Goal: Task Accomplishment & Management: Use online tool/utility

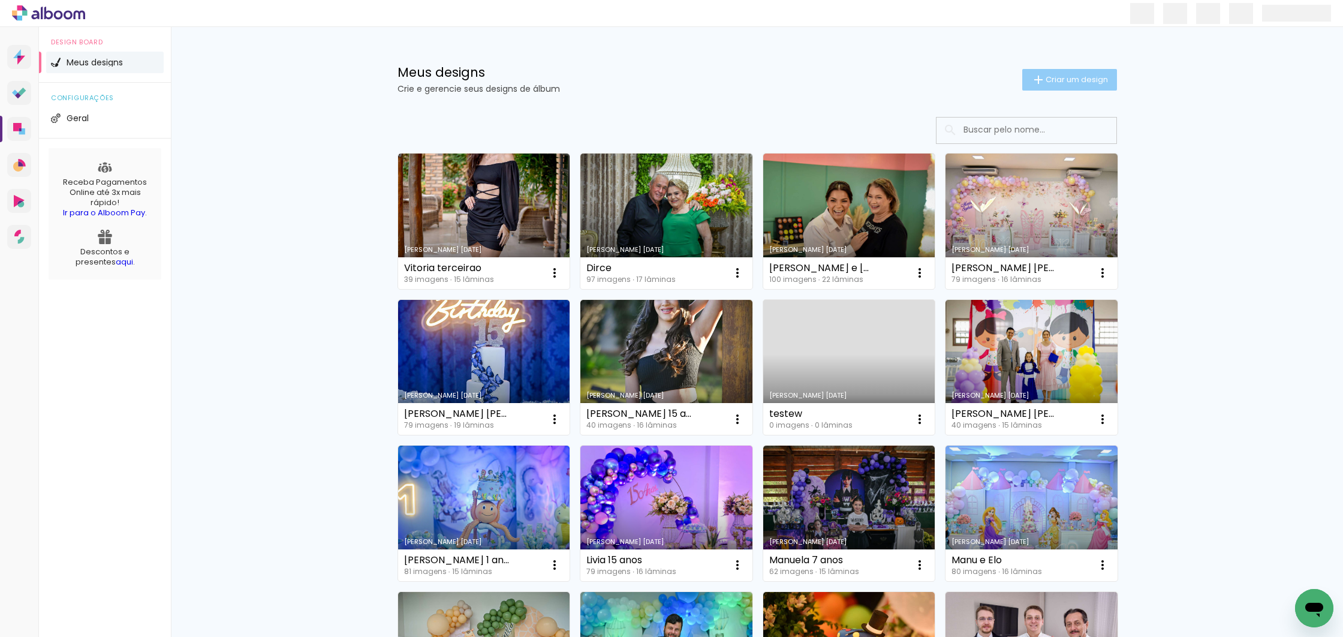
click at [1065, 76] on span "Criar um design" at bounding box center [1076, 80] width 62 height 8
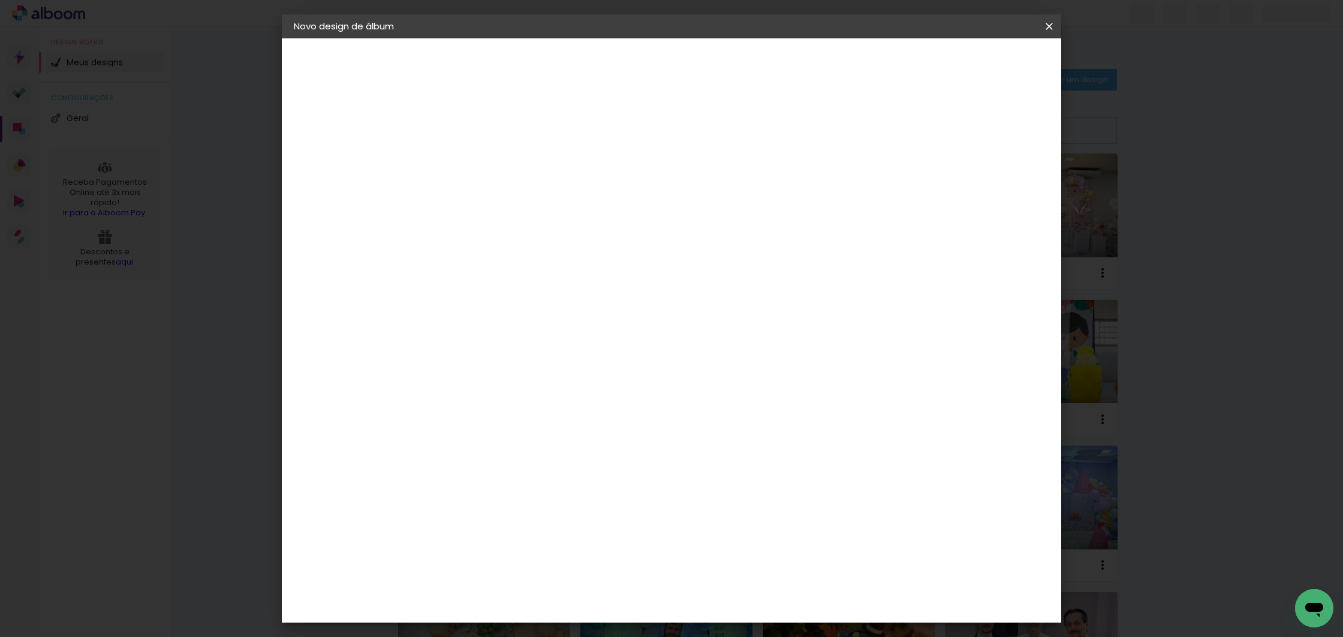
click at [490, 167] on input at bounding box center [490, 161] width 0 height 19
type input "[PERSON_NAME] 2 anos"
type paper-input "[PERSON_NAME] 2 anos"
drag, startPoint x: 972, startPoint y: 51, endPoint x: 991, endPoint y: 59, distance: 20.7
click at [0, 0] on header "Informações Dê um título ao seu álbum. Avançar" at bounding box center [0, 0] width 0 height 0
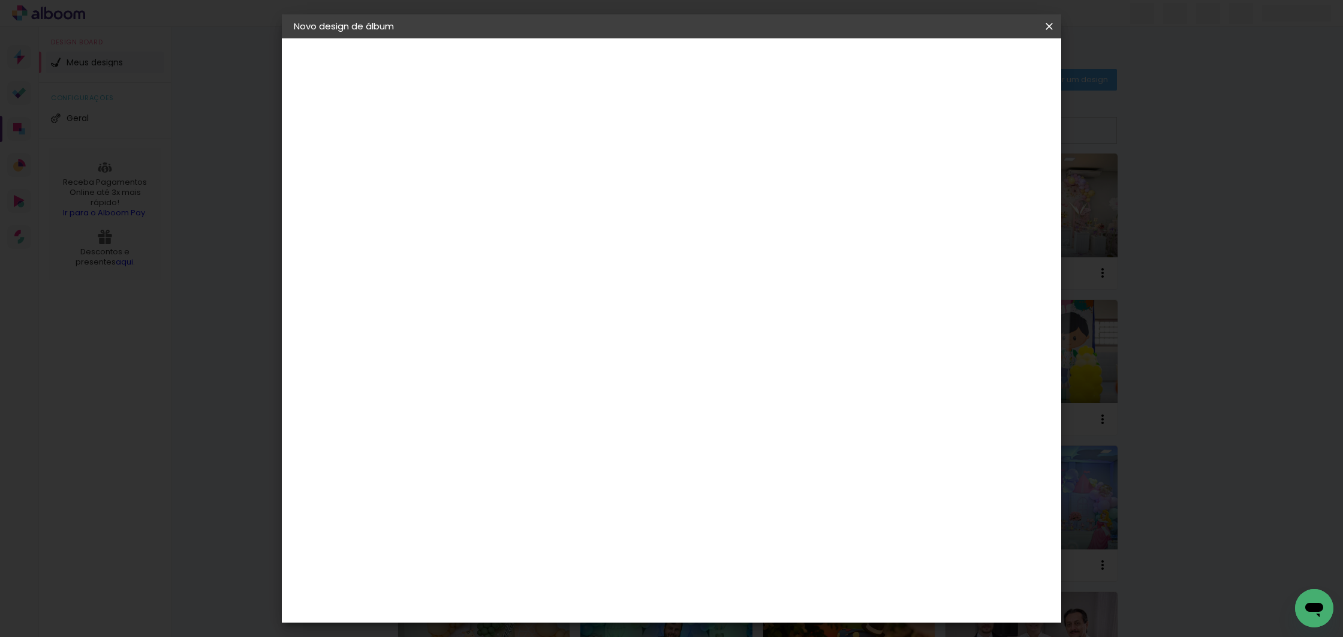
click at [0, 0] on slot "Avançar" at bounding box center [0, 0] width 0 height 0
click at [549, 453] on paper-item "Photoalbum Universal" at bounding box center [520, 468] width 129 height 31
click at [0, 0] on slot "Avançar" at bounding box center [0, 0] width 0 height 0
click at [536, 200] on input "text" at bounding box center [513, 209] width 47 height 19
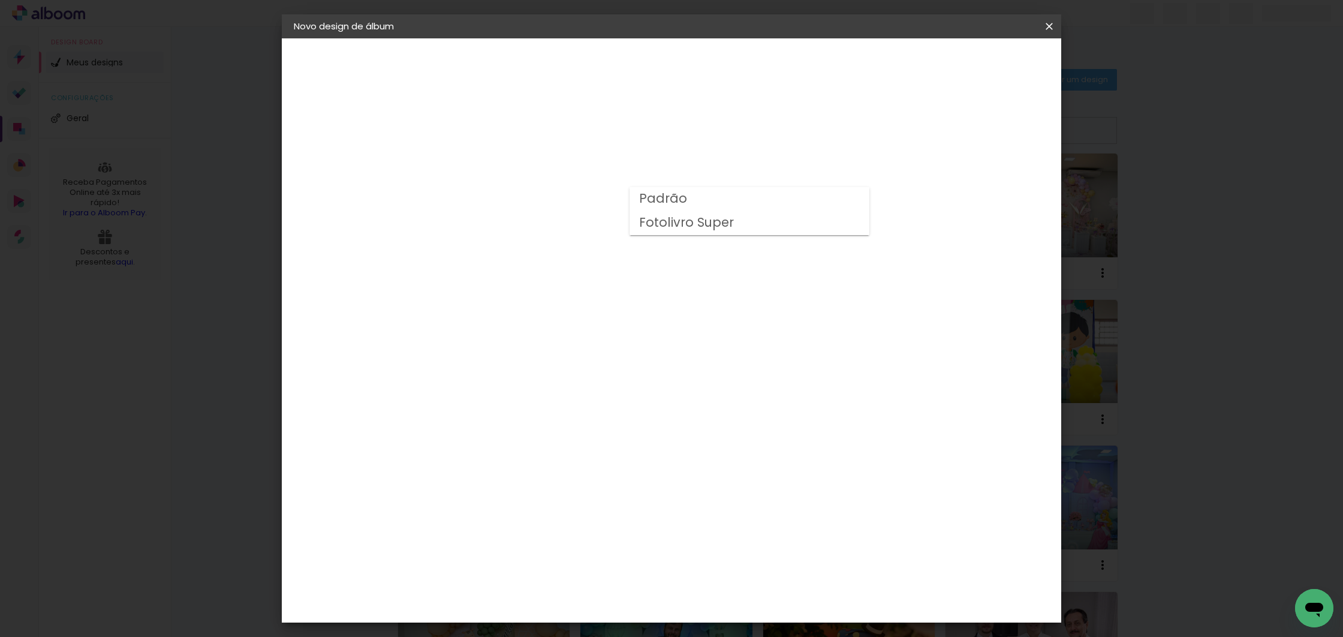
drag, startPoint x: 685, startPoint y: 221, endPoint x: 683, endPoint y: 198, distance: 22.9
click at [0, 0] on slot "Padrão Fotolivro Super" at bounding box center [0, 0] width 0 height 0
click at [0, 0] on slot "Padrão" at bounding box center [0, 0] width 0 height 0
type input "Padrão"
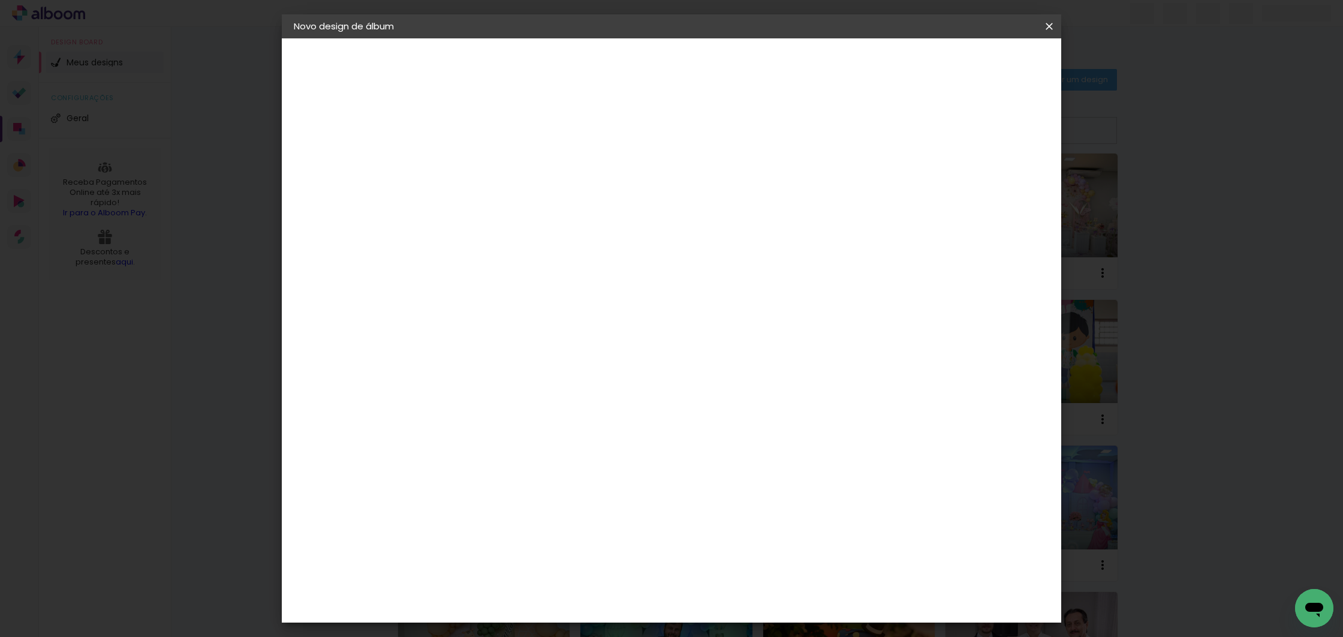
click at [571, 206] on span "20 × 30" at bounding box center [543, 222] width 56 height 32
click at [685, 71] on paper-button "Avançar" at bounding box center [655, 63] width 59 height 20
click at [906, 129] on div at bounding box center [900, 129] width 11 height 11
type paper-checkbox "on"
click at [974, 59] on span "Iniciar design" at bounding box center [946, 63] width 55 height 8
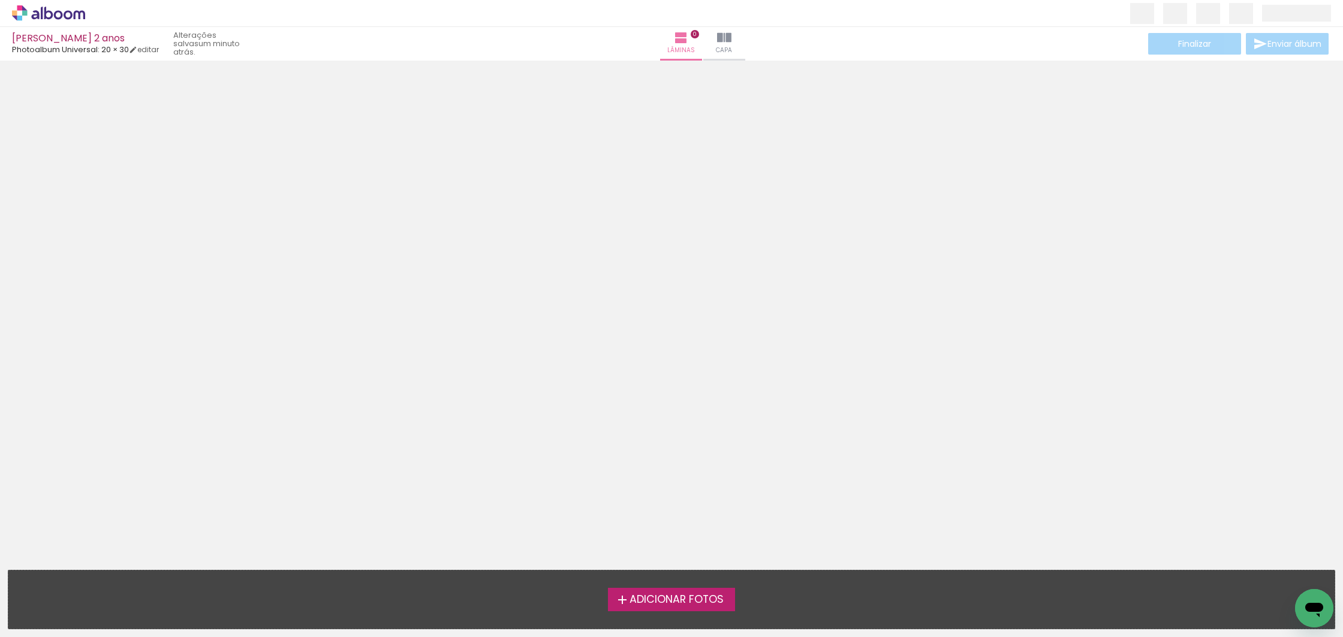
click at [659, 598] on span "Adicionar Fotos" at bounding box center [676, 599] width 94 height 11
click at [0, 0] on input "file" at bounding box center [0, 0] width 0 height 0
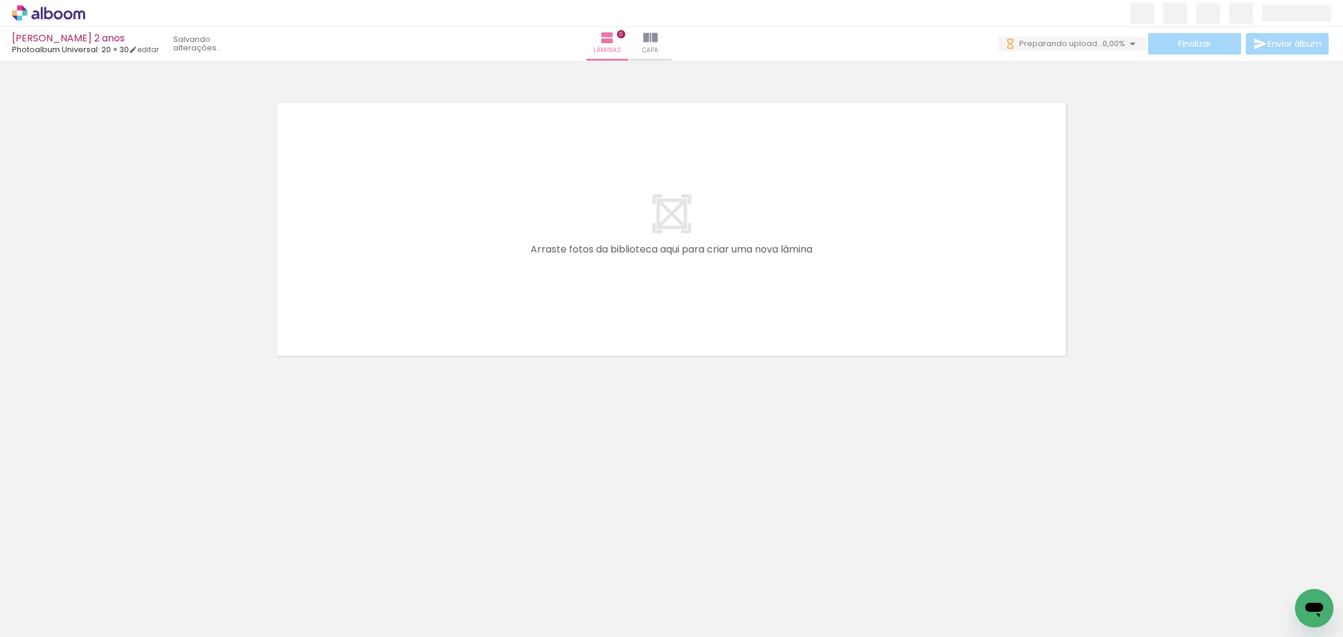
scroll to position [0, 589]
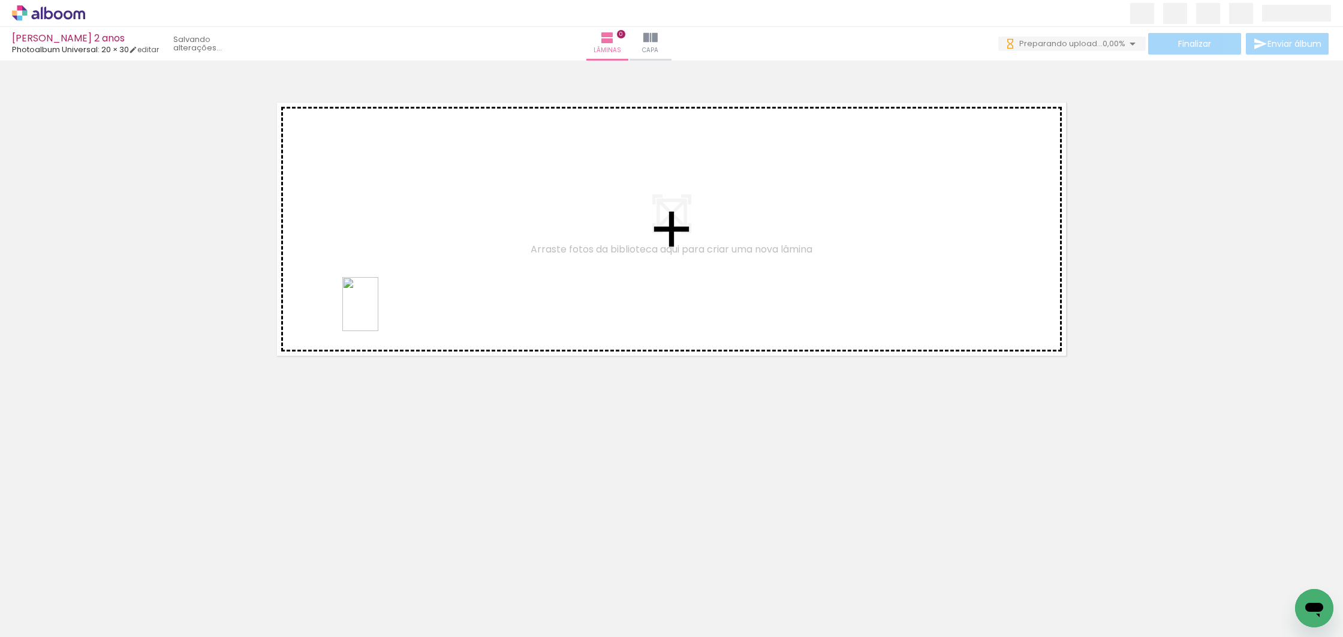
drag, startPoint x: 463, startPoint y: 544, endPoint x: 378, endPoint y: 312, distance: 246.3
click at [378, 312] on quentale-workspace at bounding box center [671, 318] width 1343 height 637
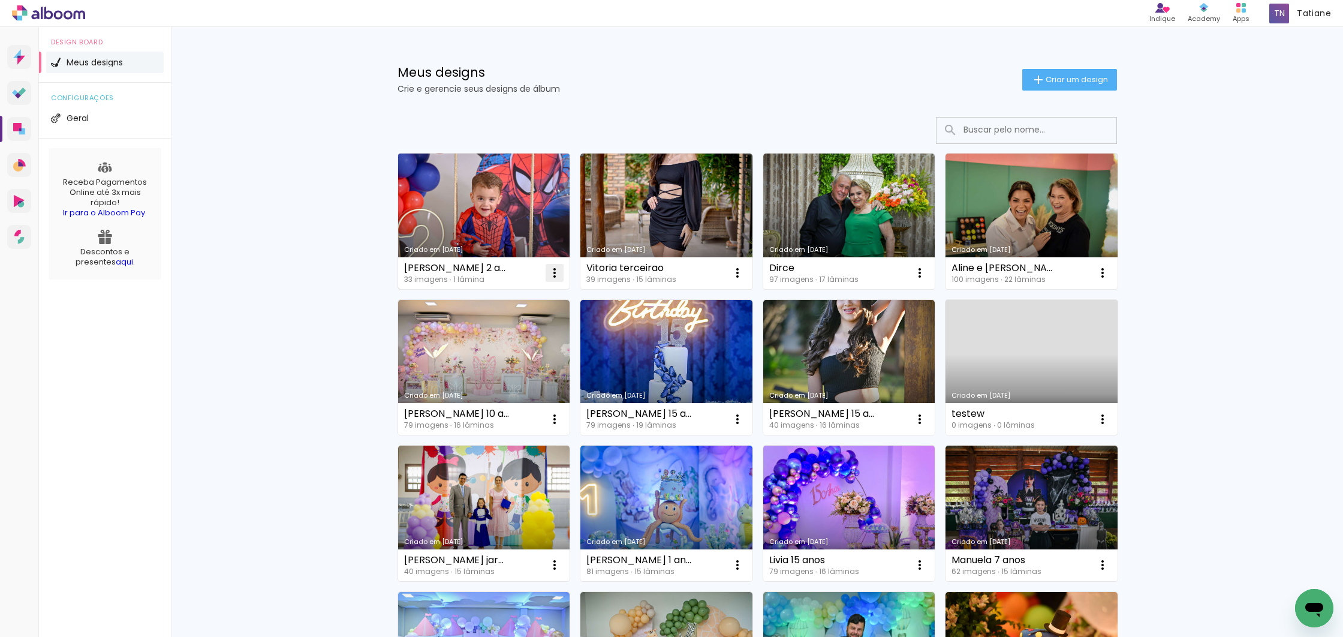
click at [552, 271] on iron-icon at bounding box center [554, 273] width 14 height 14
click at [512, 346] on paper-item "Excluir" at bounding box center [503, 352] width 118 height 24
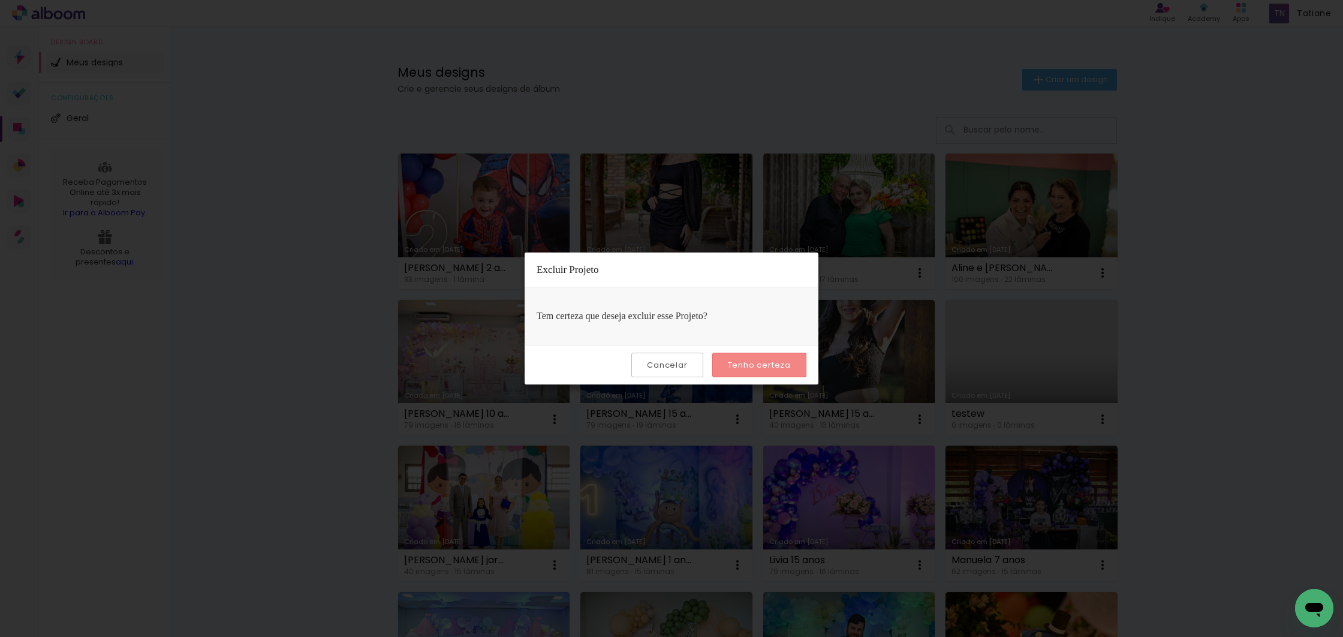
click at [0, 0] on slot "Tenho certeza" at bounding box center [0, 0] width 0 height 0
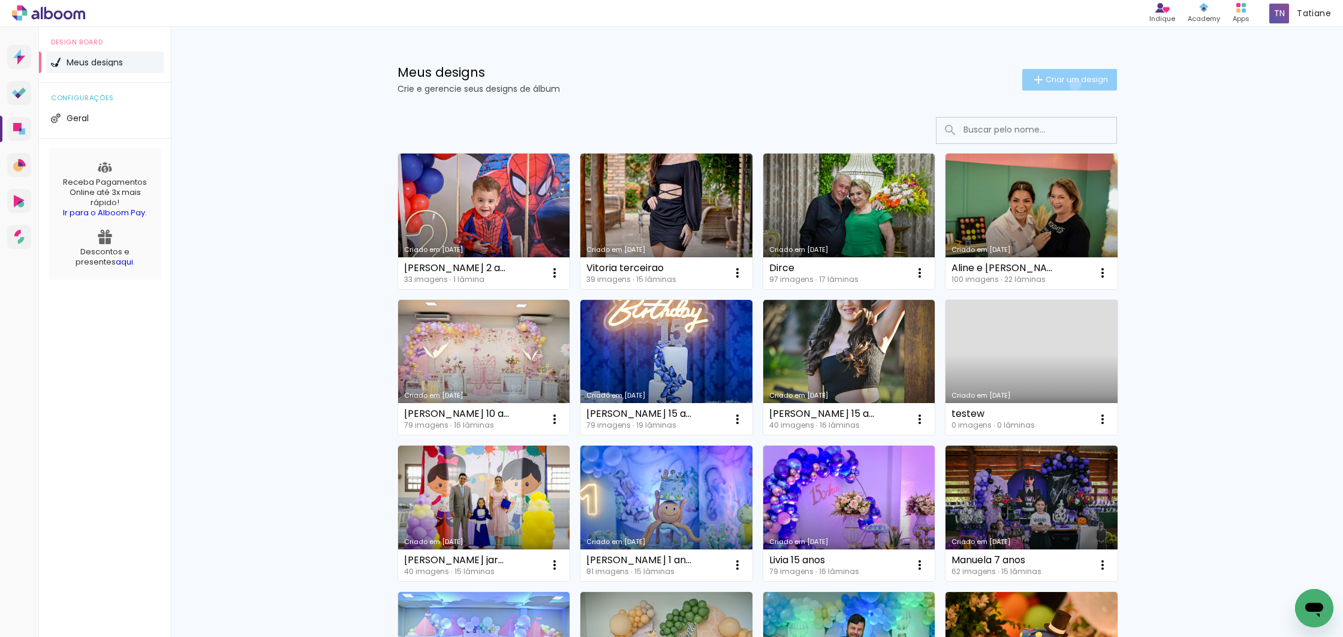
click at [1068, 85] on paper-button "Criar um design" at bounding box center [1069, 80] width 95 height 22
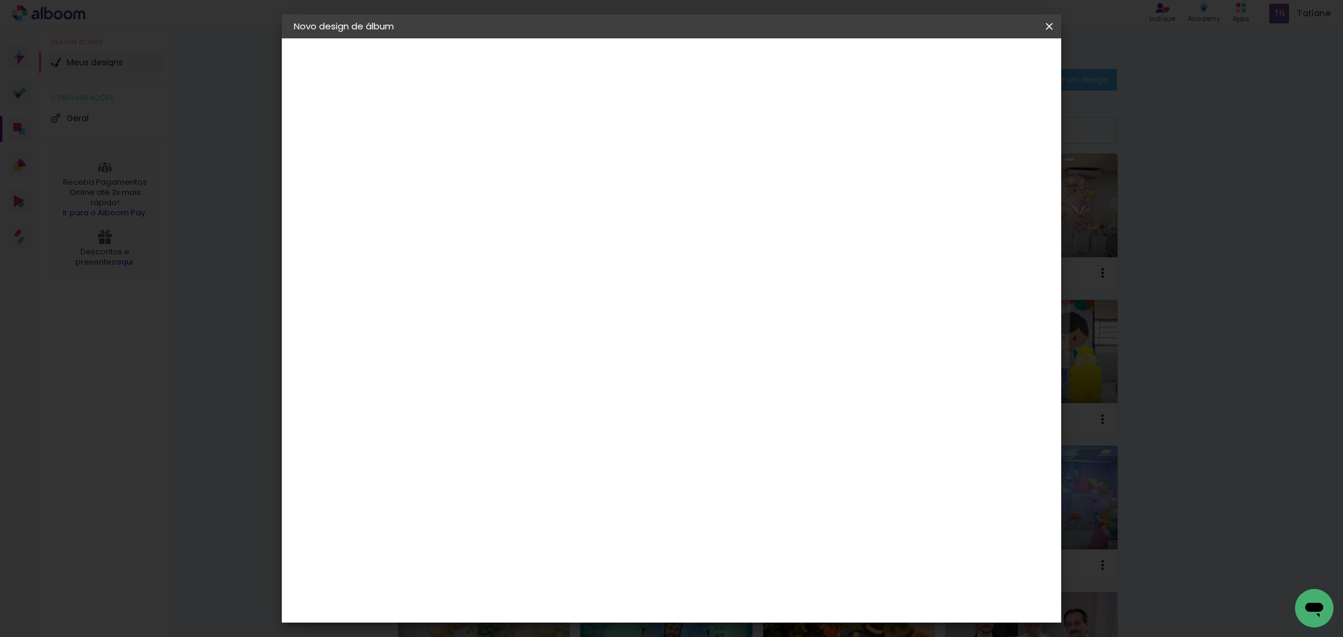
click at [490, 159] on input at bounding box center [490, 161] width 0 height 19
drag, startPoint x: 450, startPoint y: 116, endPoint x: 442, endPoint y: 98, distance: 19.6
click at [0, 0] on div "Informações Dê um título ao seu álbum. Avançar" at bounding box center [0, 0] width 0 height 0
click at [0, 0] on iron-icon at bounding box center [0, 0] width 0 height 0
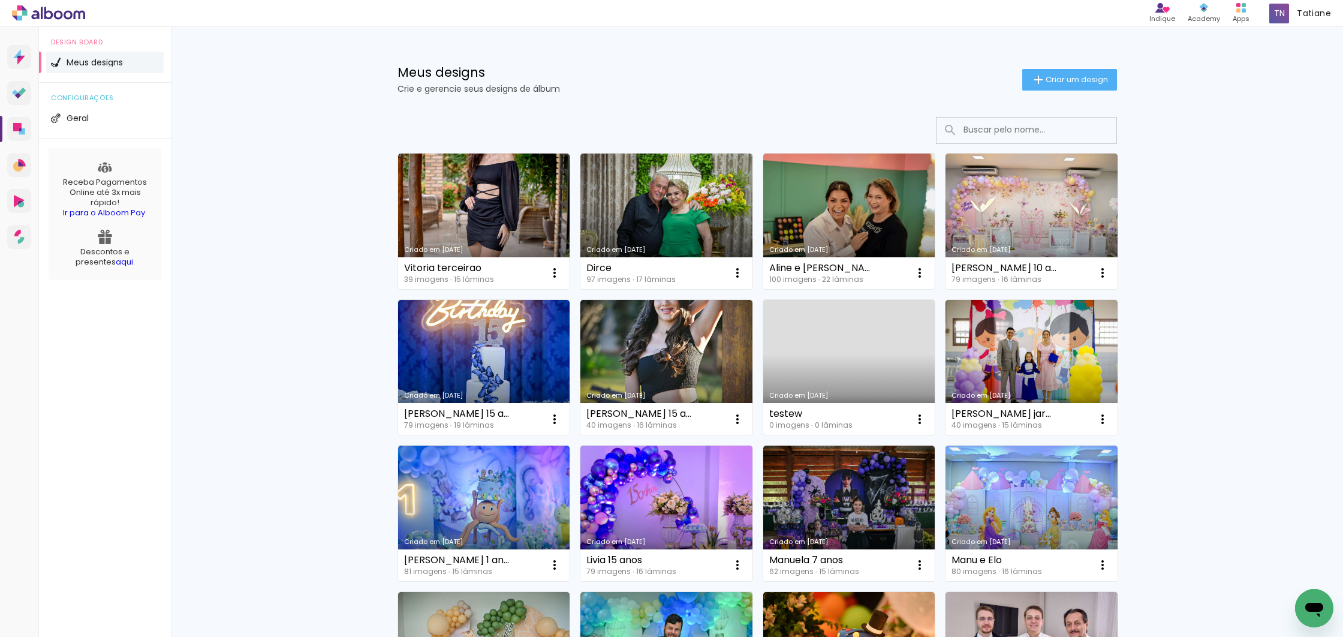
drag, startPoint x: 786, startPoint y: 74, endPoint x: 819, endPoint y: 83, distance: 34.0
click at [786, 74] on h1 "Meus designs" at bounding box center [709, 72] width 625 height 13
click at [1071, 76] on span "Criar um design" at bounding box center [1076, 80] width 62 height 8
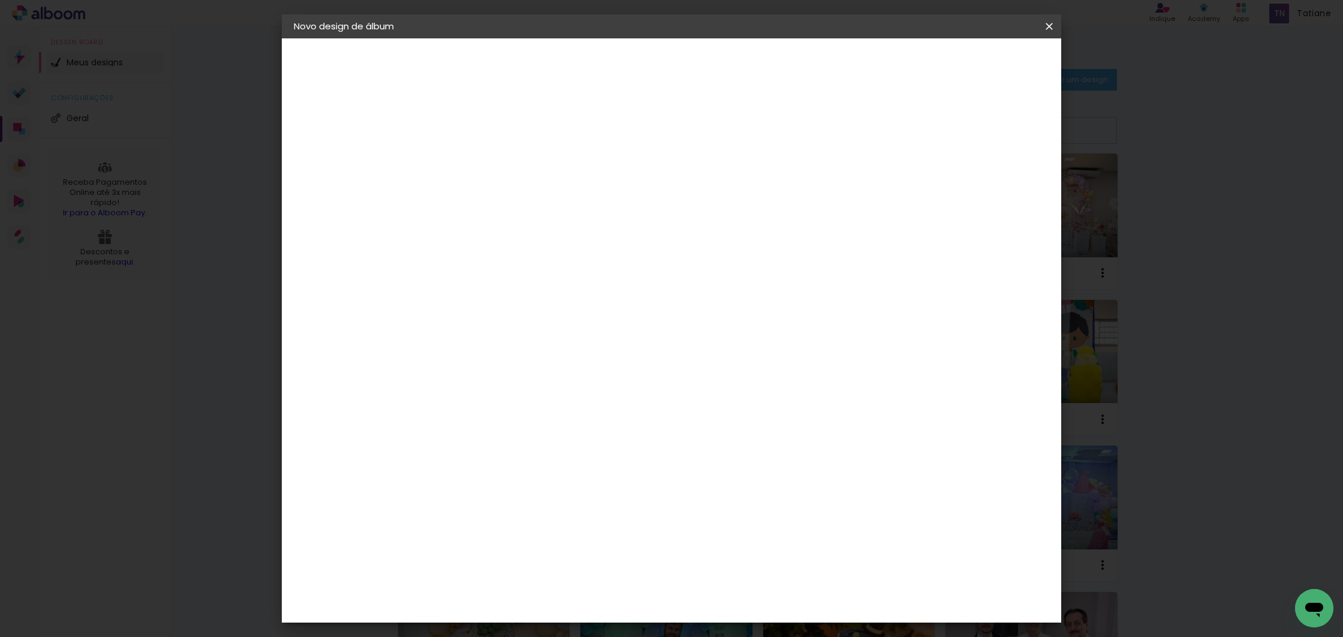
click at [490, 162] on input at bounding box center [490, 161] width 0 height 19
type input "[PERSON_NAME] 2 anos"
type paper-input "[PERSON_NAME] 2 anos"
click at [0, 0] on slot "Avançar" at bounding box center [0, 0] width 0 height 0
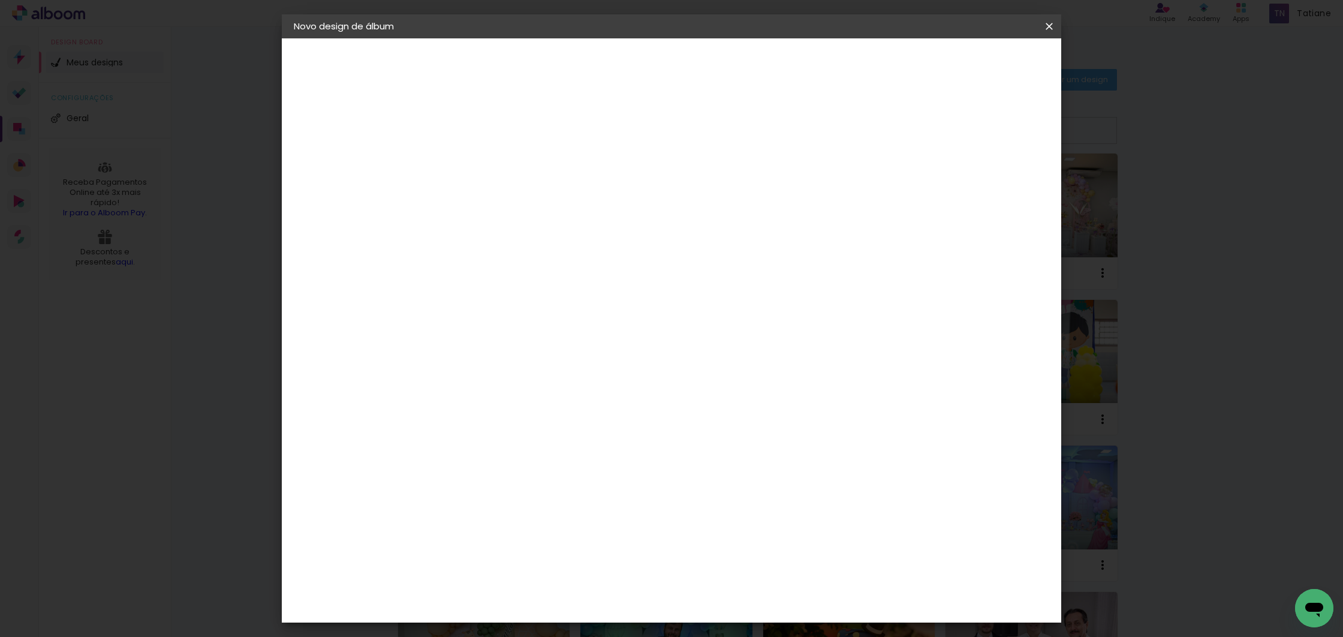
click at [520, 542] on div "Photoalbum Universal" at bounding box center [511, 551] width 58 height 19
click at [0, 0] on slot "Avançar" at bounding box center [0, 0] width 0 height 0
click at [536, 200] on input "text" at bounding box center [513, 209] width 47 height 19
click at [0, 0] on slot "Padrão" at bounding box center [0, 0] width 0 height 0
type input "Padrão"
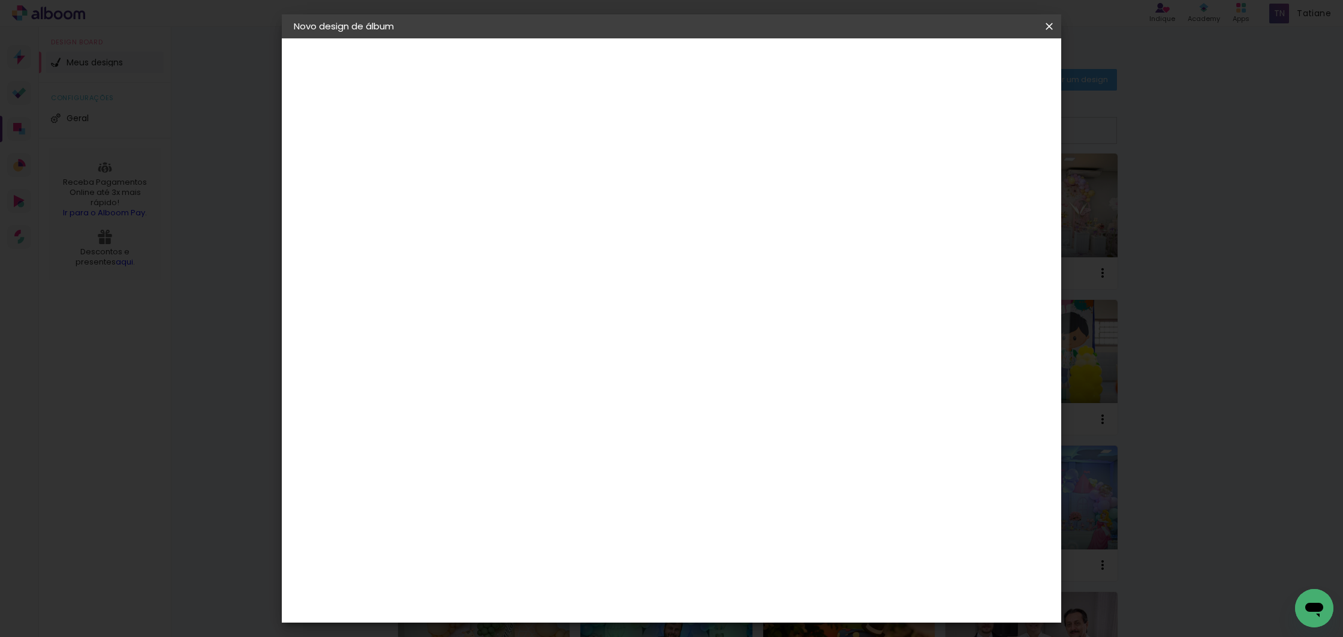
scroll to position [316, 0]
click at [0, 0] on slot "Avançar" at bounding box center [0, 0] width 0 height 0
click at [906, 132] on div at bounding box center [900, 129] width 11 height 11
type paper-checkbox "on"
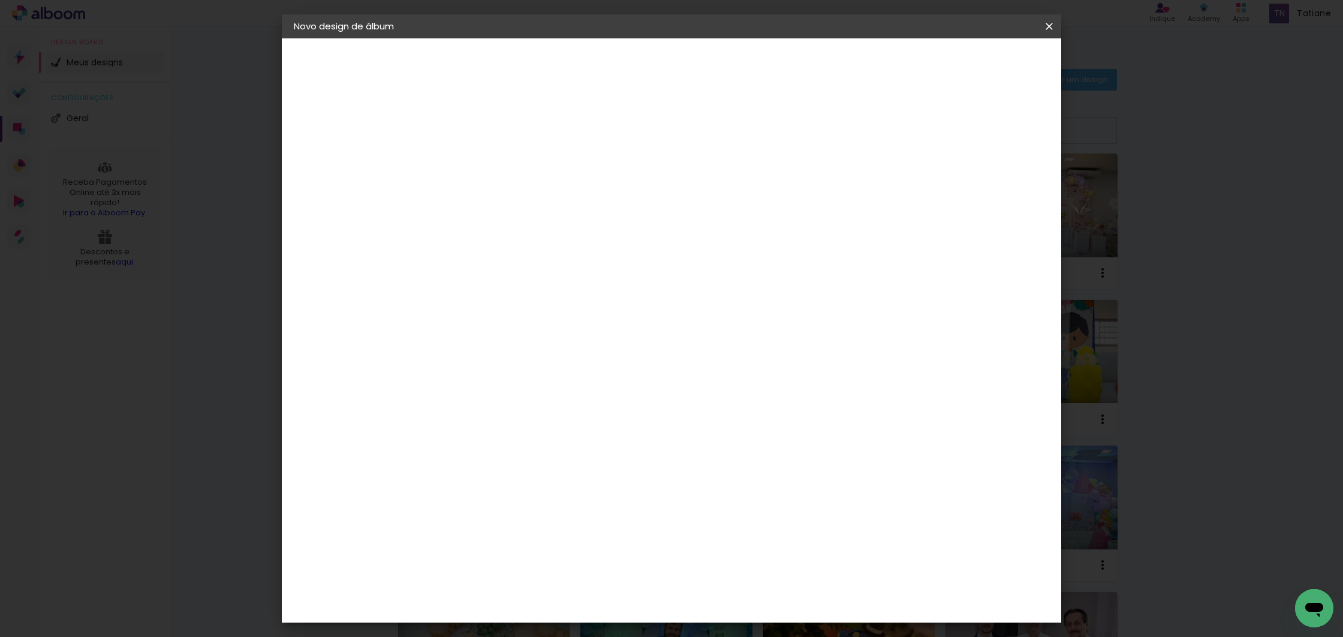
click at [974, 65] on span "Iniciar design" at bounding box center [946, 63] width 55 height 8
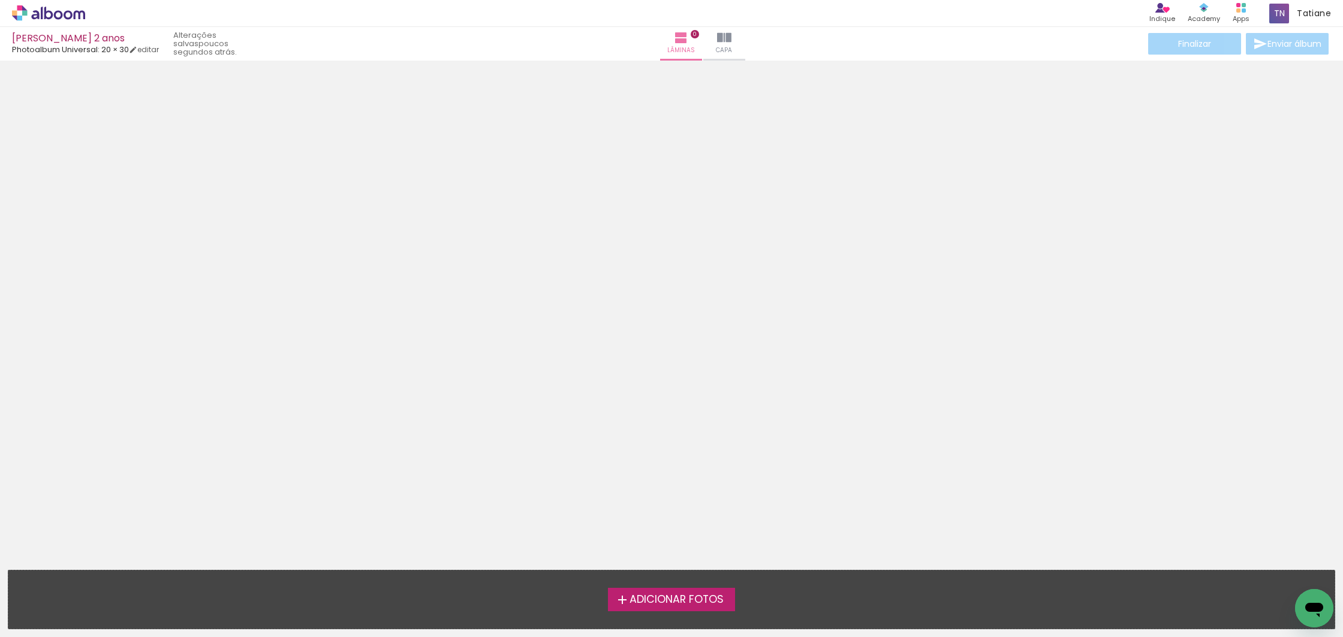
click at [673, 598] on span "Adicionar Fotos" at bounding box center [676, 599] width 94 height 11
click at [0, 0] on input "file" at bounding box center [0, 0] width 0 height 0
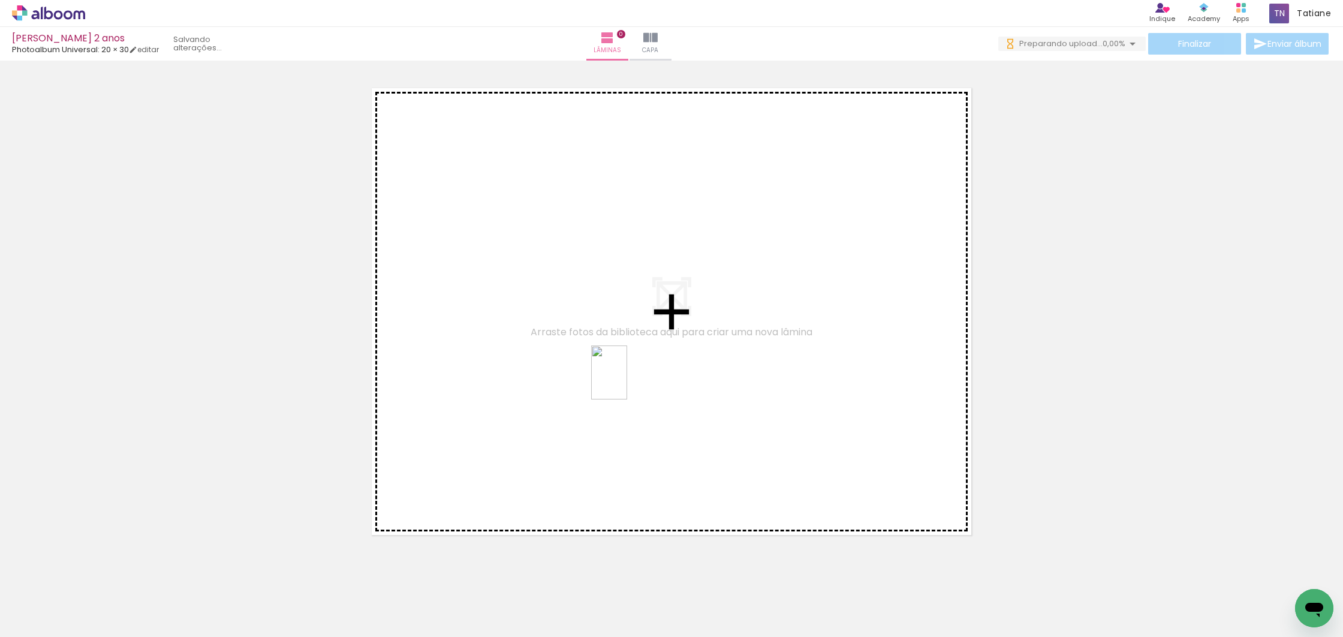
drag, startPoint x: 1065, startPoint y: 596, endPoint x: 623, endPoint y: 378, distance: 493.0
click at [627, 381] on quentale-workspace at bounding box center [671, 318] width 1343 height 637
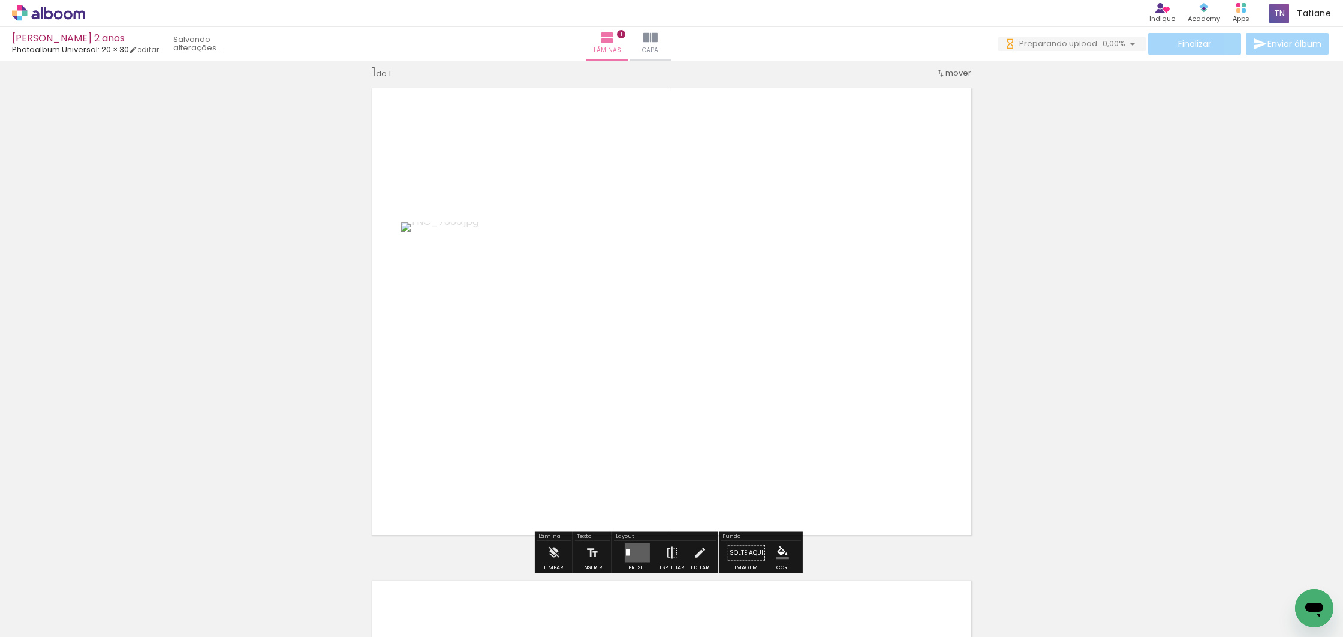
scroll to position [15, 0]
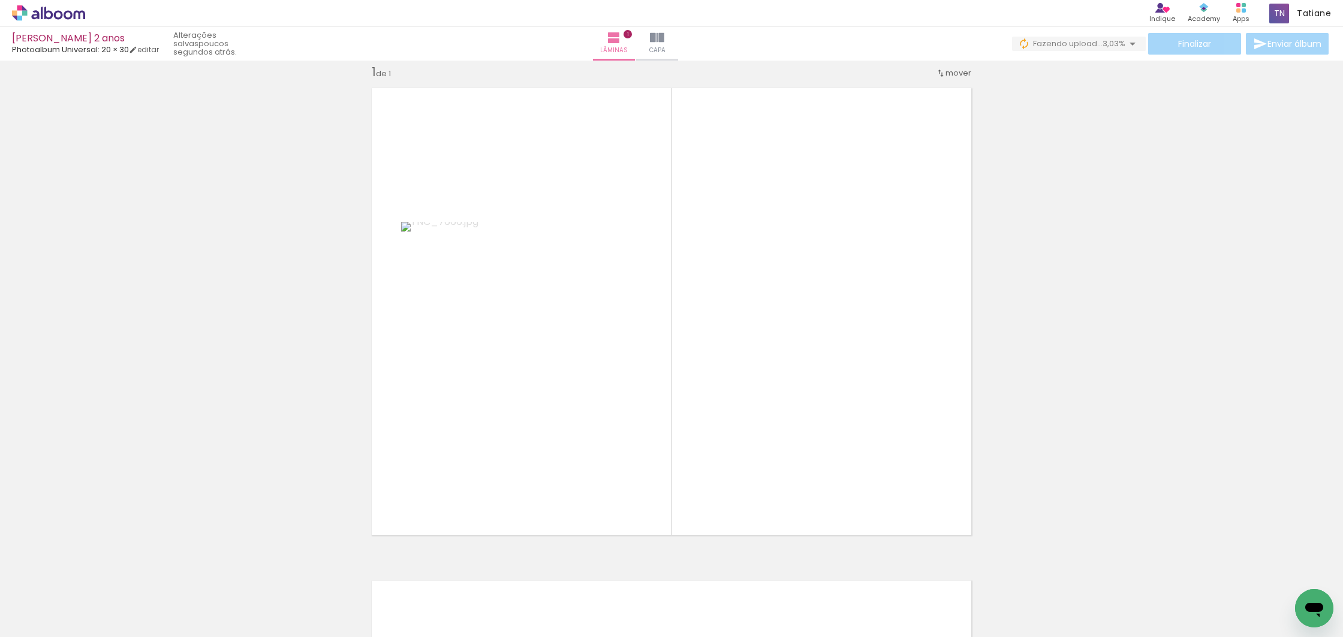
click at [62, 598] on iron-icon at bounding box center [61, 601] width 10 height 10
click at [0, 0] on slot "Não utilizadas" at bounding box center [0, 0] width 0 height 0
type input "Não utilizadas"
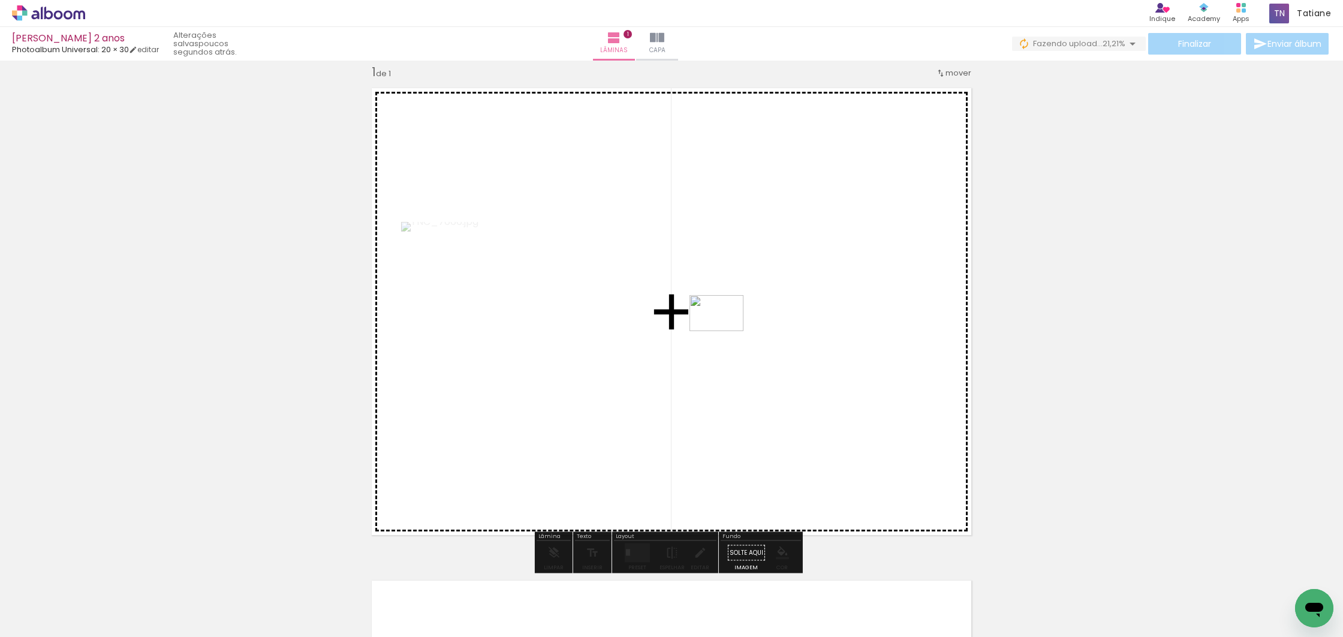
drag, startPoint x: 537, startPoint y: 604, endPoint x: 727, endPoint y: 330, distance: 332.9
click at [727, 330] on quentale-workspace at bounding box center [671, 318] width 1343 height 637
drag, startPoint x: 539, startPoint y: 606, endPoint x: 720, endPoint y: 430, distance: 252.2
click at [721, 430] on quentale-workspace at bounding box center [671, 318] width 1343 height 637
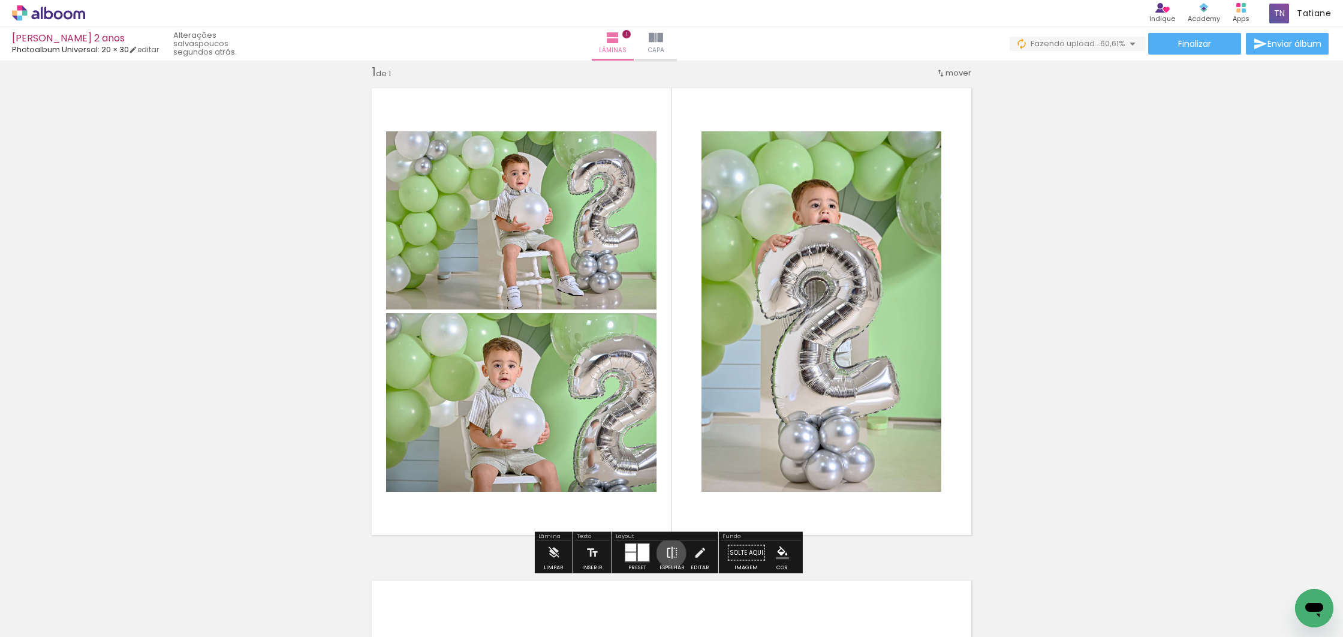
click at [668, 553] on iron-icon at bounding box center [671, 553] width 13 height 24
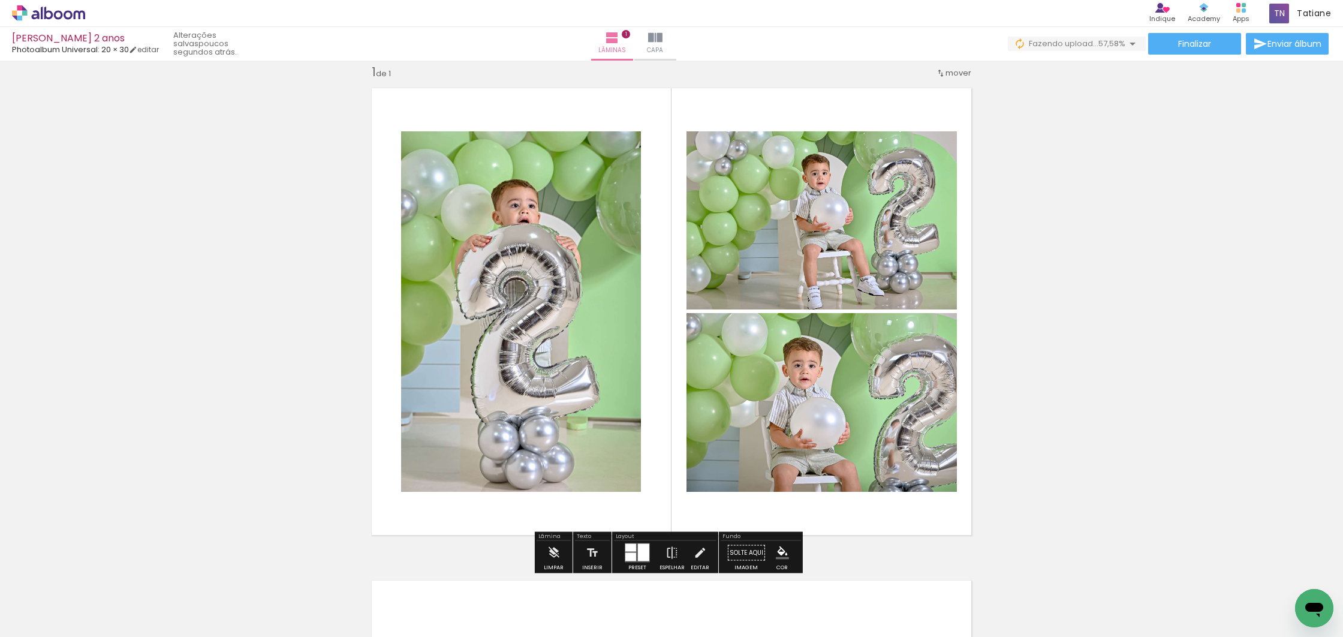
click at [638, 555] on div at bounding box center [643, 552] width 11 height 17
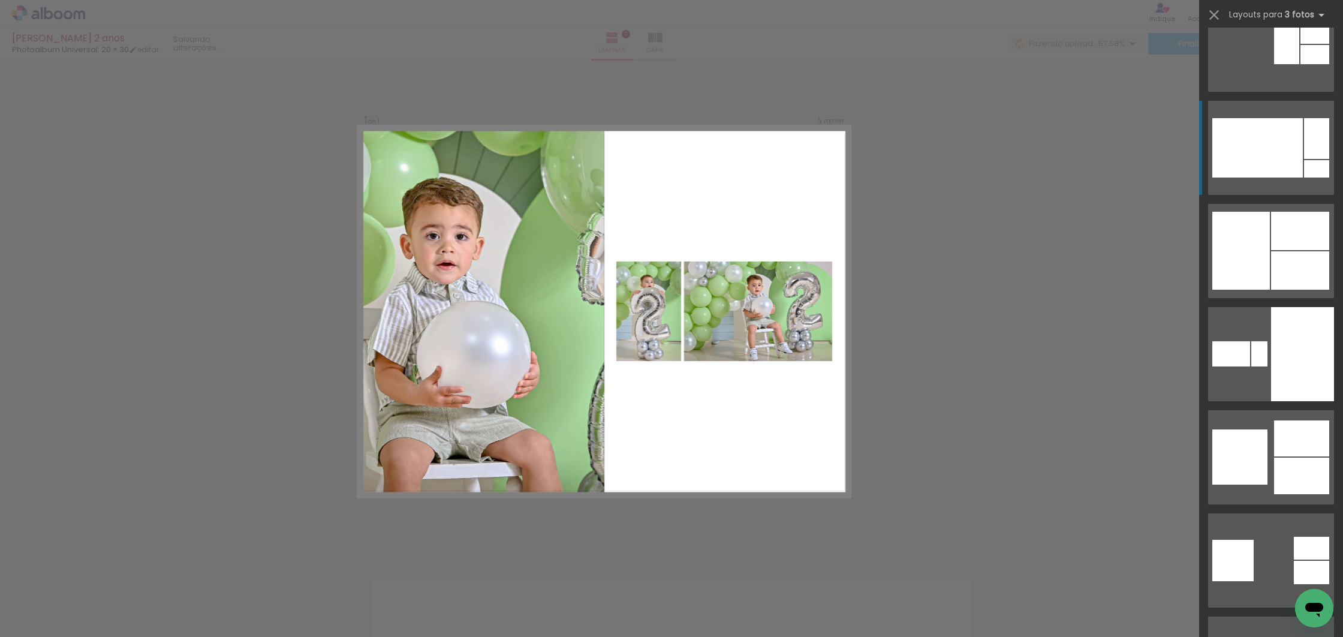
scroll to position [2622, 0]
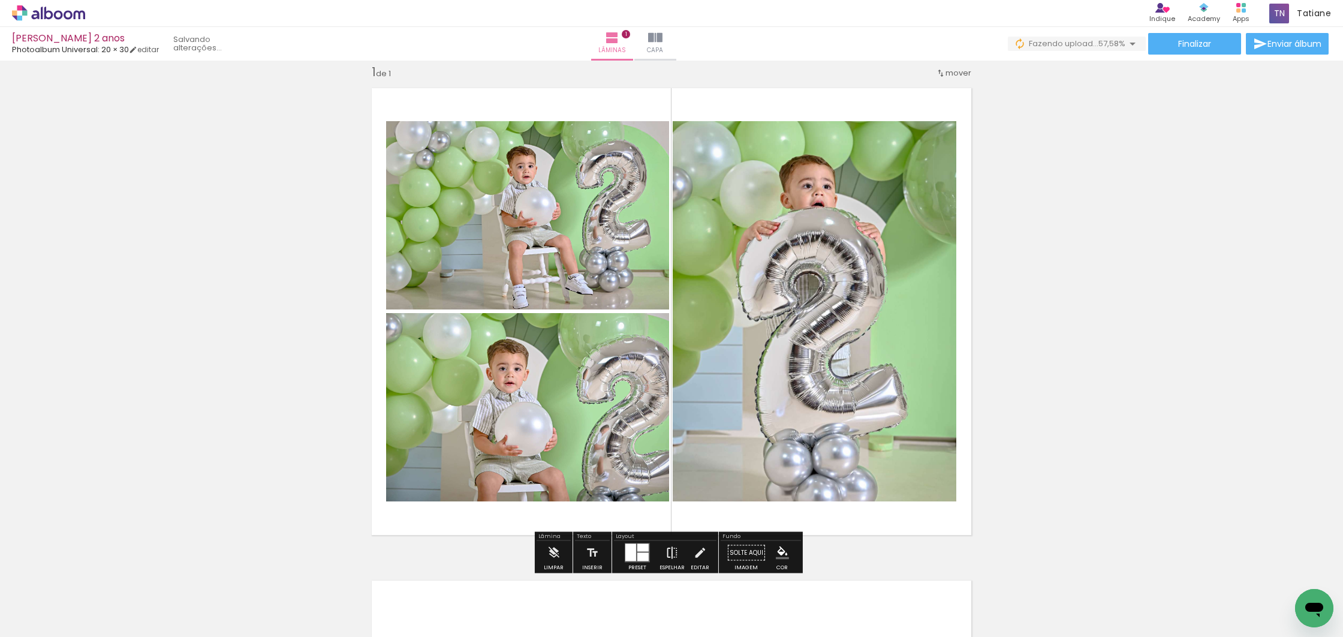
click at [665, 547] on iron-icon at bounding box center [671, 553] width 13 height 24
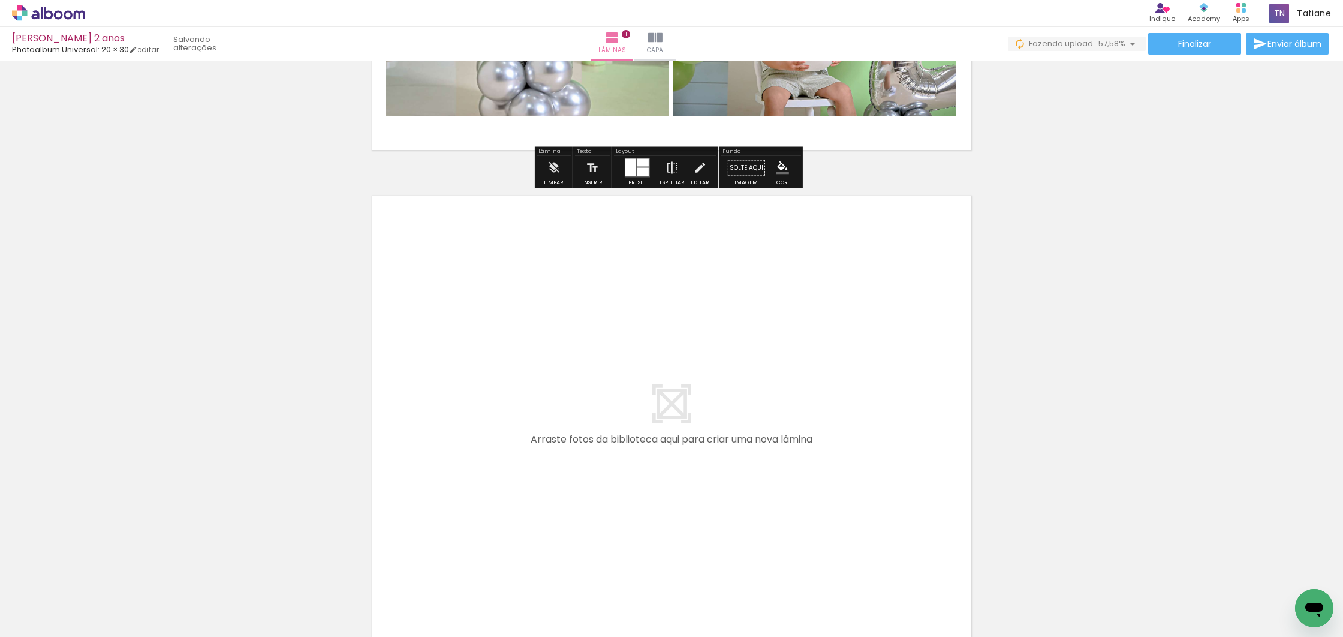
scroll to position [409, 0]
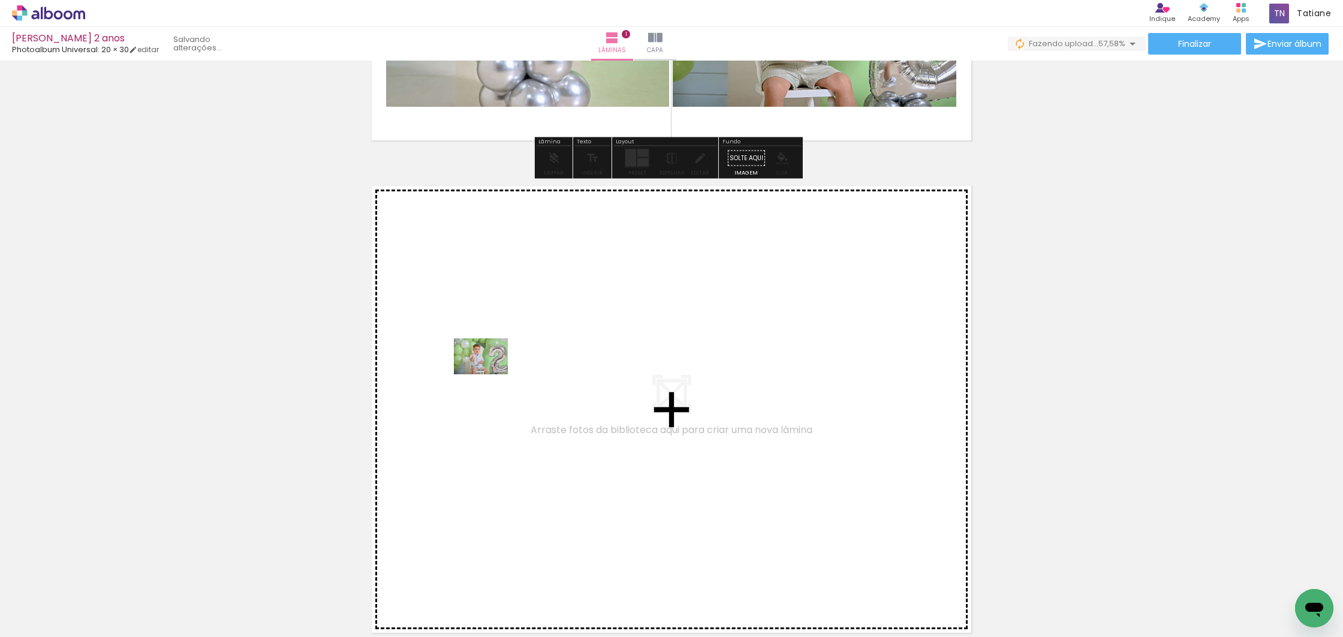
drag, startPoint x: 535, startPoint y: 605, endPoint x: 490, endPoint y: 357, distance: 251.6
click at [490, 357] on quentale-workspace at bounding box center [671, 318] width 1343 height 637
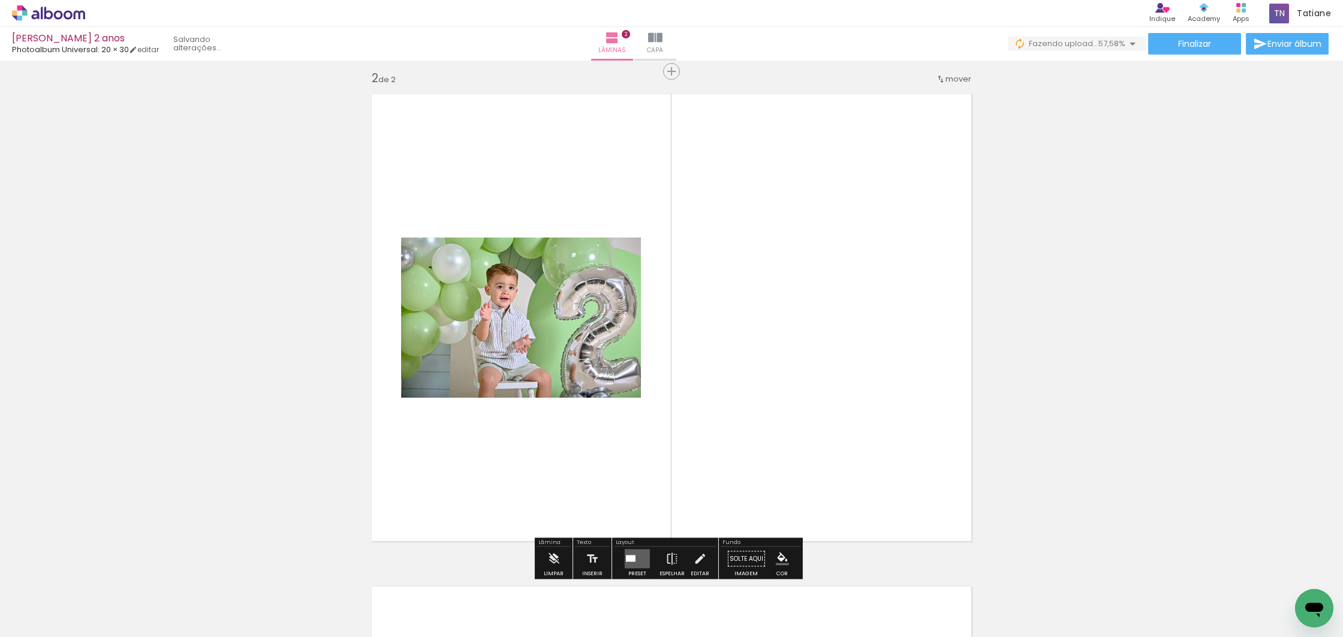
scroll to position [507, 0]
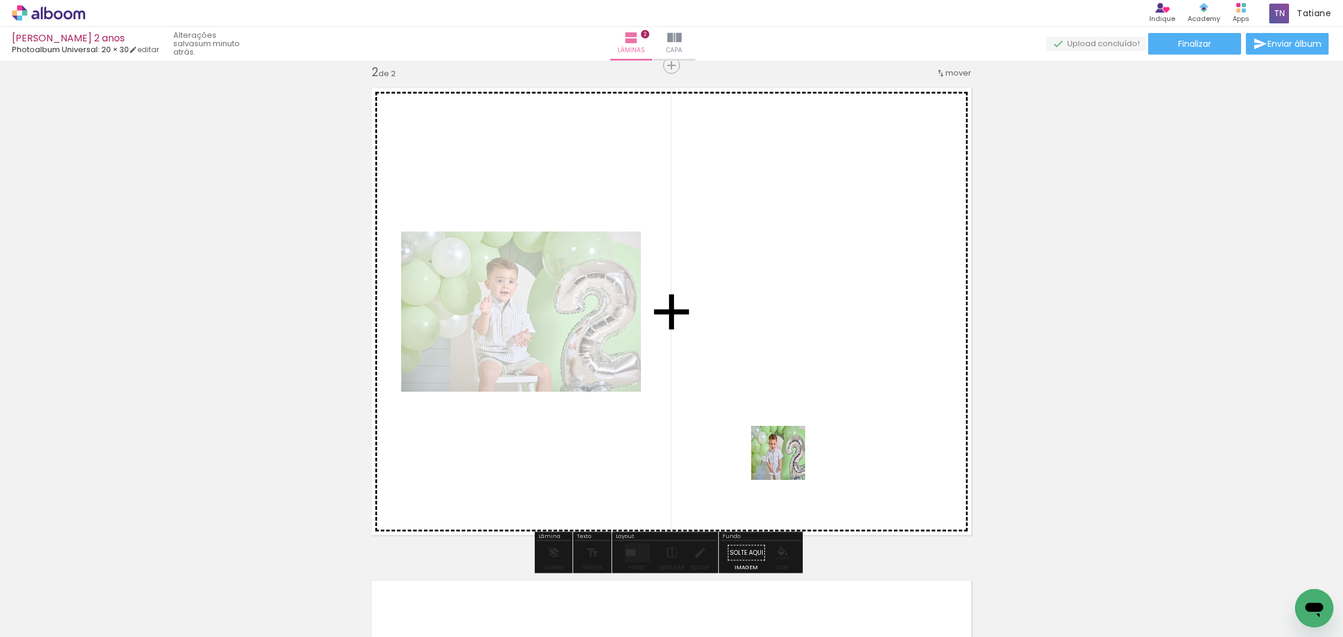
drag, startPoint x: 798, startPoint y: 581, endPoint x: 785, endPoint y: 397, distance: 184.5
click at [785, 397] on quentale-workspace at bounding box center [671, 318] width 1343 height 637
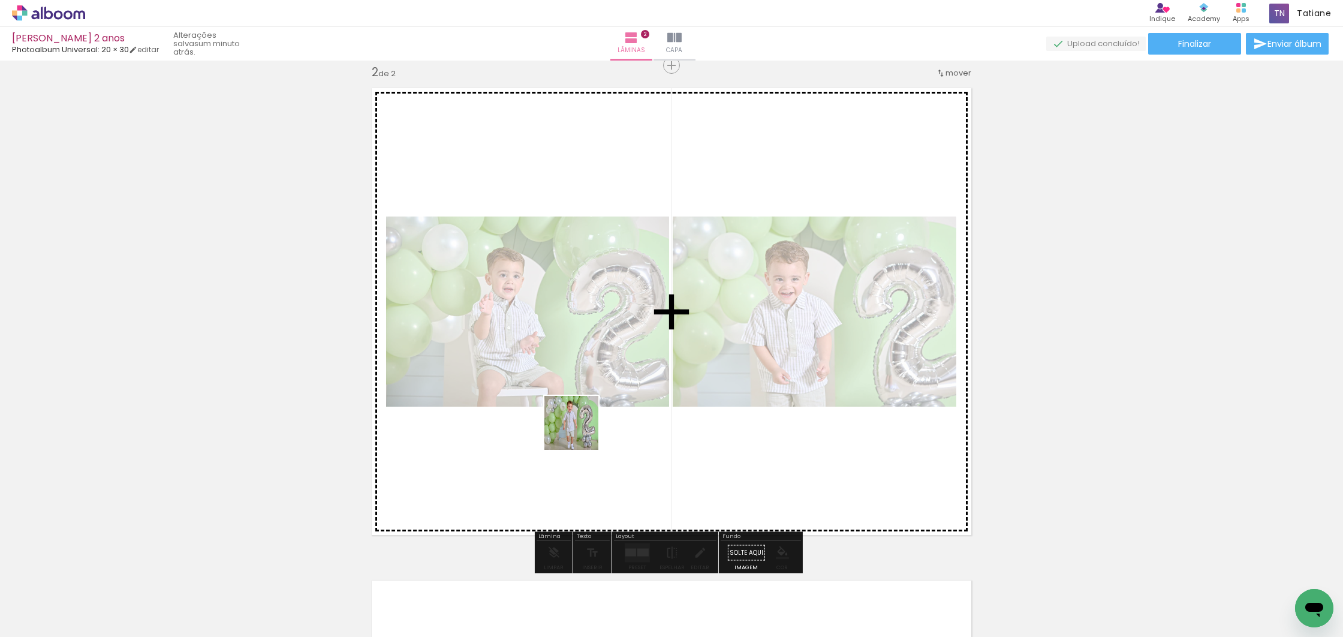
drag, startPoint x: 679, startPoint y: 604, endPoint x: 577, endPoint y: 439, distance: 193.5
click at [580, 432] on quentale-workspace at bounding box center [671, 318] width 1343 height 637
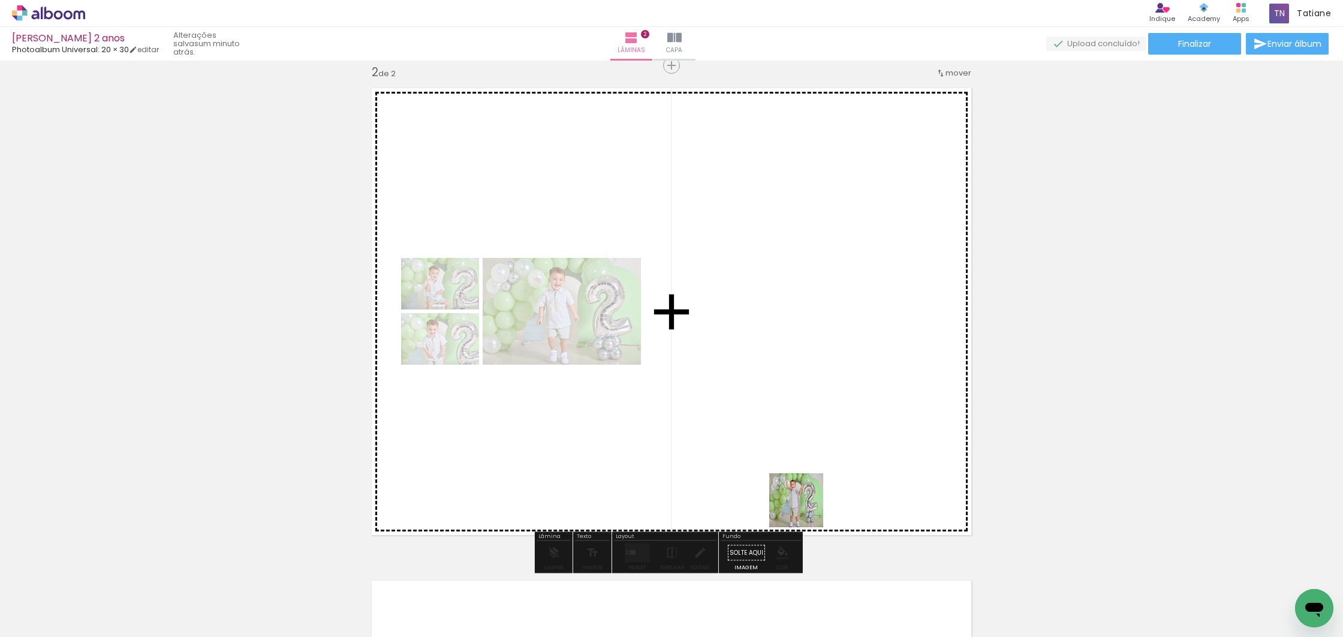
drag, startPoint x: 815, startPoint y: 565, endPoint x: 746, endPoint y: 398, distance: 180.6
click at [747, 397] on quentale-workspace at bounding box center [671, 318] width 1343 height 637
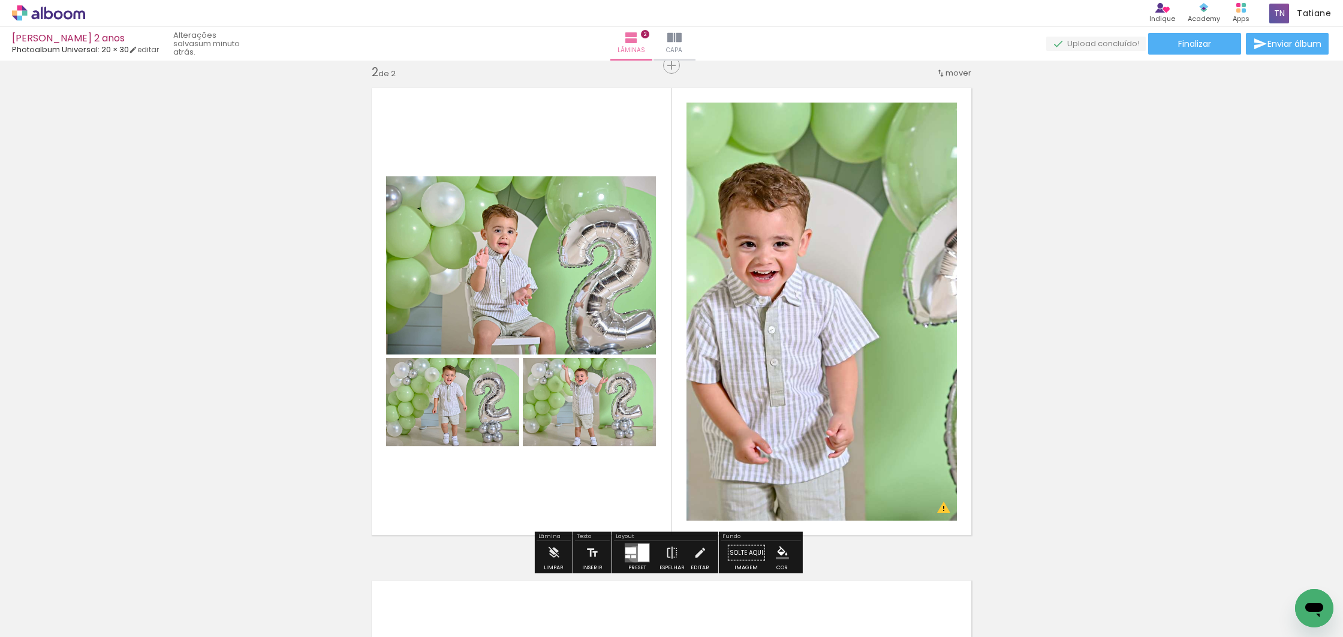
click at [632, 553] on quentale-layouter at bounding box center [637, 552] width 25 height 19
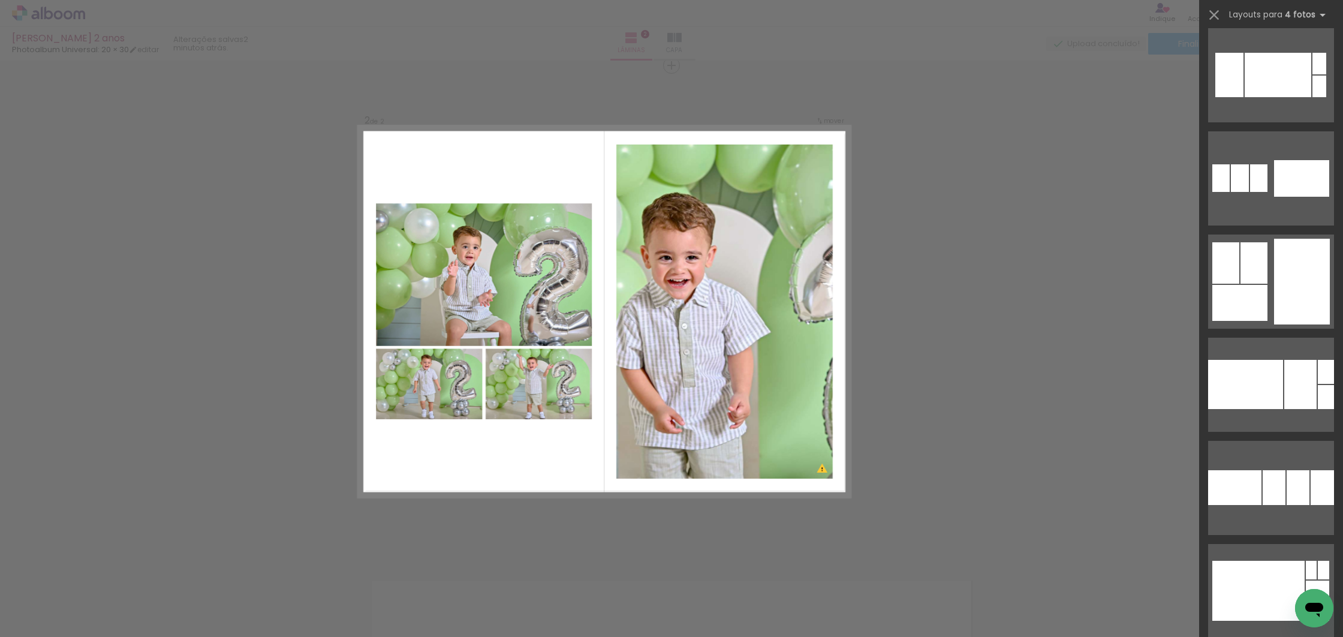
scroll to position [28444, 0]
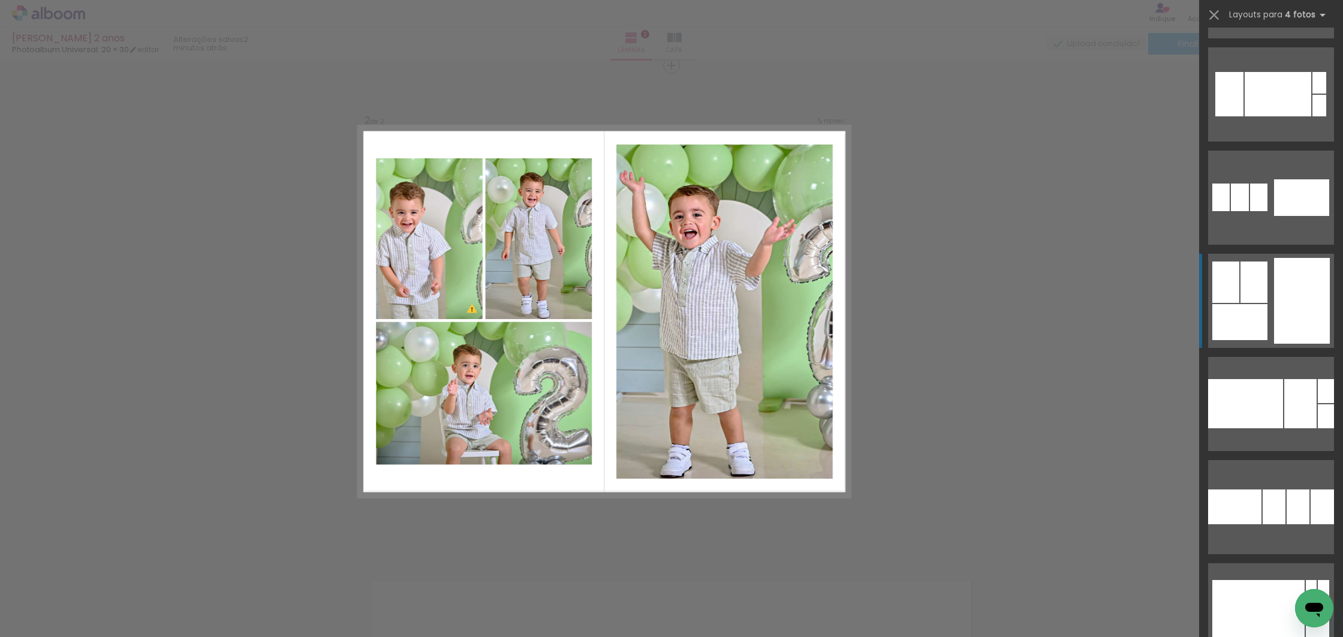
click at [1287, 216] on div at bounding box center [1301, 197] width 55 height 37
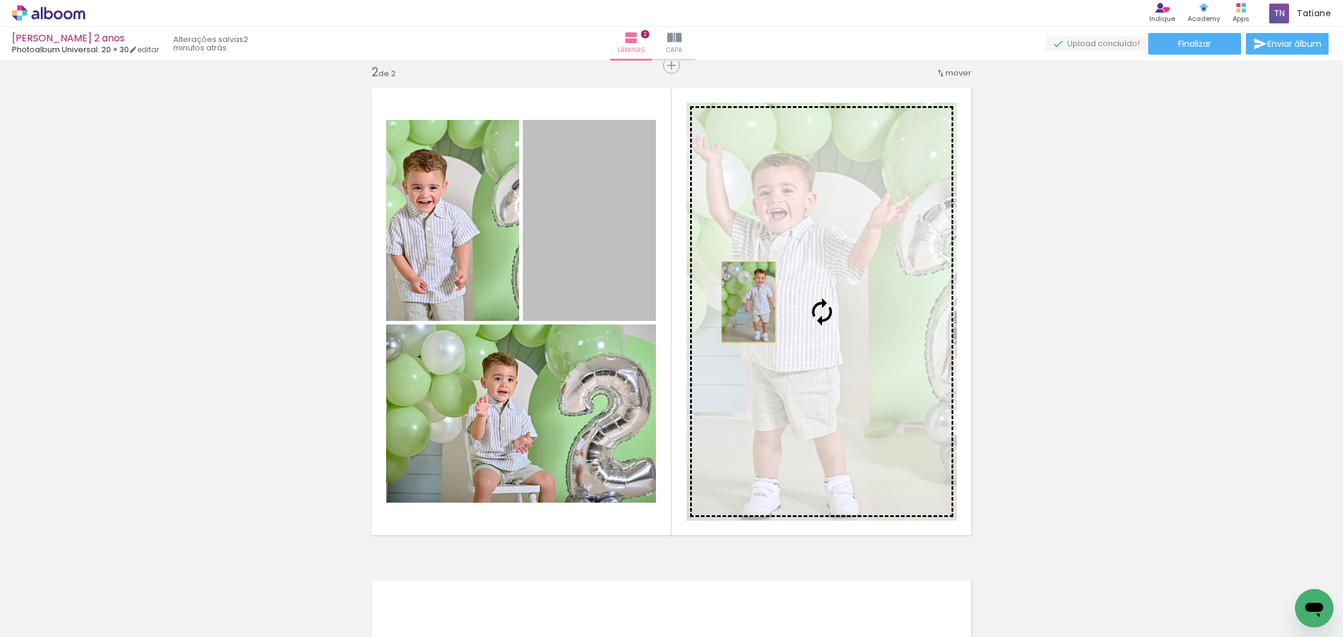
drag, startPoint x: 731, startPoint y: 298, endPoint x: 768, endPoint y: 309, distance: 38.9
click at [0, 0] on slot at bounding box center [0, 0] width 0 height 0
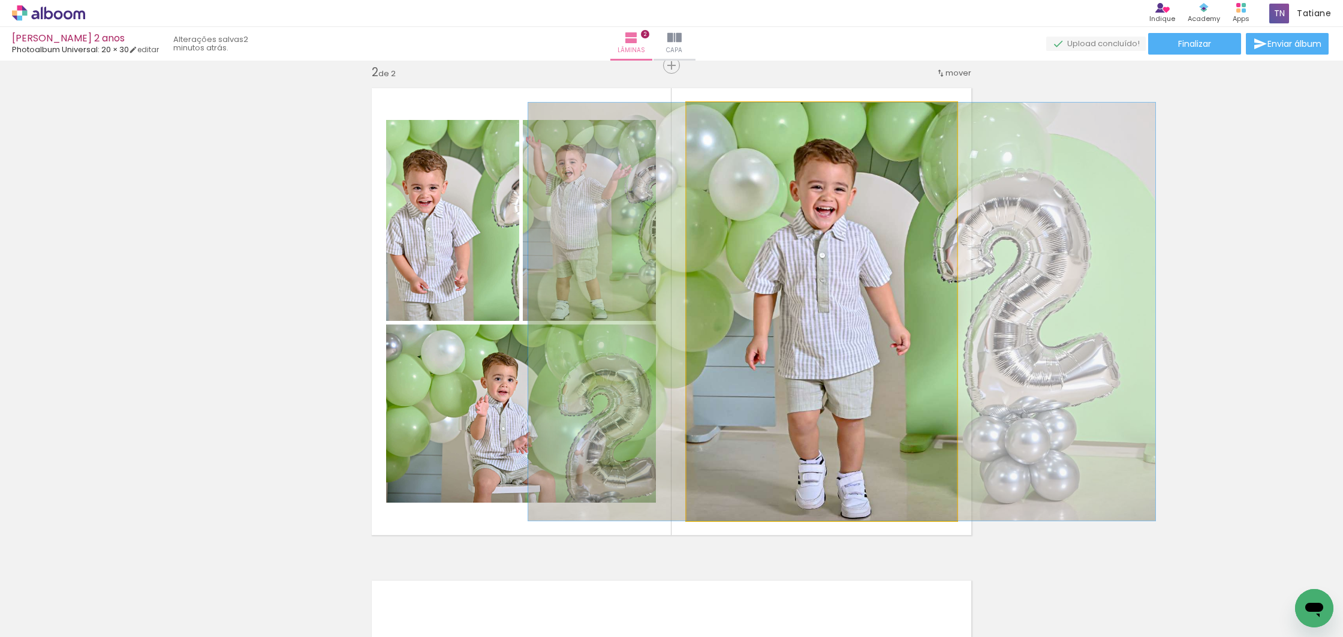
drag, startPoint x: 801, startPoint y: 331, endPoint x: 757, endPoint y: 321, distance: 44.9
click at [819, 331] on div at bounding box center [841, 311] width 627 height 418
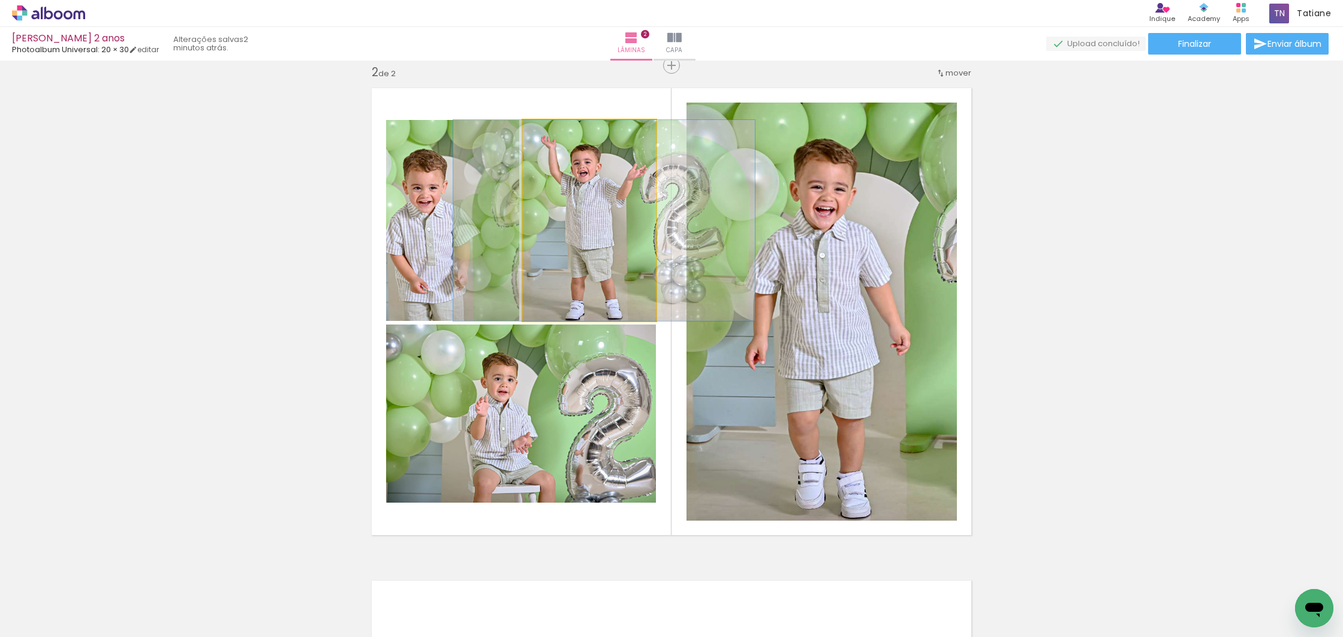
drag, startPoint x: 589, startPoint y: 233, endPoint x: 602, endPoint y: 234, distance: 13.8
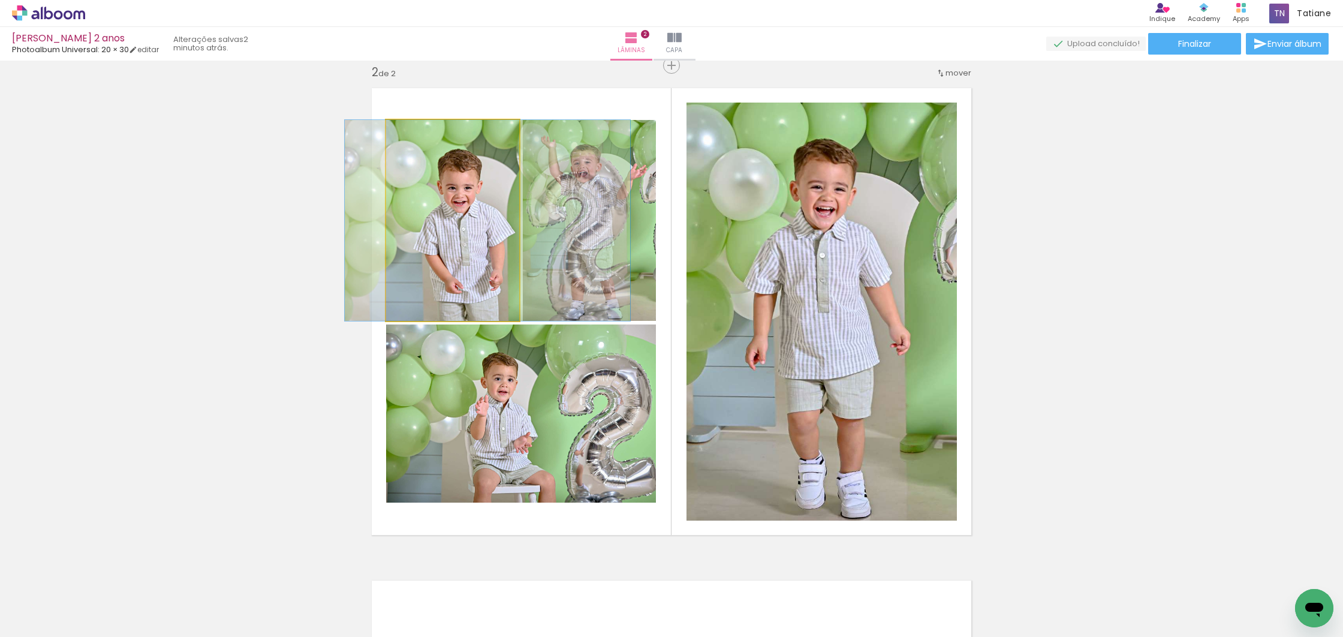
drag, startPoint x: 452, startPoint y: 232, endPoint x: 487, endPoint y: 231, distance: 34.8
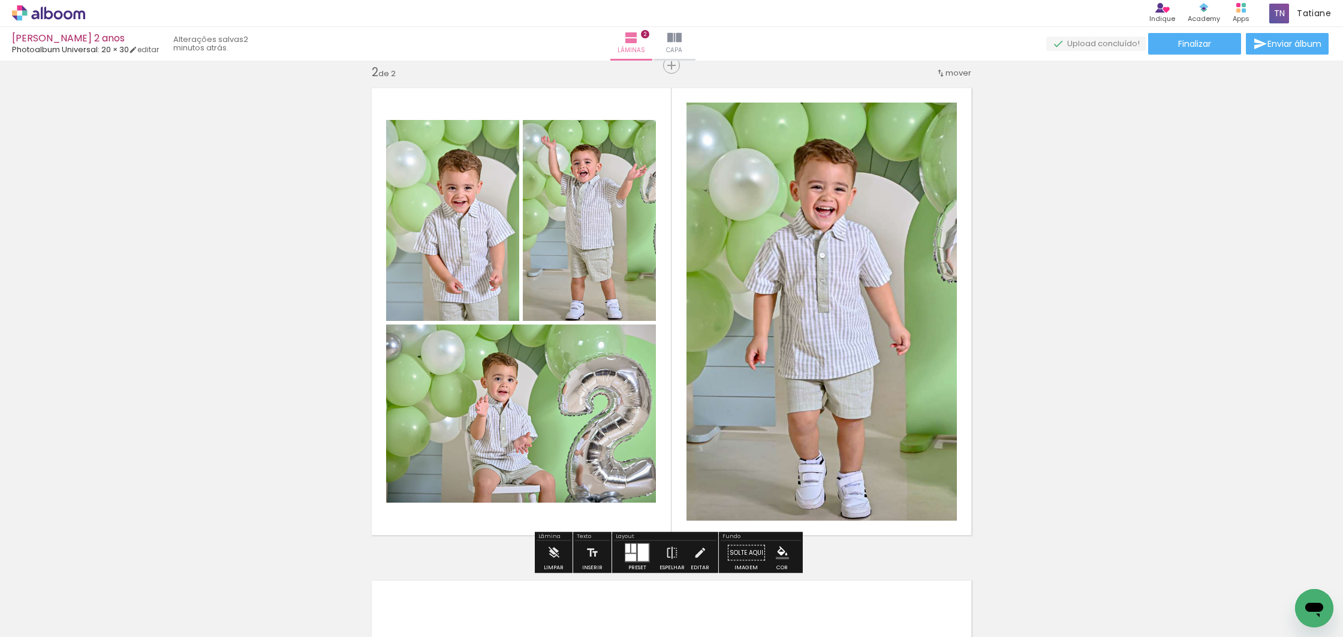
drag, startPoint x: 638, startPoint y: 547, endPoint x: 640, endPoint y: 539, distance: 7.9
click at [638, 547] on div at bounding box center [643, 552] width 11 height 17
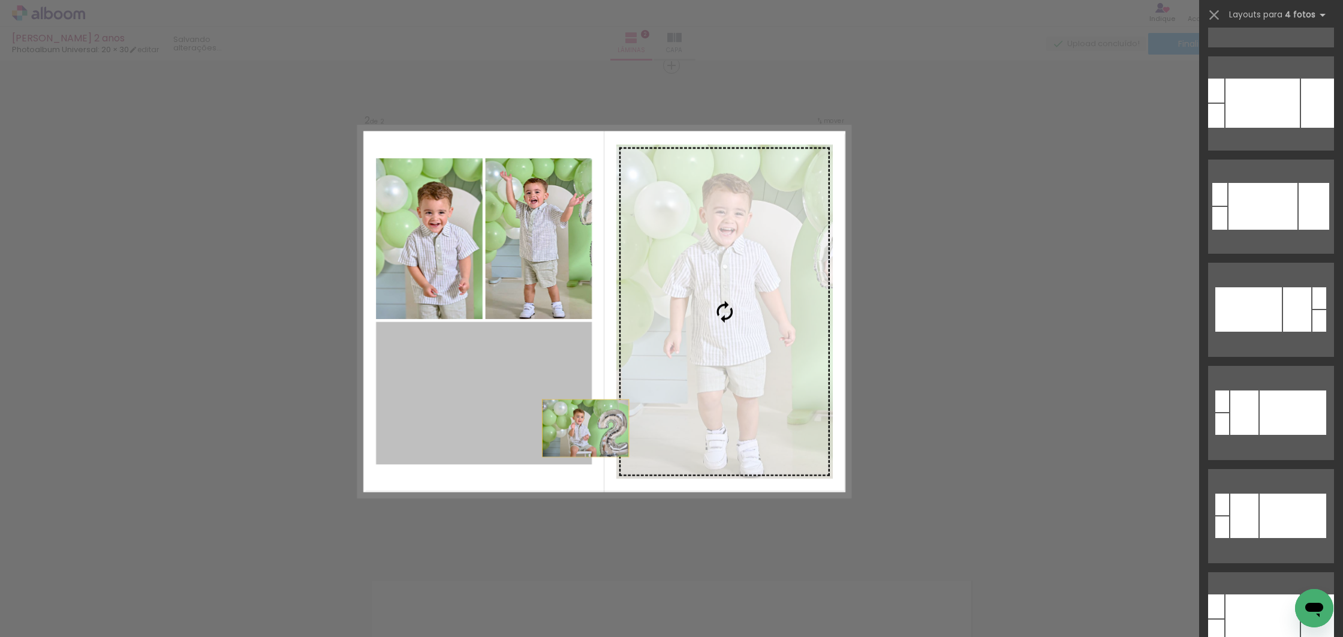
scroll to position [28661, 0]
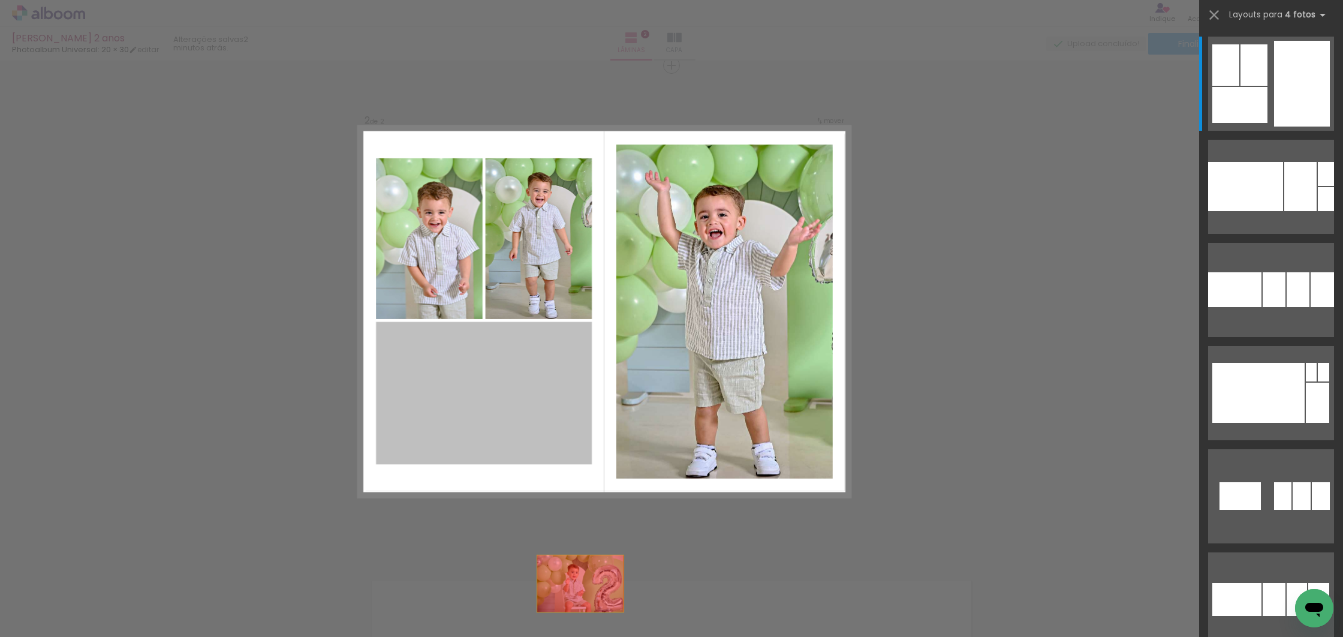
drag, startPoint x: 650, startPoint y: 346, endPoint x: 638, endPoint y: 596, distance: 250.2
click at [638, 596] on quentale-workspace at bounding box center [671, 318] width 1343 height 637
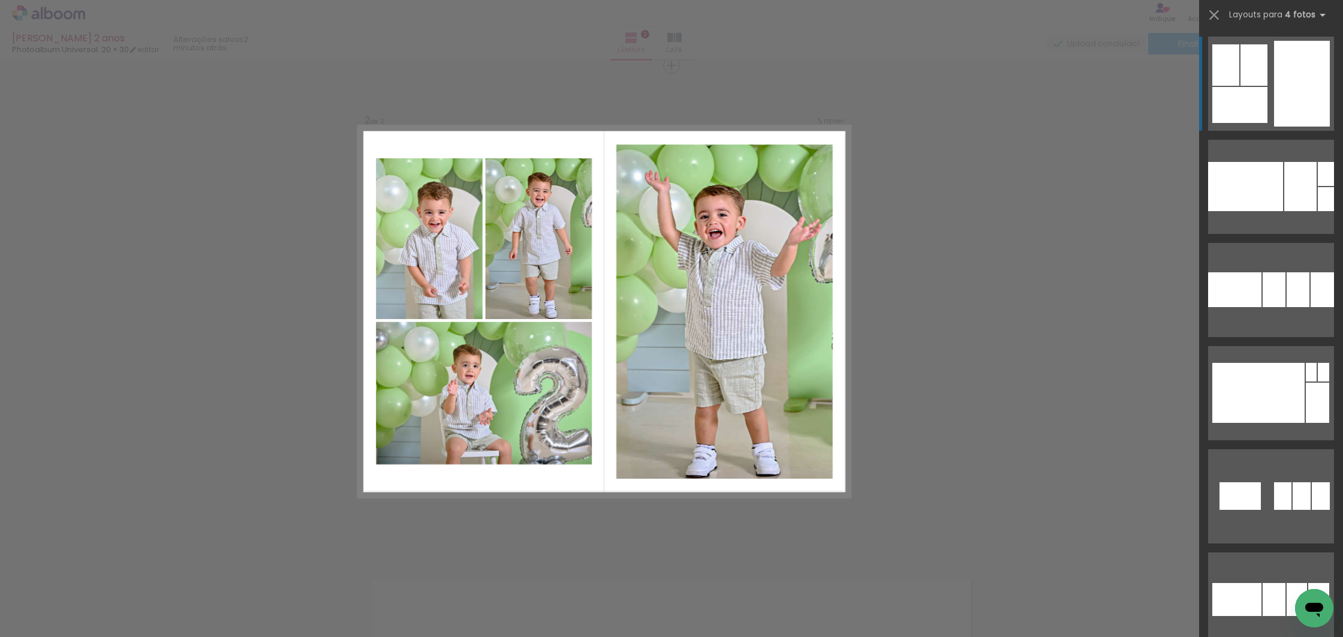
click at [999, 298] on div "Confirmar Cancelar" at bounding box center [671, 305] width 1343 height 1505
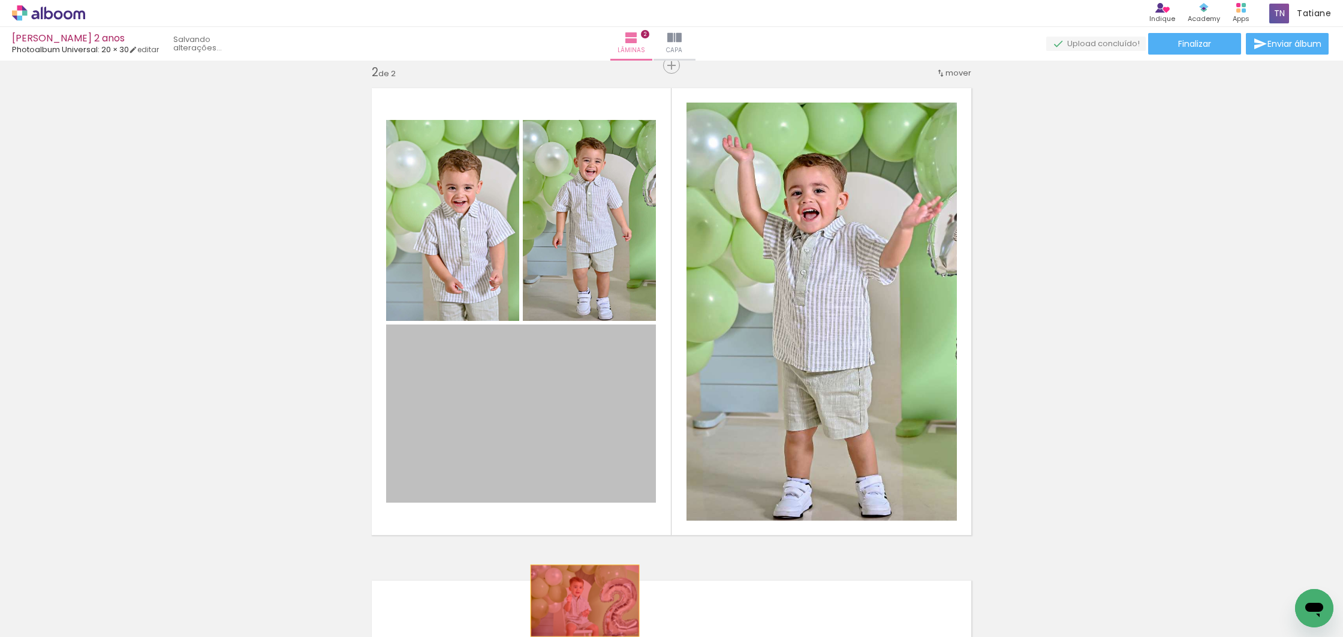
drag, startPoint x: 555, startPoint y: 441, endPoint x: 580, endPoint y: 600, distance: 160.8
click at [580, 600] on quentale-workspace at bounding box center [671, 318] width 1343 height 637
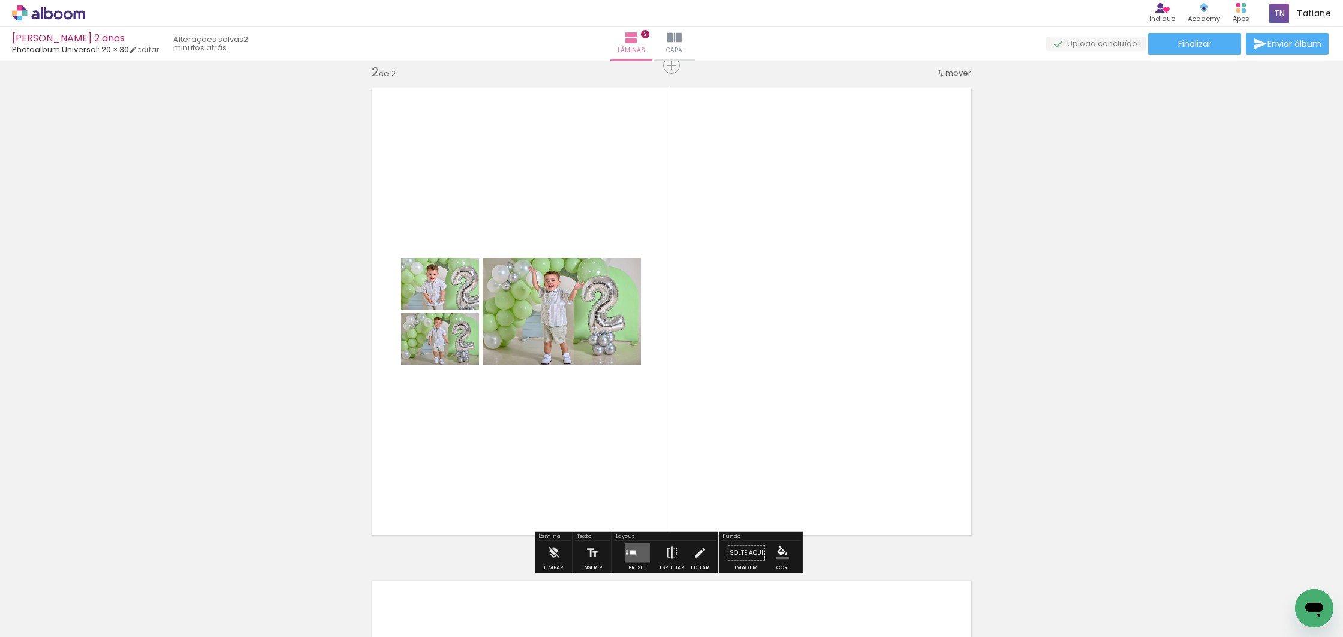
click at [633, 554] on quentale-layouter at bounding box center [637, 552] width 25 height 19
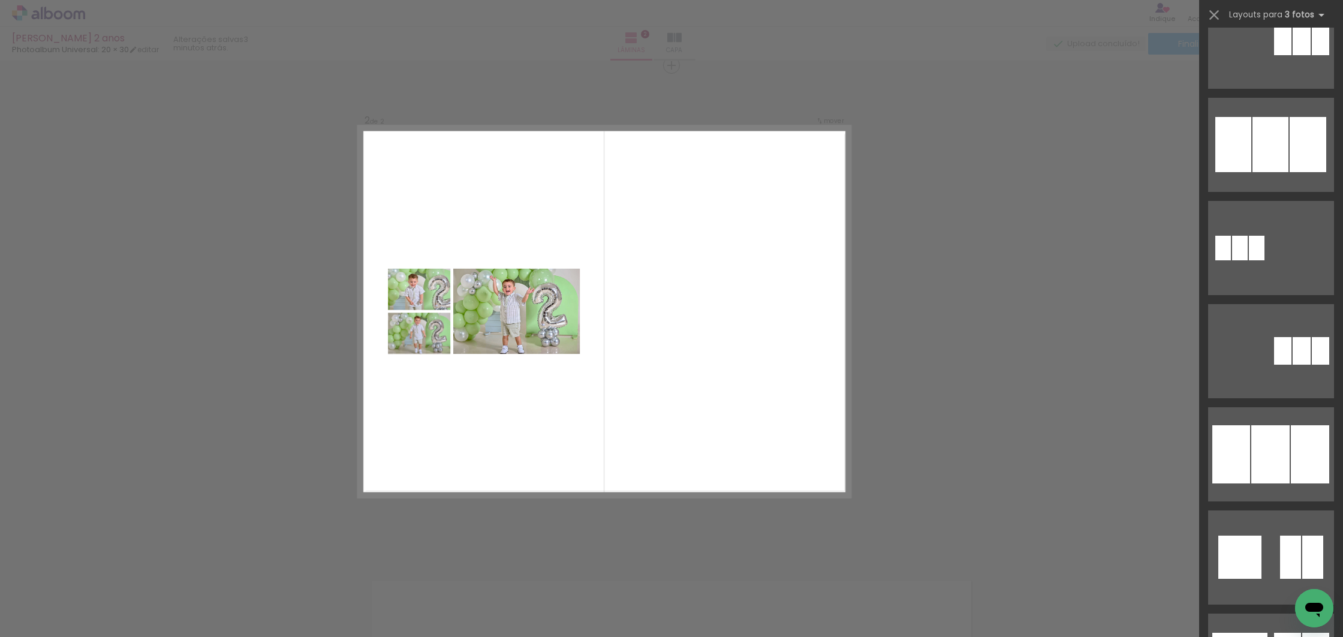
scroll to position [21866, 0]
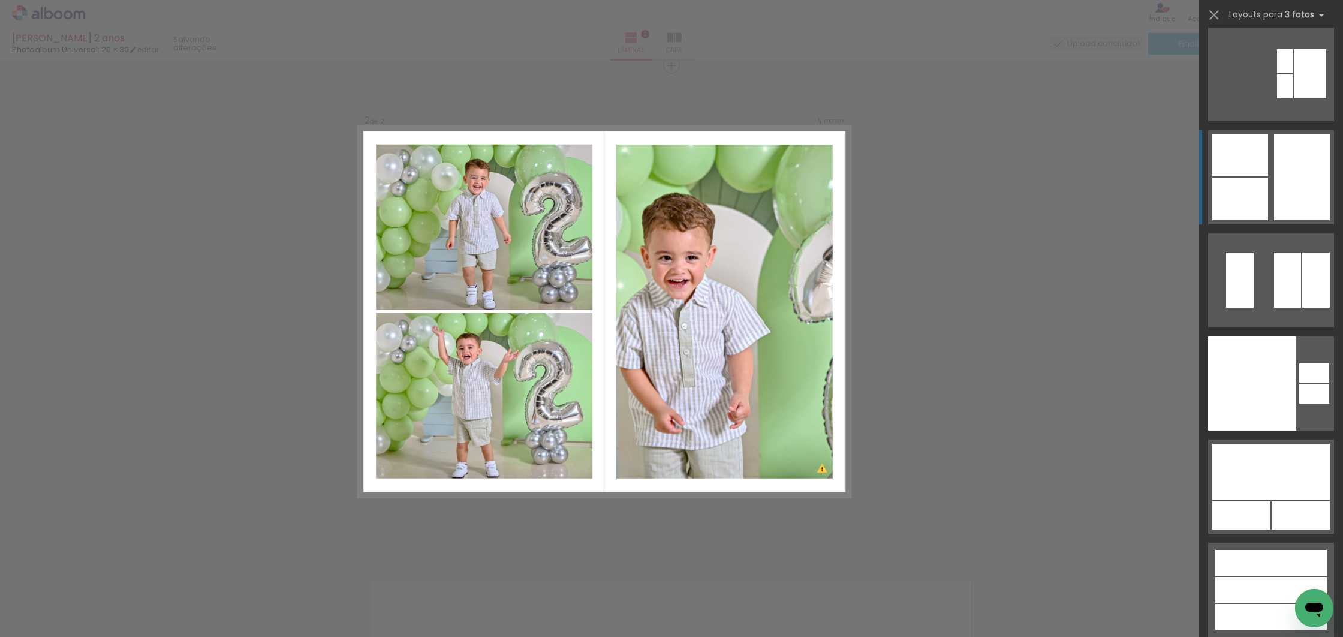
click at [1264, 186] on quentale-layouter at bounding box center [1271, 177] width 126 height 94
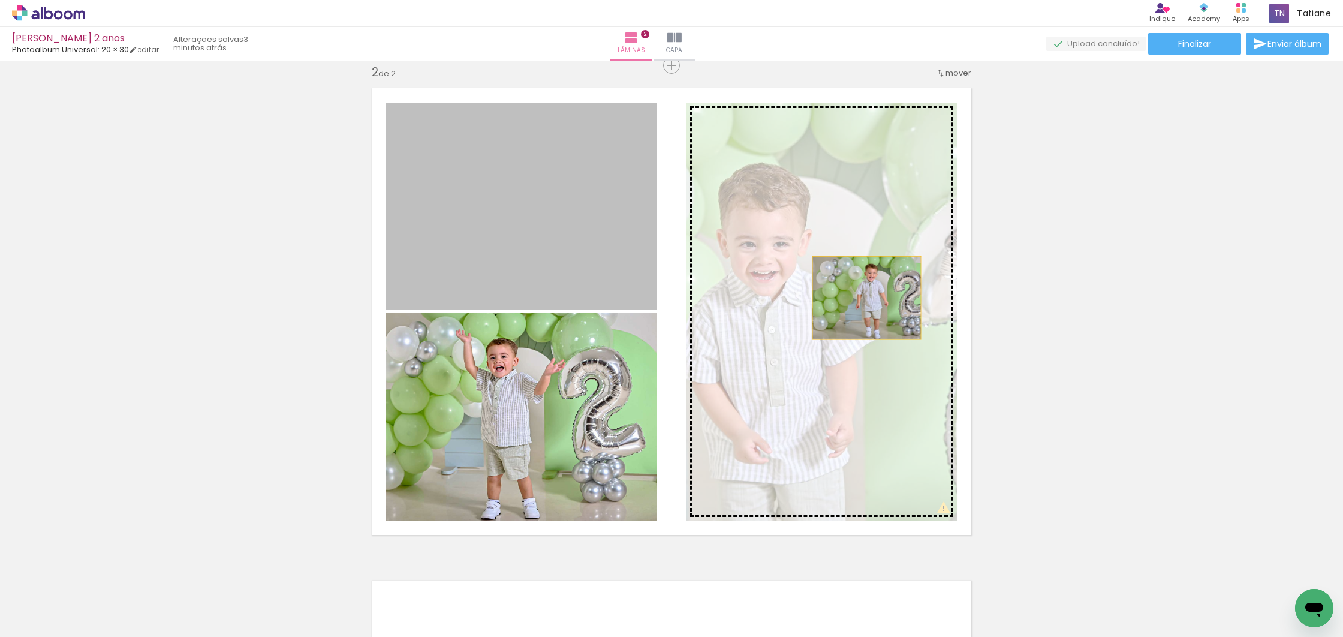
drag, startPoint x: 565, startPoint y: 222, endPoint x: 853, endPoint y: 299, distance: 298.5
click at [0, 0] on slot at bounding box center [0, 0] width 0 height 0
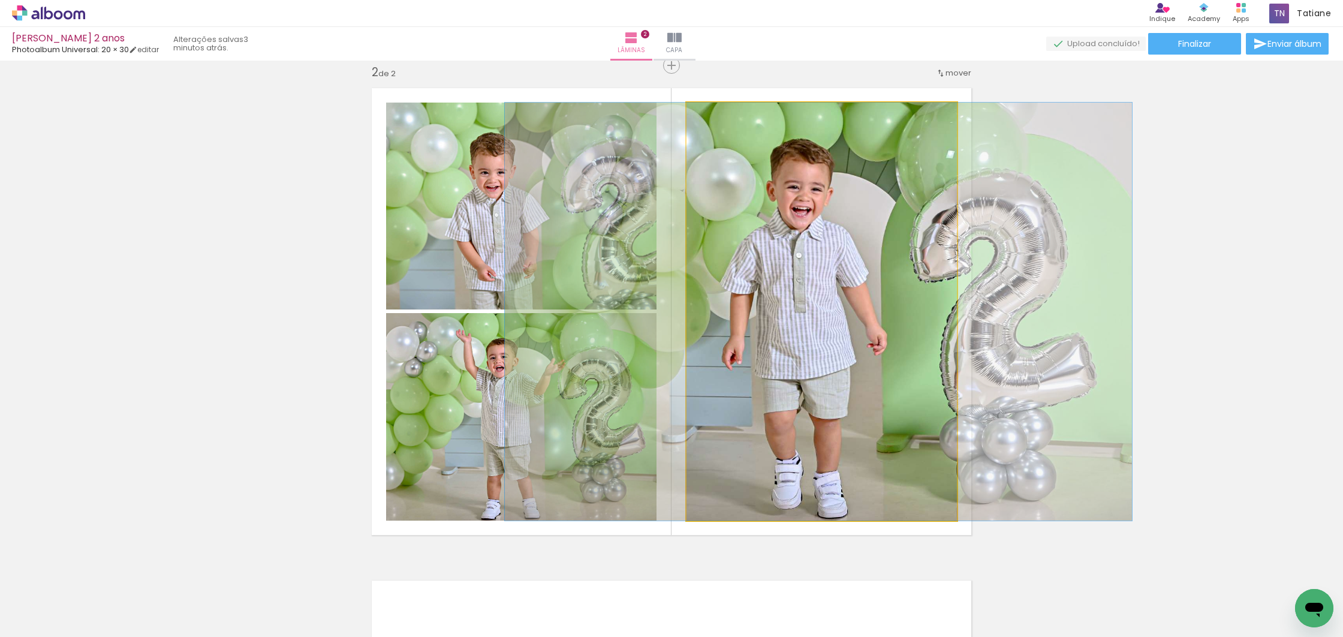
drag, startPoint x: 848, startPoint y: 307, endPoint x: 842, endPoint y: 307, distance: 6.6
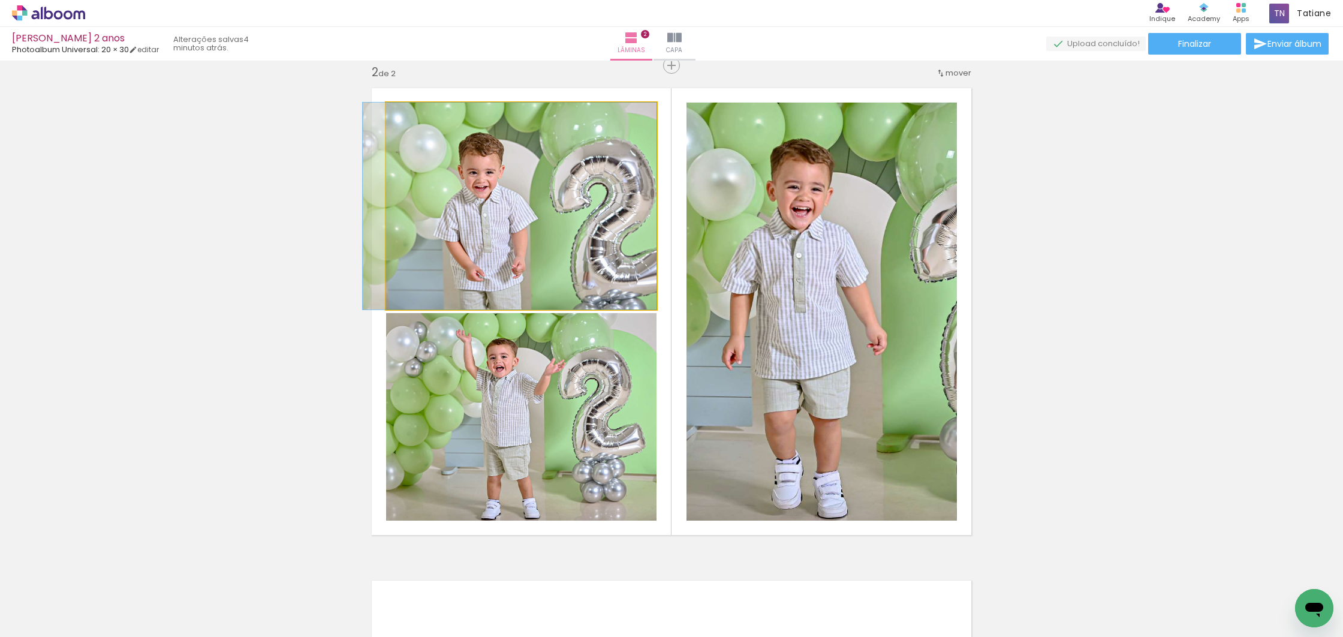
drag, startPoint x: 573, startPoint y: 256, endPoint x: 527, endPoint y: 252, distance: 45.7
click at [527, 252] on div at bounding box center [510, 205] width 294 height 207
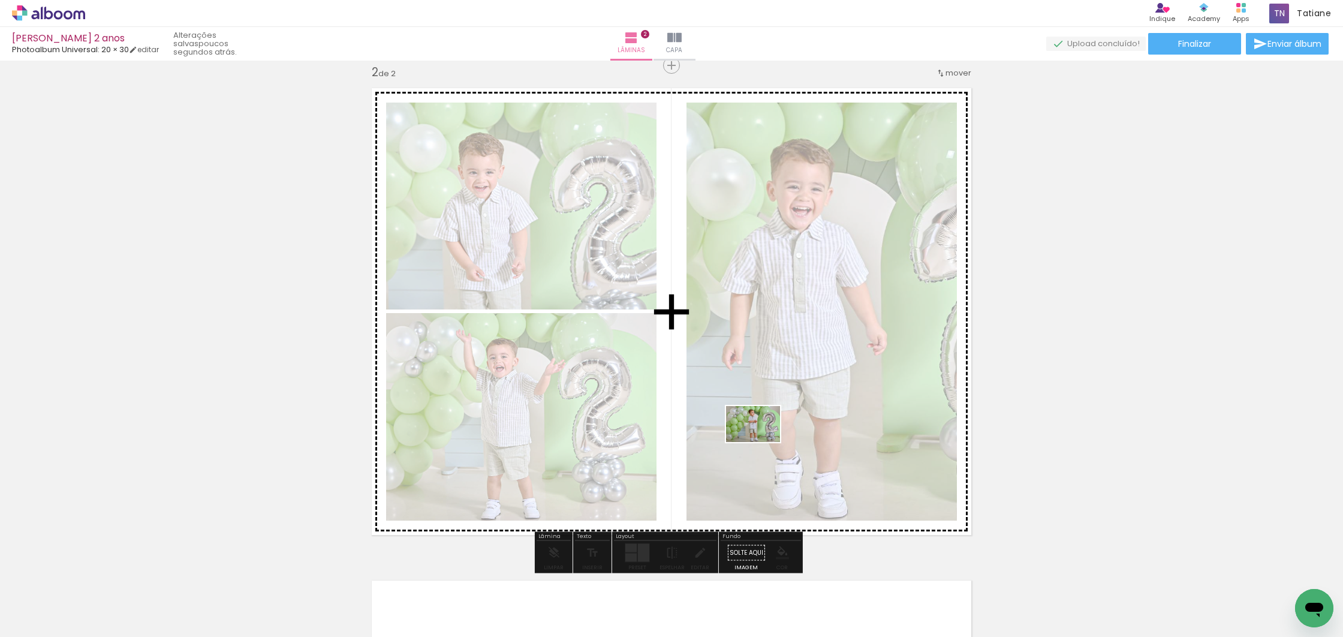
drag, startPoint x: 602, startPoint y: 602, endPoint x: 762, endPoint y: 441, distance: 226.8
click at [762, 441] on quentale-workspace at bounding box center [671, 318] width 1343 height 637
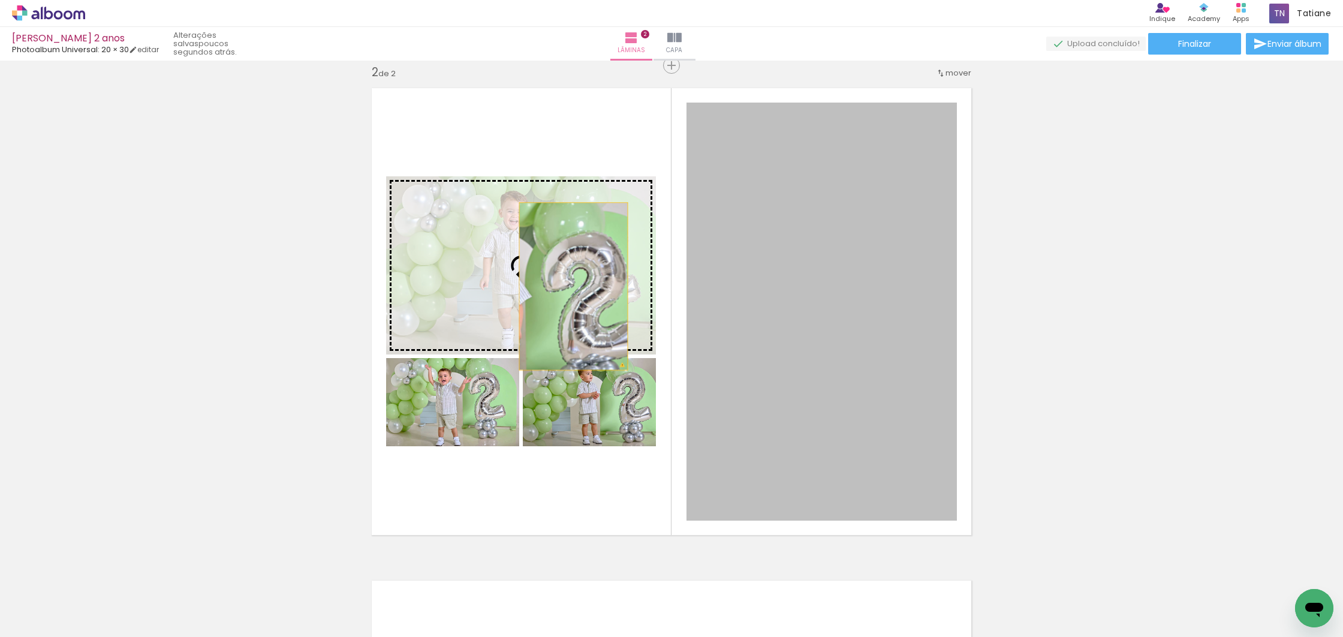
drag, startPoint x: 849, startPoint y: 407, endPoint x: 569, endPoint y: 286, distance: 305.0
click at [0, 0] on slot at bounding box center [0, 0] width 0 height 0
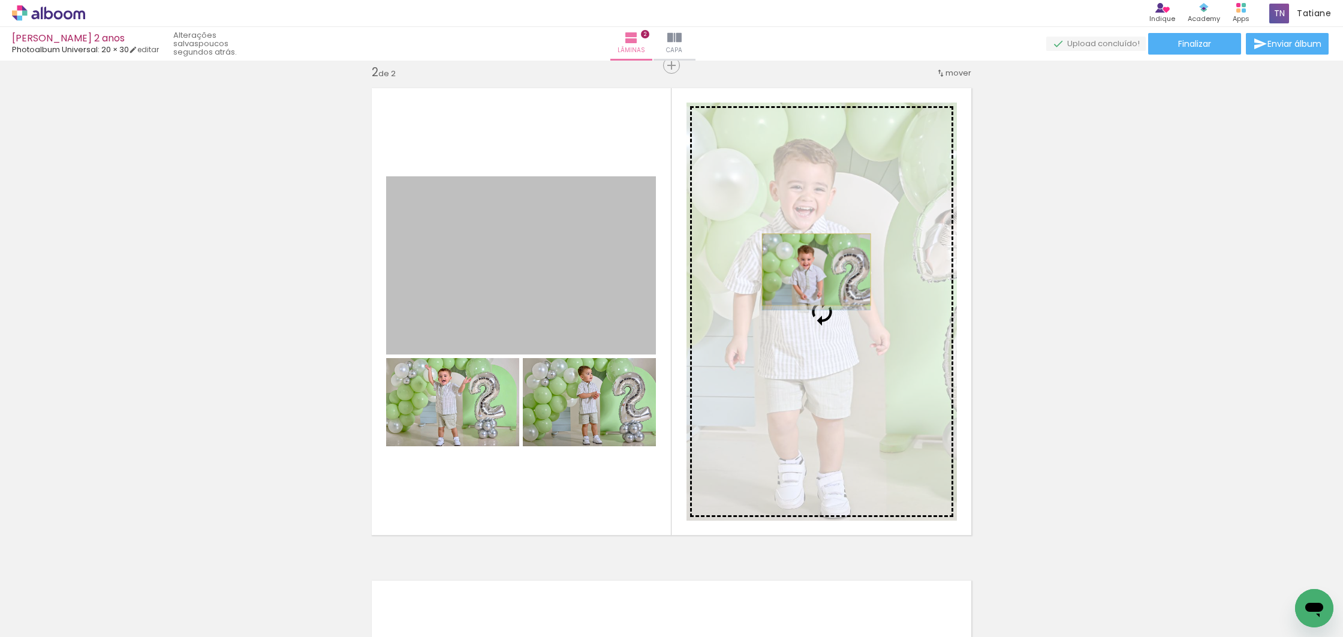
drag, startPoint x: 520, startPoint y: 259, endPoint x: 812, endPoint y: 269, distance: 292.1
click at [0, 0] on slot at bounding box center [0, 0] width 0 height 0
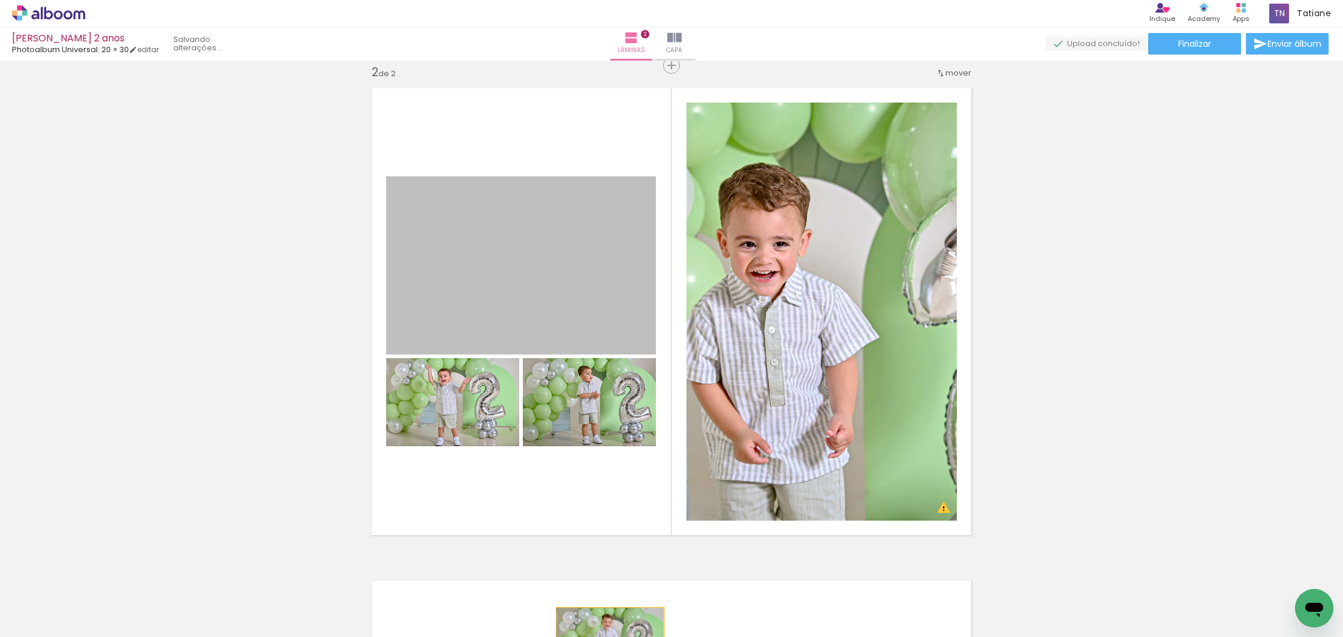
drag, startPoint x: 524, startPoint y: 257, endPoint x: 605, endPoint y: 640, distance: 391.3
click at [605, 636] on html "link( href="../../bower_components/polymer/polymer.html" rel="import" ) picture…" at bounding box center [671, 318] width 1343 height 637
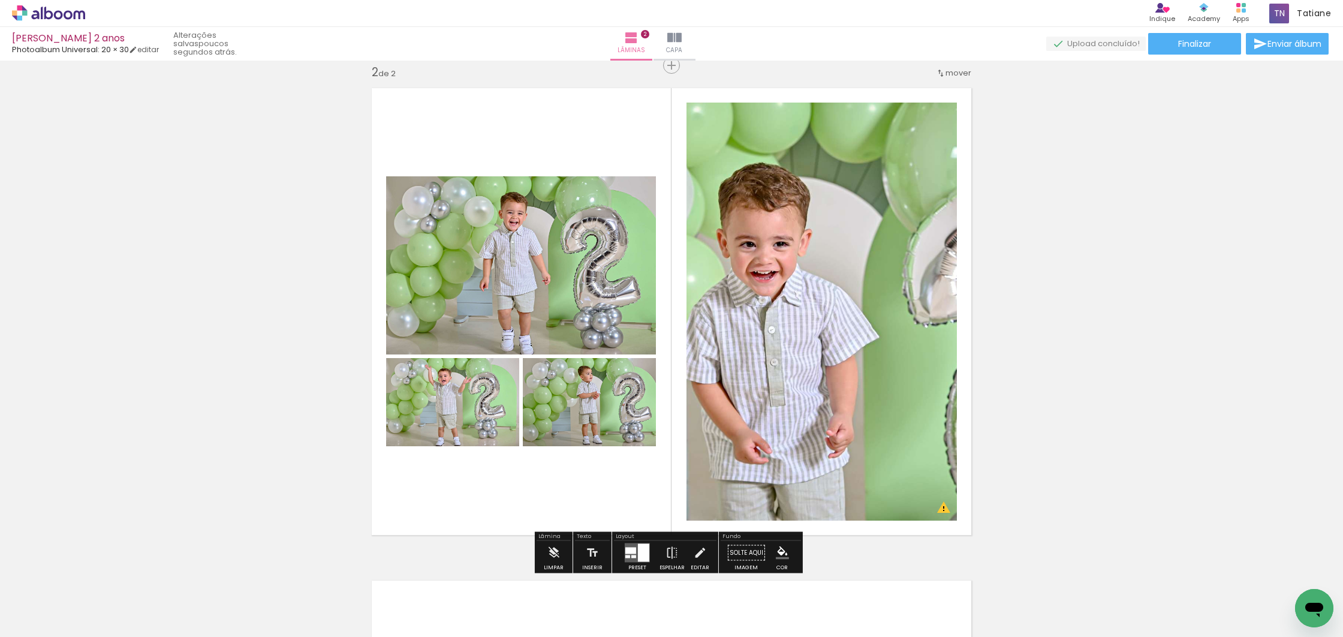
click at [548, 237] on div at bounding box center [821, 311] width 594 height 418
click at [505, 140] on quentale-layouter at bounding box center [671, 311] width 615 height 462
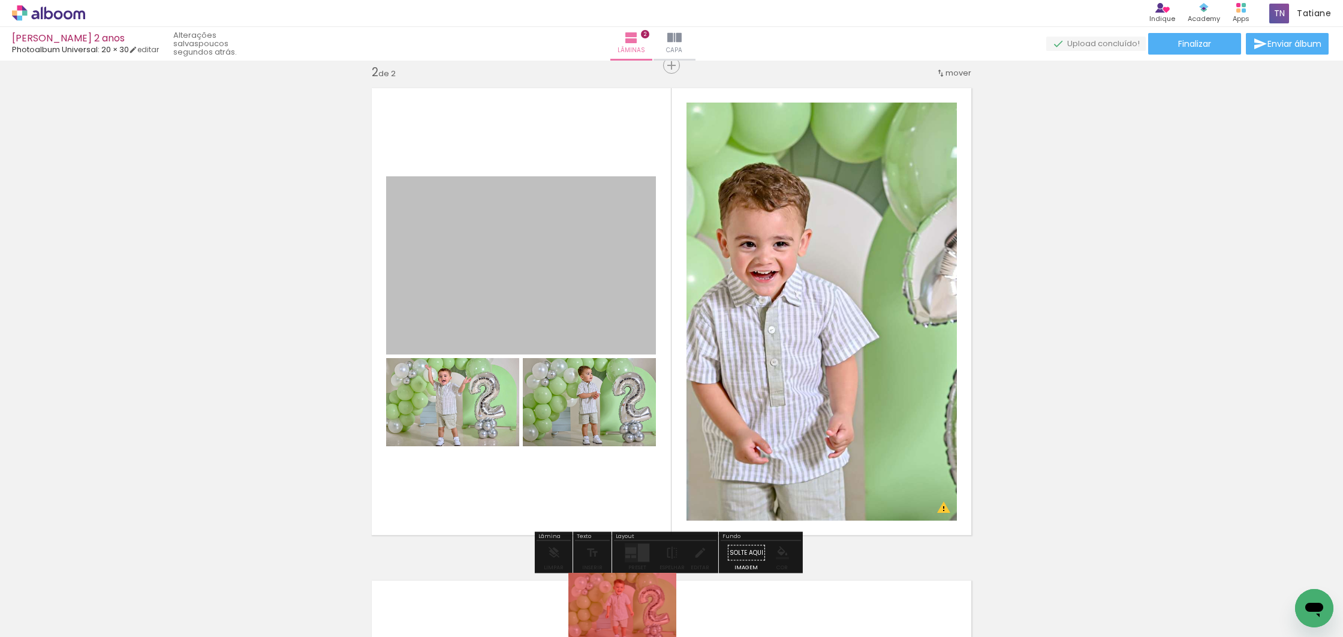
drag, startPoint x: 509, startPoint y: 239, endPoint x: 618, endPoint y: 614, distance: 390.6
click at [619, 615] on quentale-workspace at bounding box center [671, 318] width 1343 height 637
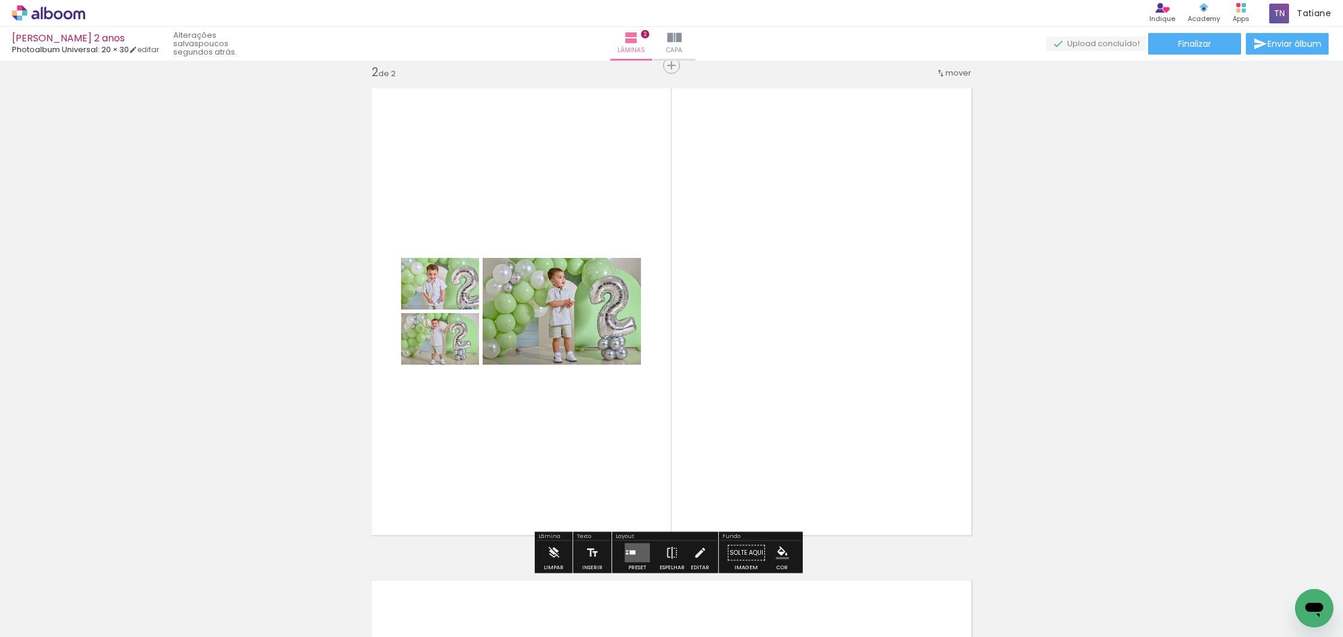
click at [626, 553] on div at bounding box center [627, 554] width 2 height 2
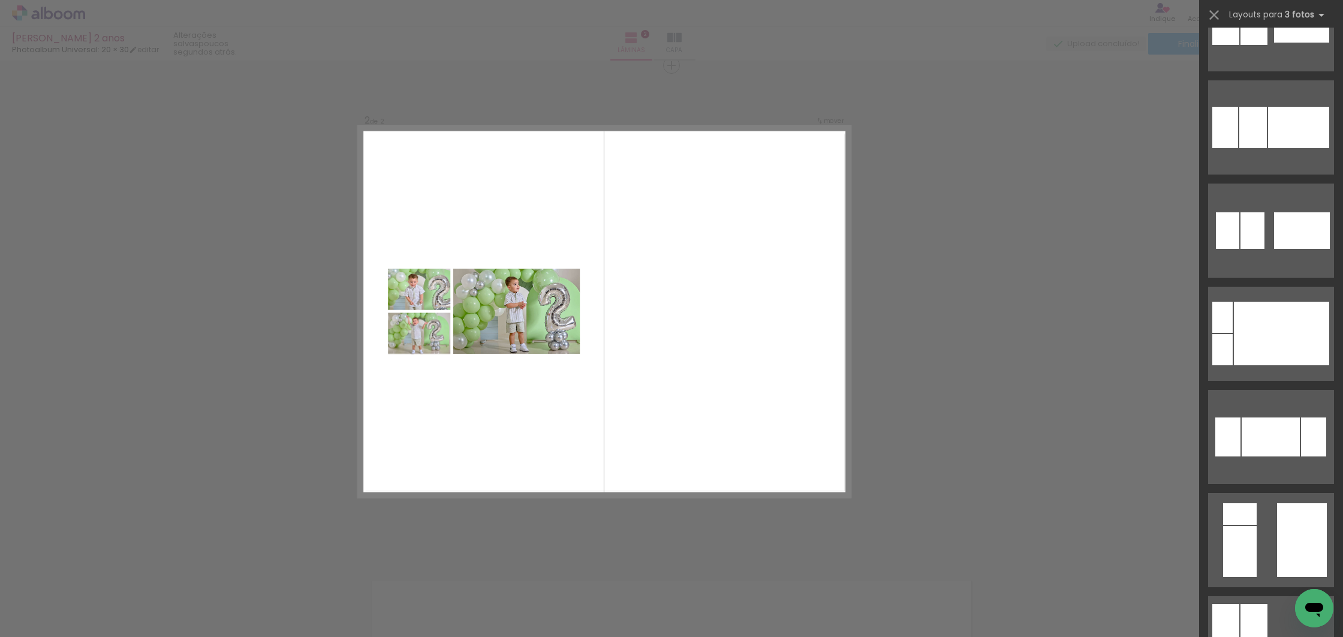
scroll to position [13852, 0]
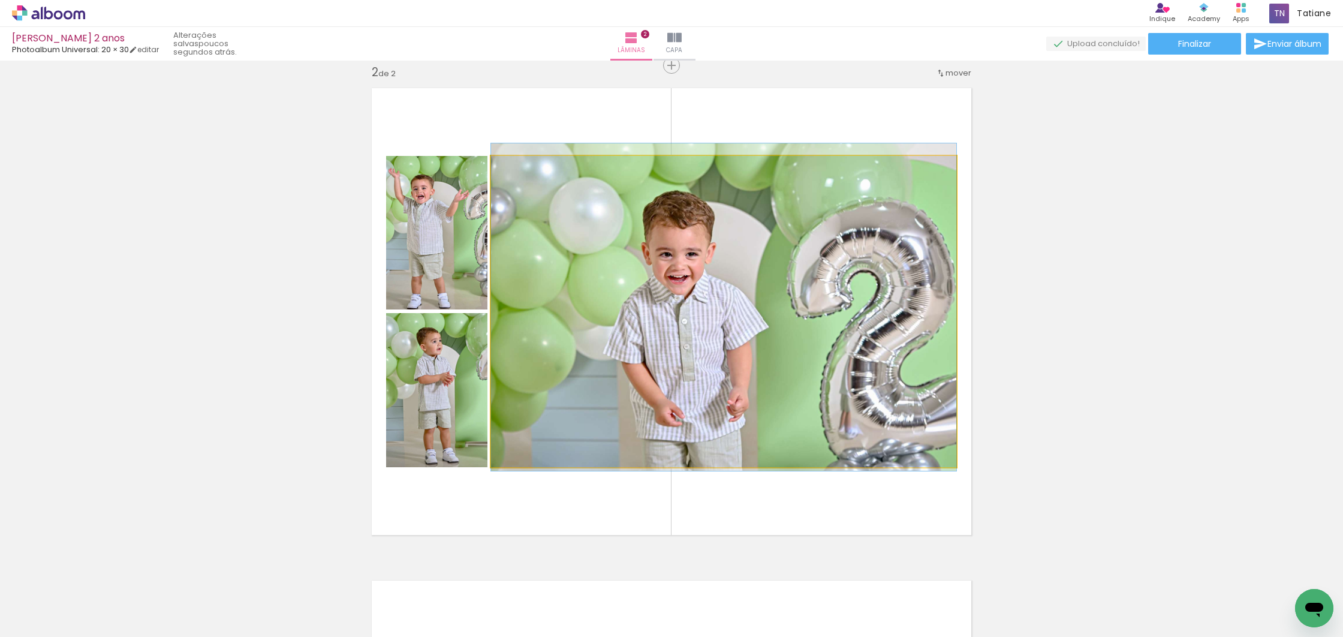
drag, startPoint x: 775, startPoint y: 323, endPoint x: 731, endPoint y: 319, distance: 44.0
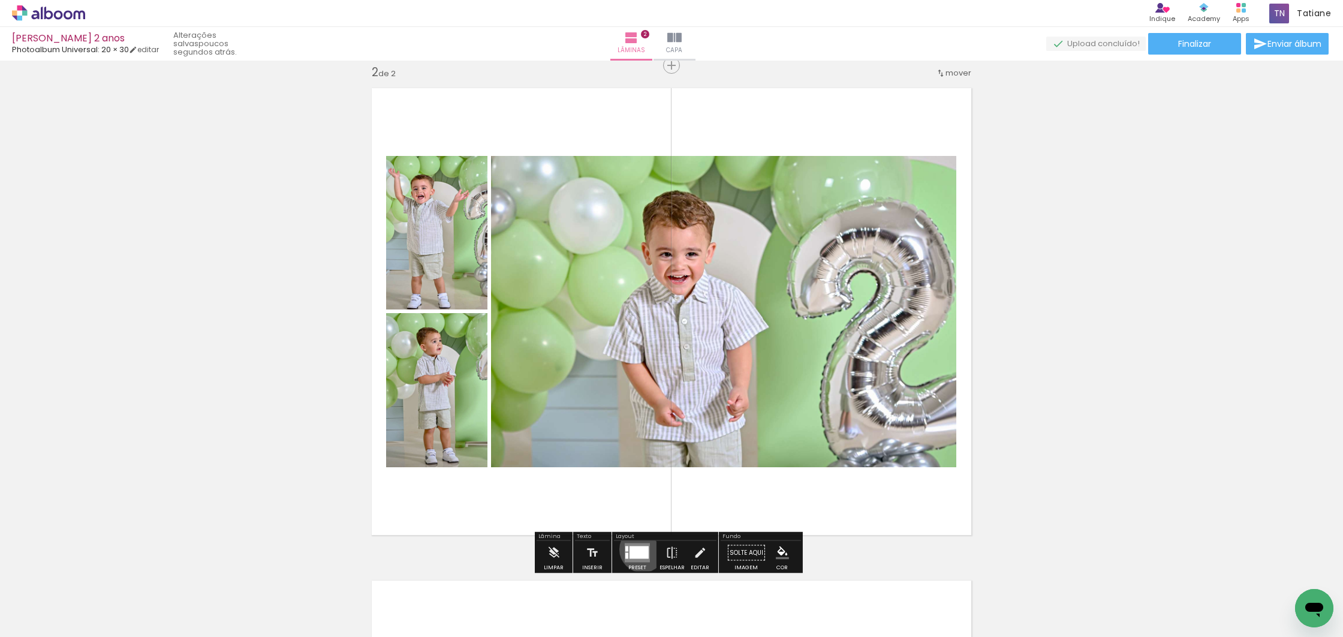
drag, startPoint x: 640, startPoint y: 548, endPoint x: 750, endPoint y: 454, distance: 145.0
click at [640, 548] on div at bounding box center [638, 552] width 19 height 13
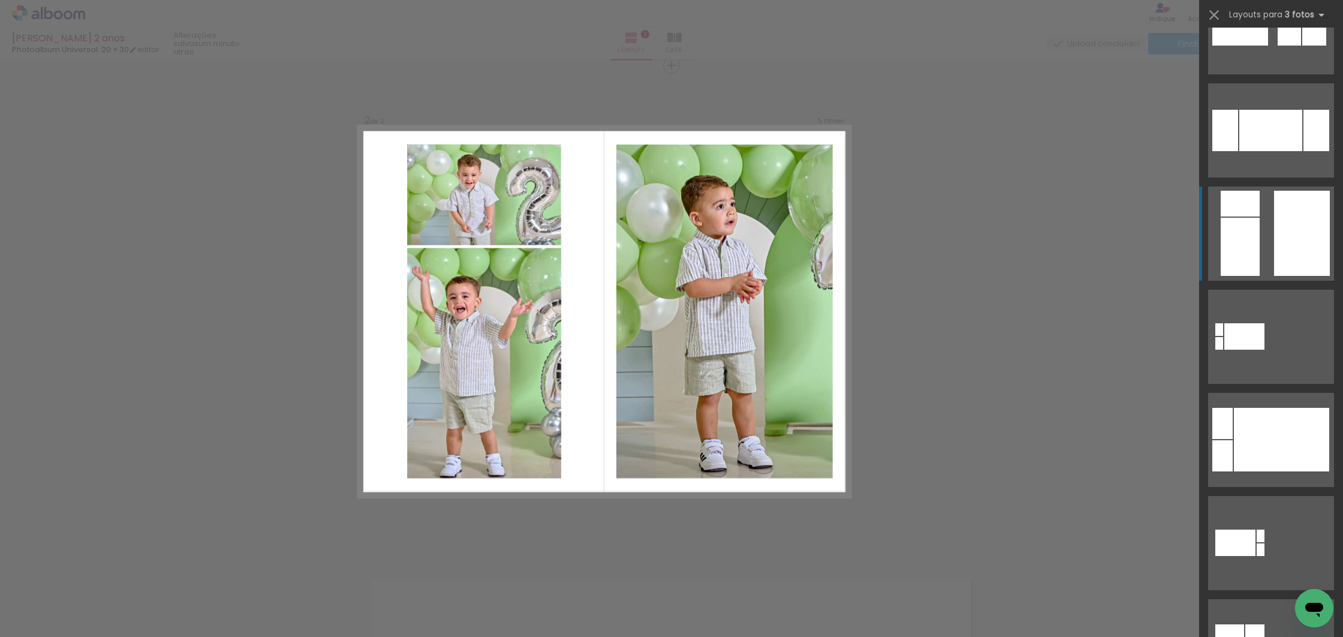
scroll to position [12942, 0]
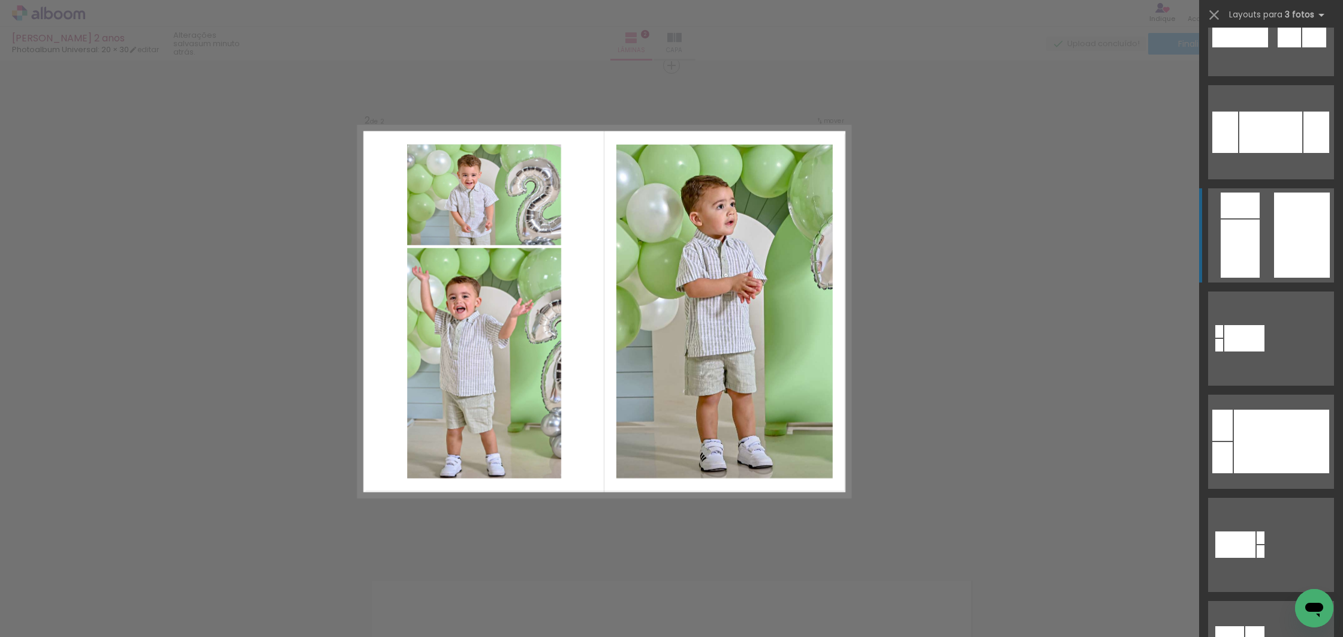
click at [1307, 409] on div at bounding box center [1281, 441] width 95 height 64
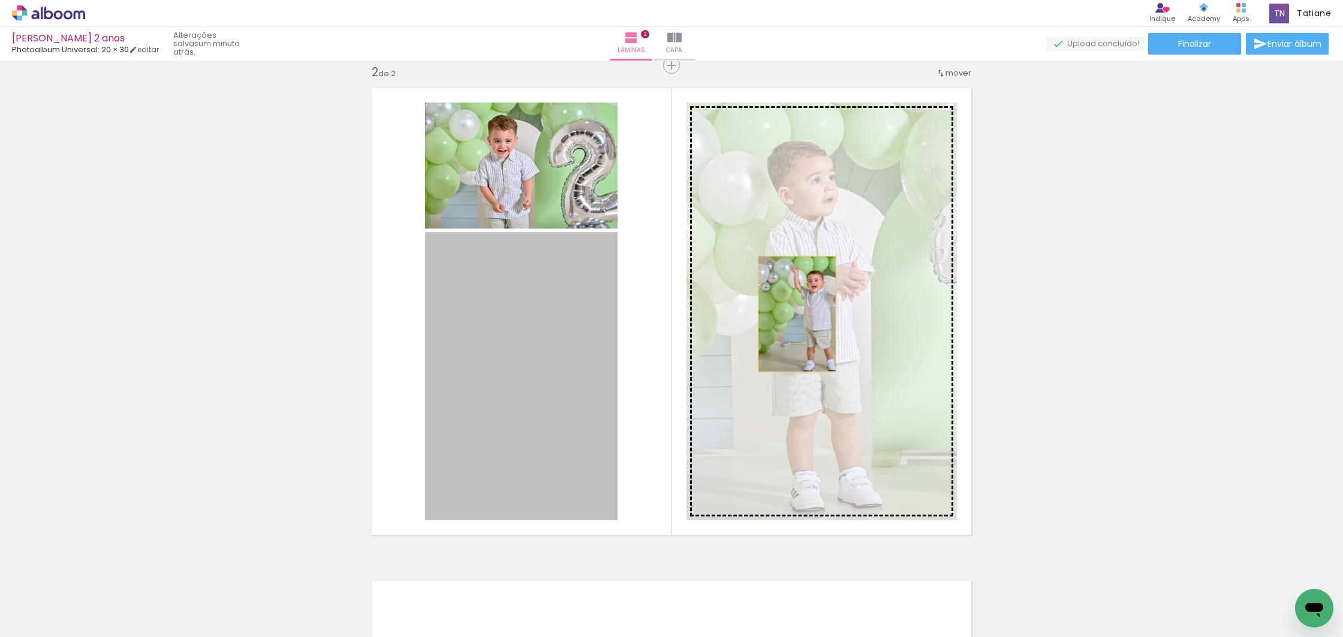
drag, startPoint x: 524, startPoint y: 384, endPoint x: 792, endPoint y: 313, distance: 277.7
click at [0, 0] on slot at bounding box center [0, 0] width 0 height 0
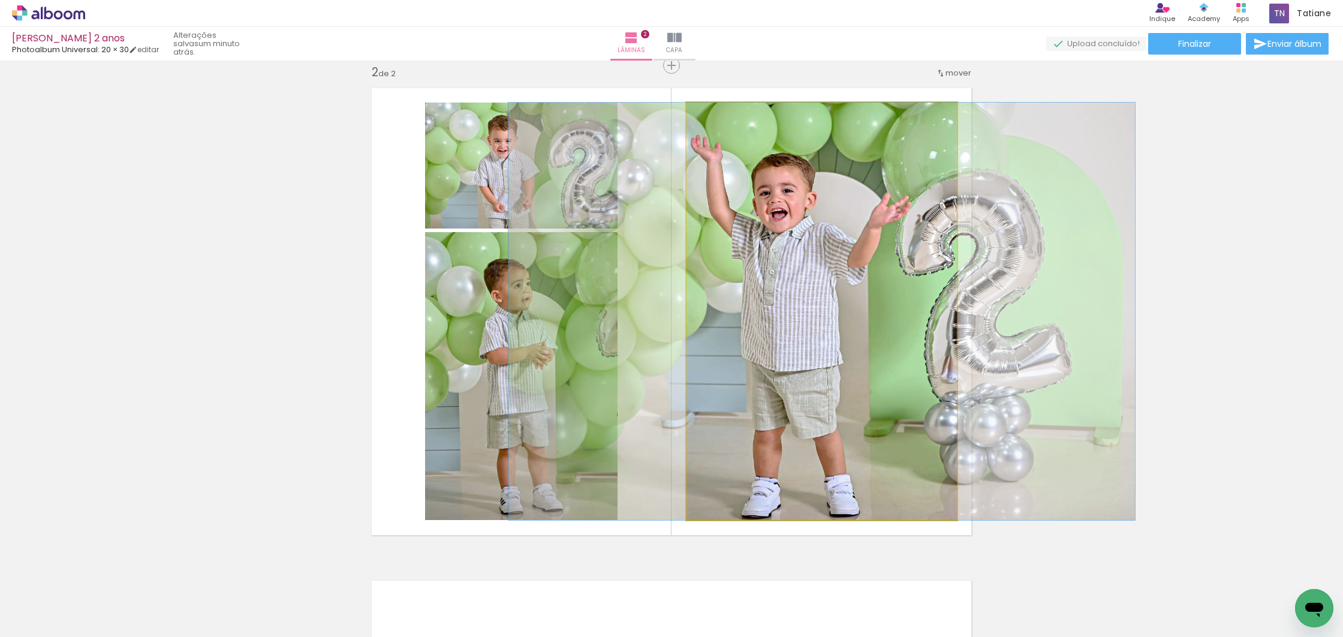
click at [796, 313] on div at bounding box center [821, 310] width 626 height 417
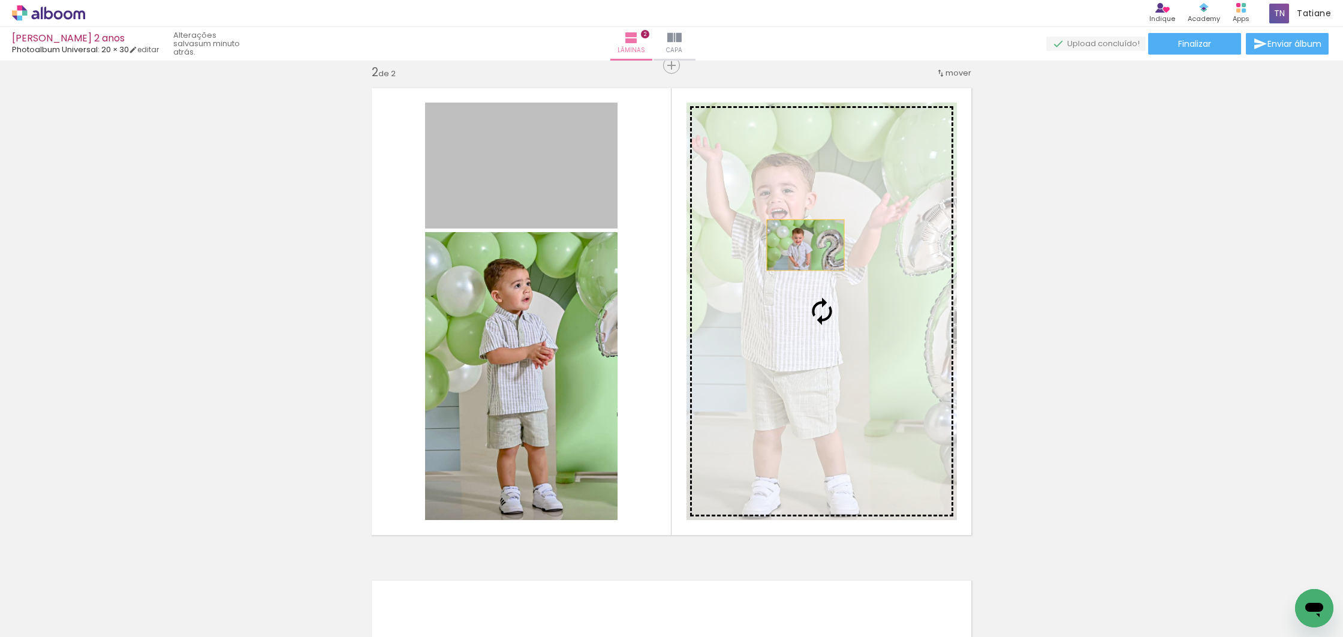
drag, startPoint x: 489, startPoint y: 180, endPoint x: 800, endPoint y: 245, distance: 317.8
click at [0, 0] on slot at bounding box center [0, 0] width 0 height 0
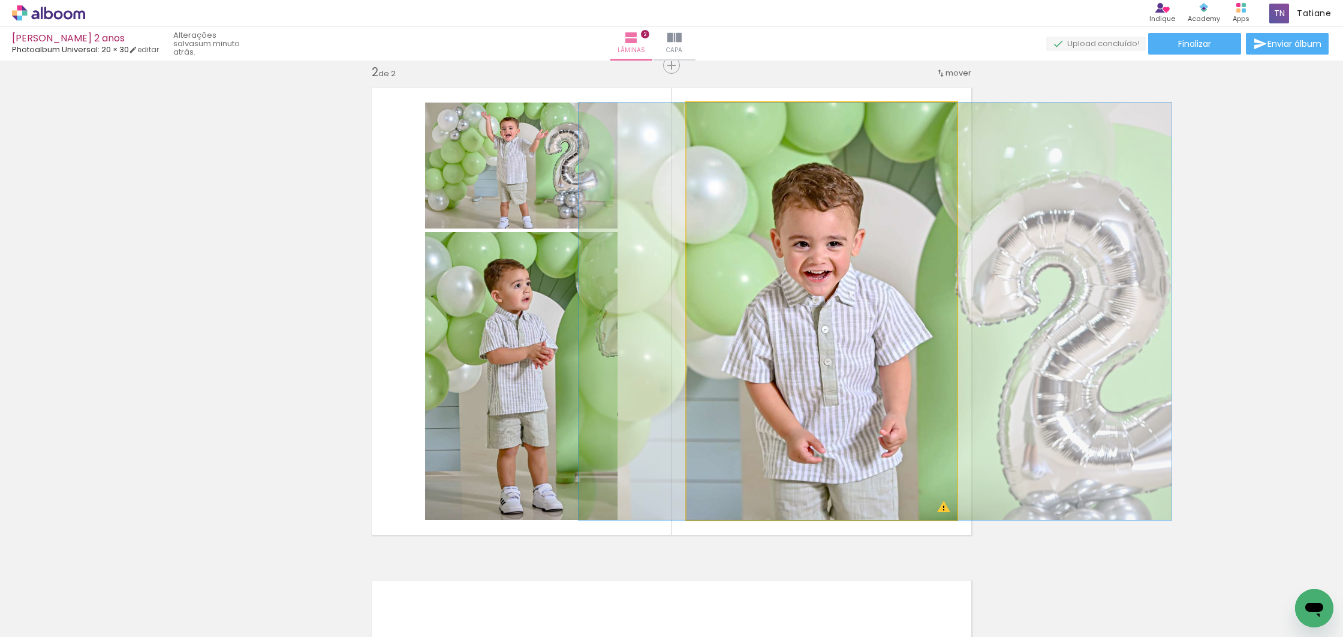
drag, startPoint x: 812, startPoint y: 280, endPoint x: 857, endPoint y: 272, distance: 46.3
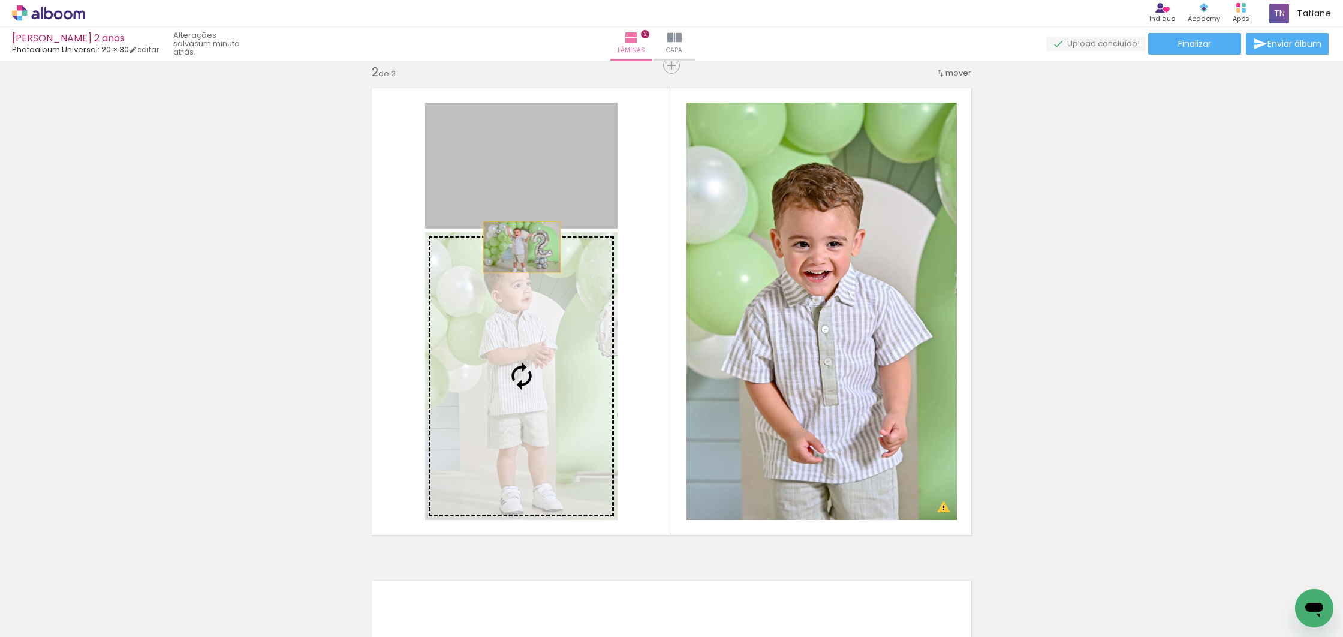
drag, startPoint x: 517, startPoint y: 137, endPoint x: 518, endPoint y: 282, distance: 145.1
click at [0, 0] on slot at bounding box center [0, 0] width 0 height 0
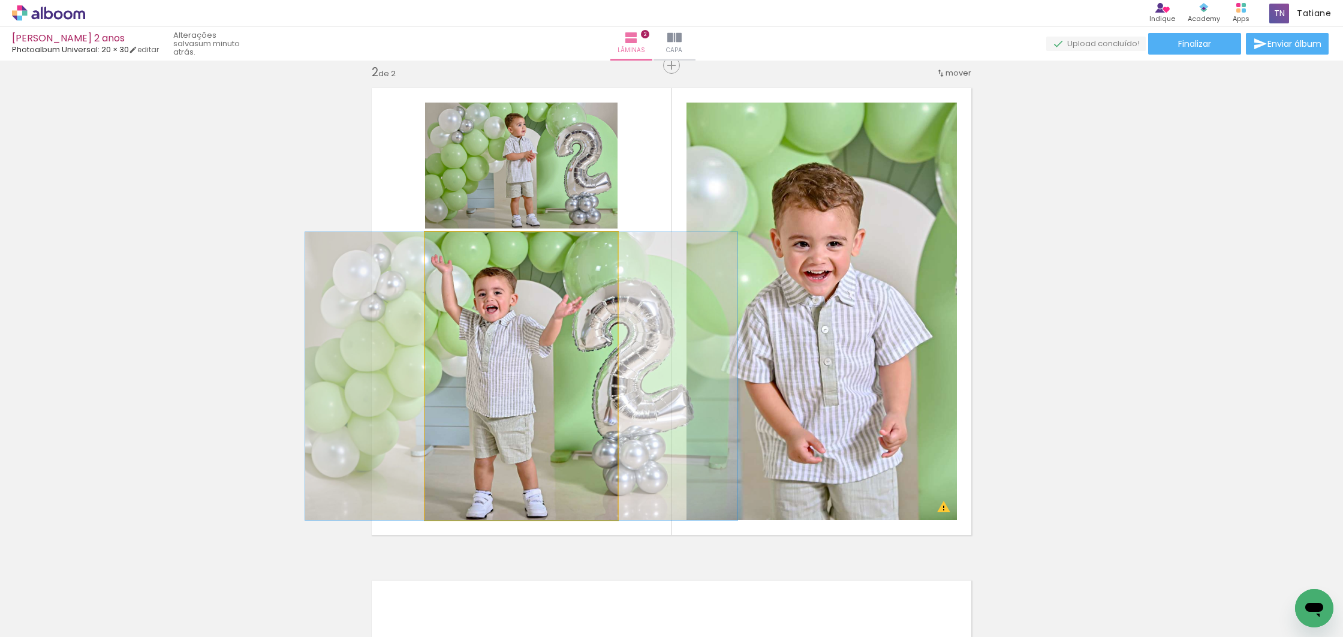
click at [535, 388] on div at bounding box center [521, 376] width 432 height 288
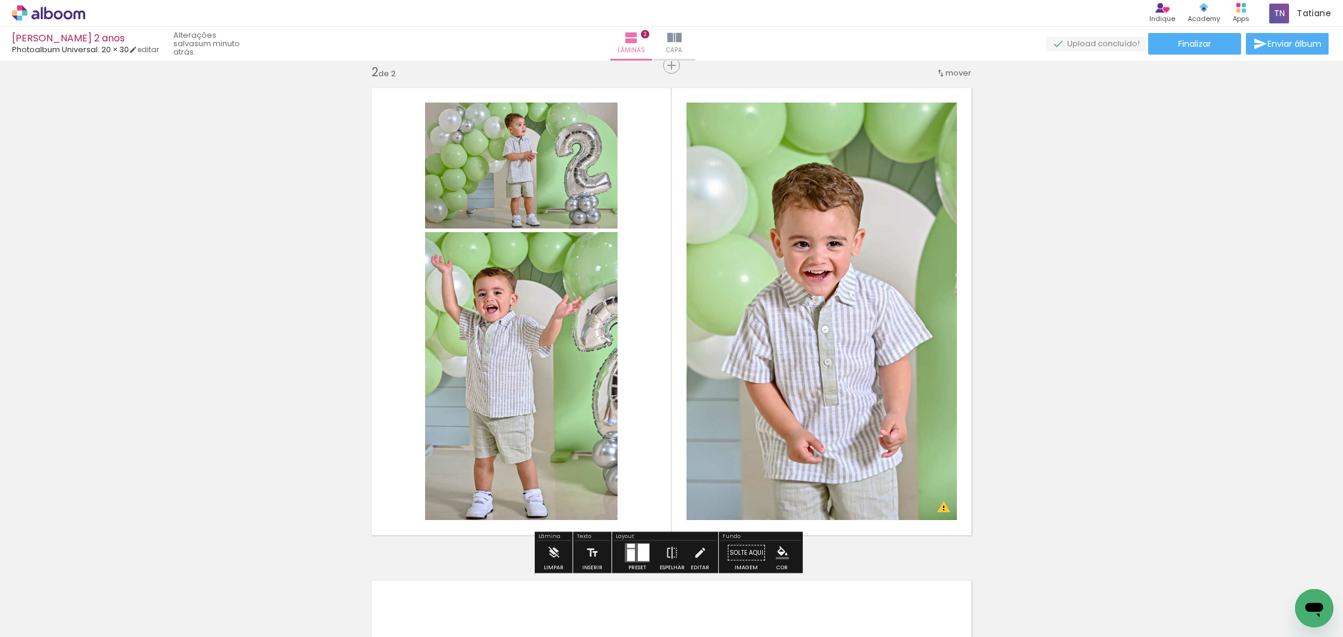
drag, startPoint x: 647, startPoint y: 557, endPoint x: 650, endPoint y: 539, distance: 18.2
click at [647, 557] on div at bounding box center [637, 553] width 32 height 24
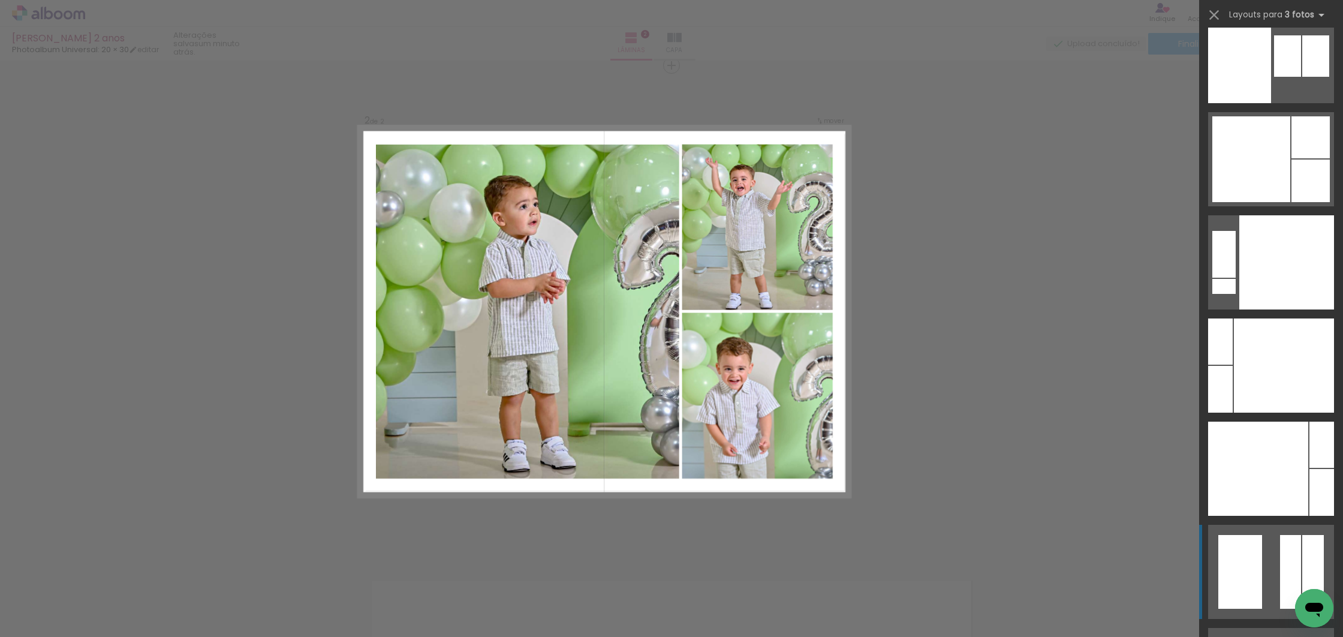
scroll to position [10955, 0]
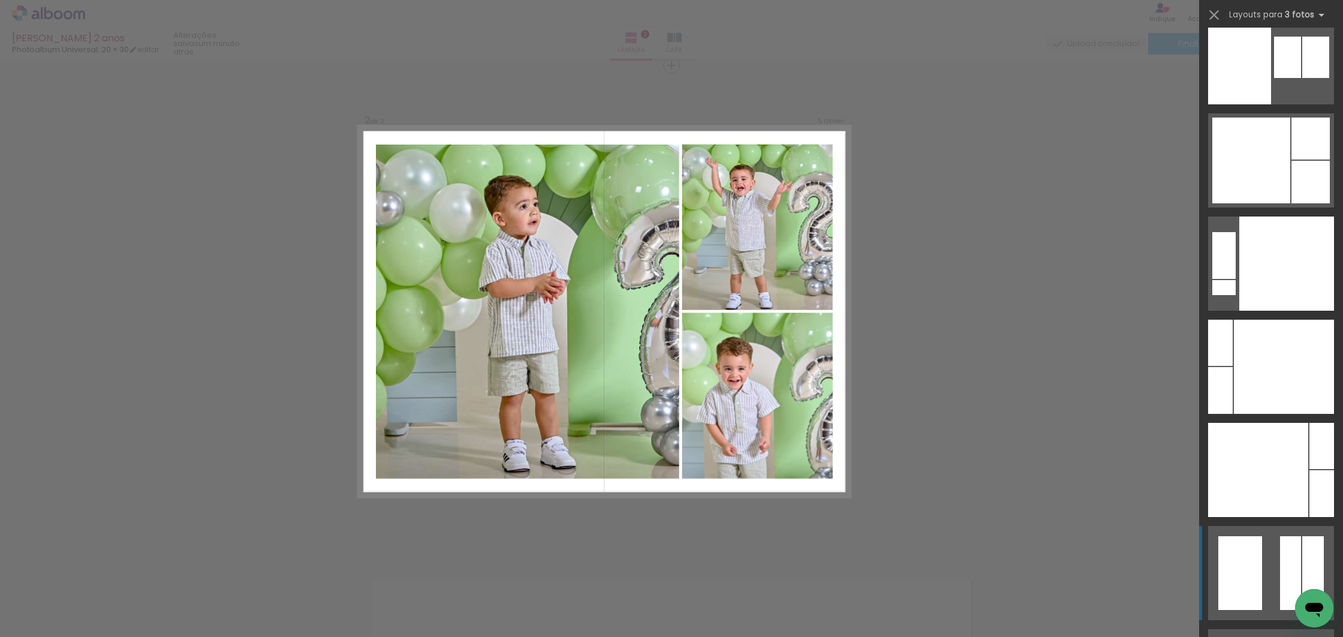
click at [1284, 162] on div at bounding box center [1251, 160] width 78 height 86
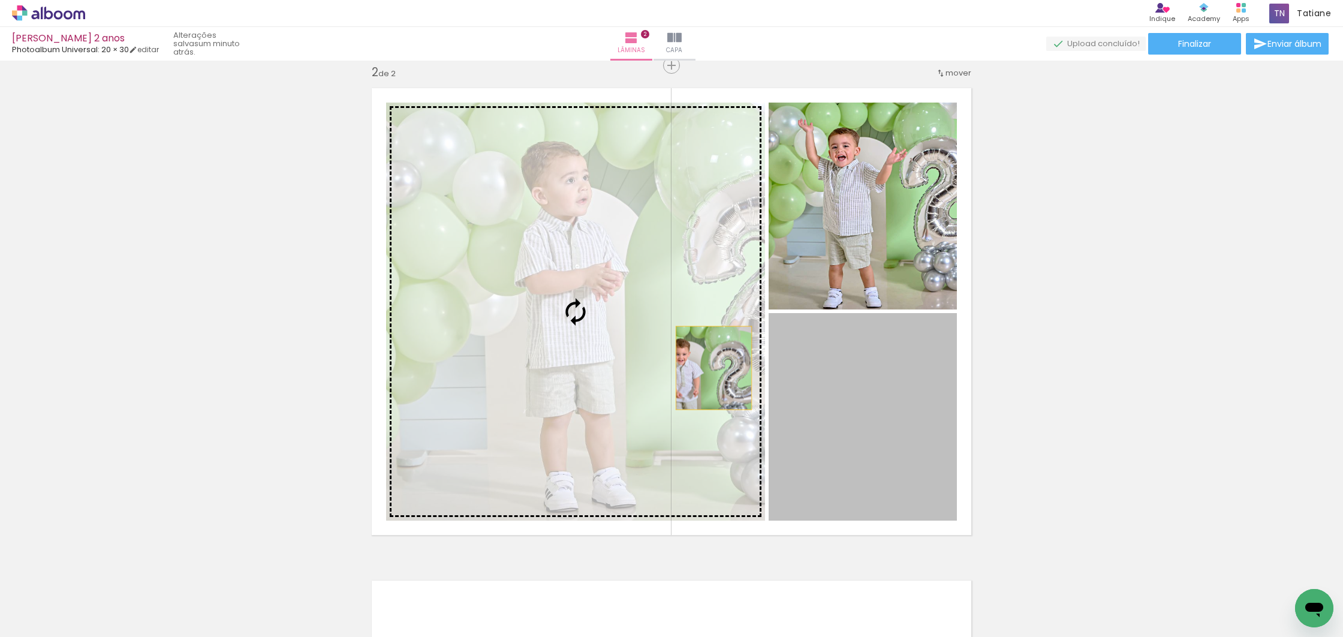
drag, startPoint x: 851, startPoint y: 436, endPoint x: 712, endPoint y: 342, distance: 167.1
click at [0, 0] on slot at bounding box center [0, 0] width 0 height 0
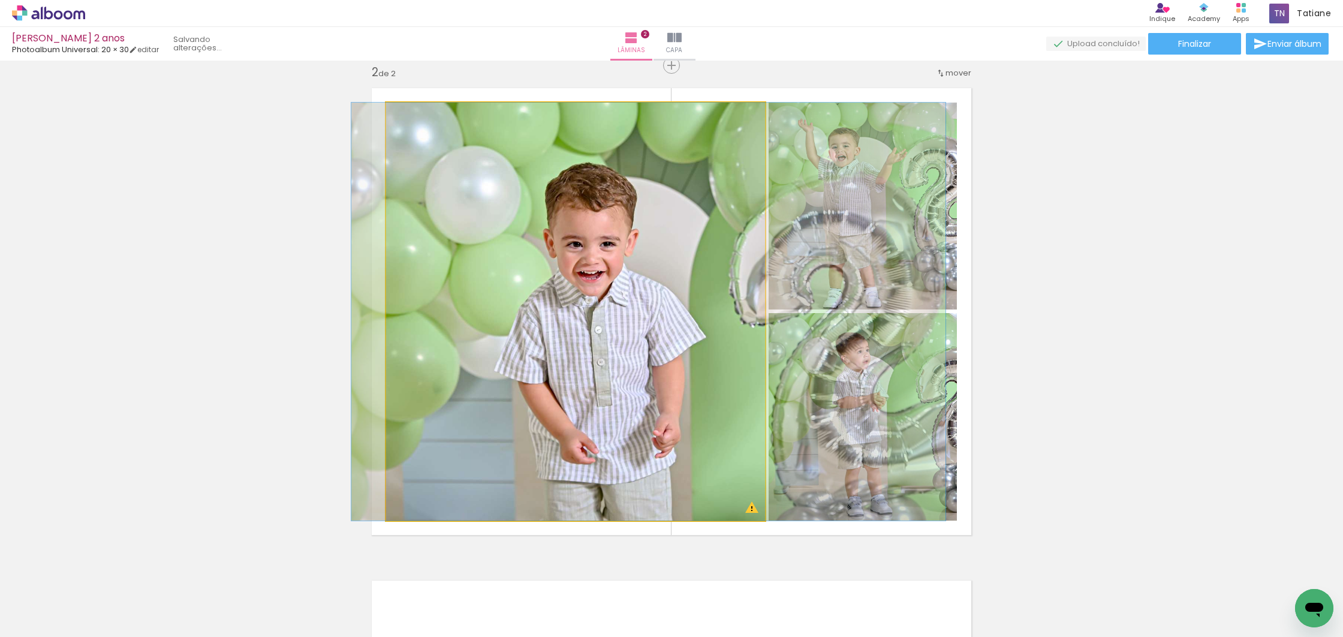
drag, startPoint x: 536, startPoint y: 353, endPoint x: 608, endPoint y: 325, distance: 77.0
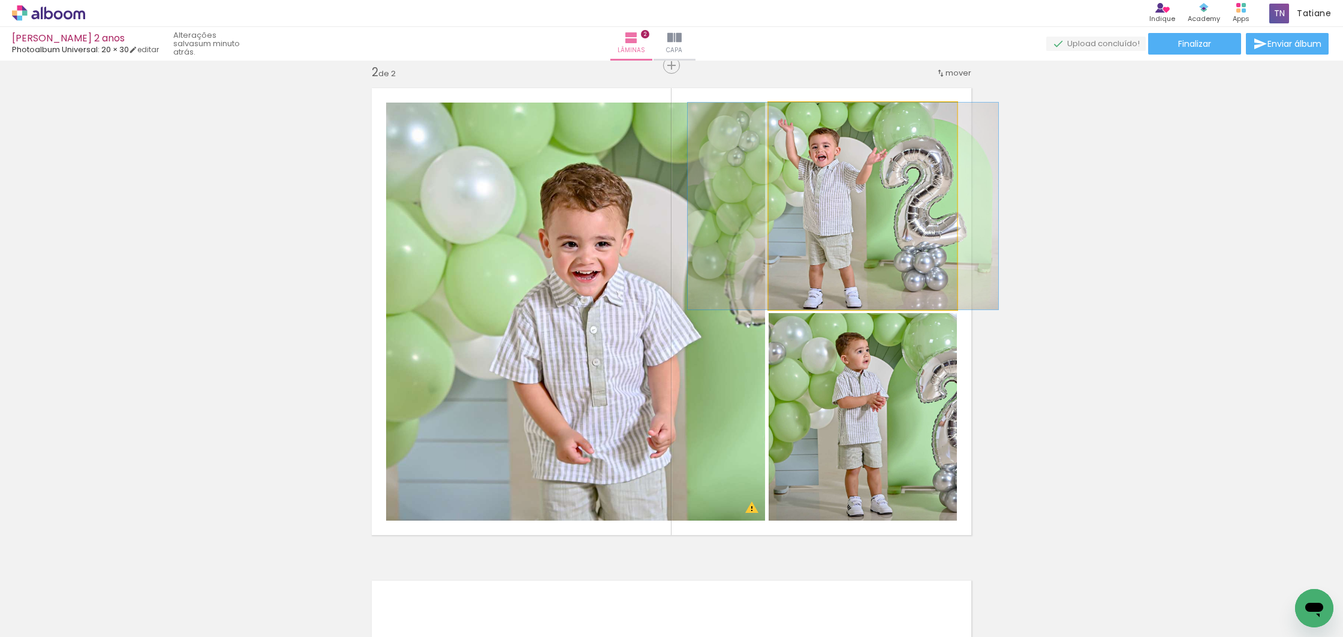
drag, startPoint x: 910, startPoint y: 227, endPoint x: 893, endPoint y: 230, distance: 17.6
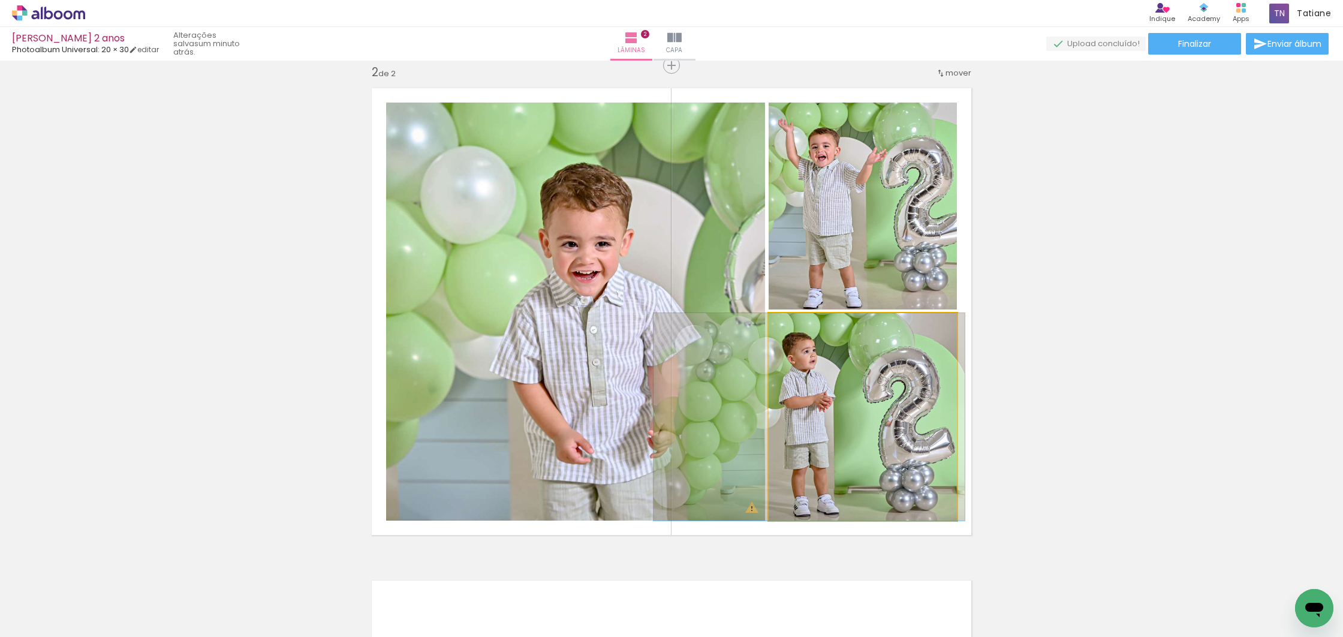
drag, startPoint x: 903, startPoint y: 422, endPoint x: 852, endPoint y: 418, distance: 50.5
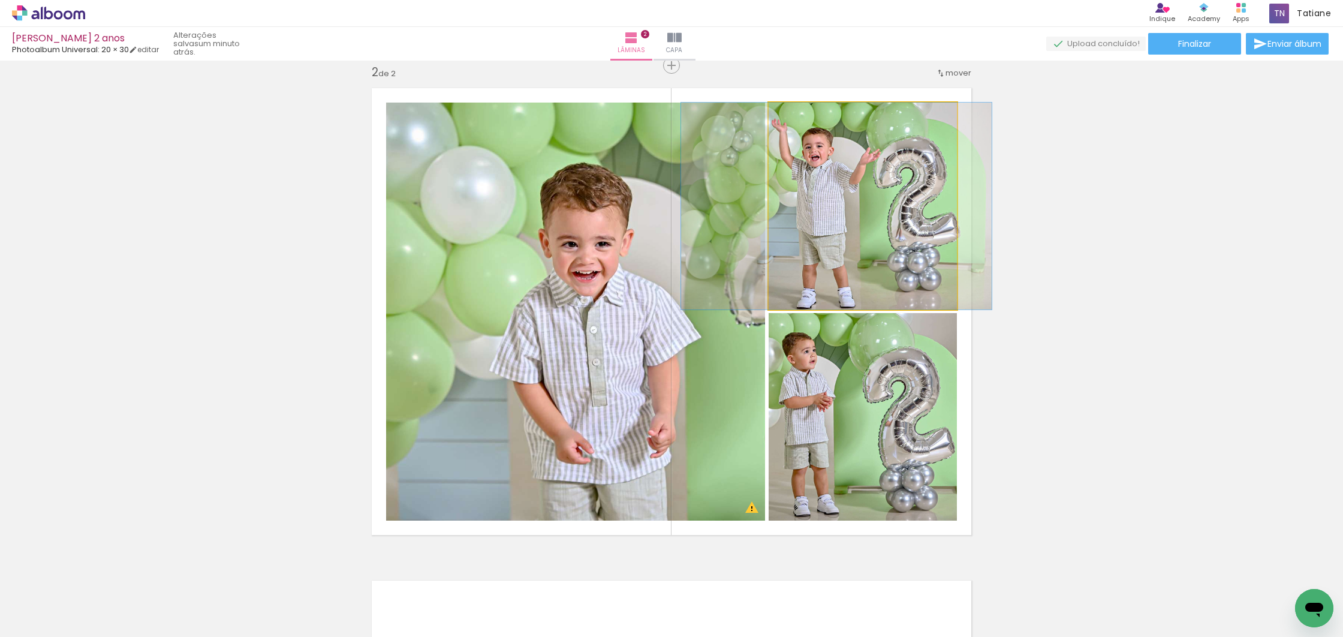
drag, startPoint x: 909, startPoint y: 268, endPoint x: 902, endPoint y: 267, distance: 6.6
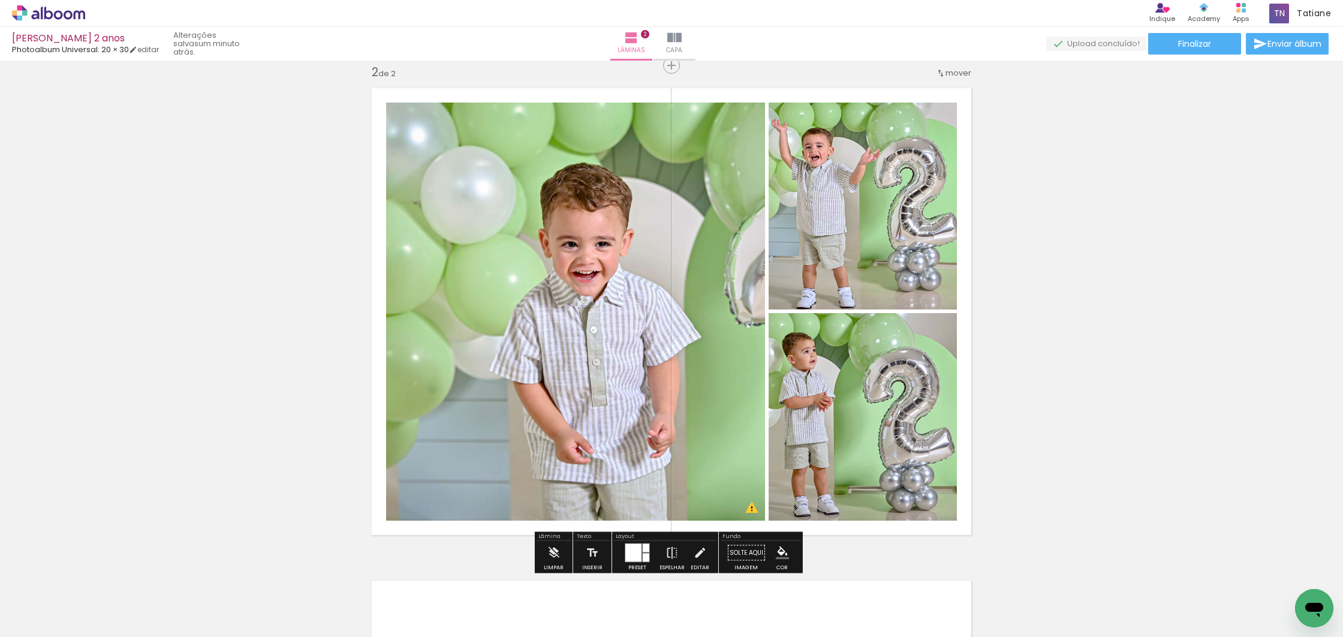
click at [1132, 323] on div "Inserir lâmina 1 de 2 Inserir lâmina 2 de 2 O Designbox precisará aumentar a su…" at bounding box center [671, 296] width 1343 height 1477
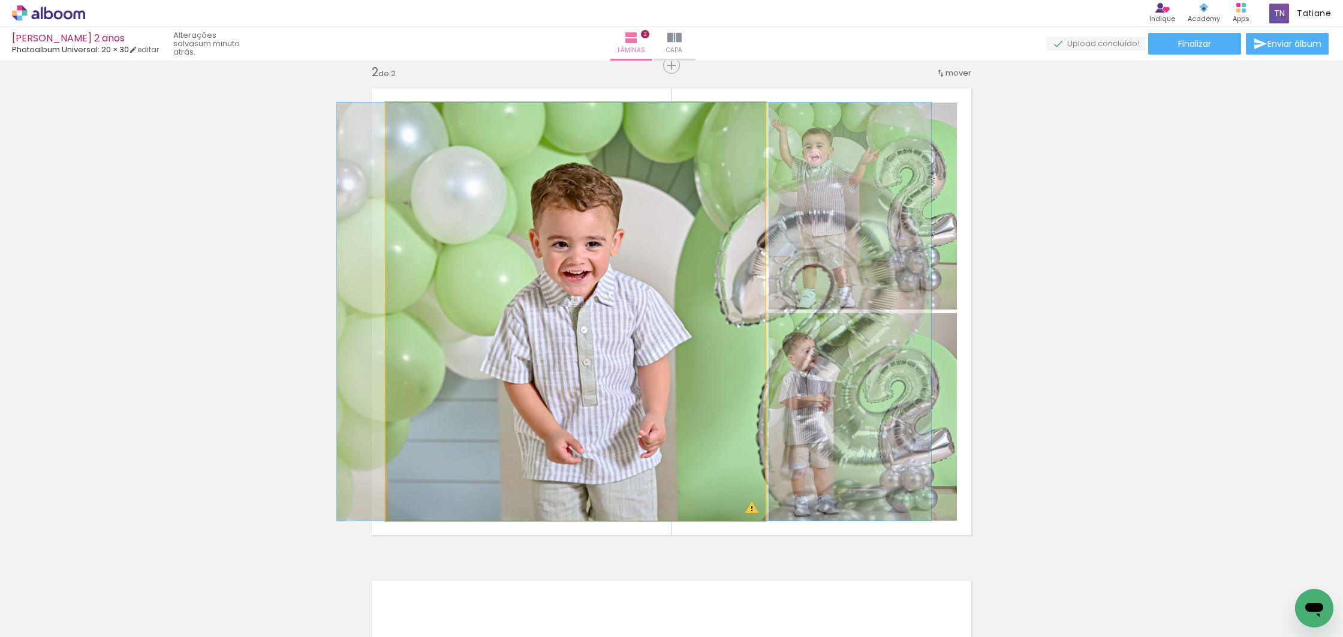
drag, startPoint x: 560, startPoint y: 318, endPoint x: 551, endPoint y: 316, distance: 9.8
click at [551, 316] on div at bounding box center [634, 311] width 594 height 418
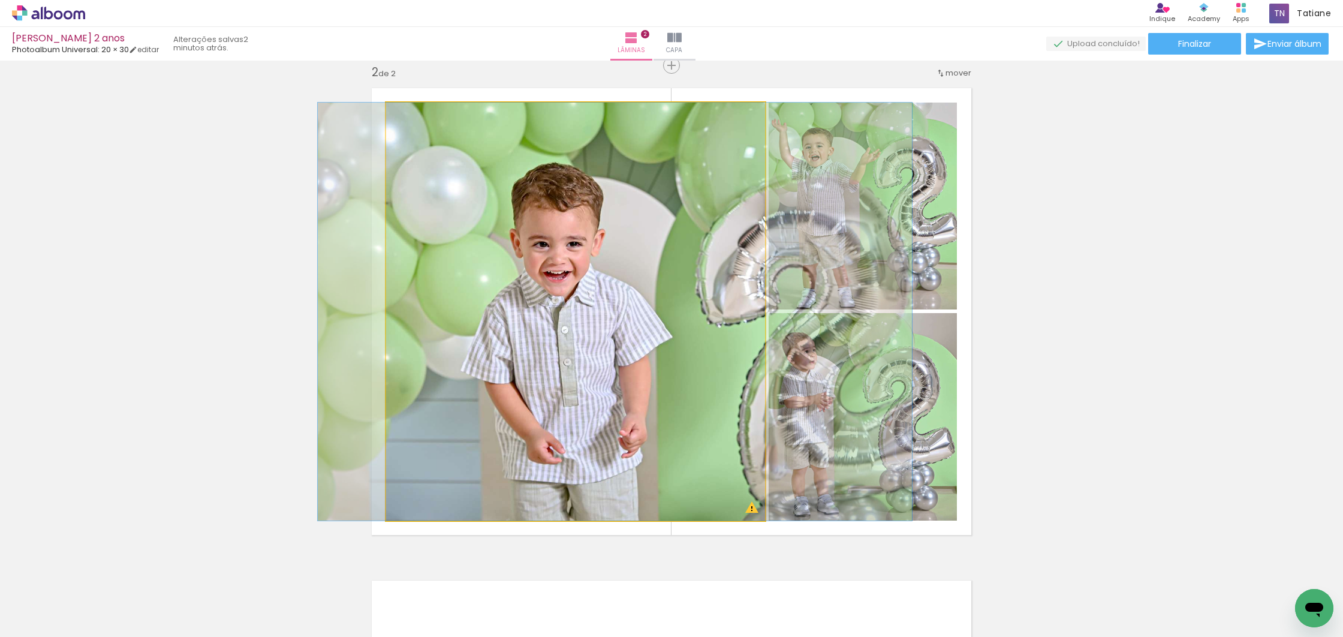
drag, startPoint x: 551, startPoint y: 317, endPoint x: 532, endPoint y: 316, distance: 19.2
click at [532, 316] on div at bounding box center [615, 311] width 594 height 418
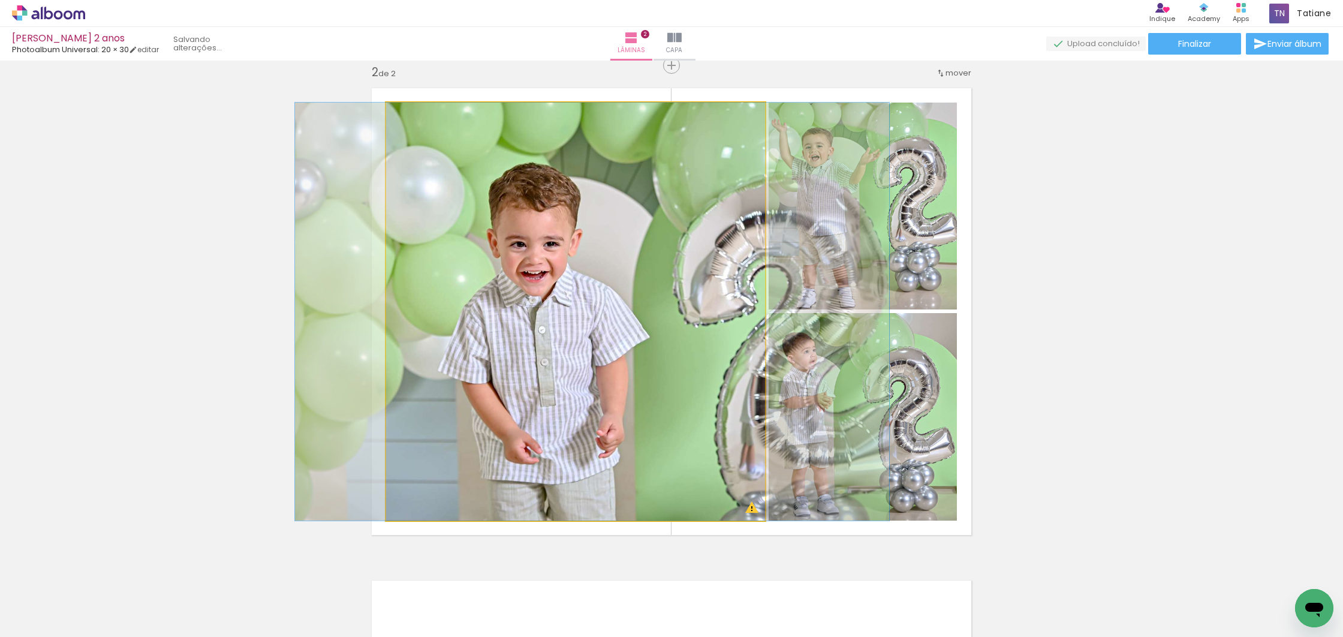
drag, startPoint x: 532, startPoint y: 316, endPoint x: 509, endPoint y: 316, distance: 22.8
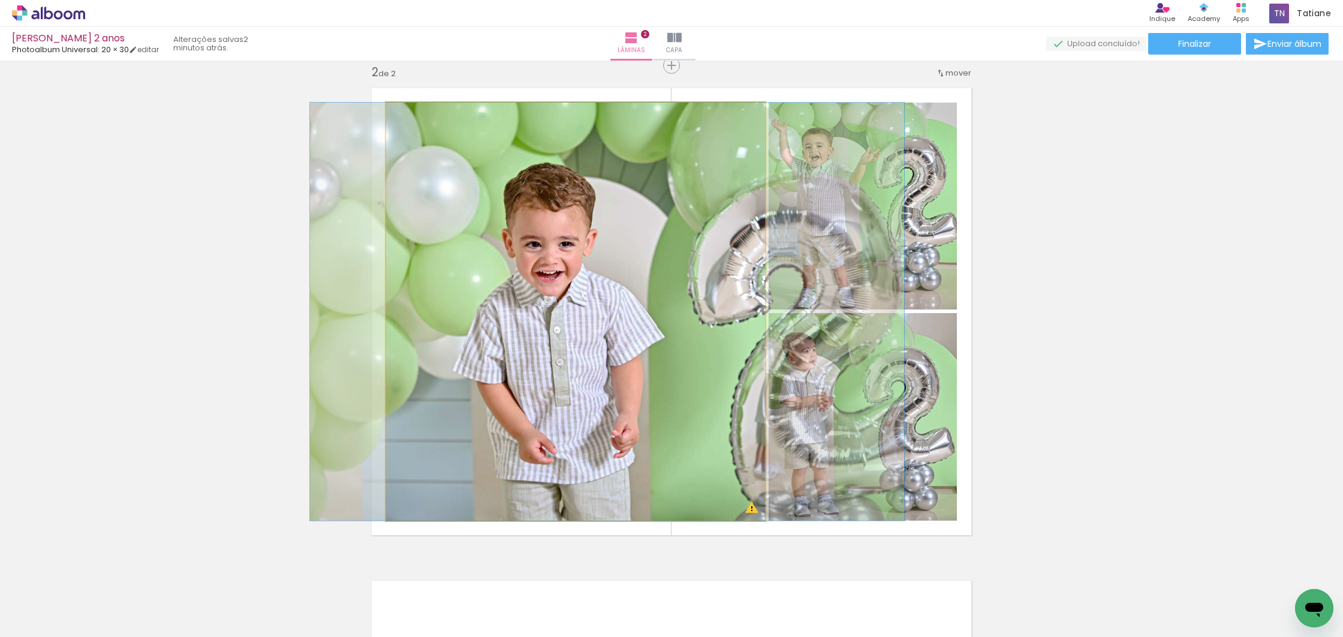
drag, startPoint x: 512, startPoint y: 316, endPoint x: 524, endPoint y: 331, distance: 19.2
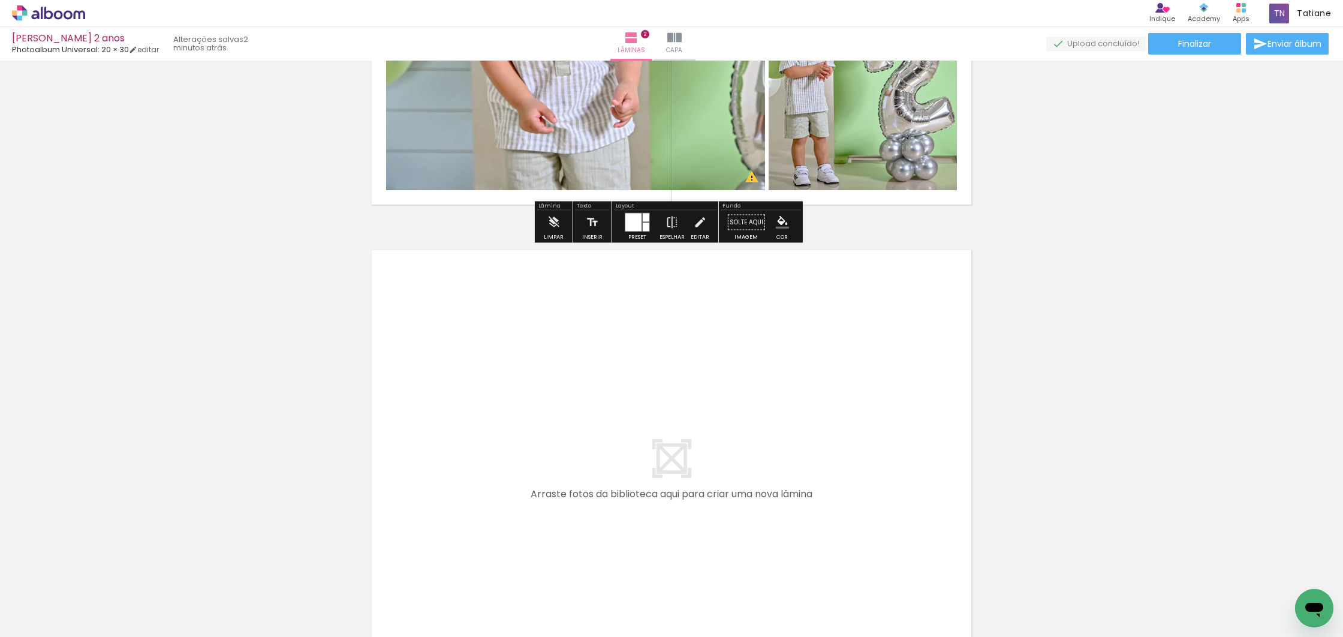
scroll to position [840, 0]
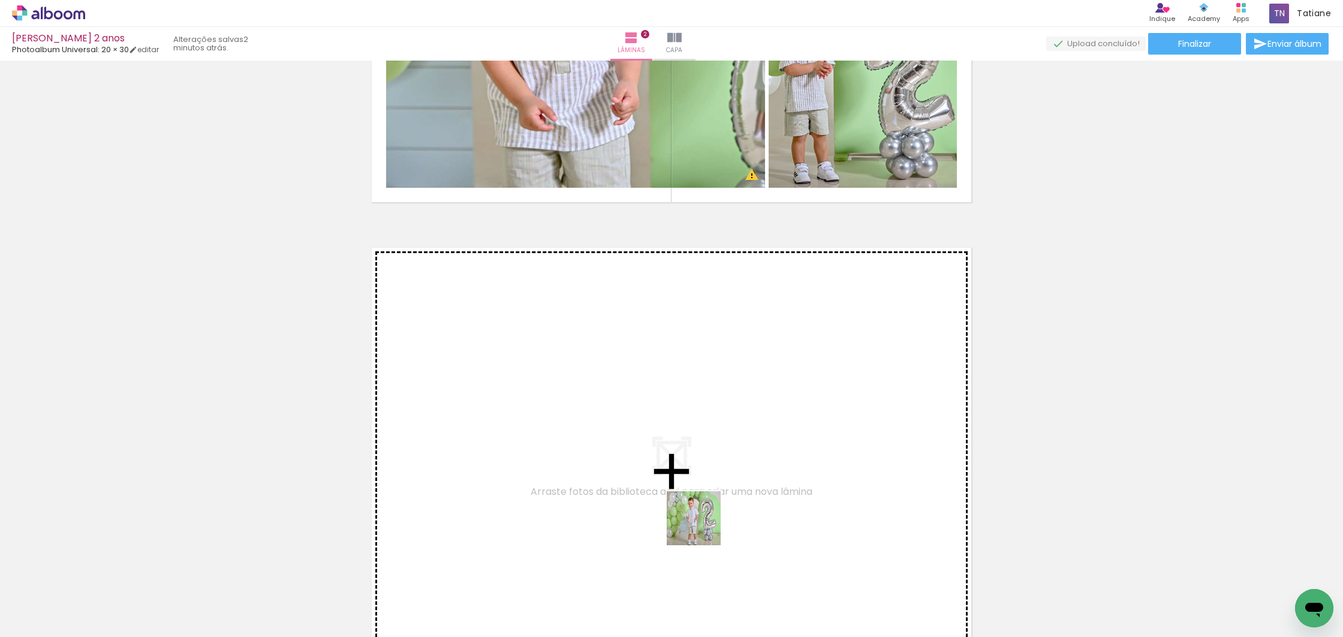
click at [689, 474] on quentale-workspace at bounding box center [671, 318] width 1343 height 637
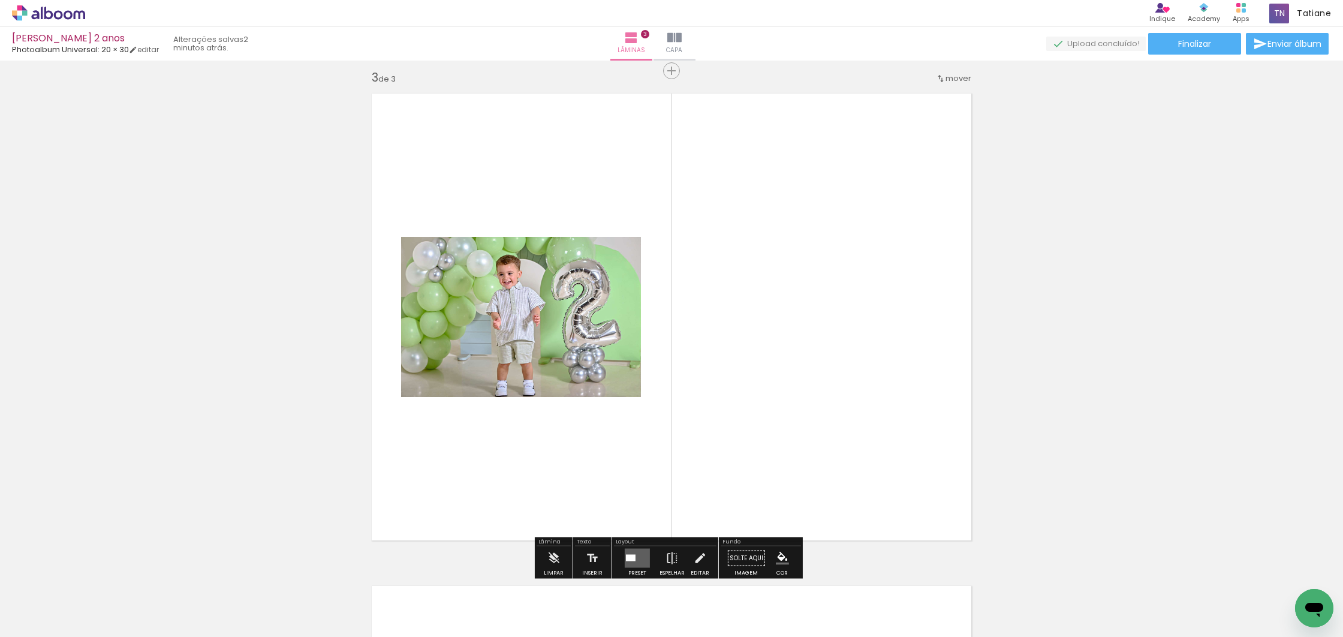
scroll to position [999, 0]
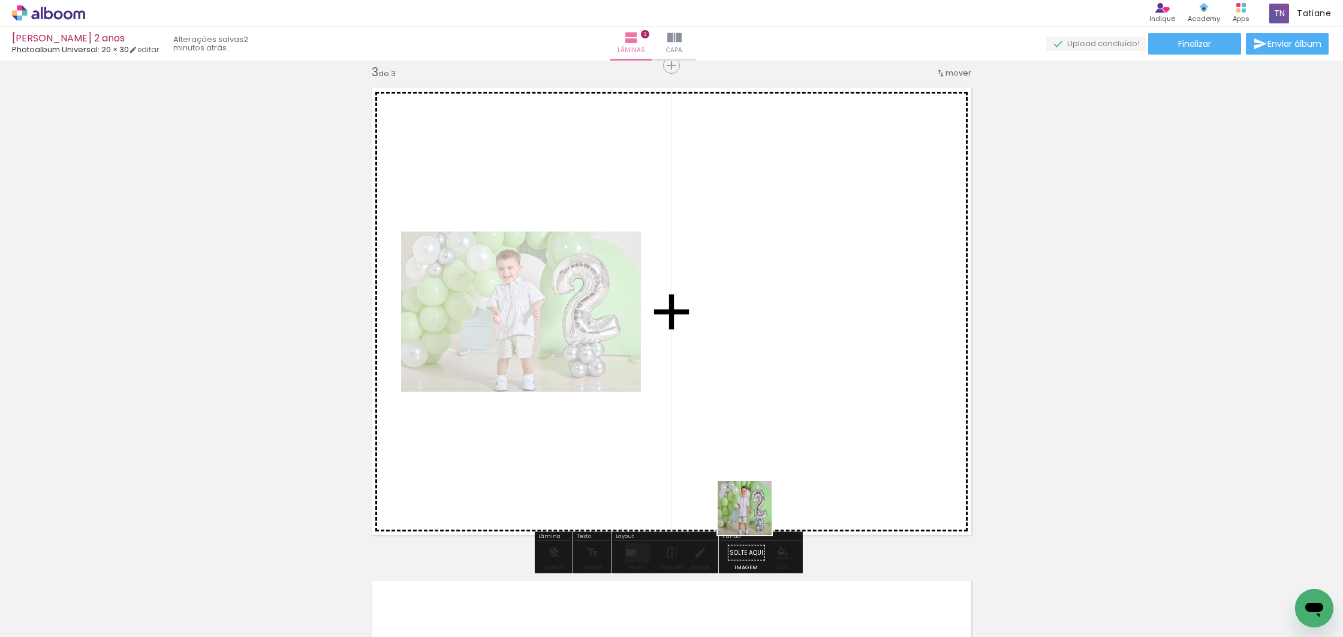
drag, startPoint x: 742, startPoint y: 576, endPoint x: 767, endPoint y: 429, distance: 149.6
click at [767, 429] on quentale-workspace at bounding box center [671, 318] width 1343 height 637
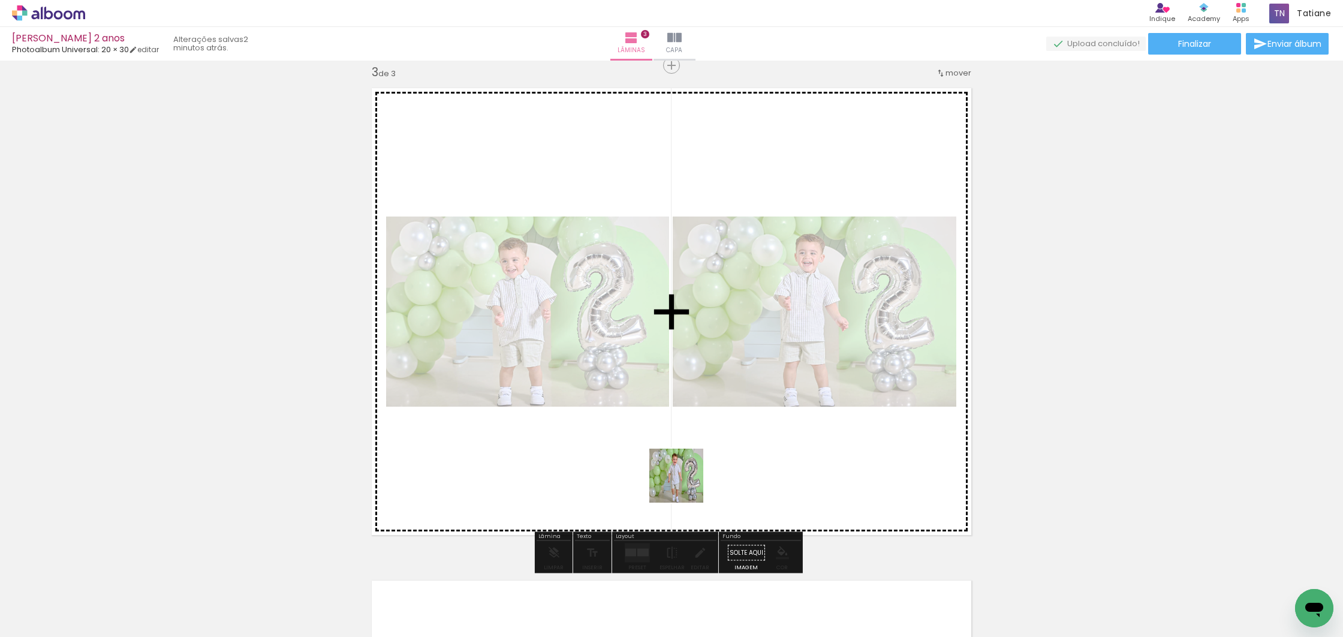
drag, startPoint x: 658, startPoint y: 604, endPoint x: 682, endPoint y: 488, distance: 118.7
click at [685, 484] on quentale-workspace at bounding box center [671, 318] width 1343 height 637
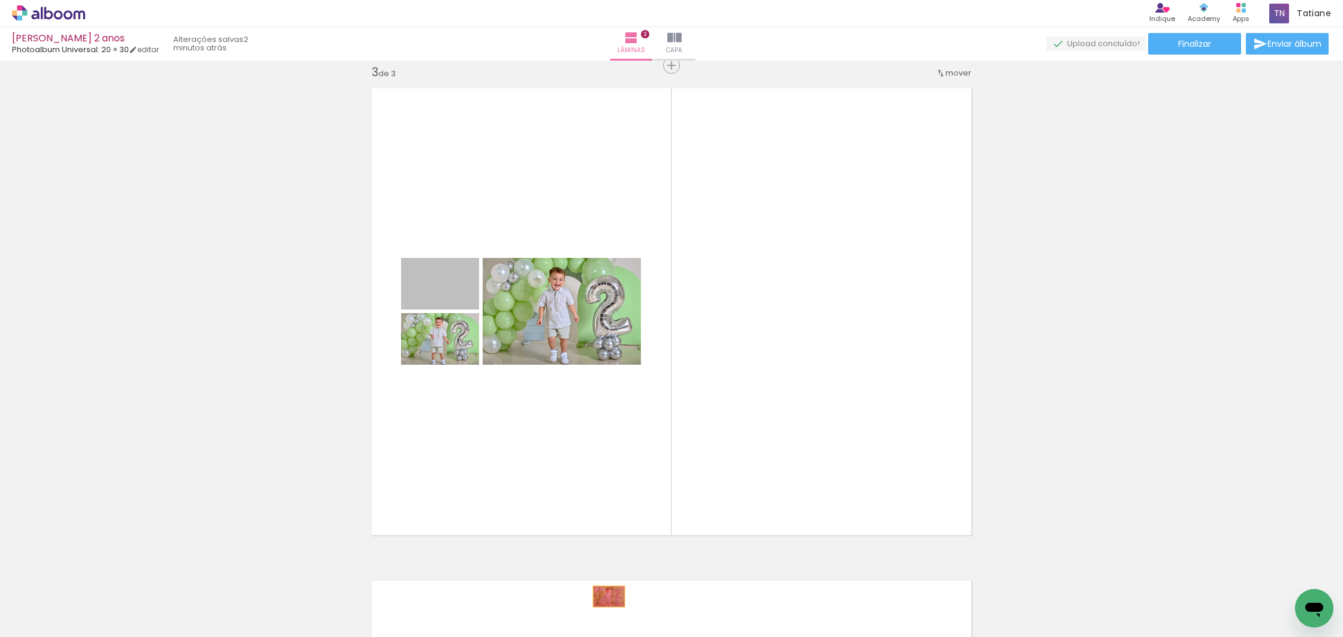
drag, startPoint x: 457, startPoint y: 291, endPoint x: 593, endPoint y: 506, distance: 254.4
click at [604, 595] on quentale-workspace at bounding box center [671, 318] width 1343 height 637
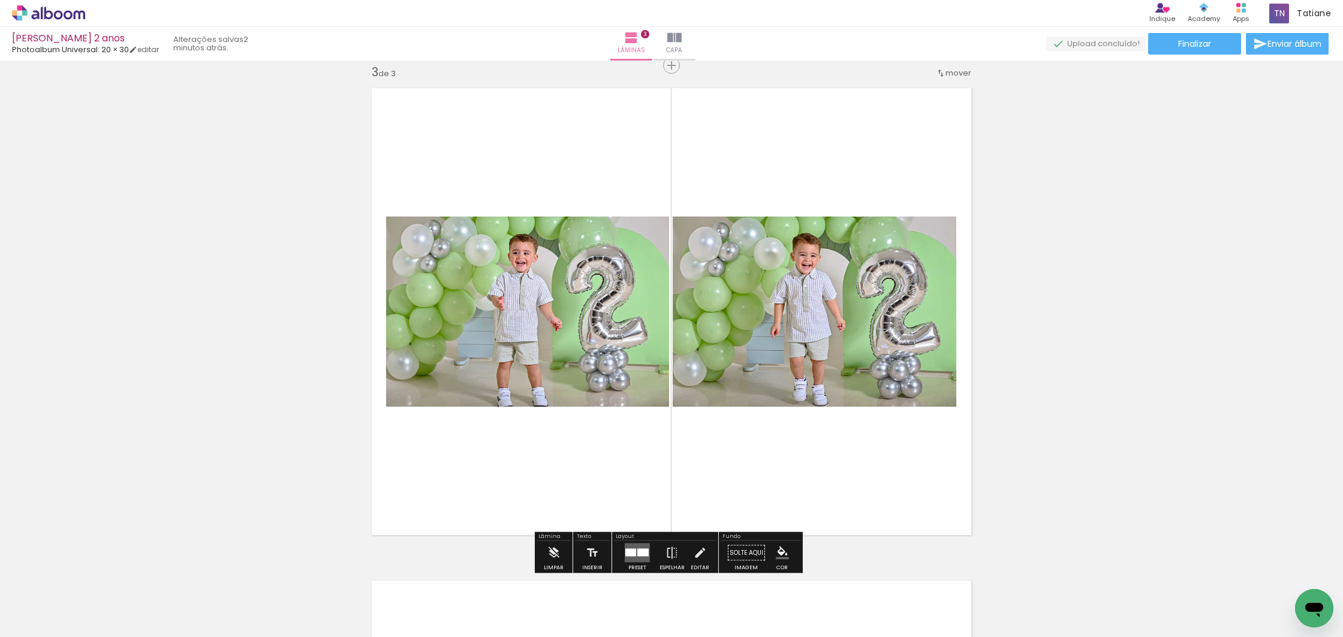
drag, startPoint x: 638, startPoint y: 553, endPoint x: 643, endPoint y: 546, distance: 8.6
click at [637, 553] on div at bounding box center [642, 552] width 11 height 8
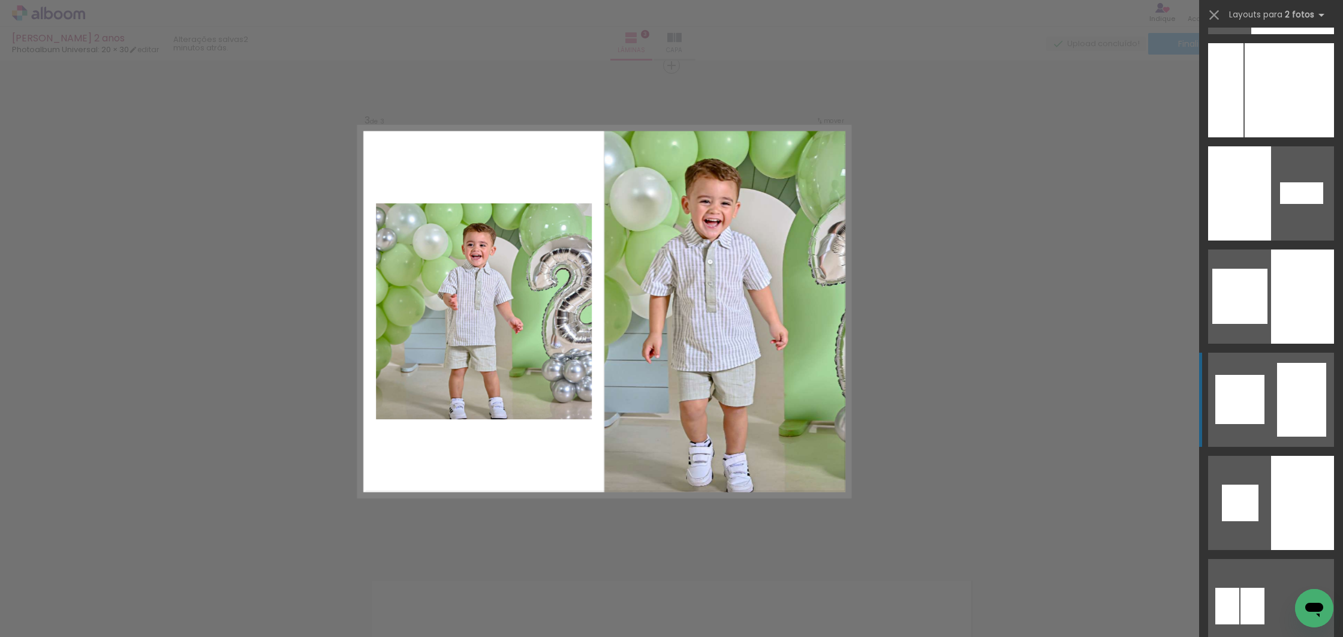
scroll to position [7724, 0]
click at [1243, 138] on div at bounding box center [1225, 91] width 35 height 94
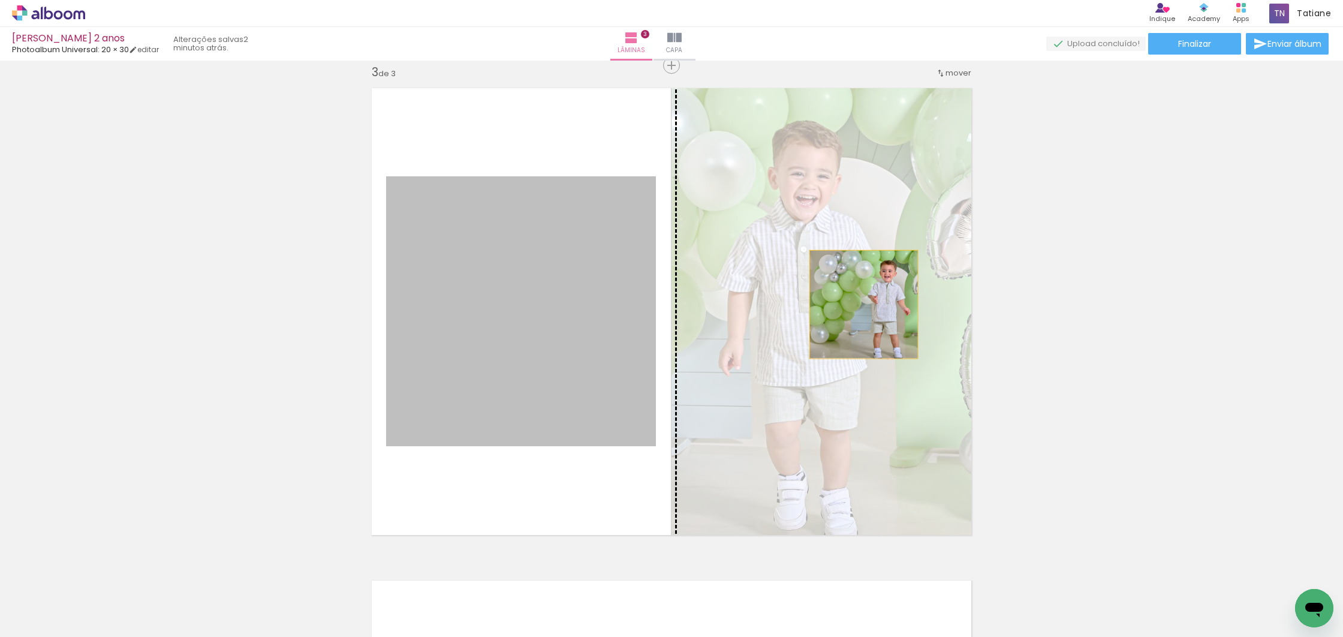
drag, startPoint x: 488, startPoint y: 315, endPoint x: 884, endPoint y: 306, distance: 396.3
click at [0, 0] on slot at bounding box center [0, 0] width 0 height 0
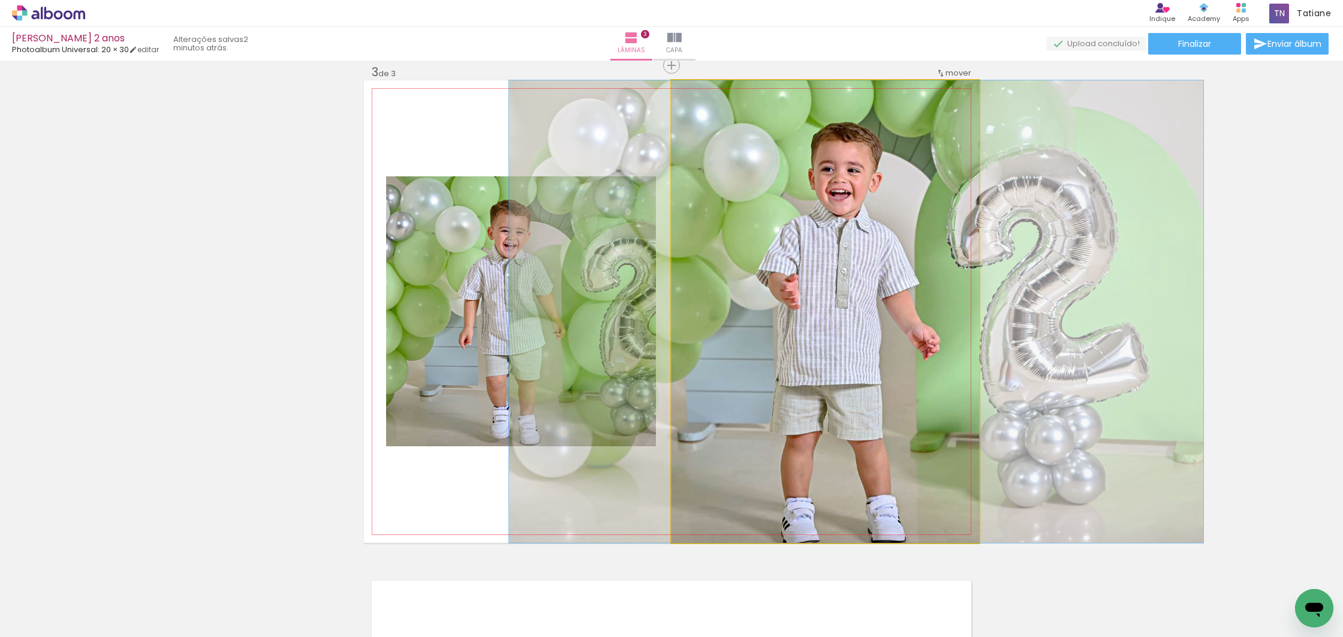
drag, startPoint x: 856, startPoint y: 322, endPoint x: 888, endPoint y: 309, distance: 34.7
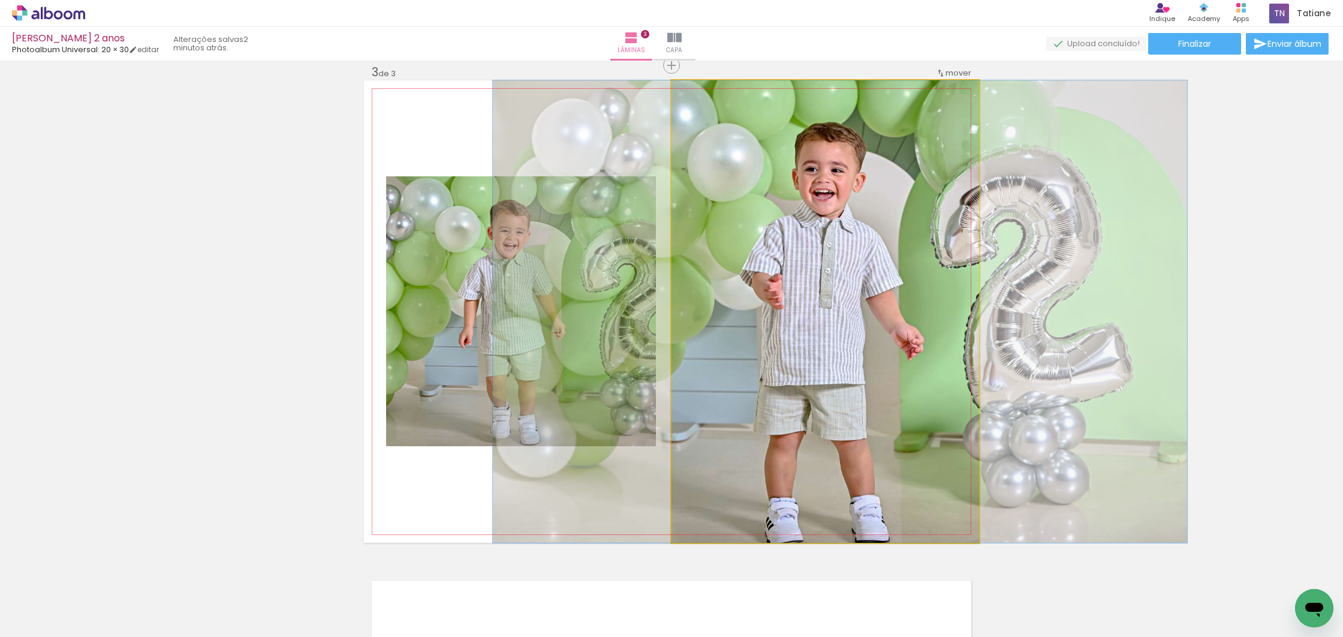
drag, startPoint x: 846, startPoint y: 315, endPoint x: 829, endPoint y: 314, distance: 16.8
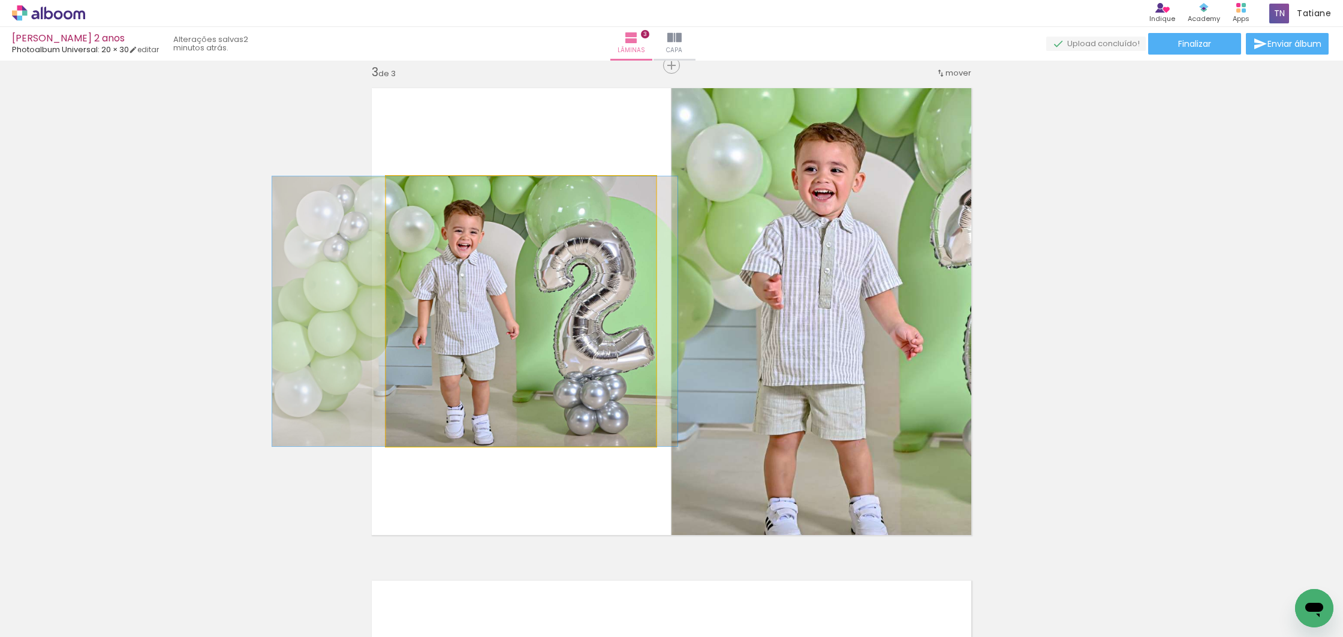
drag, startPoint x: 601, startPoint y: 304, endPoint x: 554, endPoint y: 304, distance: 46.8
click at [554, 304] on div at bounding box center [474, 311] width 405 height 270
click at [604, 300] on div at bounding box center [474, 311] width 405 height 270
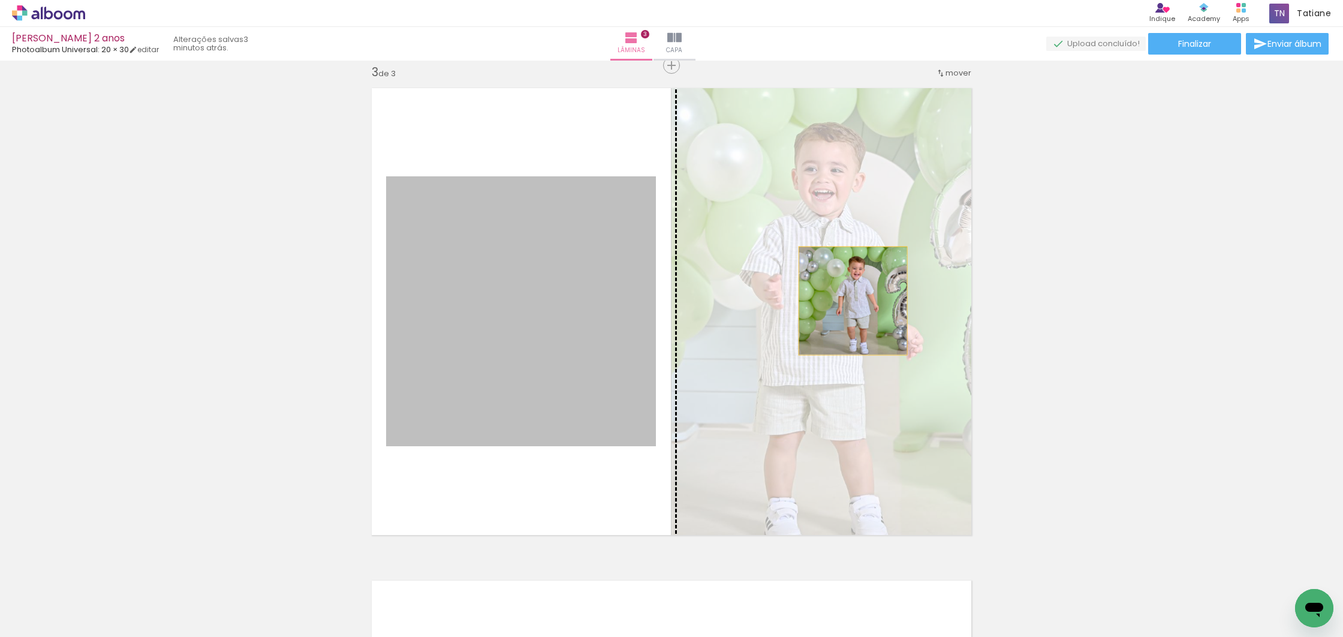
drag, startPoint x: 539, startPoint y: 320, endPoint x: 848, endPoint y: 300, distance: 309.9
click at [0, 0] on slot at bounding box center [0, 0] width 0 height 0
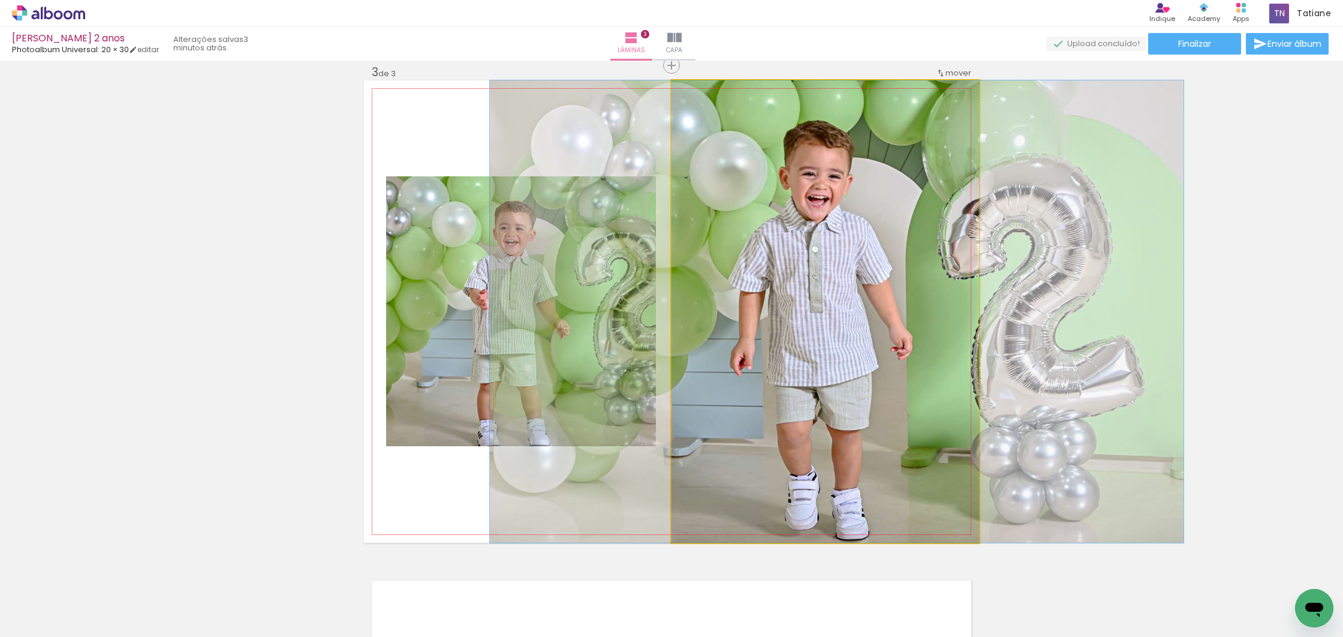
drag, startPoint x: 843, startPoint y: 321, endPoint x: 852, endPoint y: 317, distance: 10.2
click at [854, 317] on div at bounding box center [837, 311] width 694 height 462
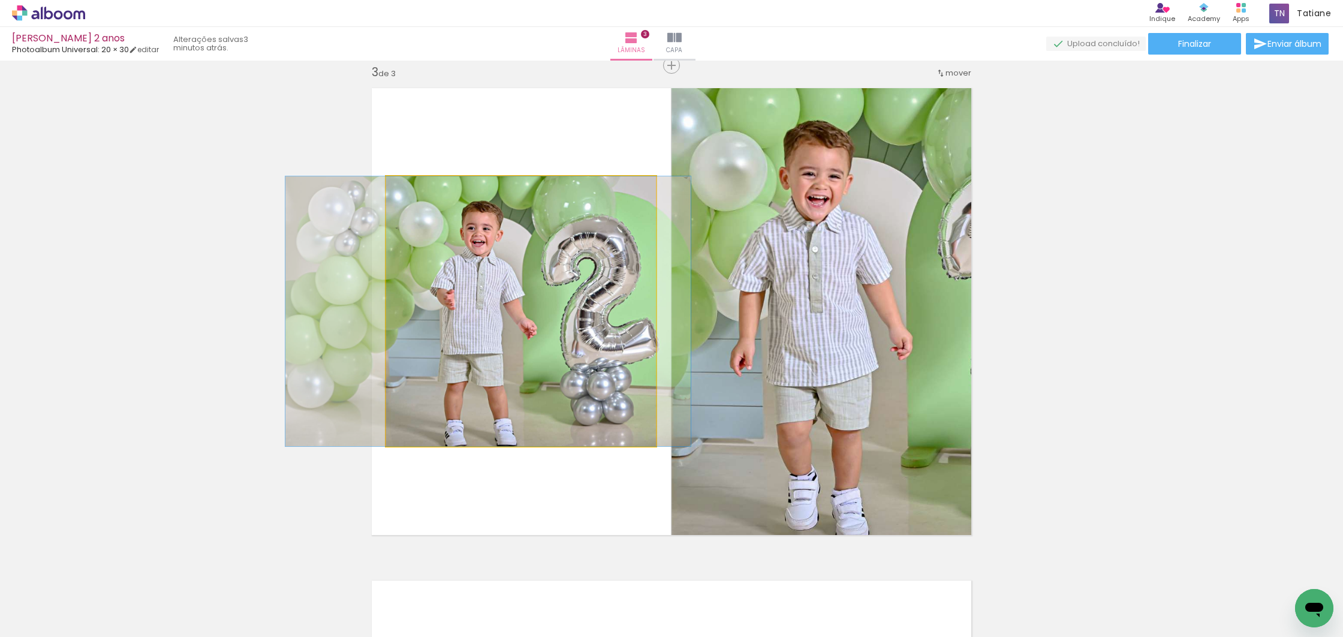
drag, startPoint x: 534, startPoint y: 335, endPoint x: 501, endPoint y: 333, distance: 33.0
click at [501, 333] on div at bounding box center [487, 311] width 405 height 270
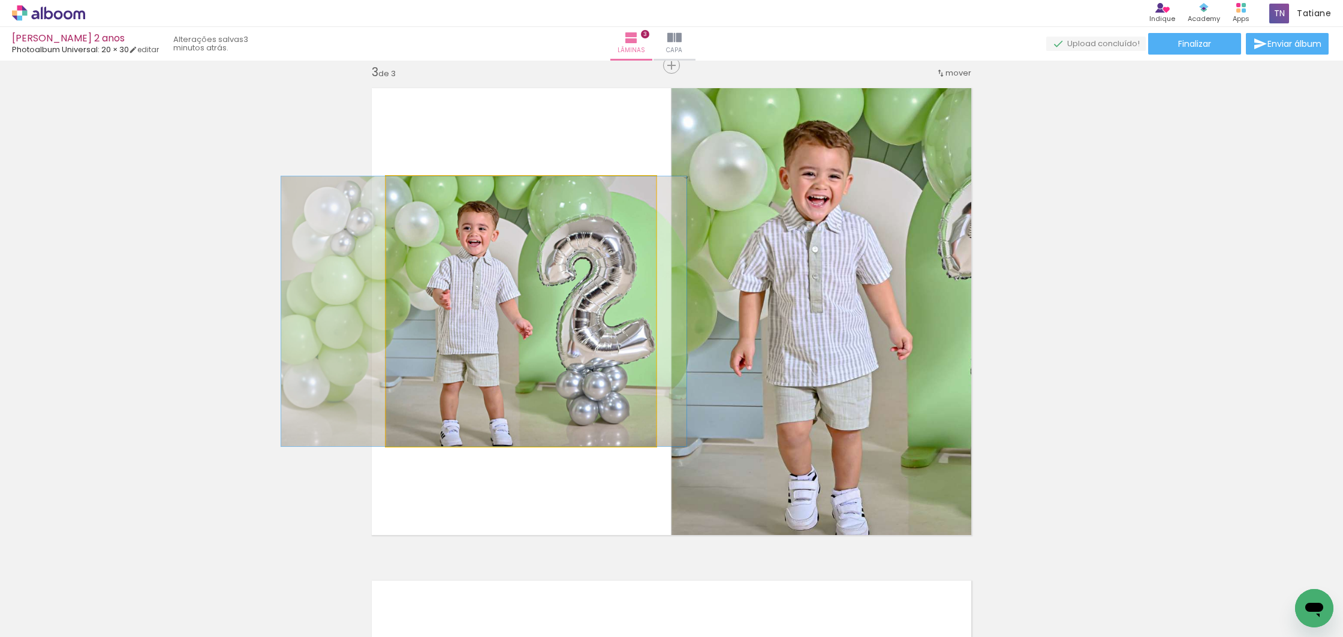
drag, startPoint x: 537, startPoint y: 338, endPoint x: 528, endPoint y: 339, distance: 9.0
click at [533, 337] on div at bounding box center [483, 311] width 405 height 270
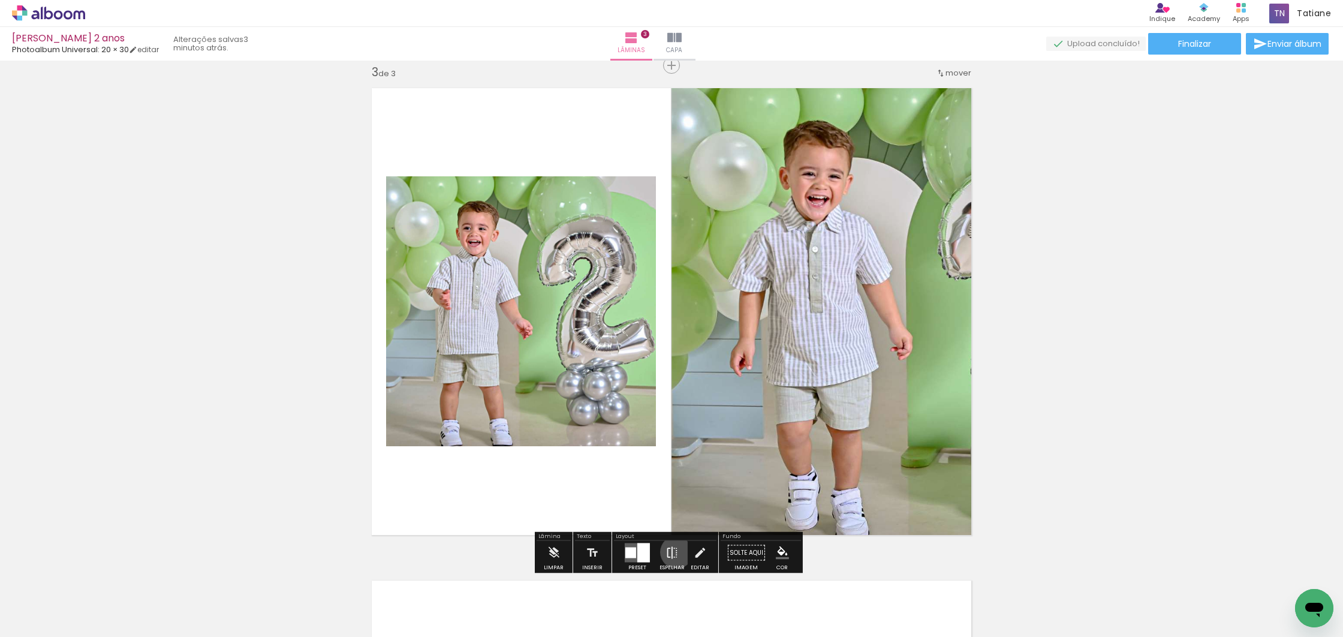
click at [674, 551] on iron-icon at bounding box center [671, 553] width 13 height 24
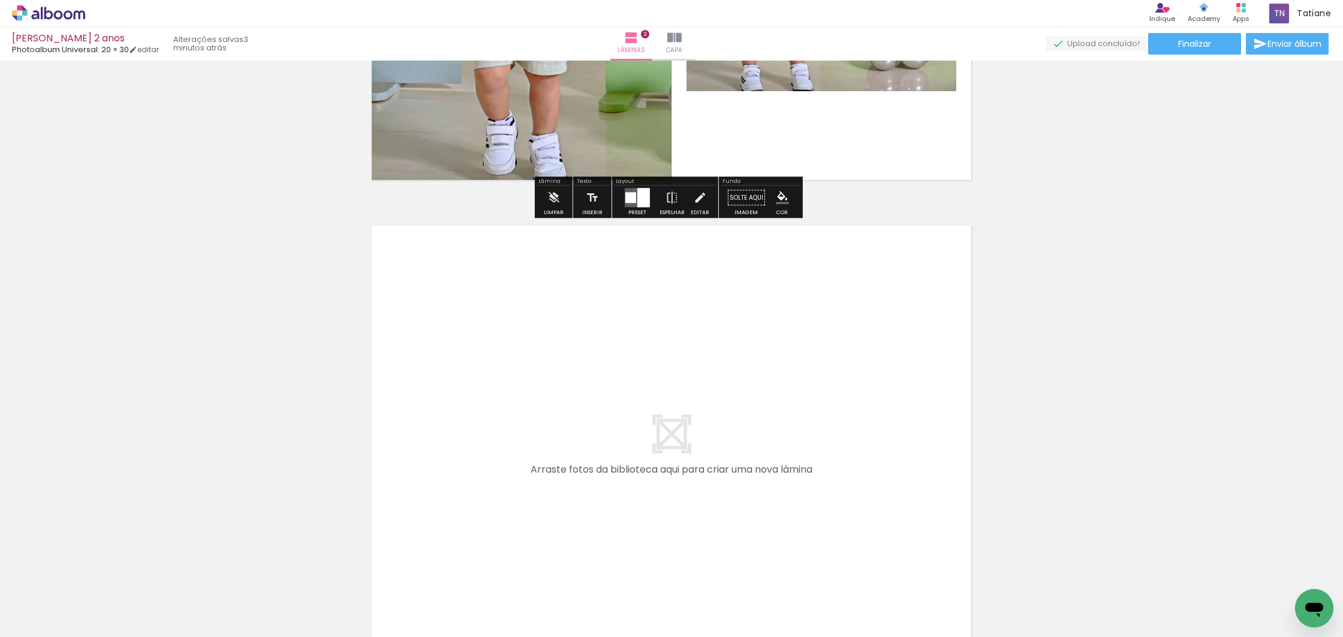
scroll to position [1363, 0]
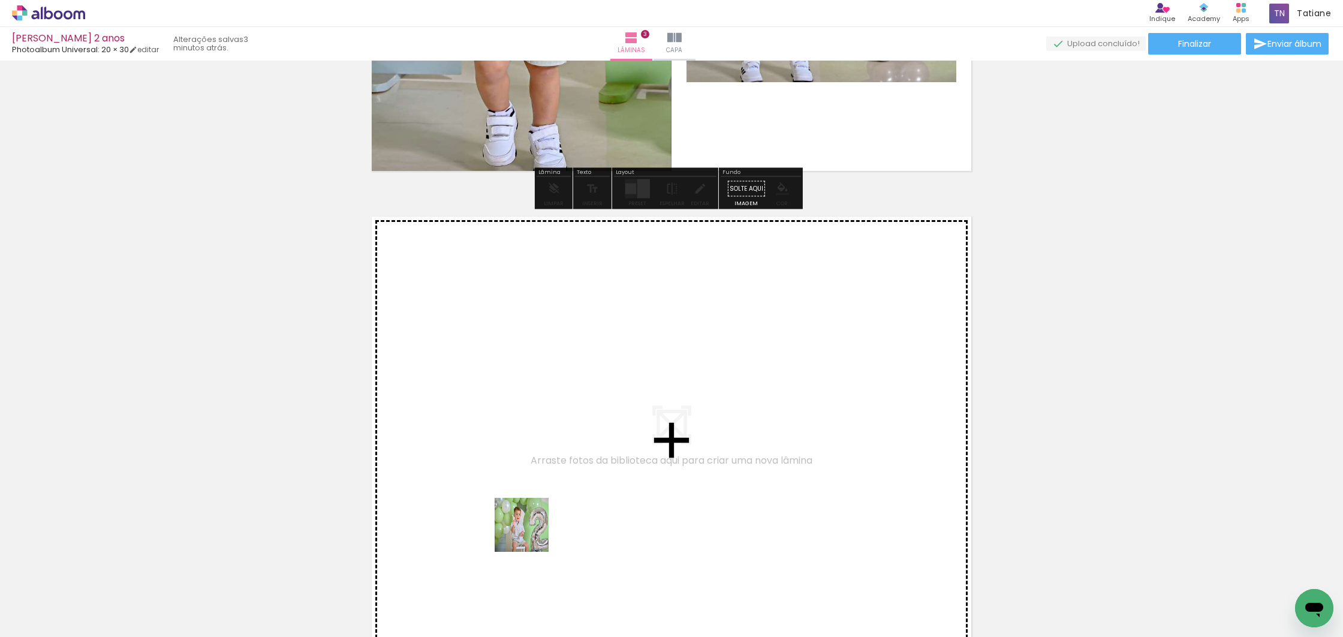
click at [542, 471] on quentale-workspace at bounding box center [671, 318] width 1343 height 637
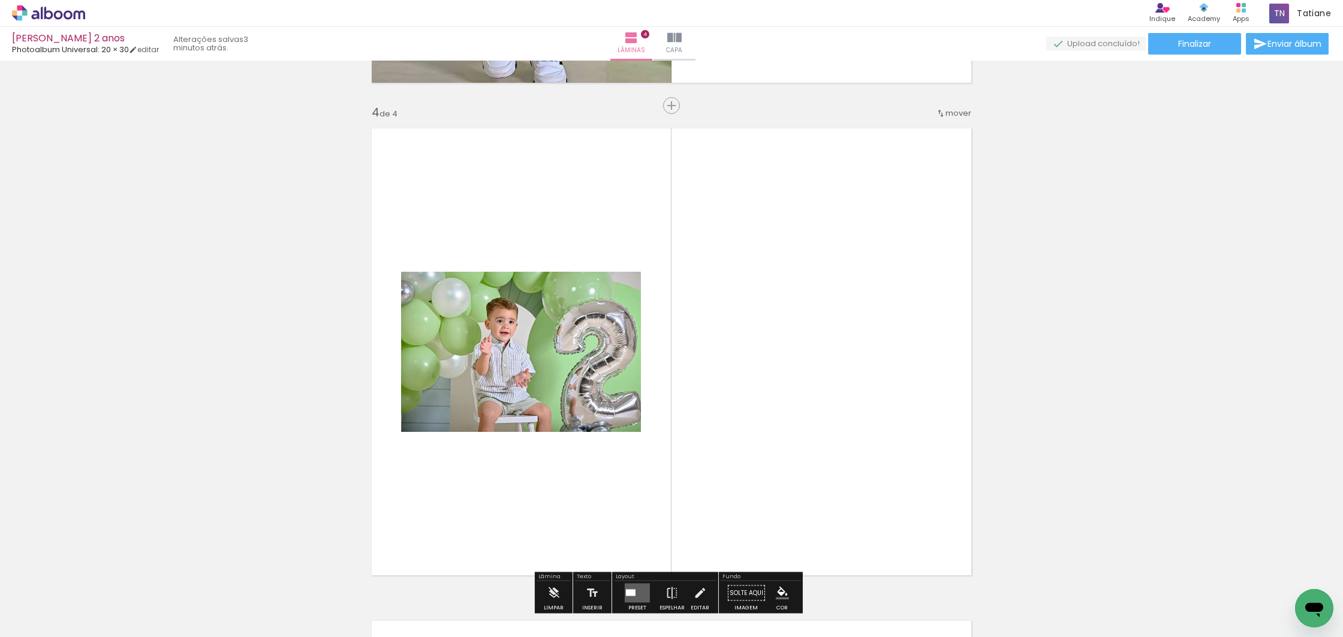
scroll to position [1491, 0]
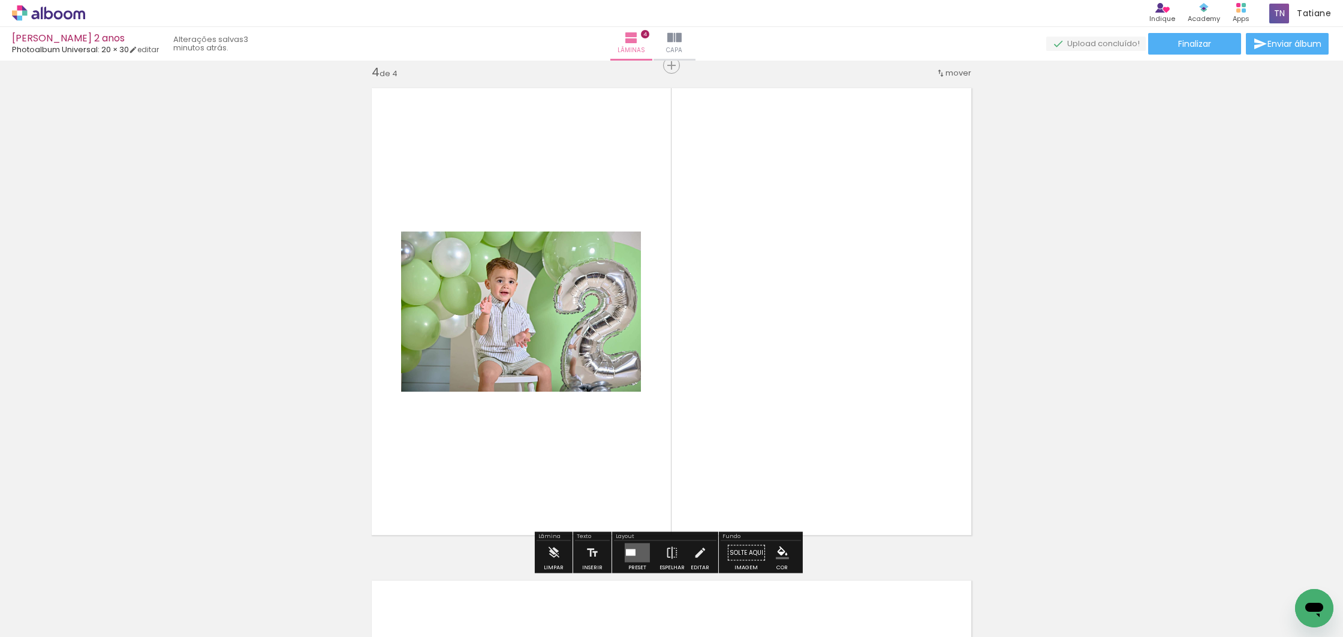
drag, startPoint x: 533, startPoint y: 601, endPoint x: 563, endPoint y: 443, distance: 161.1
click at [567, 432] on quentale-workspace at bounding box center [671, 318] width 1343 height 637
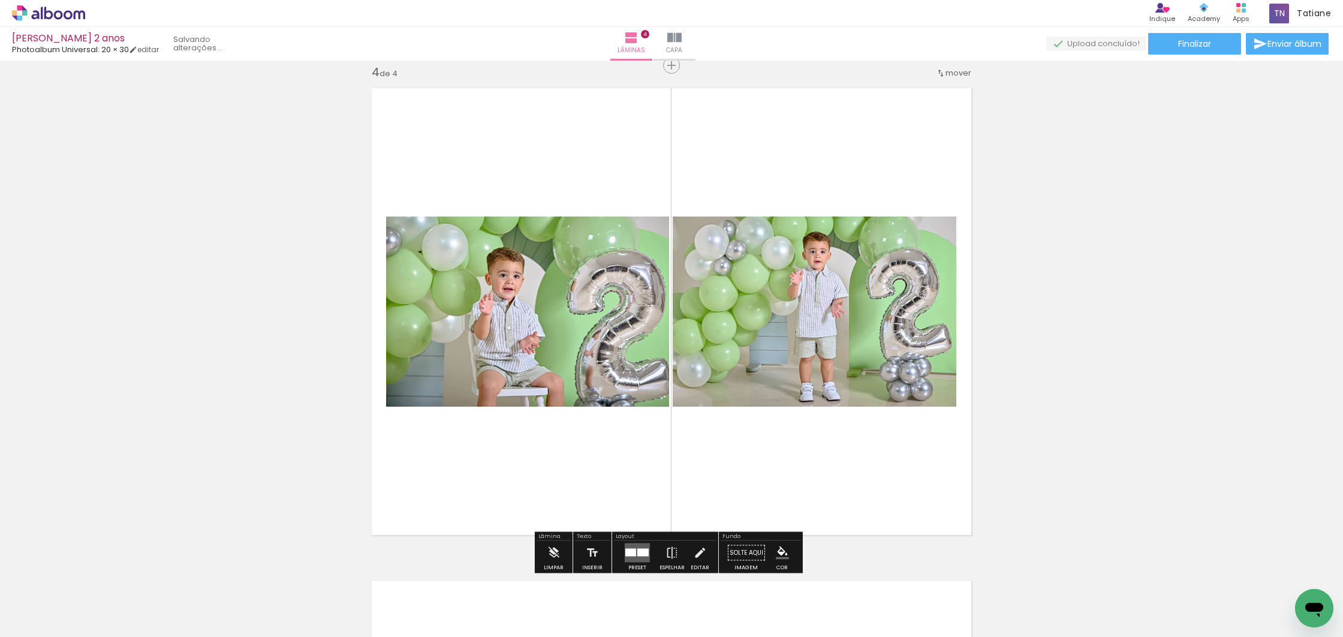
scroll to position [0, 303]
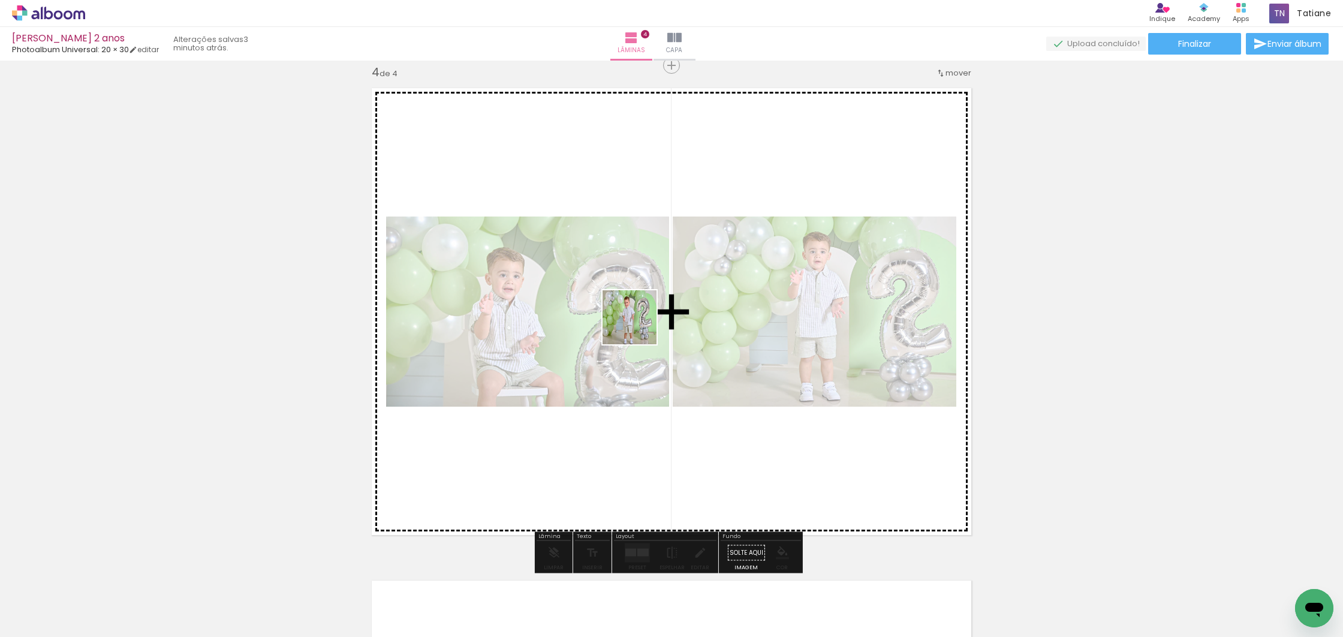
drag, startPoint x: 602, startPoint y: 447, endPoint x: 652, endPoint y: 285, distance: 169.3
click at [652, 285] on quentale-workspace at bounding box center [671, 318] width 1343 height 637
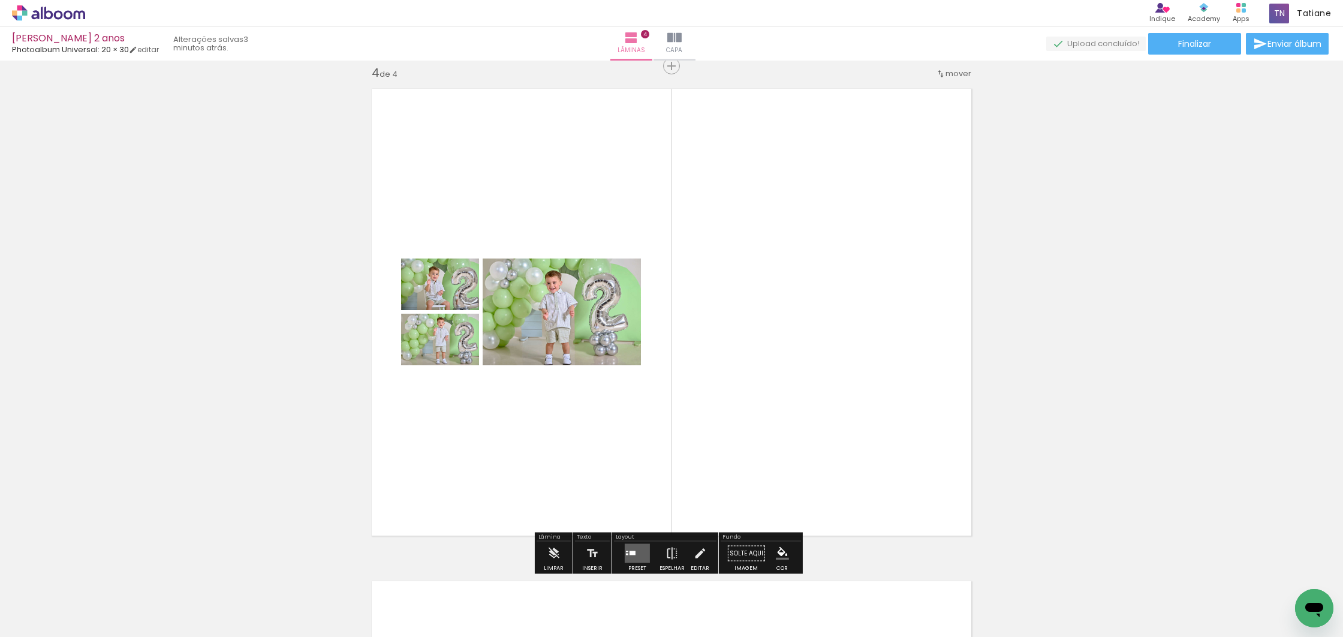
scroll to position [1491, 0]
drag, startPoint x: 637, startPoint y: 551, endPoint x: 626, endPoint y: 539, distance: 15.7
click at [635, 549] on quentale-layouter at bounding box center [637, 552] width 25 height 19
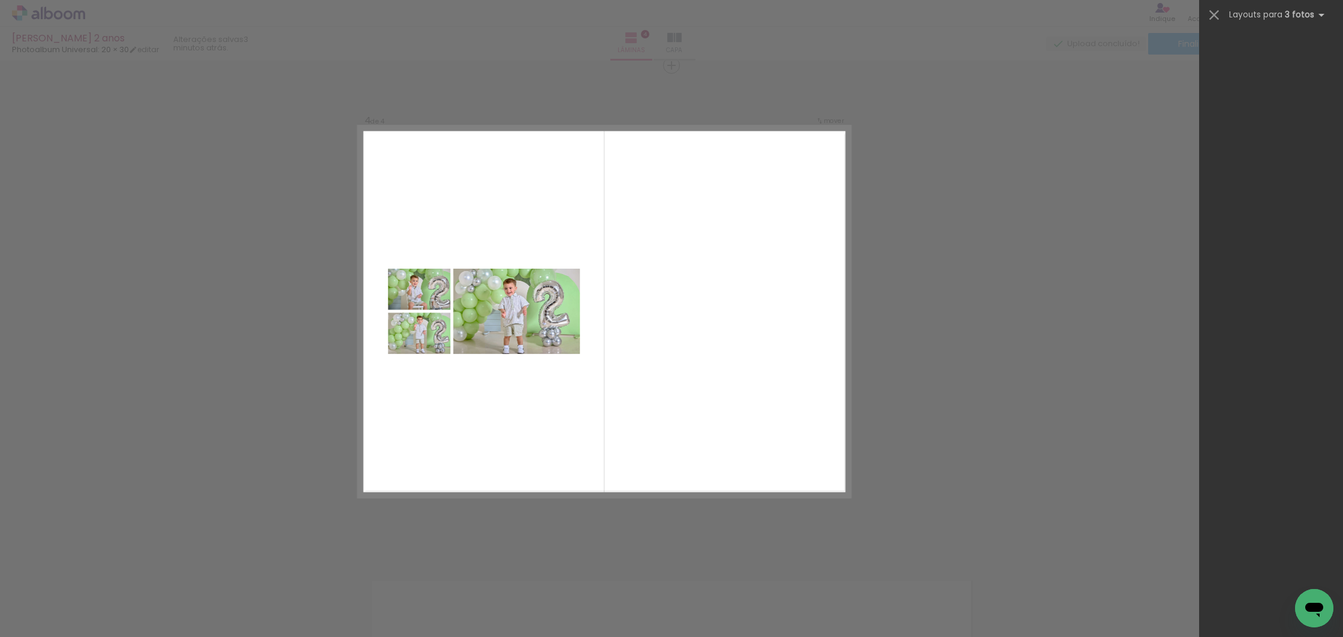
scroll to position [21866, 0]
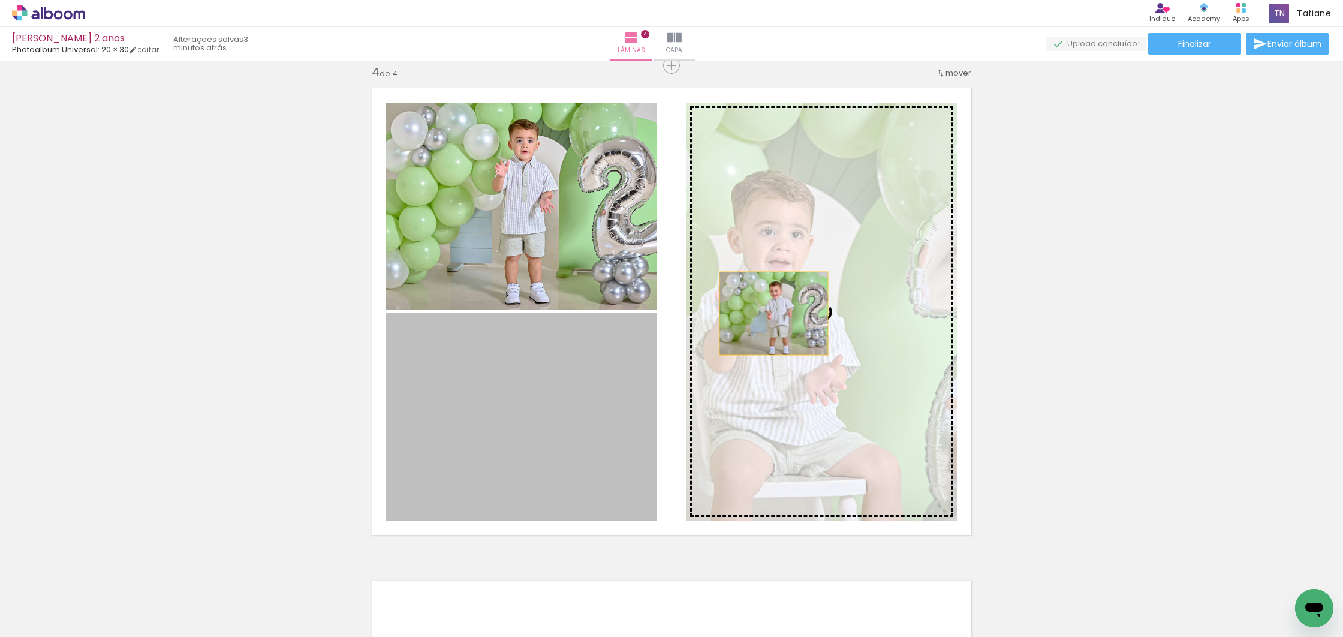
drag, startPoint x: 568, startPoint y: 439, endPoint x: 774, endPoint y: 311, distance: 243.0
click at [0, 0] on slot at bounding box center [0, 0] width 0 height 0
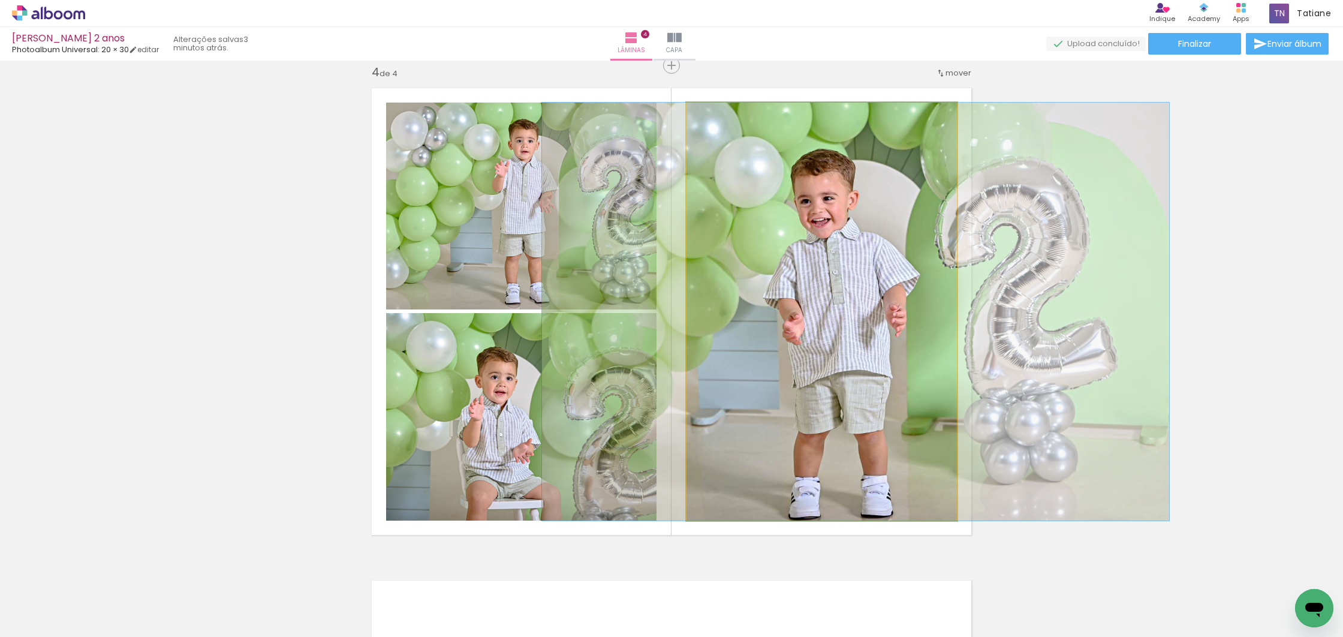
drag, startPoint x: 802, startPoint y: 315, endPoint x: 831, endPoint y: 313, distance: 28.8
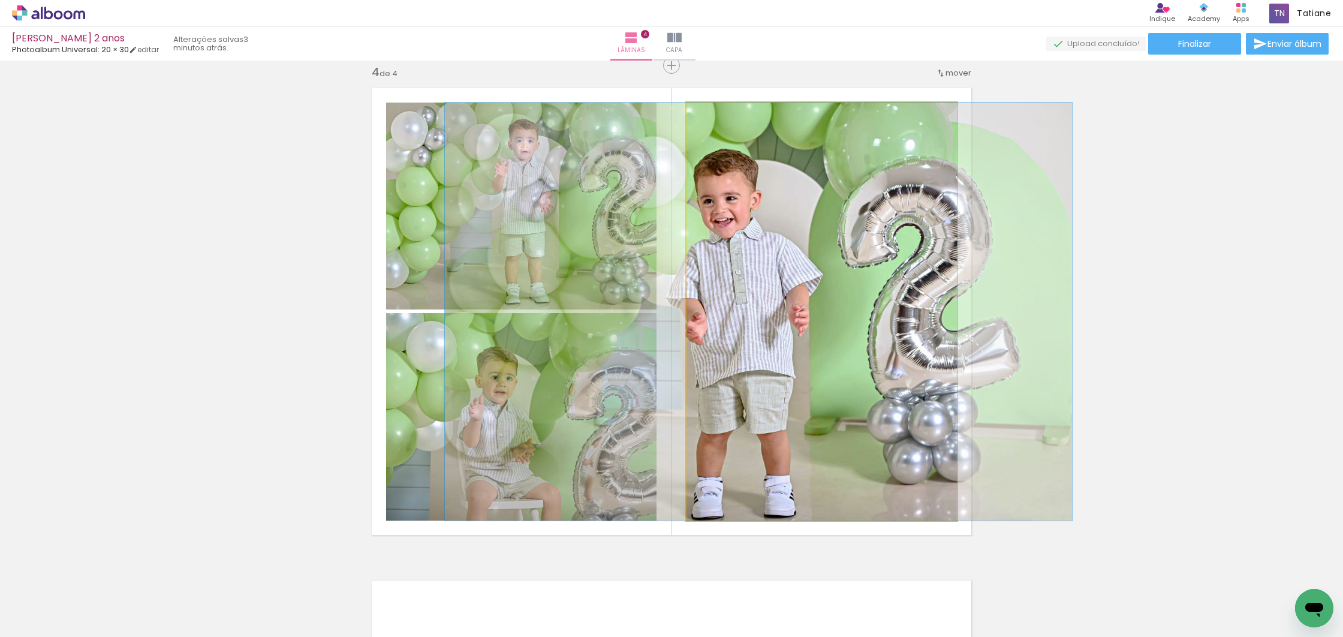
drag, startPoint x: 875, startPoint y: 338, endPoint x: 783, endPoint y: 336, distance: 91.7
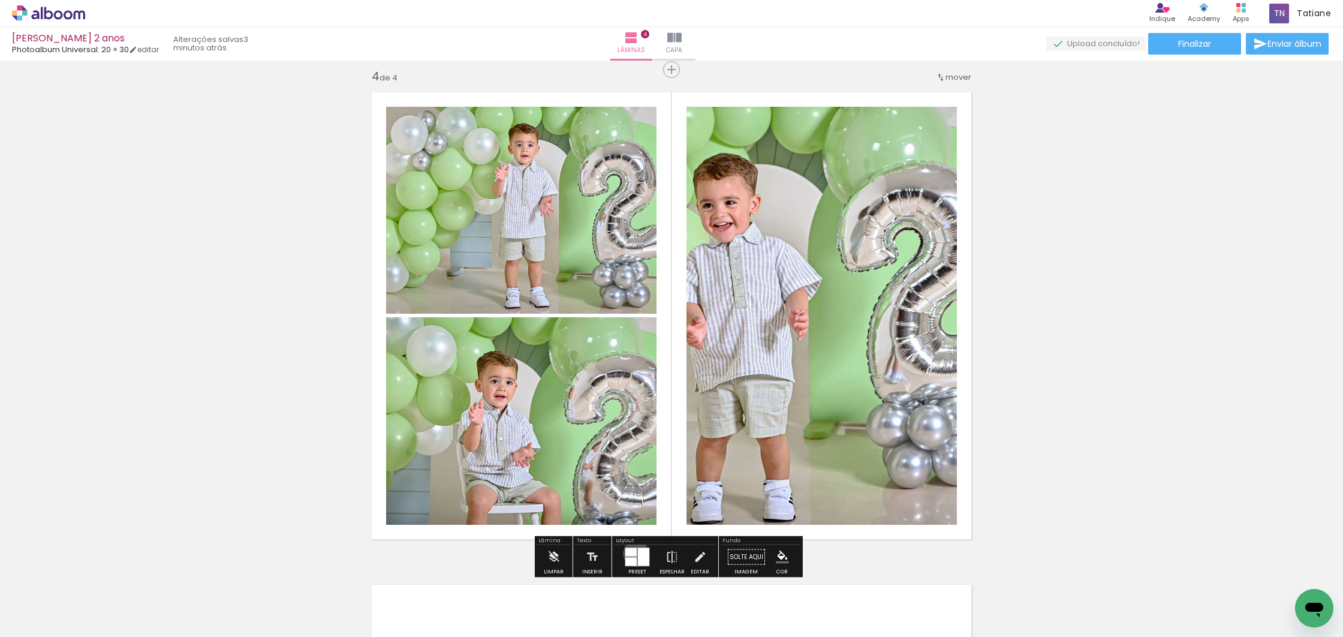
click at [633, 552] on div at bounding box center [630, 552] width 11 height 8
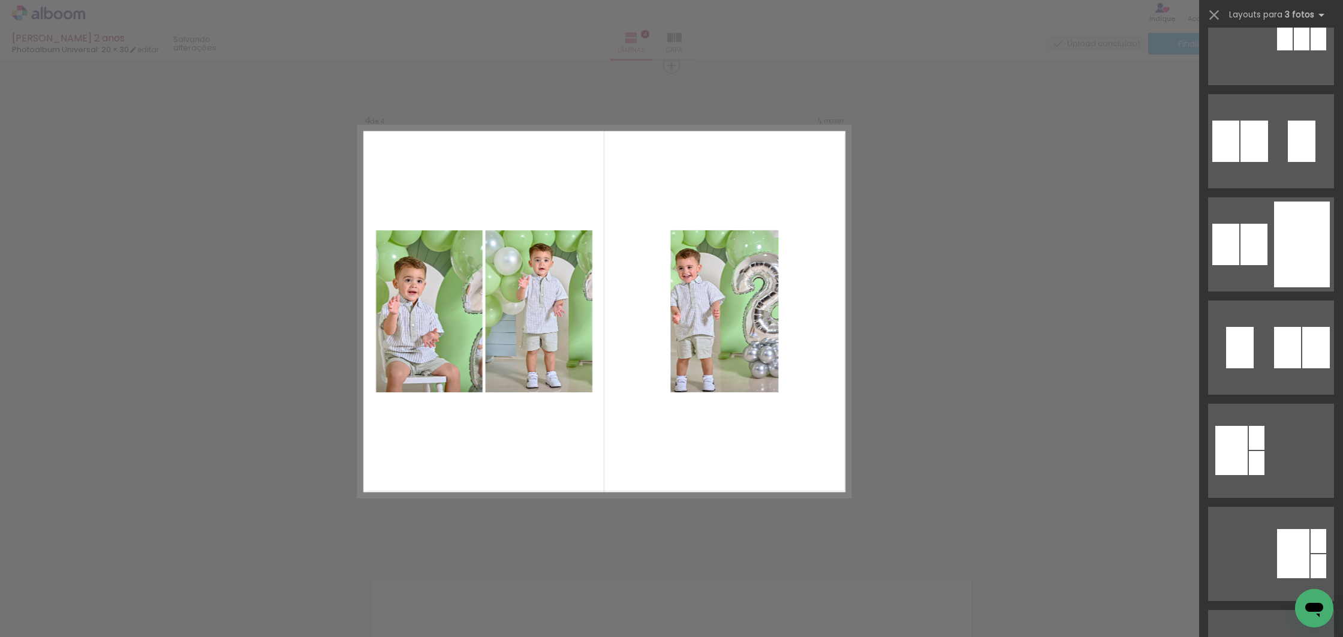
scroll to position [20137, 0]
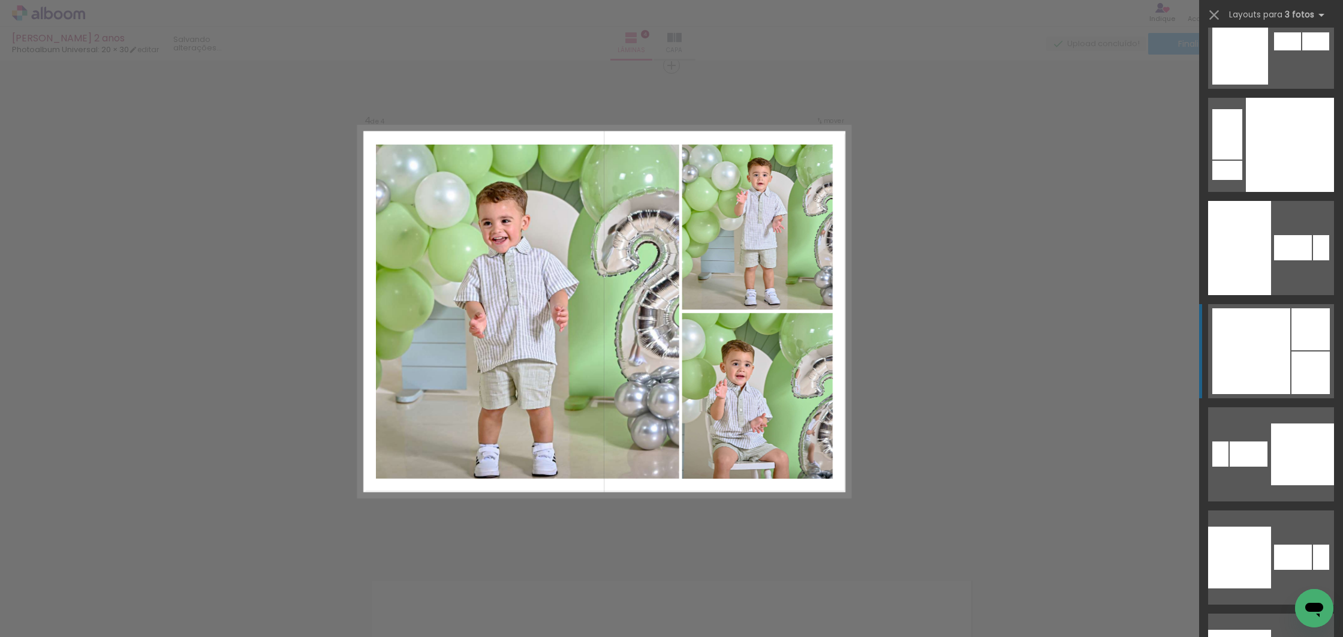
scroll to position [10132, 0]
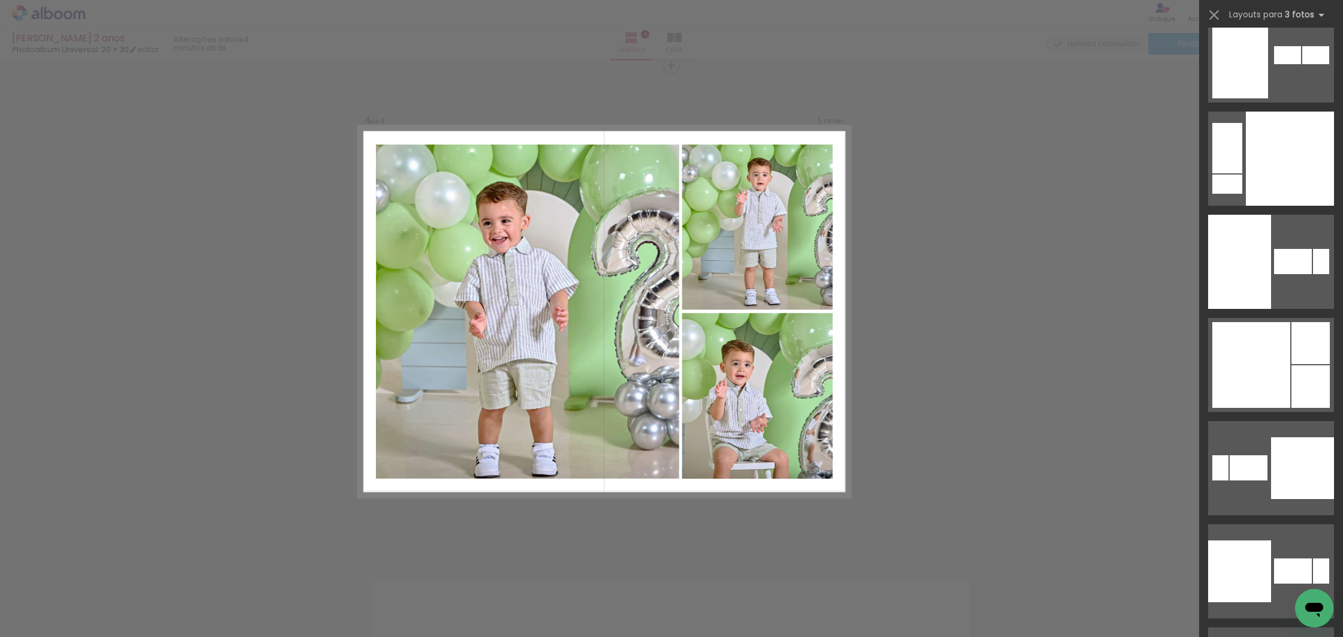
click at [1259, 206] on div at bounding box center [1290, 158] width 88 height 94
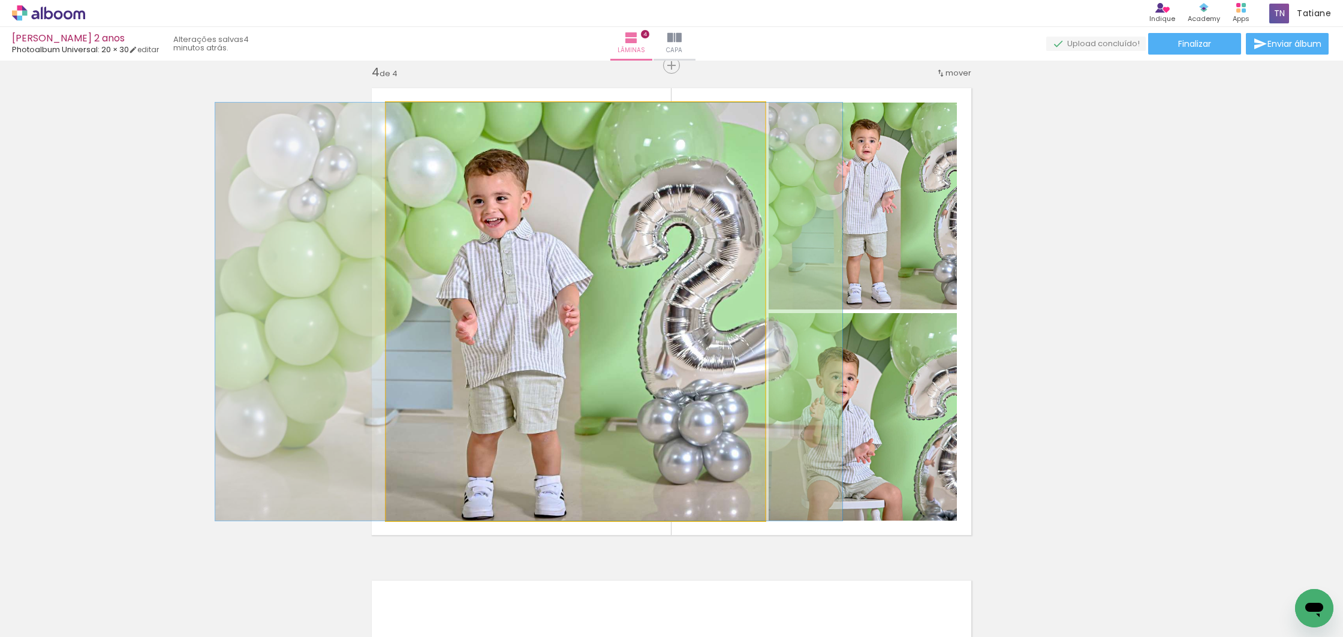
drag, startPoint x: 719, startPoint y: 321, endPoint x: 673, endPoint y: 314, distance: 47.3
click at [673, 314] on div at bounding box center [528, 311] width 627 height 418
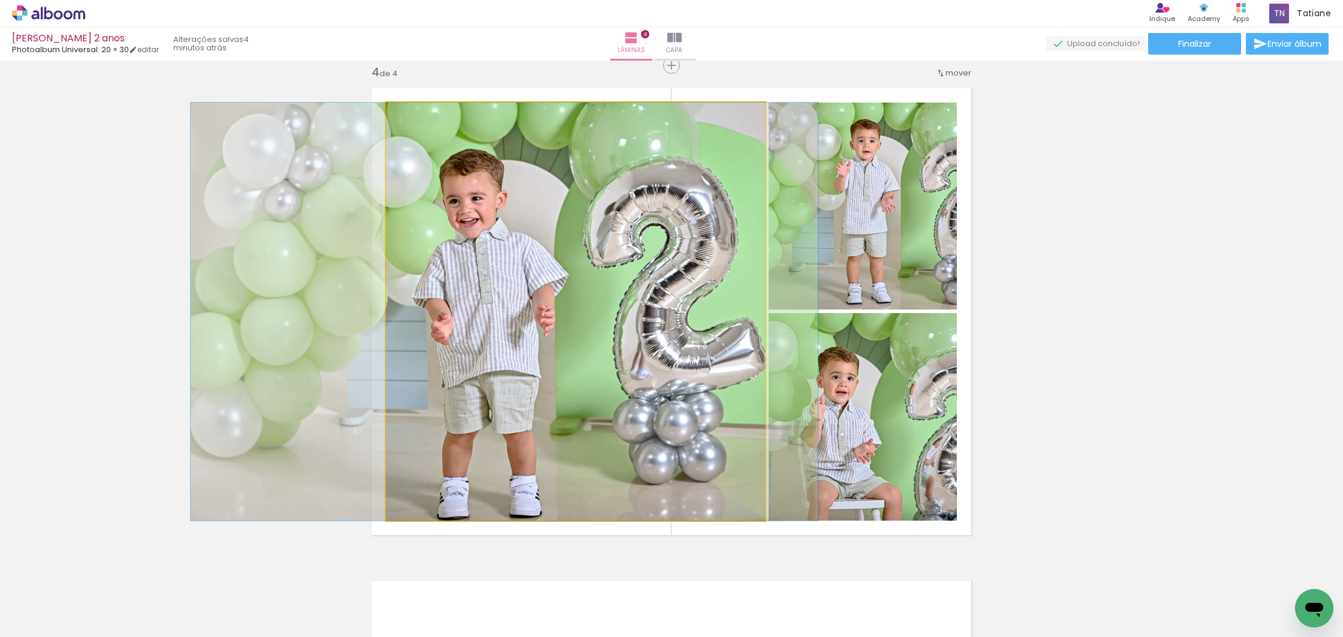
drag, startPoint x: 714, startPoint y: 321, endPoint x: 695, endPoint y: 320, distance: 19.2
click at [694, 320] on div at bounding box center [504, 311] width 627 height 418
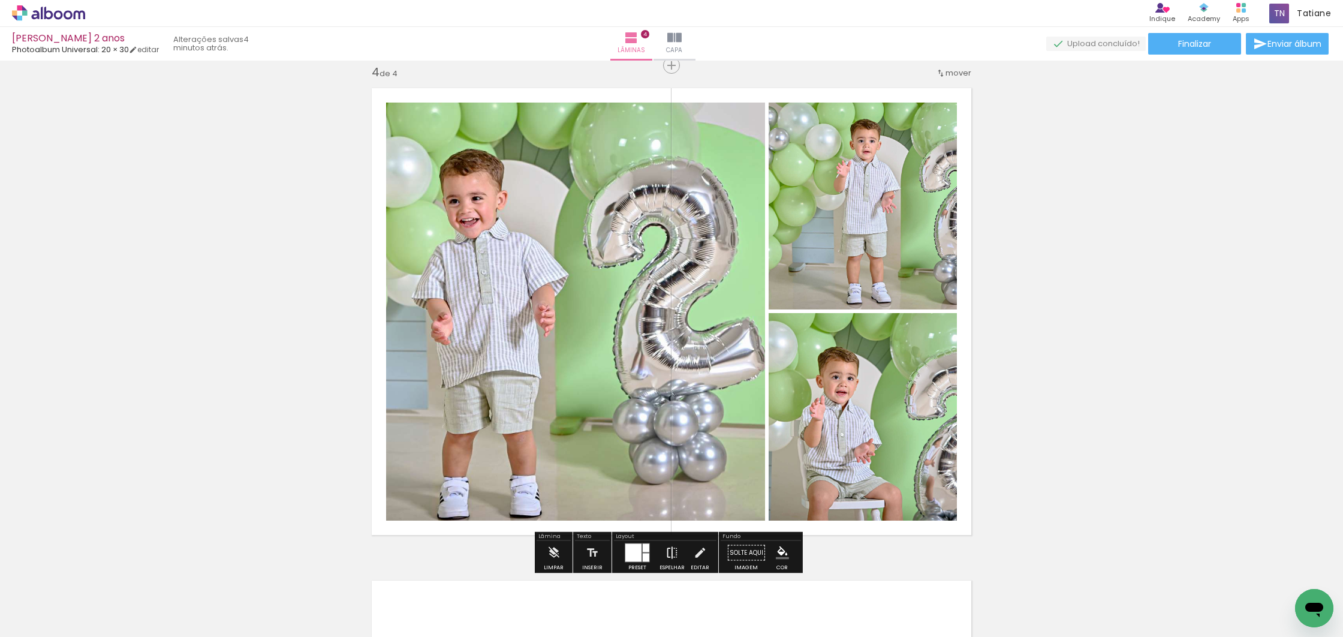
click at [670, 556] on iron-icon at bounding box center [671, 553] width 13 height 24
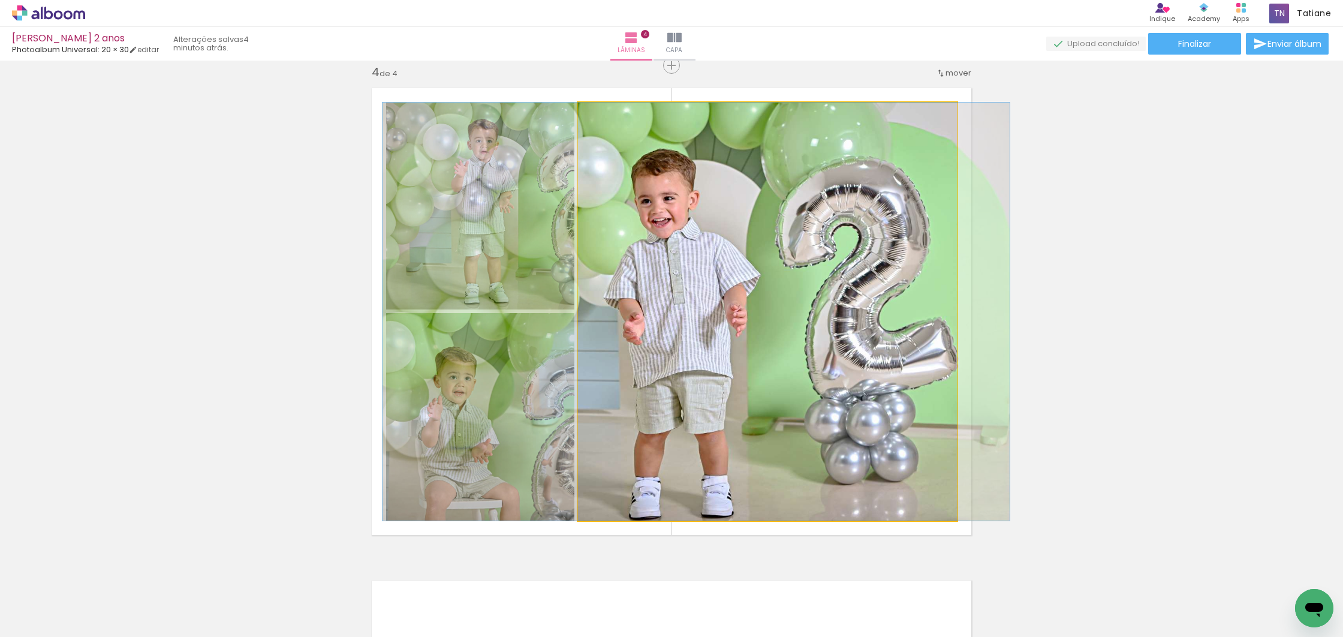
drag, startPoint x: 791, startPoint y: 370, endPoint x: 759, endPoint y: 369, distance: 31.8
click at [789, 370] on div at bounding box center [695, 311] width 627 height 418
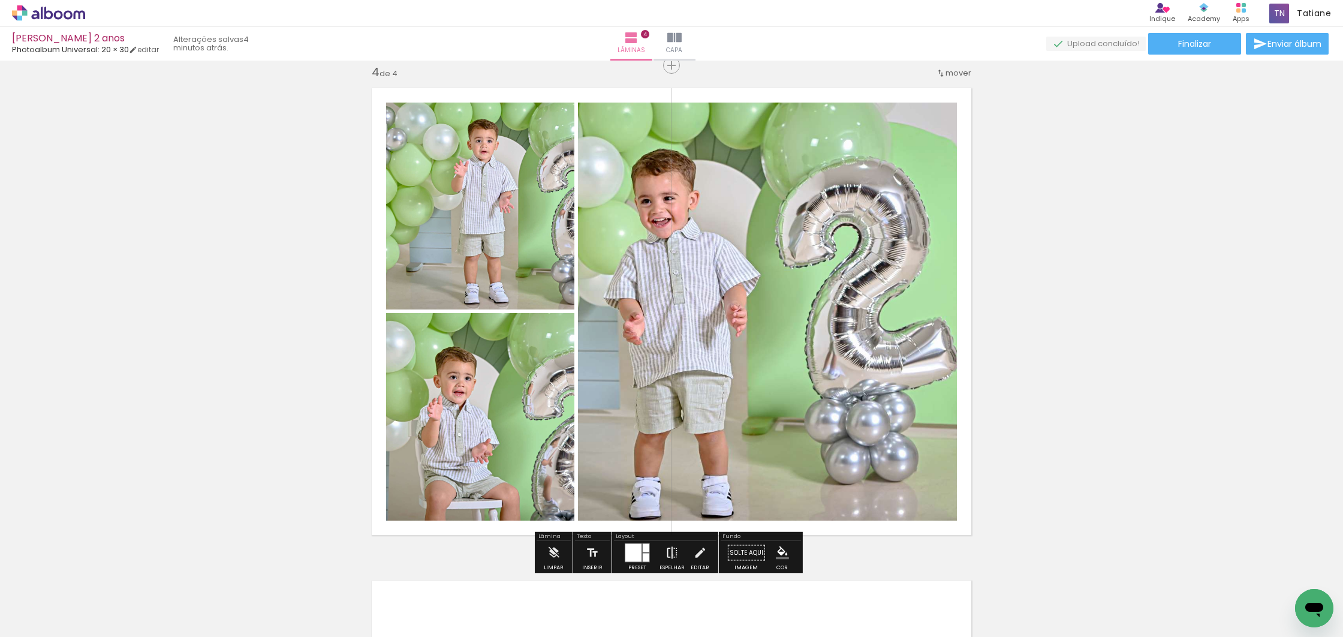
drag, startPoint x: 670, startPoint y: 554, endPoint x: 665, endPoint y: 549, distance: 7.2
click at [670, 553] on iron-icon at bounding box center [671, 553] width 13 height 24
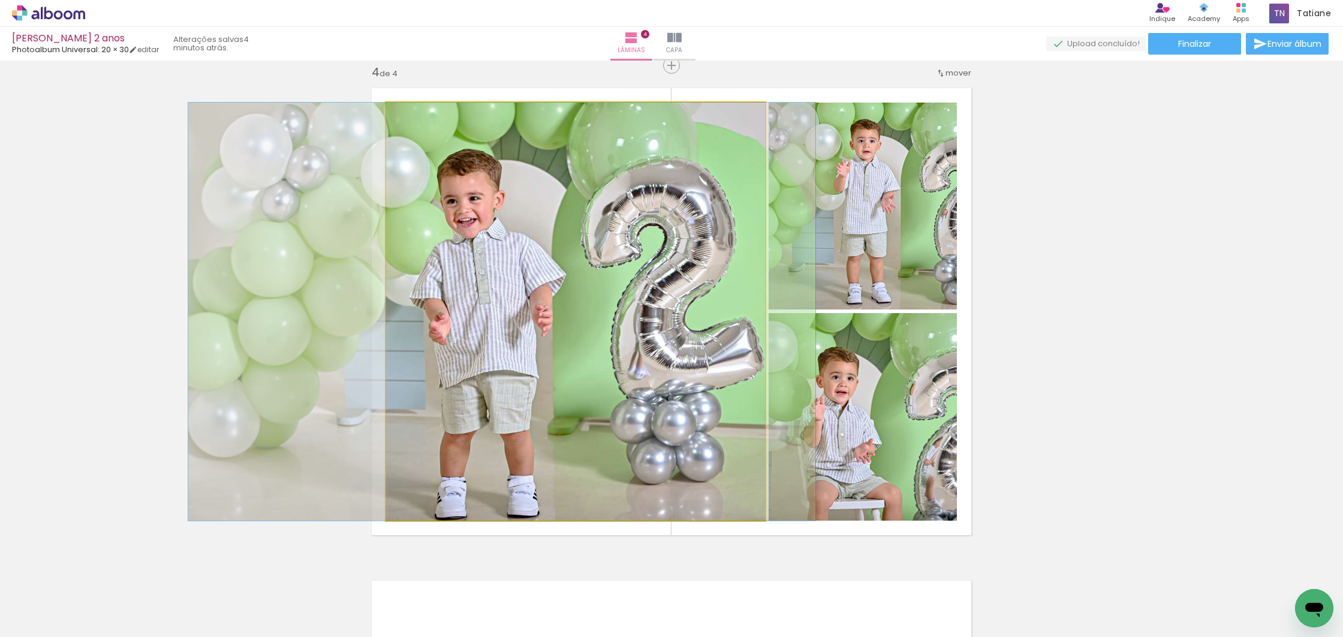
drag, startPoint x: 629, startPoint y: 312, endPoint x: 637, endPoint y: 309, distance: 8.9
click at [628, 310] on div at bounding box center [501, 311] width 627 height 418
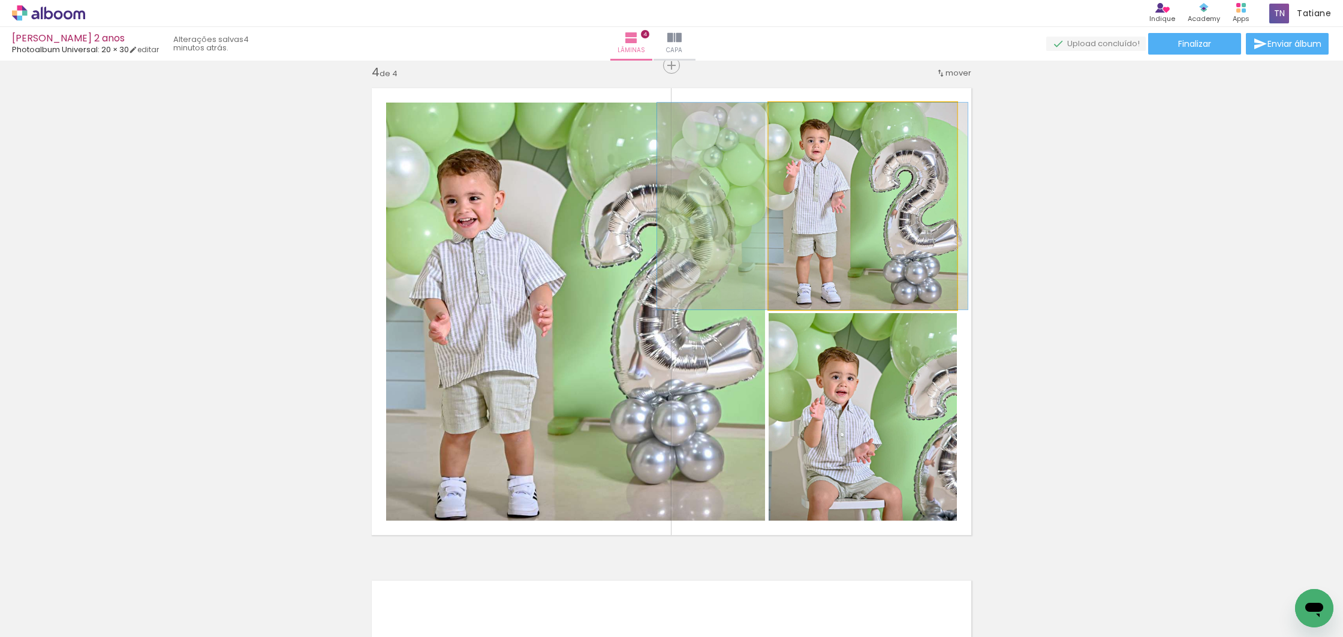
drag, startPoint x: 860, startPoint y: 228, endPoint x: 810, endPoint y: 226, distance: 50.4
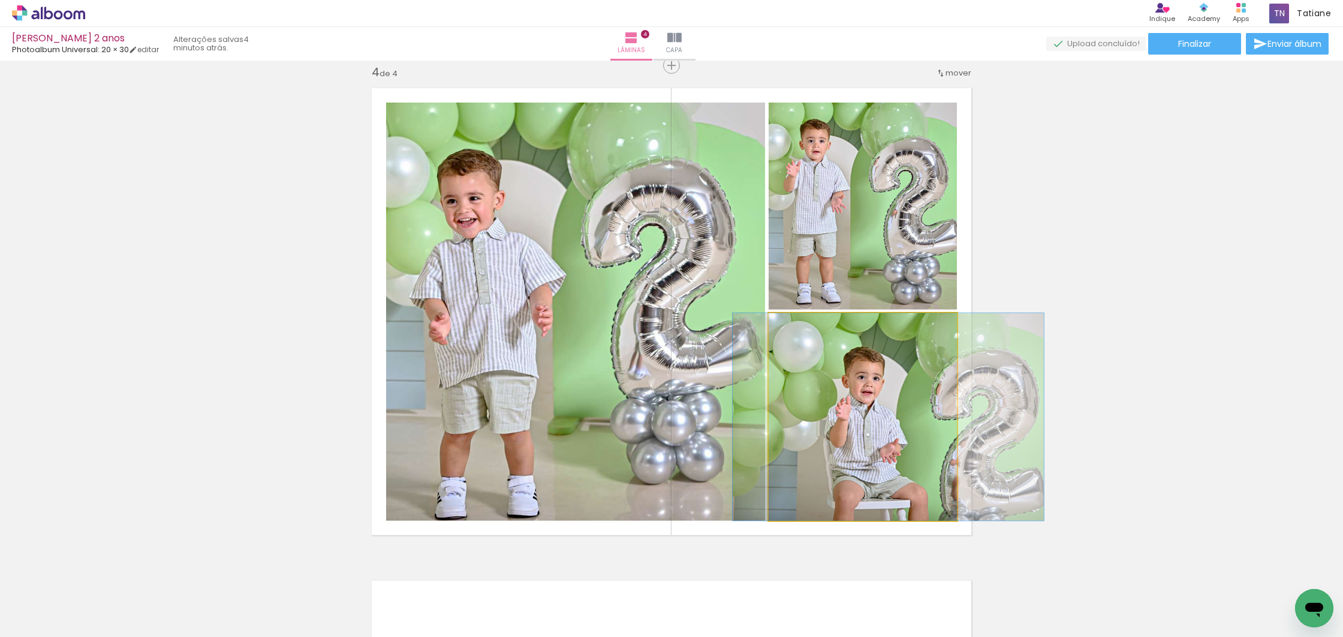
drag, startPoint x: 881, startPoint y: 457, endPoint x: 906, endPoint y: 453, distance: 24.9
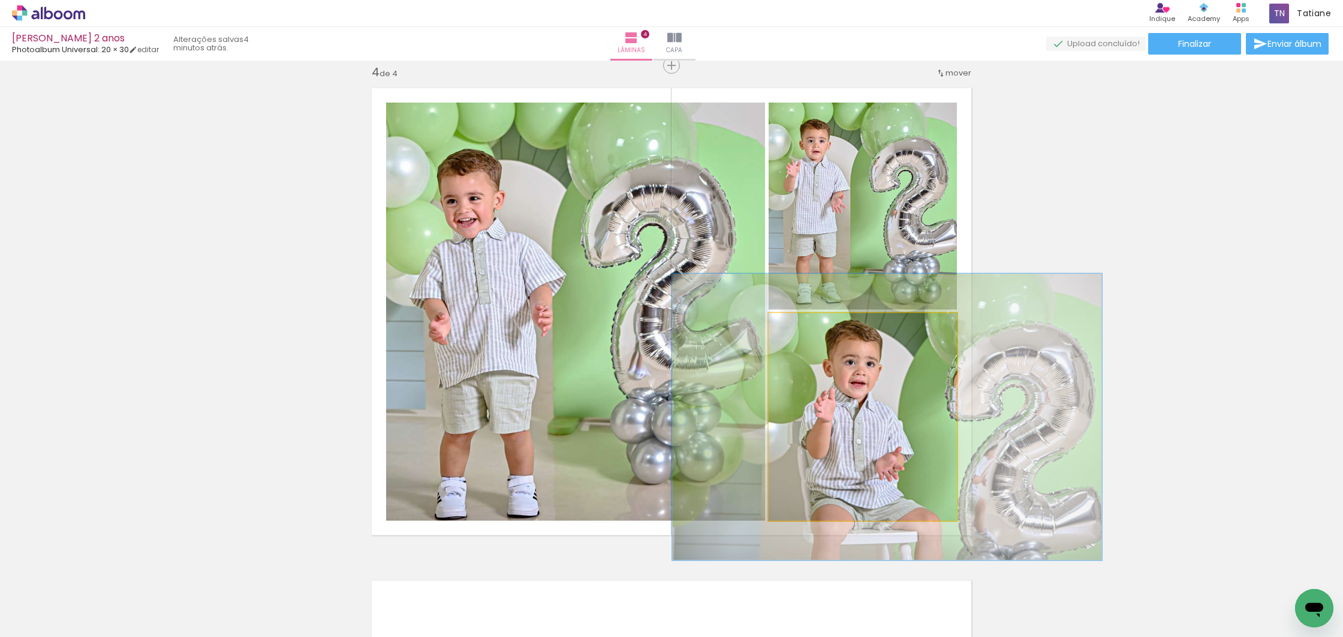
drag, startPoint x: 791, startPoint y: 325, endPoint x: 807, endPoint y: 326, distance: 15.6
type paper-slider "138"
click at [807, 326] on div at bounding box center [812, 325] width 11 height 11
click at [838, 390] on quentale-photo at bounding box center [862, 416] width 188 height 207
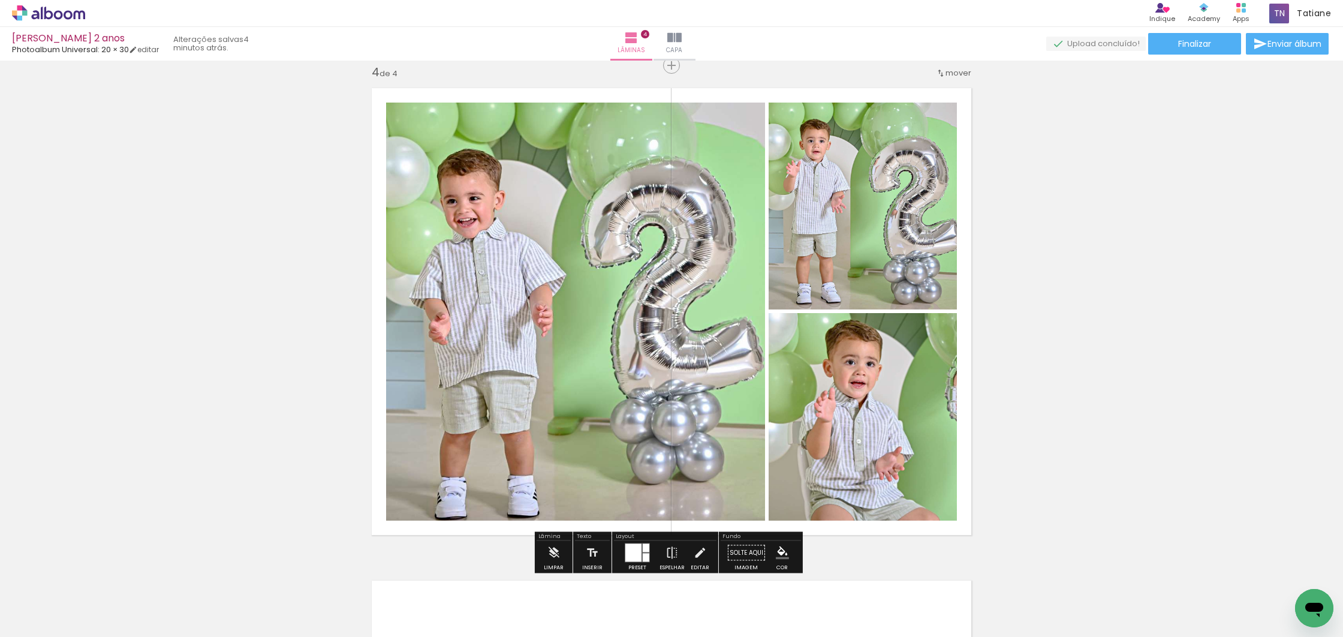
drag, startPoint x: 1015, startPoint y: 403, endPoint x: 941, endPoint y: 377, distance: 78.1
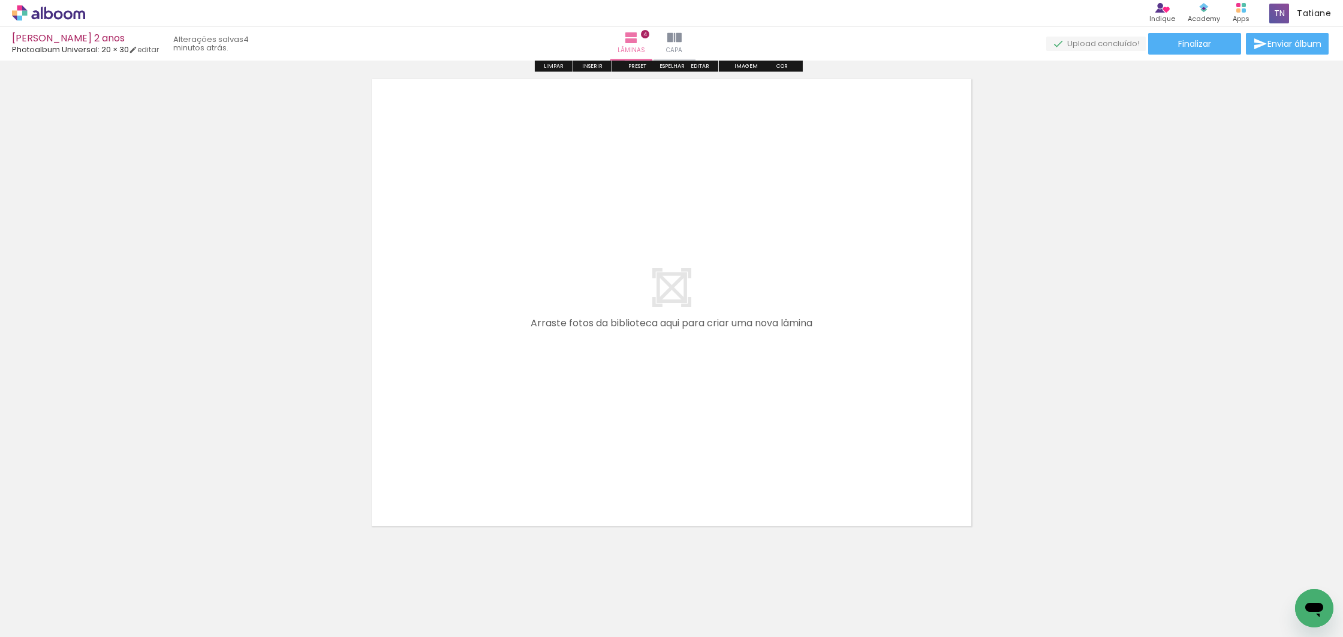
scroll to position [2006, 0]
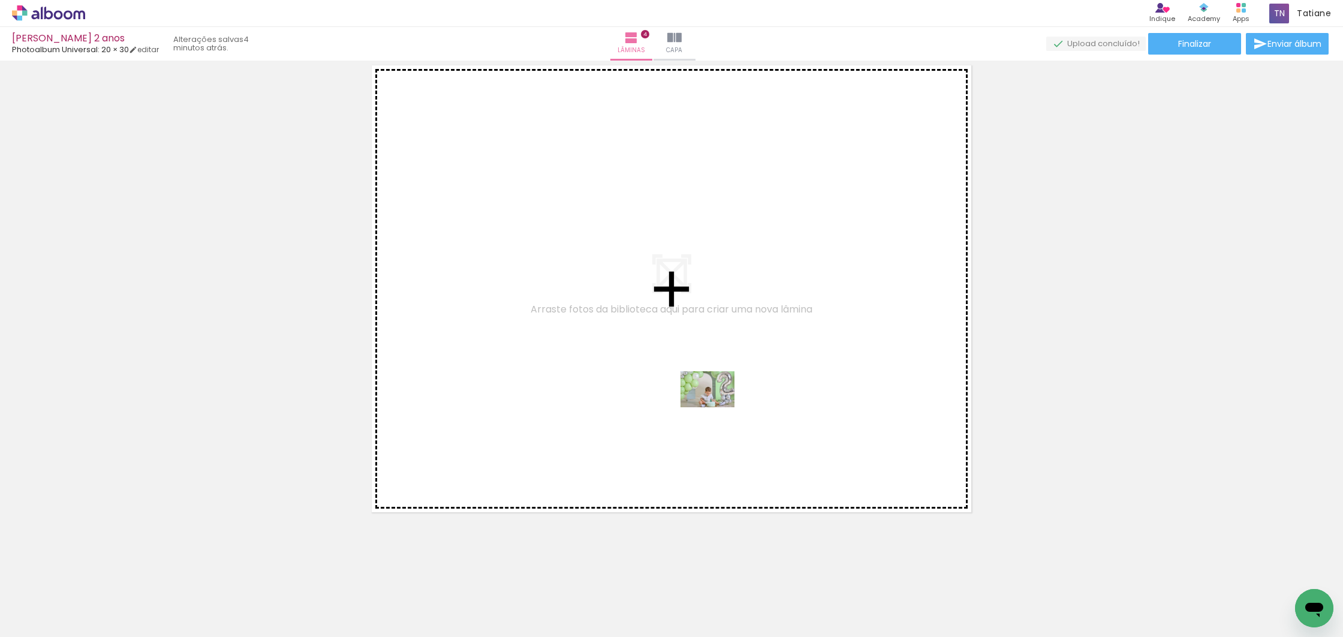
drag, startPoint x: 1096, startPoint y: 604, endPoint x: 957, endPoint y: 541, distance: 152.9
click at [718, 406] on quentale-workspace at bounding box center [671, 318] width 1343 height 637
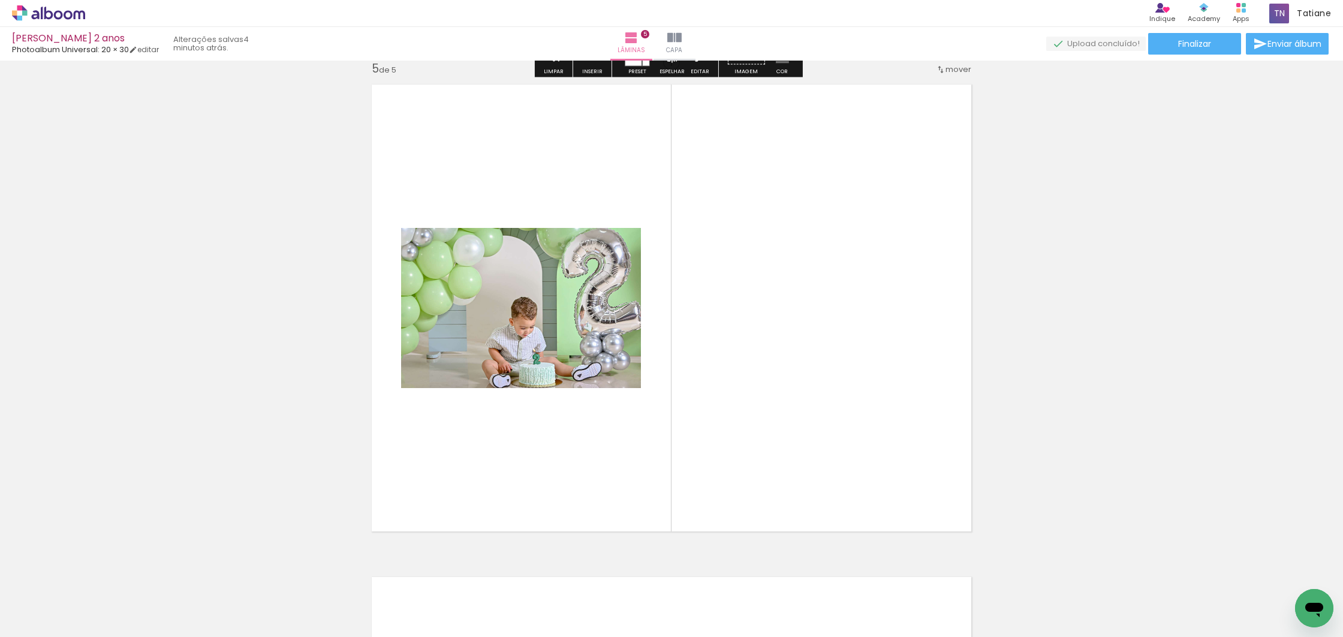
scroll to position [1983, 0]
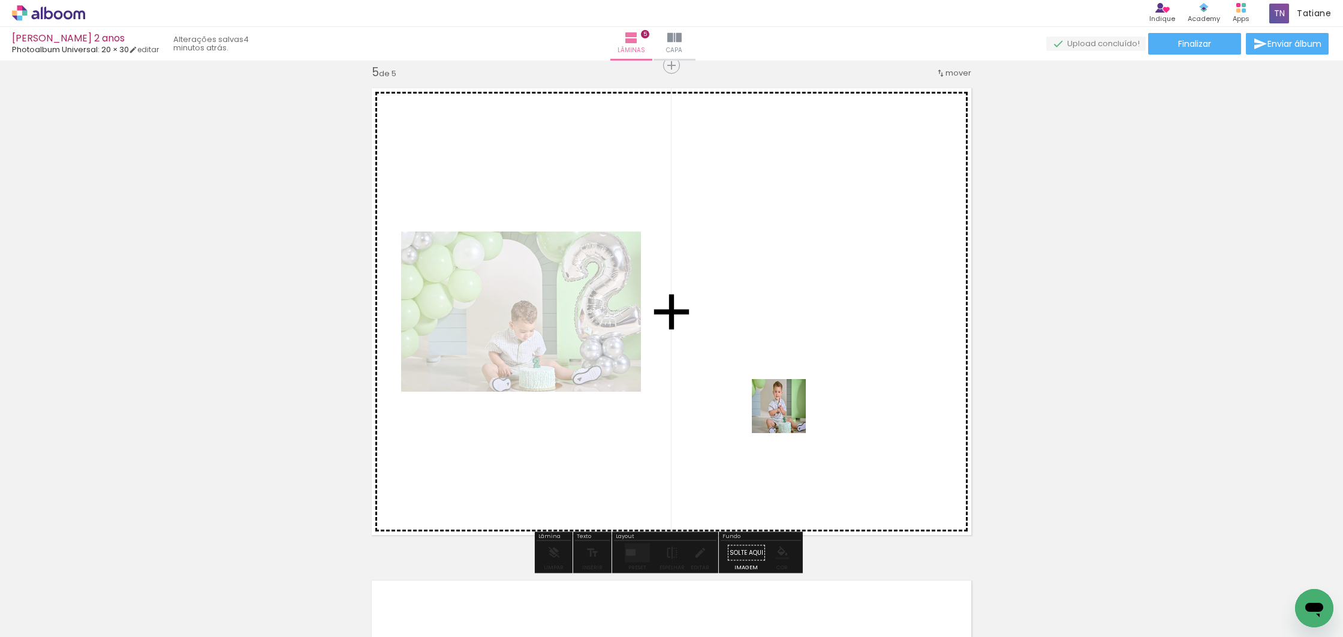
click at [713, 381] on quentale-workspace at bounding box center [671, 318] width 1343 height 637
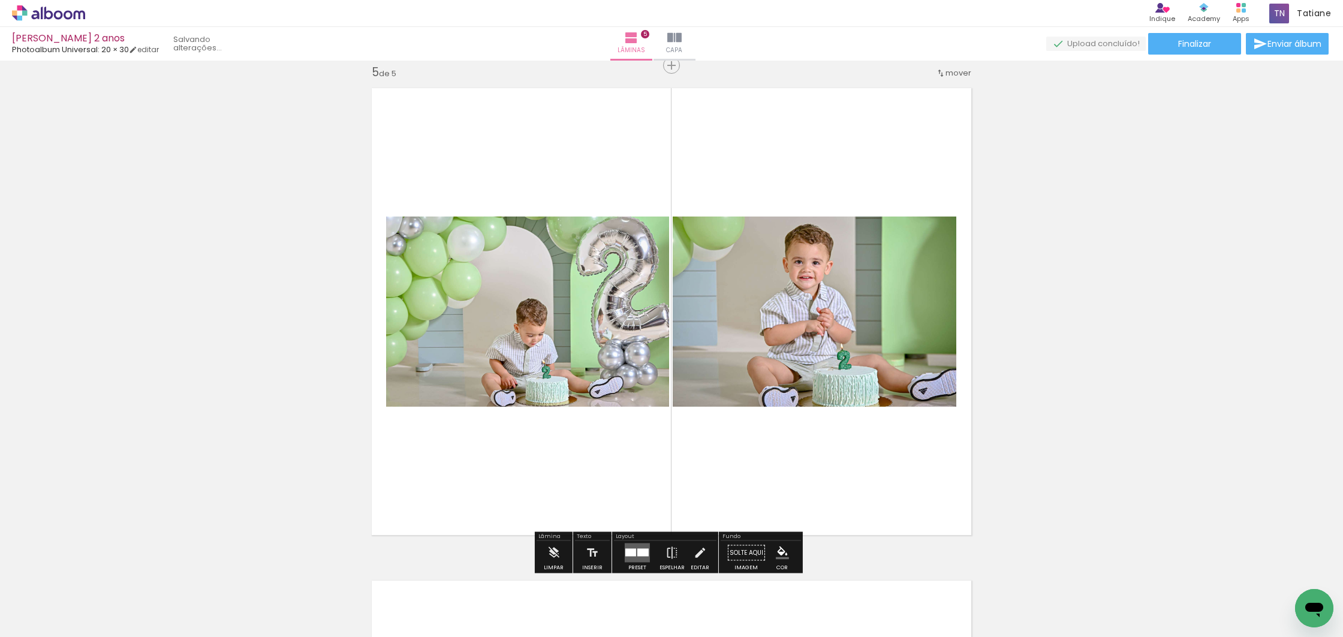
scroll to position [0, 102]
drag, startPoint x: 1234, startPoint y: 605, endPoint x: 771, endPoint y: 403, distance: 504.7
click at [770, 403] on quentale-workspace at bounding box center [671, 318] width 1343 height 637
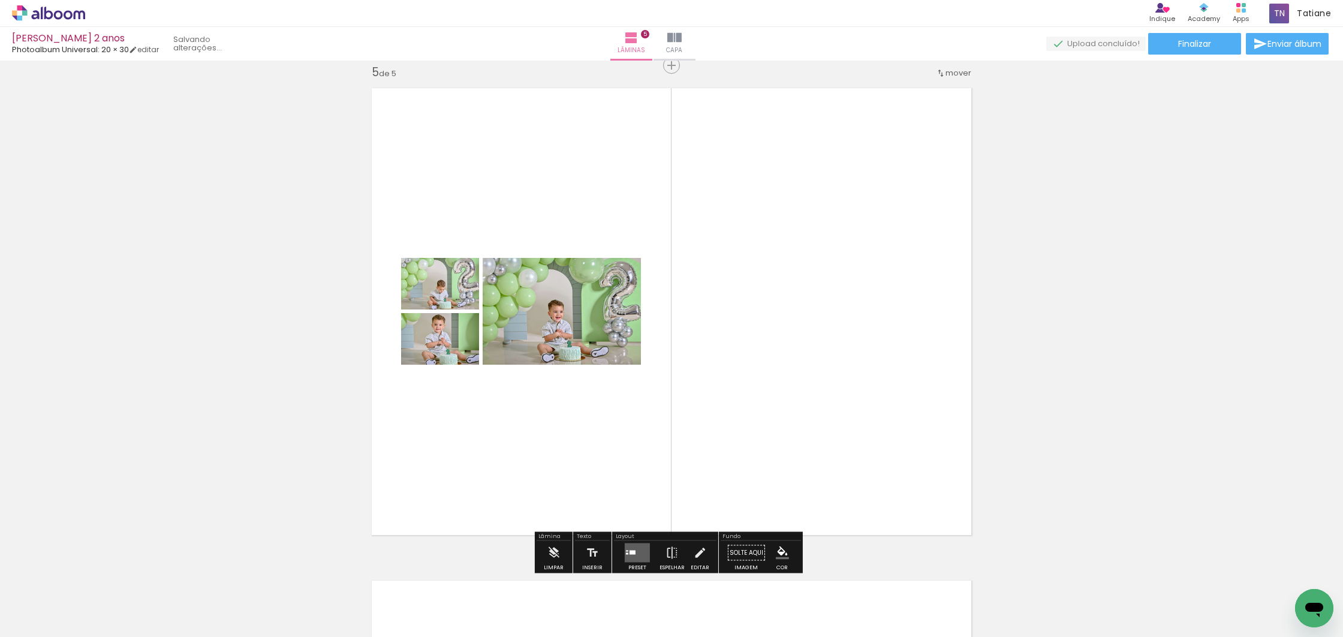
scroll to position [0, 35]
drag, startPoint x: 1204, startPoint y: 539, endPoint x: 549, endPoint y: 245, distance: 718.5
click at [553, 238] on quentale-workspace at bounding box center [671, 318] width 1343 height 637
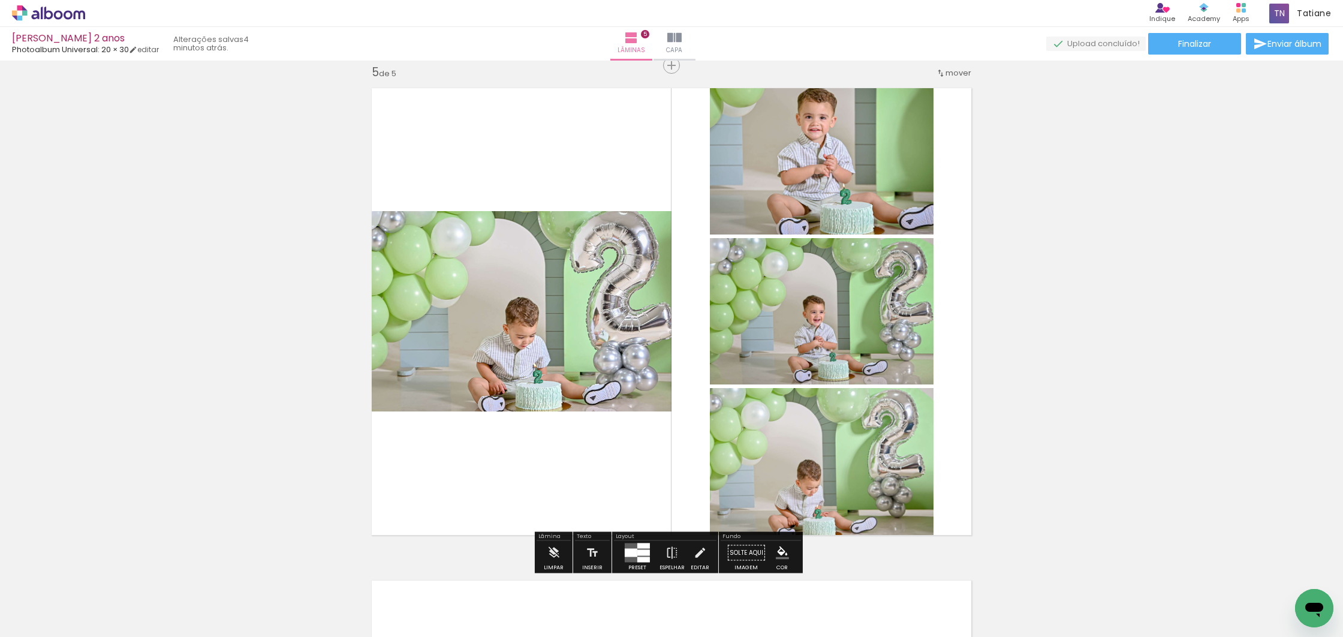
scroll to position [1981, 0]
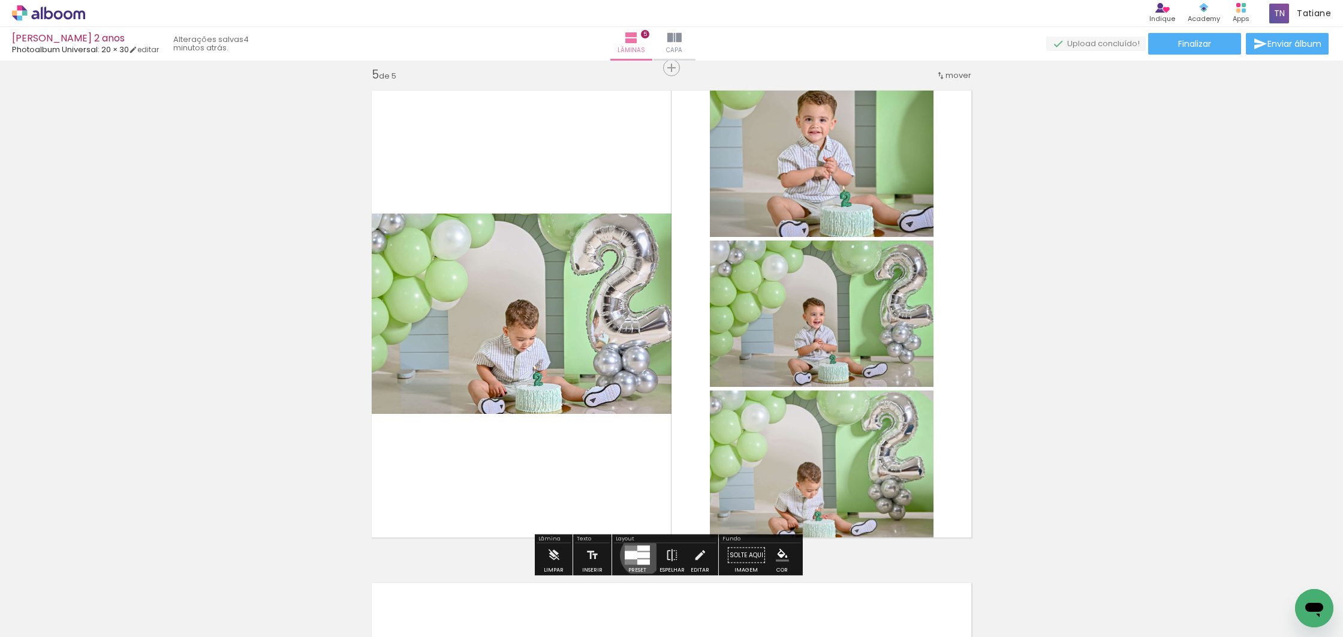
click at [638, 554] on div at bounding box center [643, 555] width 13 height 6
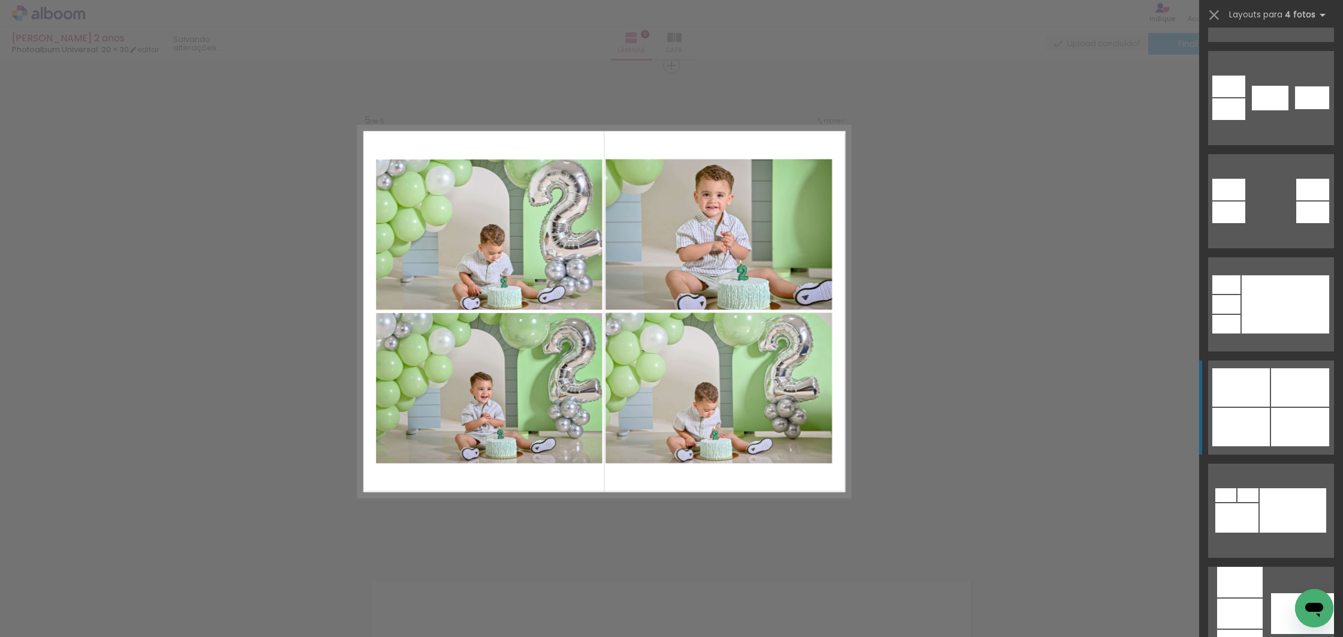
scroll to position [610, 0]
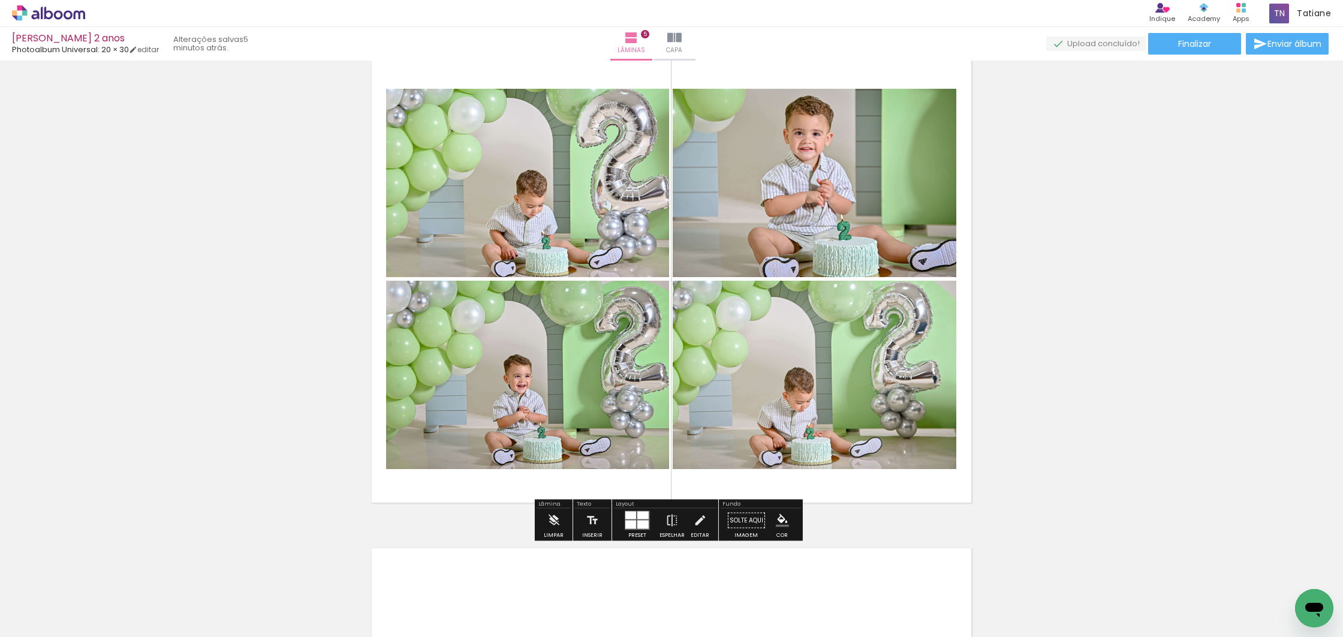
scroll to position [2016, 0]
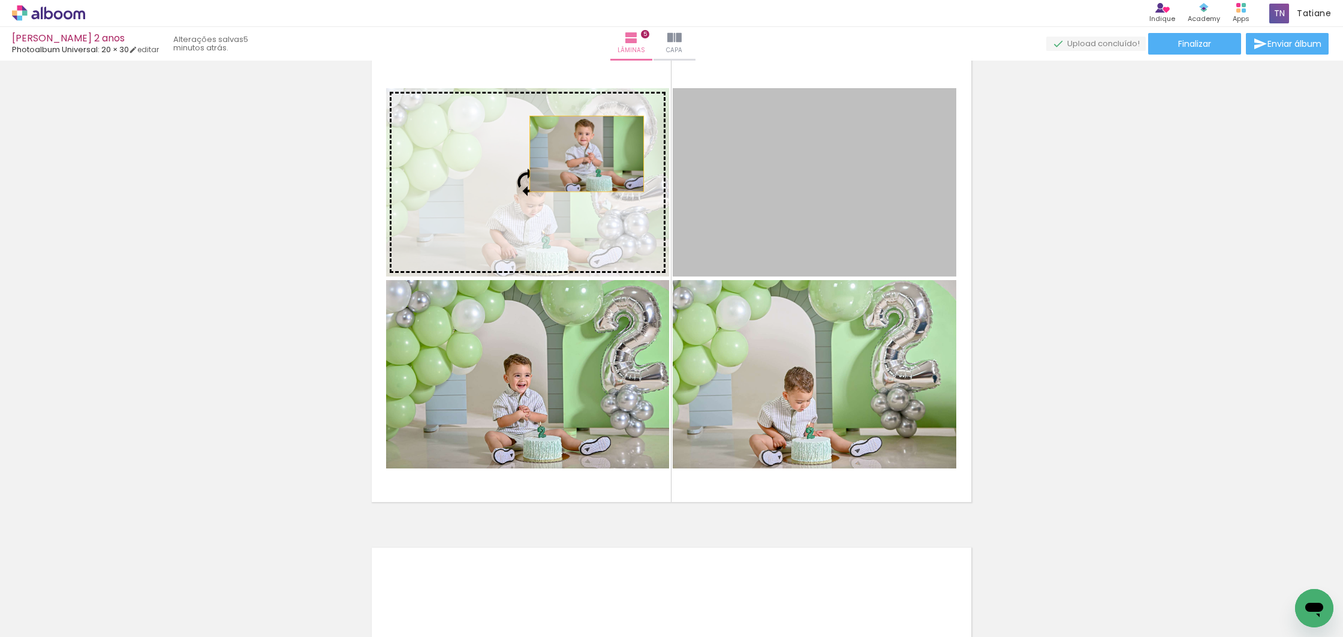
drag, startPoint x: 870, startPoint y: 171, endPoint x: 561, endPoint y: 177, distance: 309.4
click at [0, 0] on slot at bounding box center [0, 0] width 0 height 0
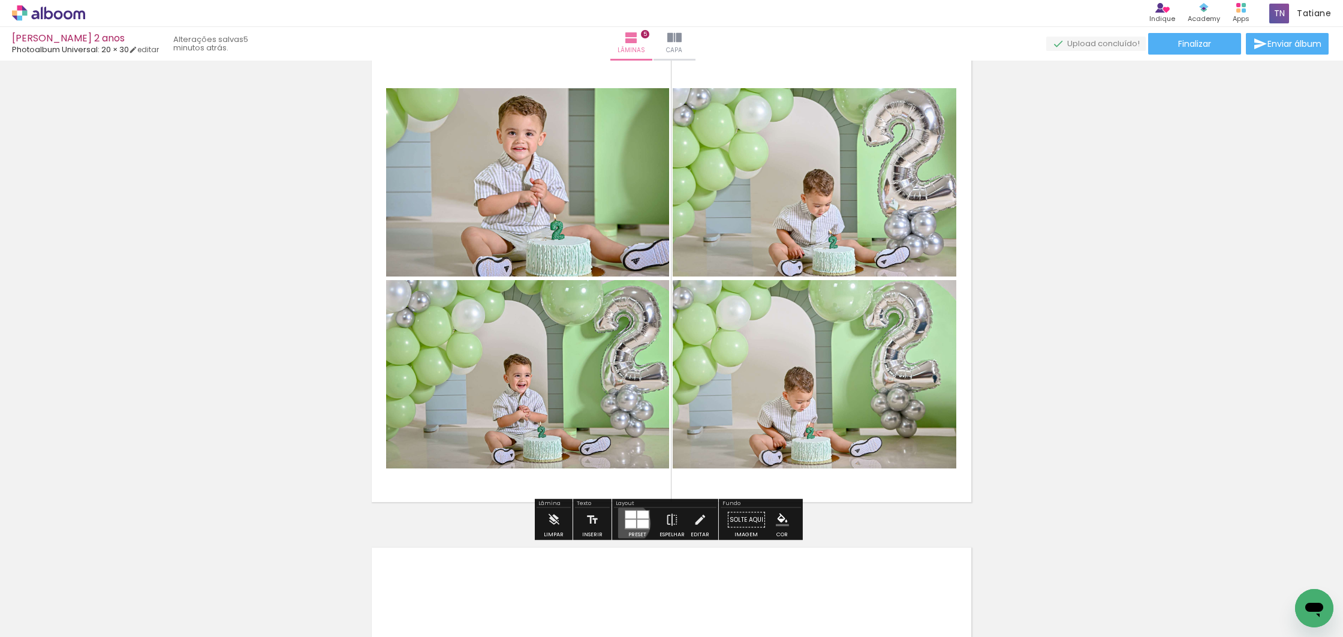
click at [626, 523] on div at bounding box center [630, 524] width 11 height 8
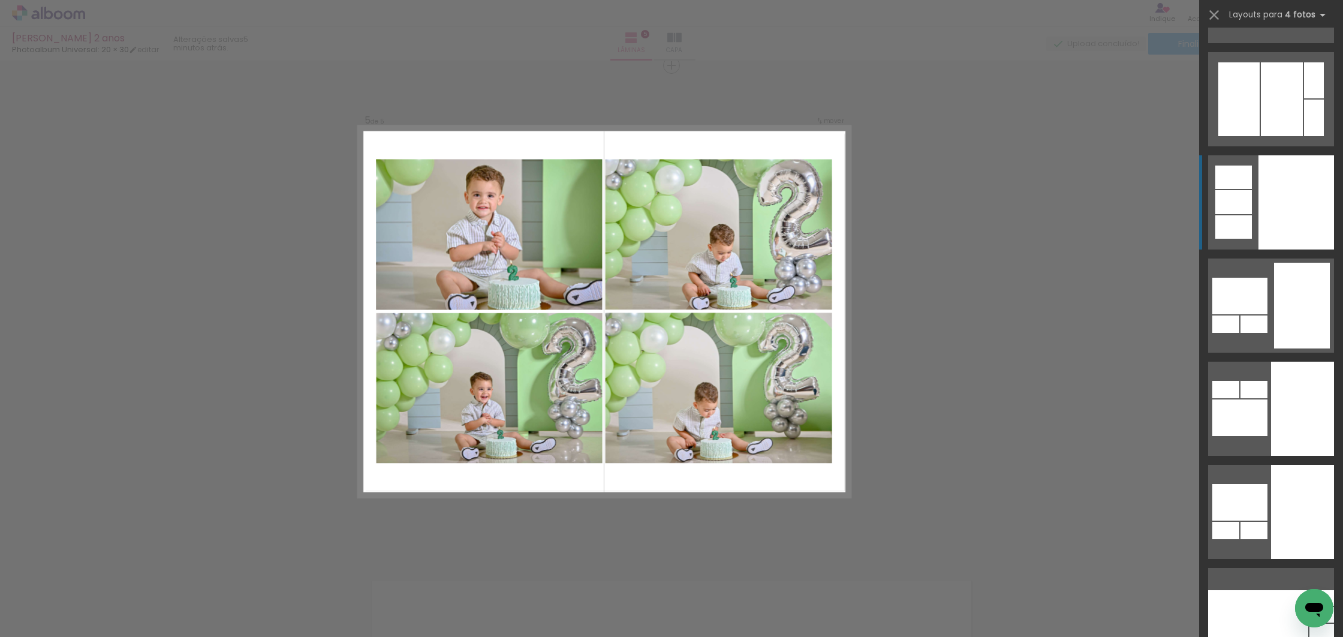
scroll to position [8045, 0]
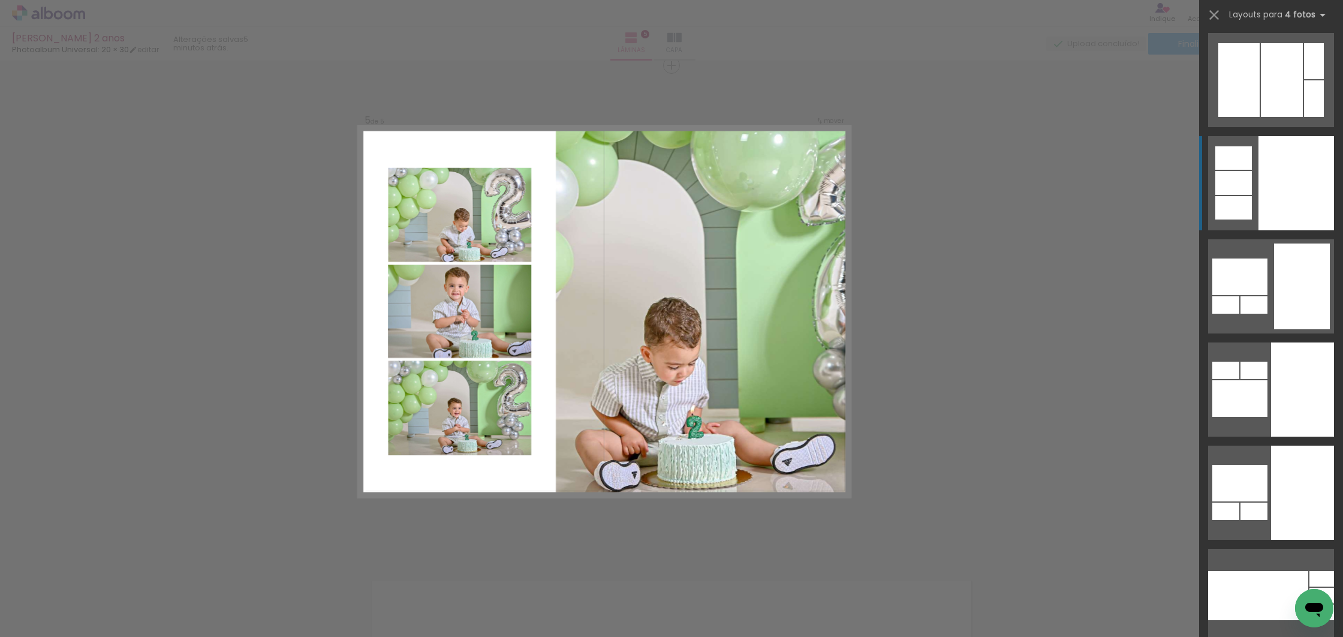
click at [1298, 176] on div at bounding box center [1296, 183] width 76 height 94
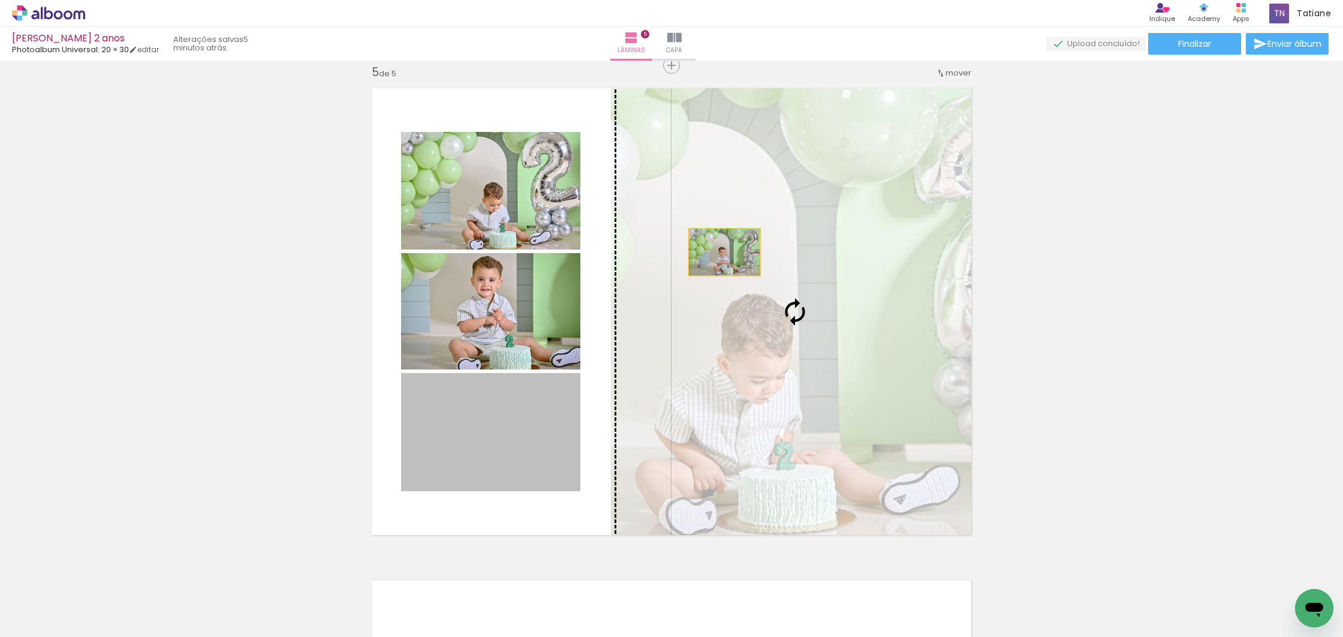
drag, startPoint x: 517, startPoint y: 453, endPoint x: 736, endPoint y: 279, distance: 279.8
click at [0, 0] on slot at bounding box center [0, 0] width 0 height 0
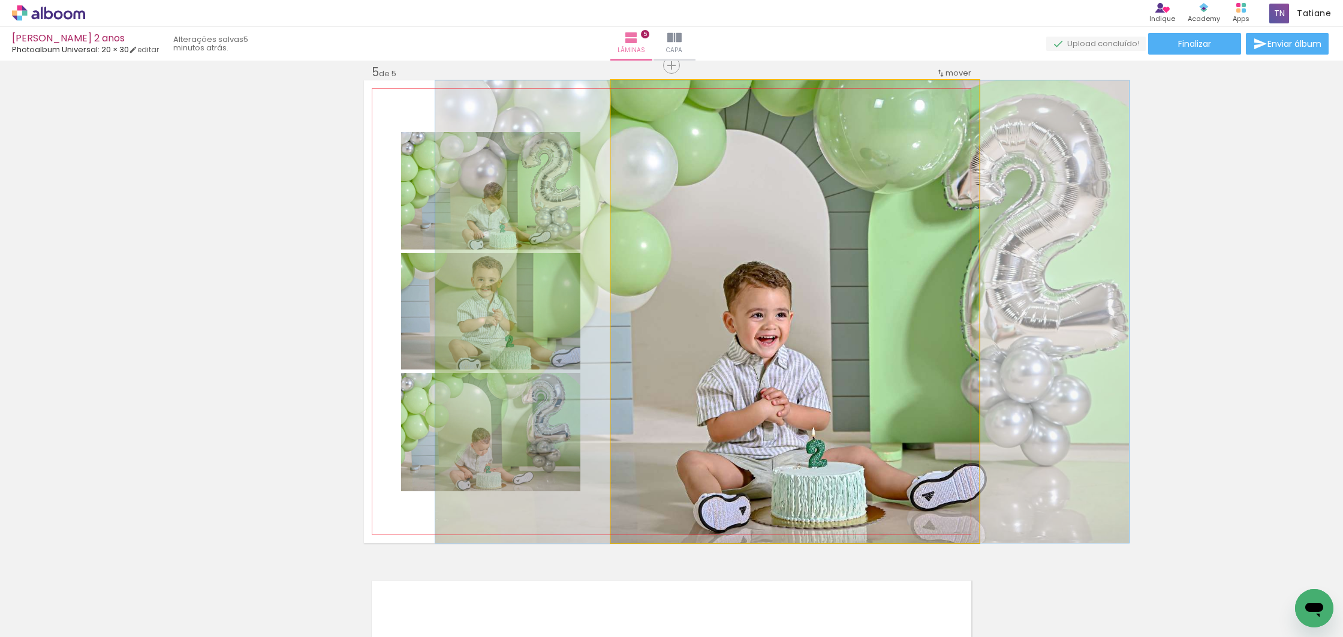
drag, startPoint x: 831, startPoint y: 343, endPoint x: 798, endPoint y: 340, distance: 33.1
click at [819, 321] on div at bounding box center [782, 311] width 694 height 462
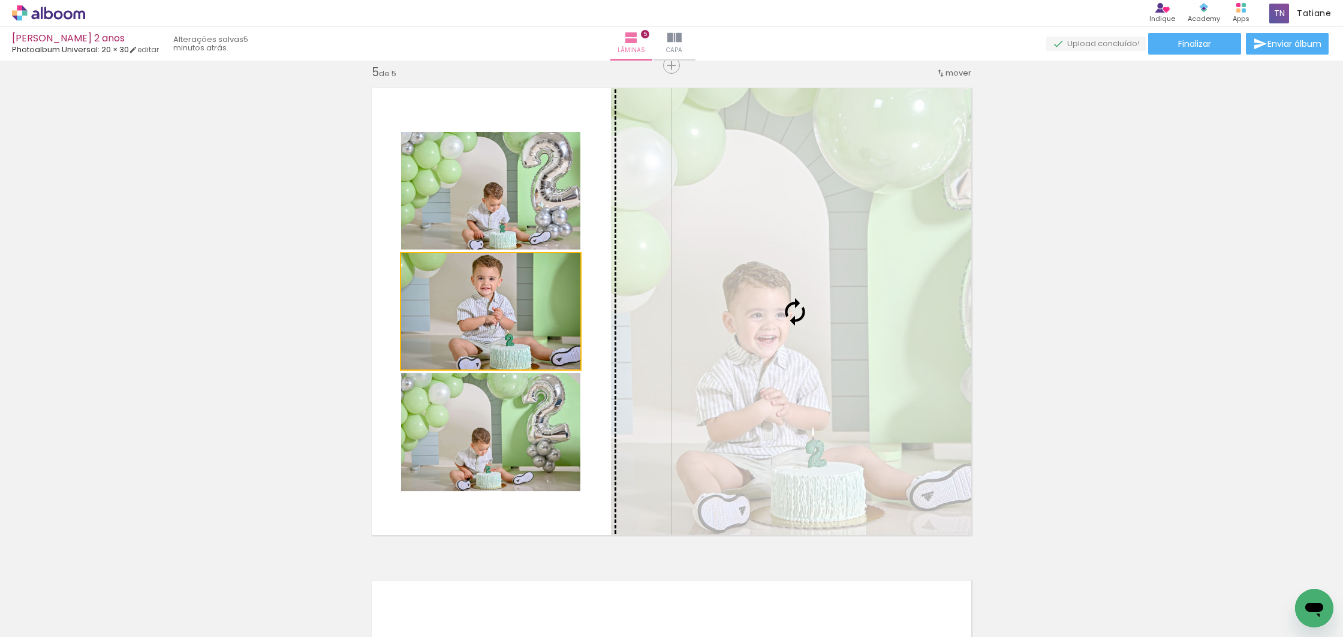
drag, startPoint x: 492, startPoint y: 309, endPoint x: 759, endPoint y: 281, distance: 268.8
click at [0, 0] on slot at bounding box center [0, 0] width 0 height 0
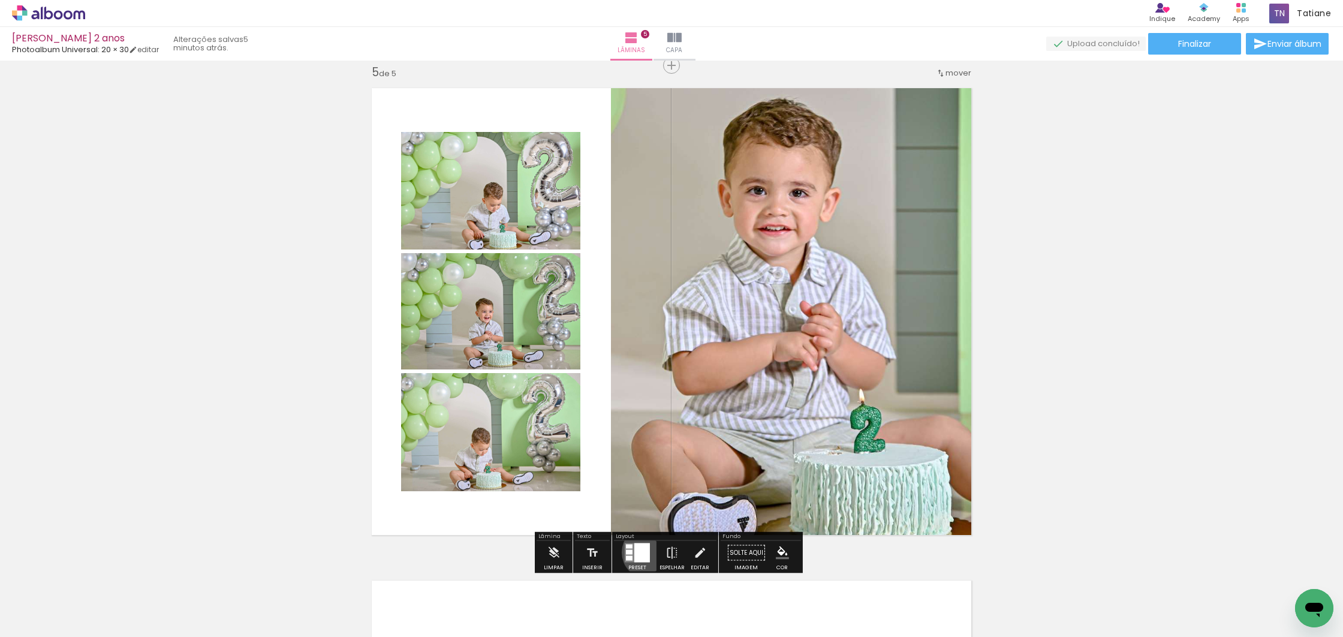
click at [645, 551] on div at bounding box center [642, 552] width 16 height 19
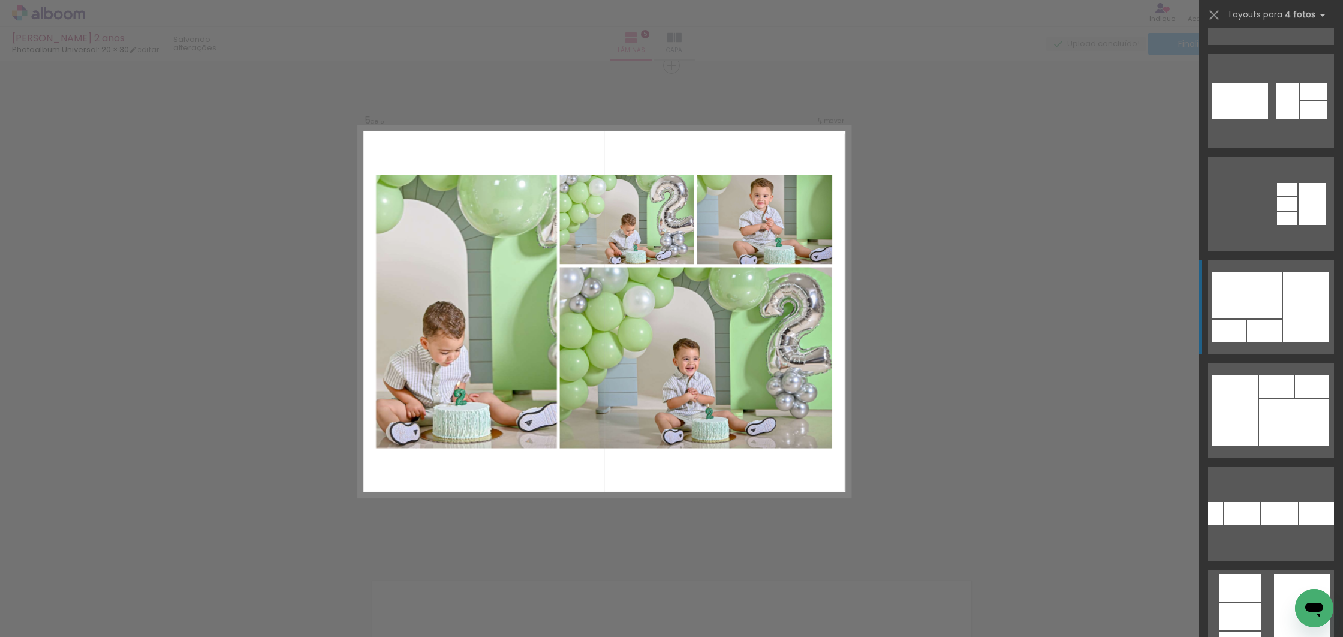
scroll to position [9777, 0]
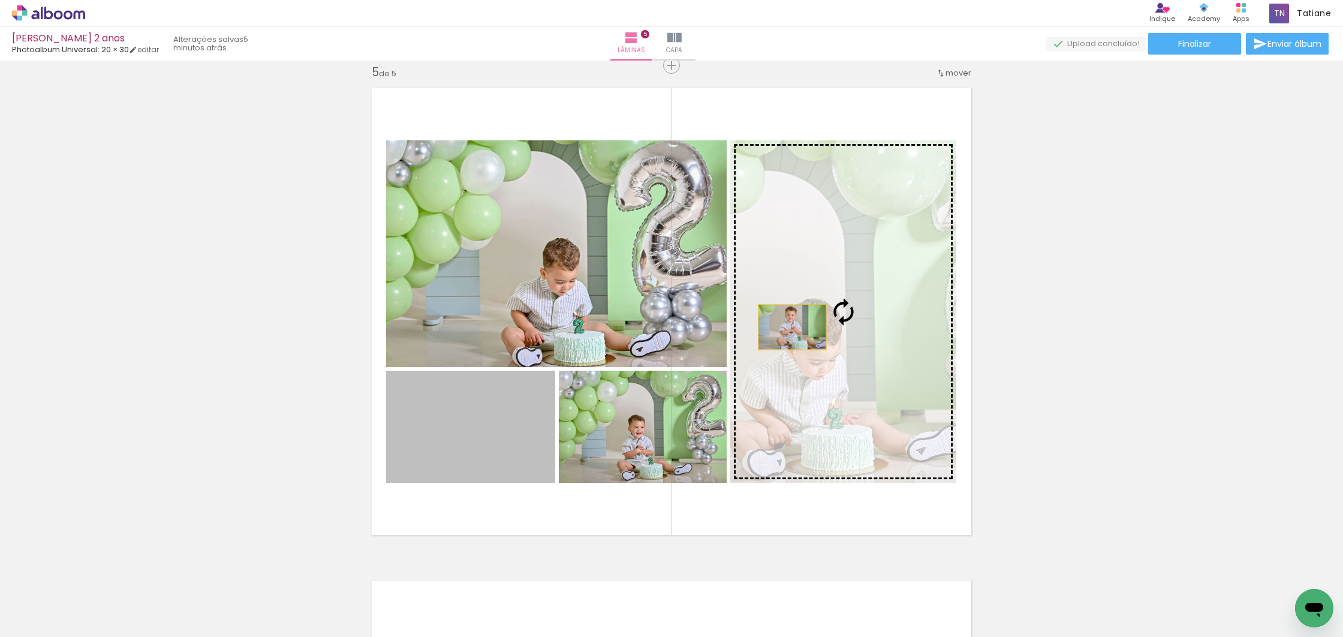
drag, startPoint x: 492, startPoint y: 453, endPoint x: 788, endPoint y: 327, distance: 321.7
click at [0, 0] on slot at bounding box center [0, 0] width 0 height 0
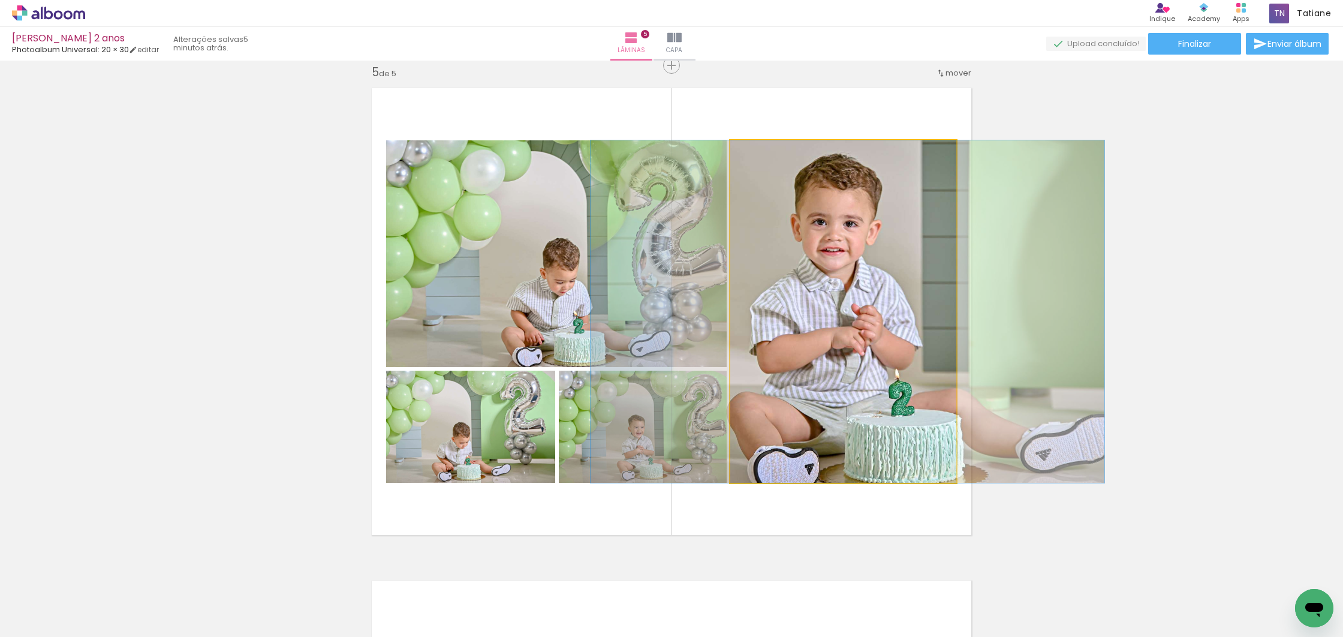
click at [830, 328] on div at bounding box center [847, 311] width 514 height 342
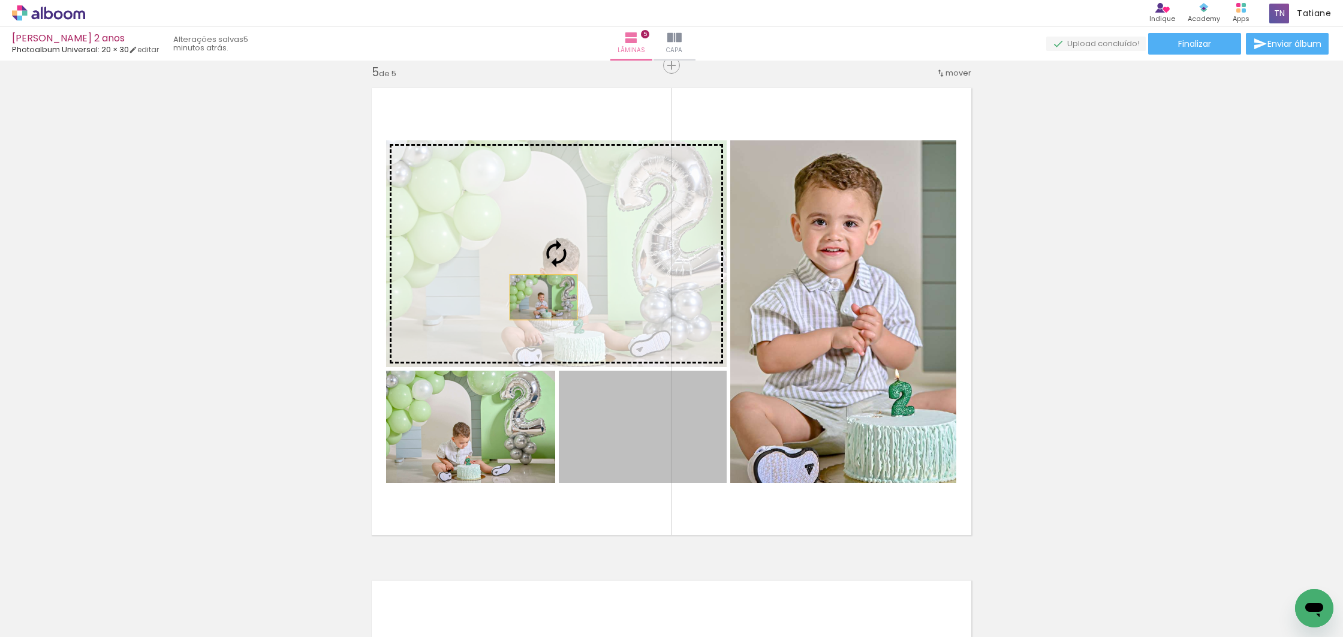
drag, startPoint x: 631, startPoint y: 444, endPoint x: 535, endPoint y: 289, distance: 182.2
click at [0, 0] on slot at bounding box center [0, 0] width 0 height 0
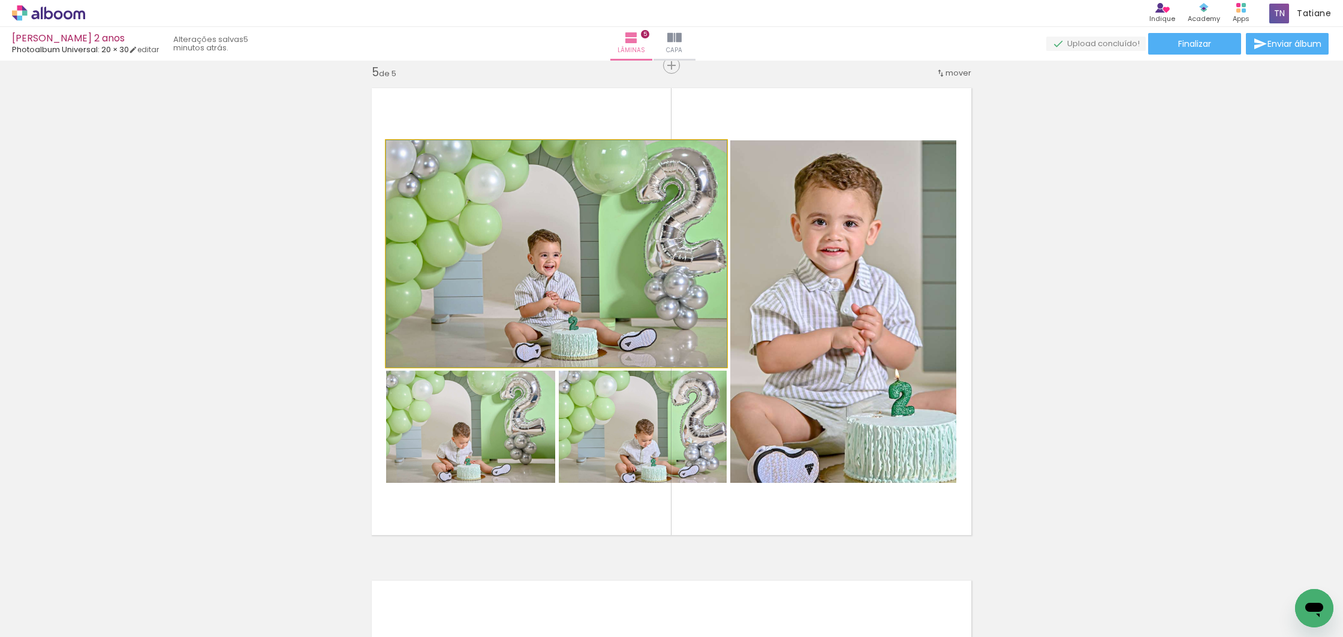
drag, startPoint x: 580, startPoint y: 295, endPoint x: 559, endPoint y: 291, distance: 20.8
click at [559, 291] on div at bounding box center [556, 253] width 340 height 227
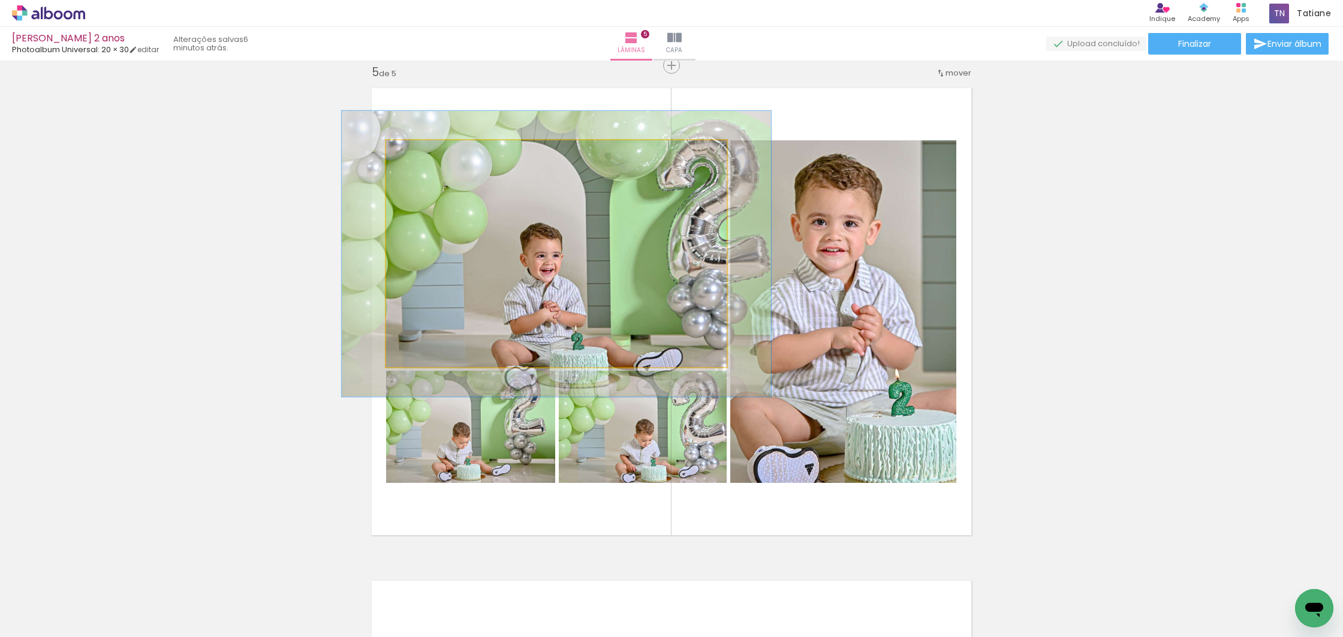
drag, startPoint x: 411, startPoint y: 153, endPoint x: 532, endPoint y: 212, distance: 134.0
click at [423, 153] on div at bounding box center [425, 152] width 11 height 11
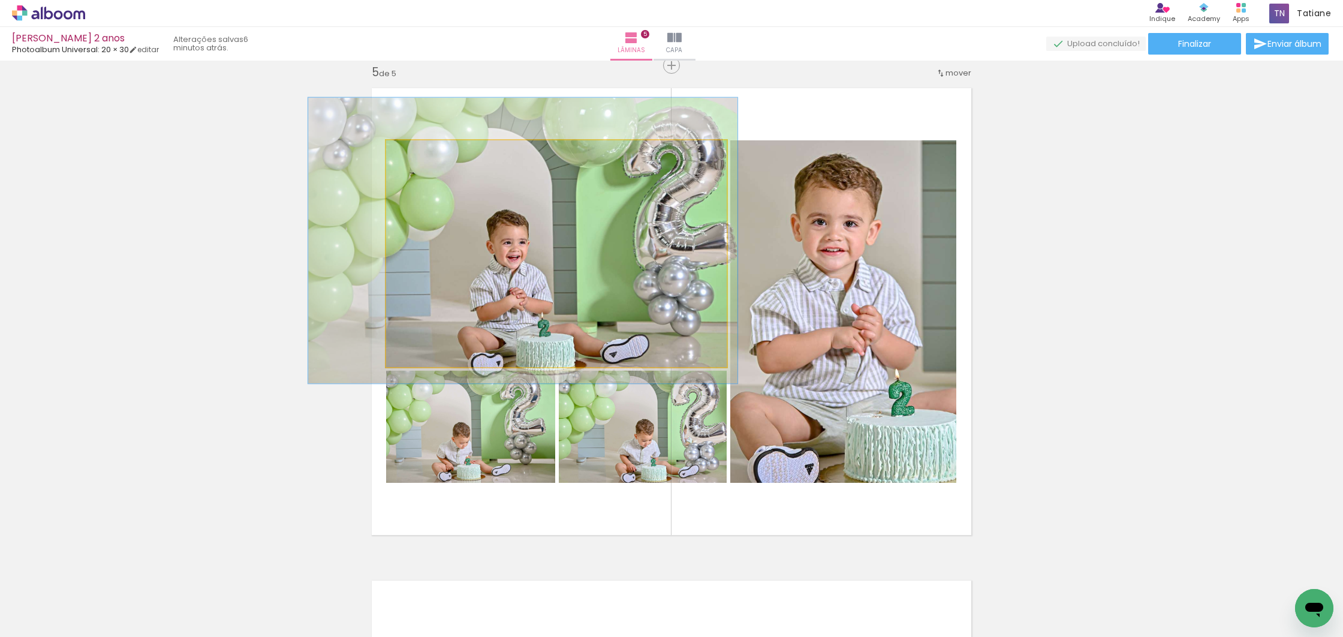
drag, startPoint x: 562, startPoint y: 215, endPoint x: 532, endPoint y: 205, distance: 31.1
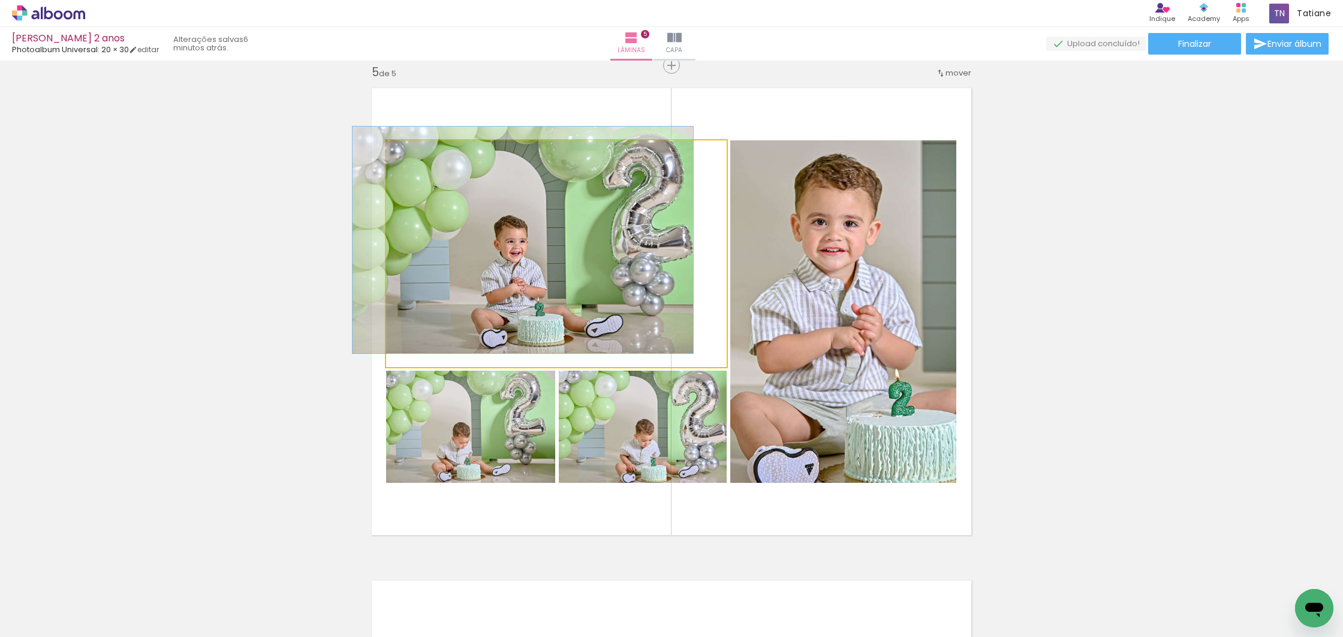
drag, startPoint x: 418, startPoint y: 155, endPoint x: 380, endPoint y: 155, distance: 38.4
type paper-slider "100"
click at [386, 154] on quentale-photo at bounding box center [556, 253] width 340 height 227
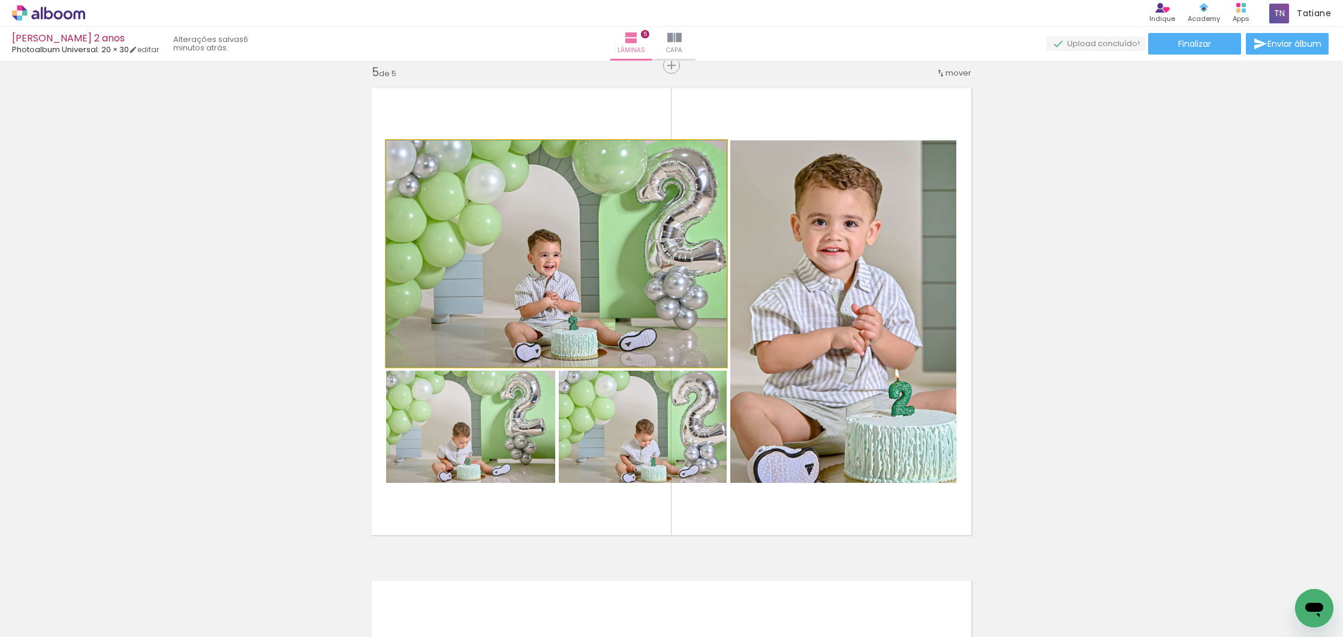
drag, startPoint x: 613, startPoint y: 245, endPoint x: 604, endPoint y: 246, distance: 9.0
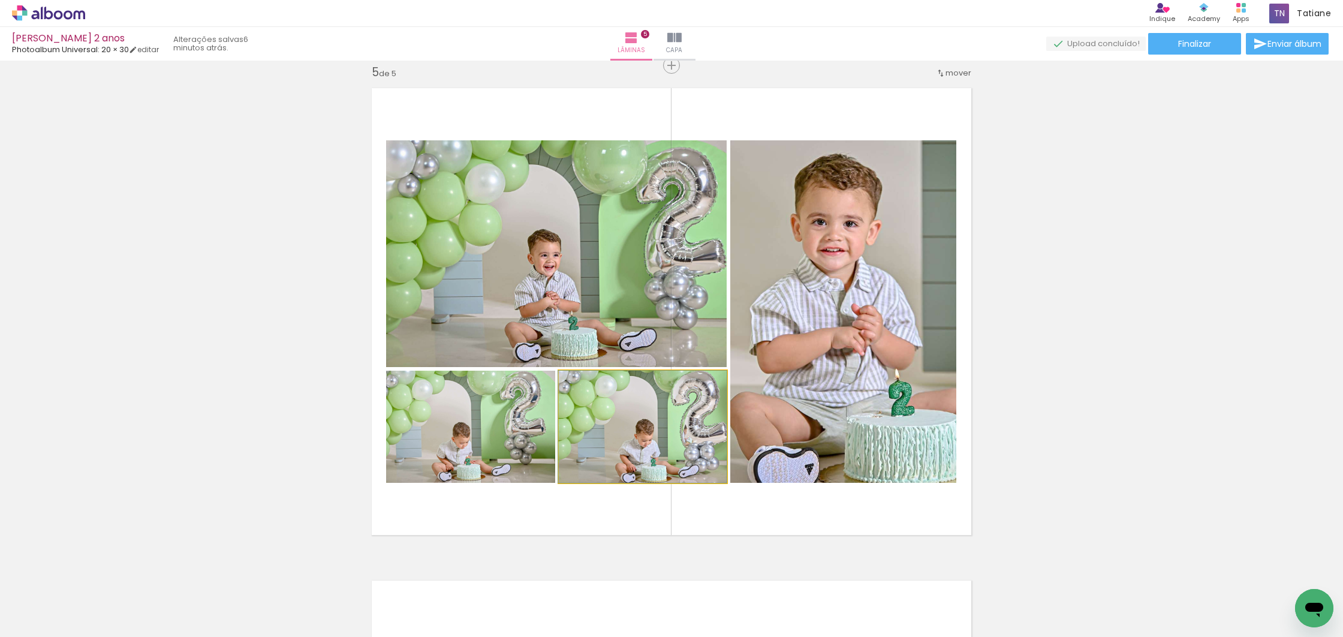
click at [583, 382] on div at bounding box center [586, 383] width 11 height 11
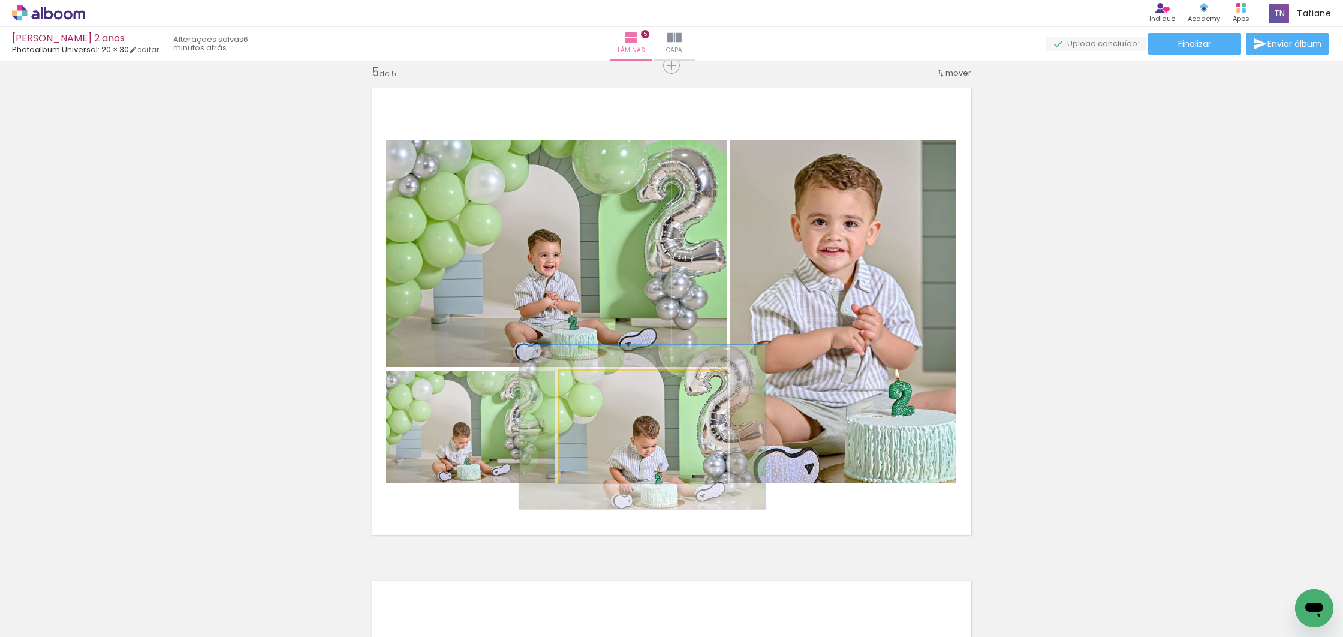
drag, startPoint x: 582, startPoint y: 383, endPoint x: 621, endPoint y: 409, distance: 46.7
click at [602, 384] on div at bounding box center [606, 383] width 11 height 11
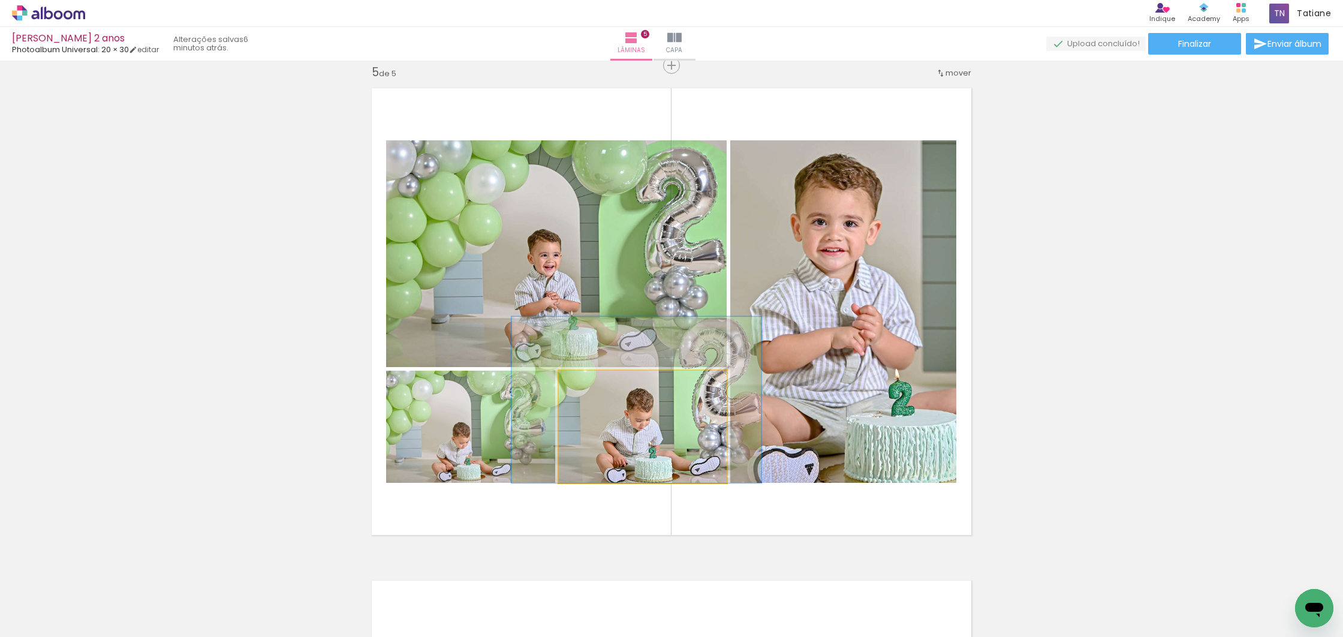
drag, startPoint x: 638, startPoint y: 445, endPoint x: 622, endPoint y: 399, distance: 48.5
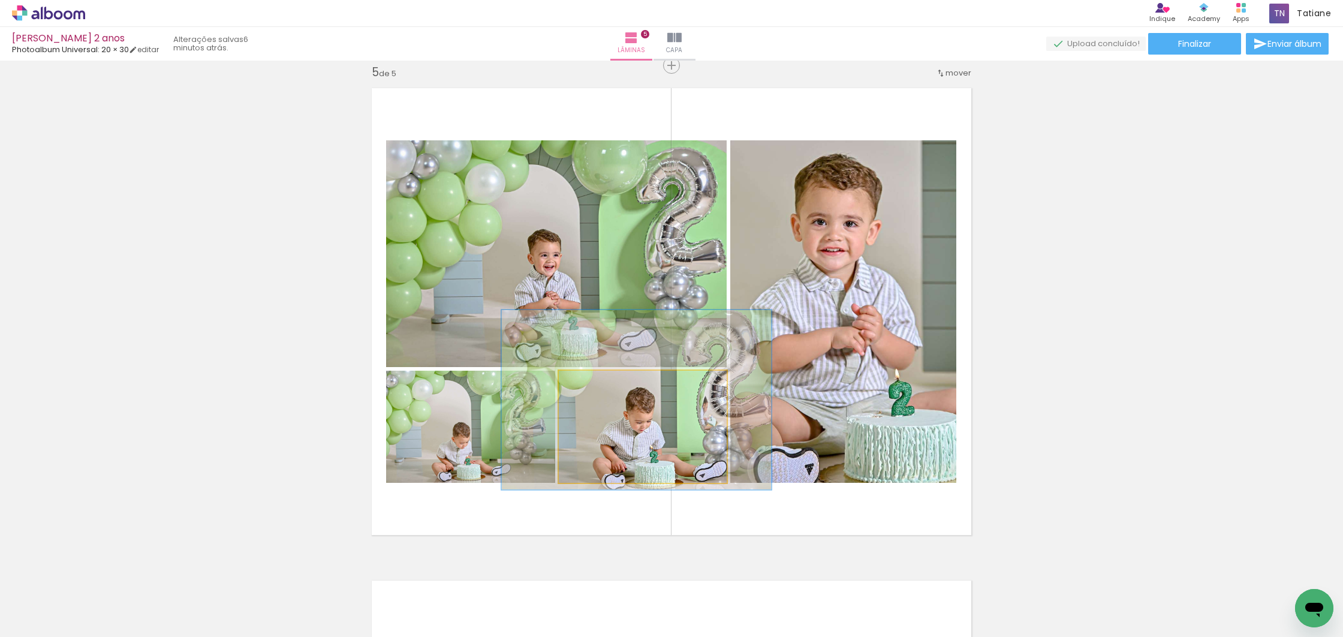
type paper-slider "160"
drag, startPoint x: 605, startPoint y: 383, endPoint x: 617, endPoint y: 408, distance: 28.1
click at [610, 382] on div at bounding box center [615, 383] width 11 height 11
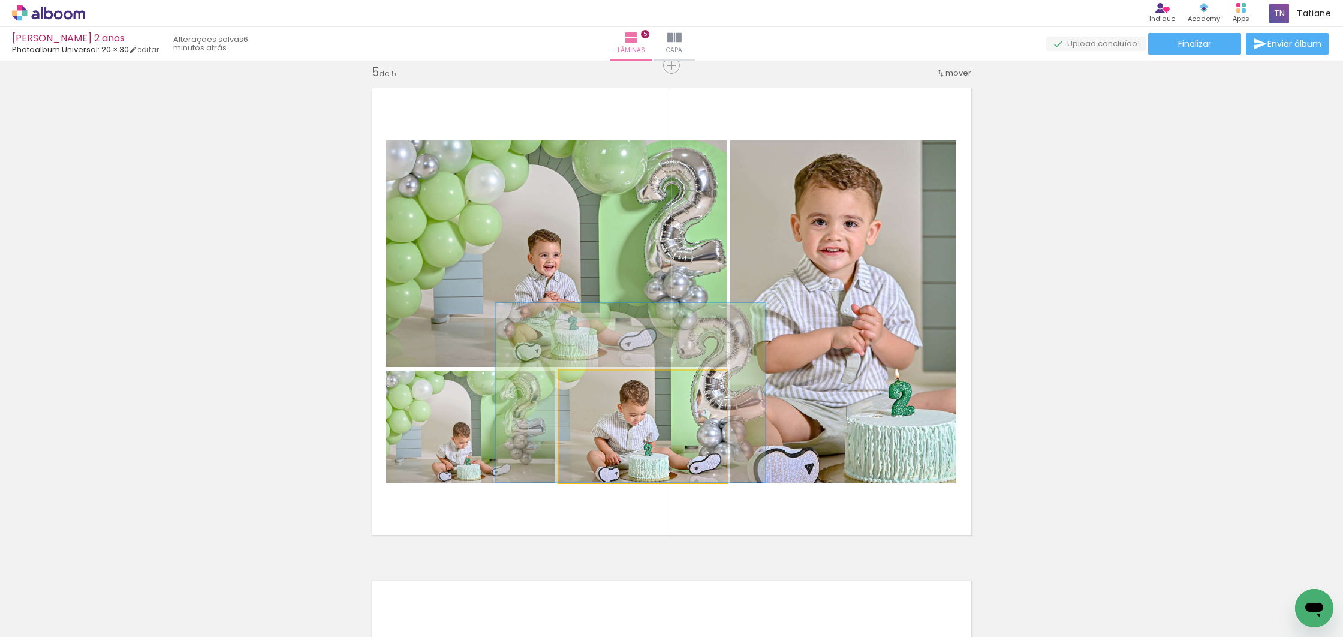
drag, startPoint x: 626, startPoint y: 425, endPoint x: 621, endPoint y: 412, distance: 14.0
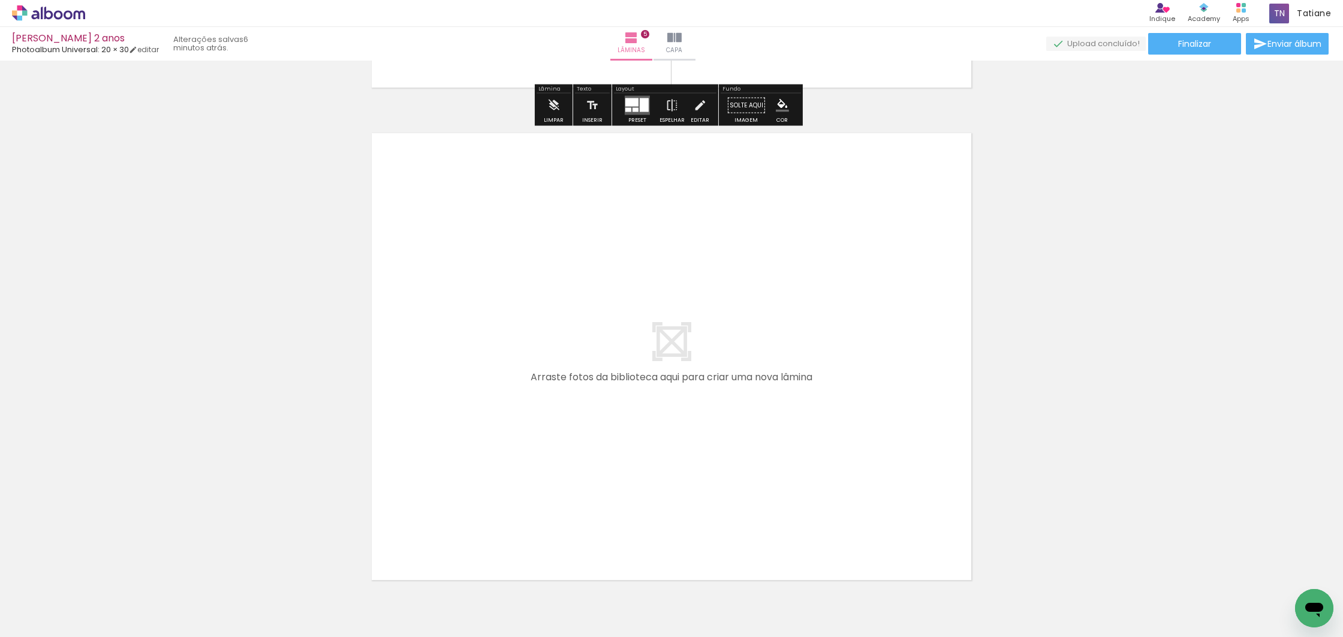
scroll to position [2440, 0]
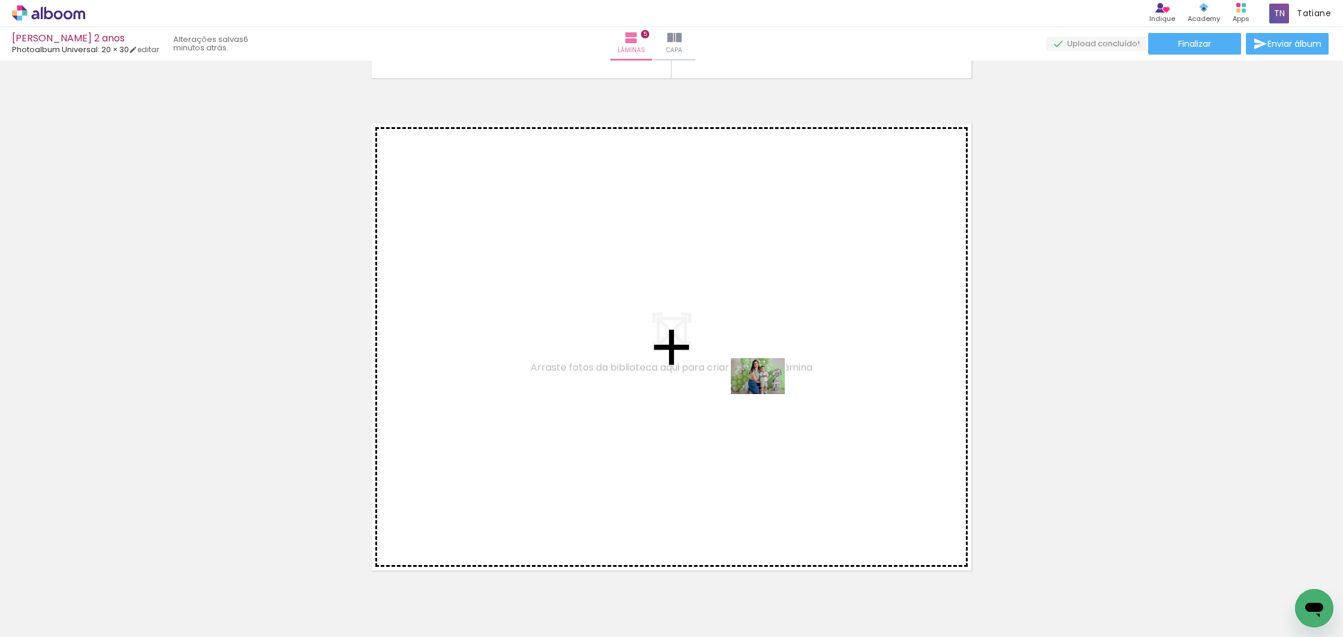
click at [767, 394] on quentale-workspace at bounding box center [671, 318] width 1343 height 637
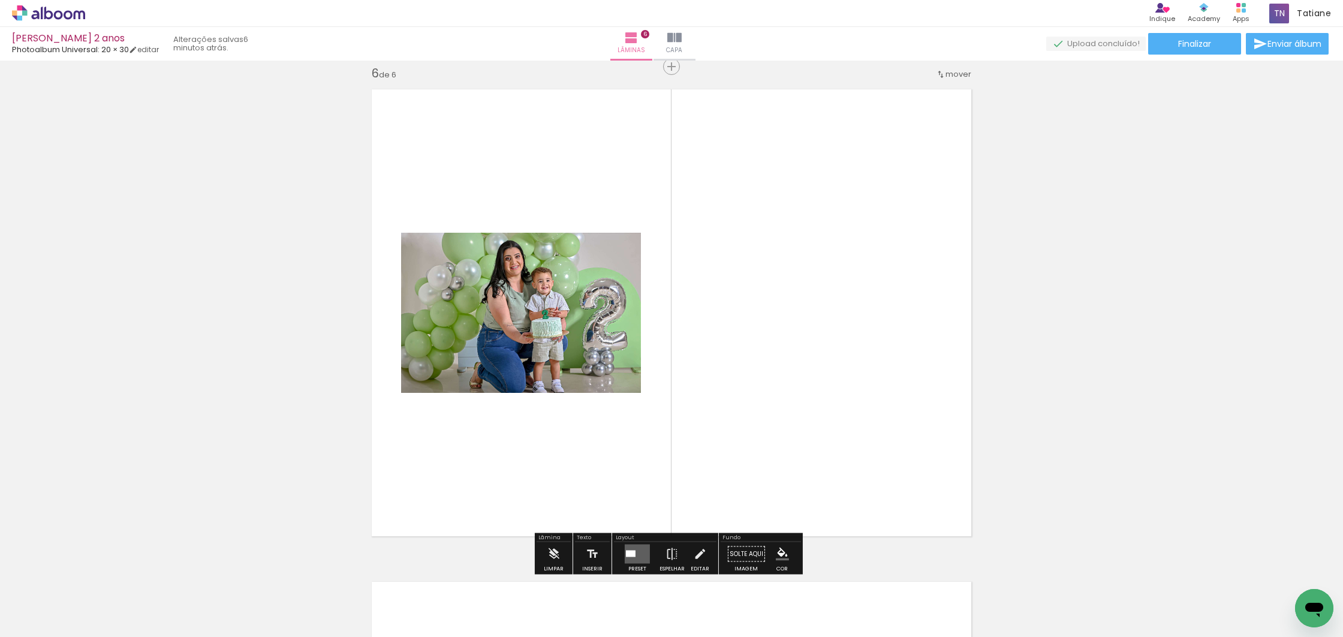
scroll to position [2476, 0]
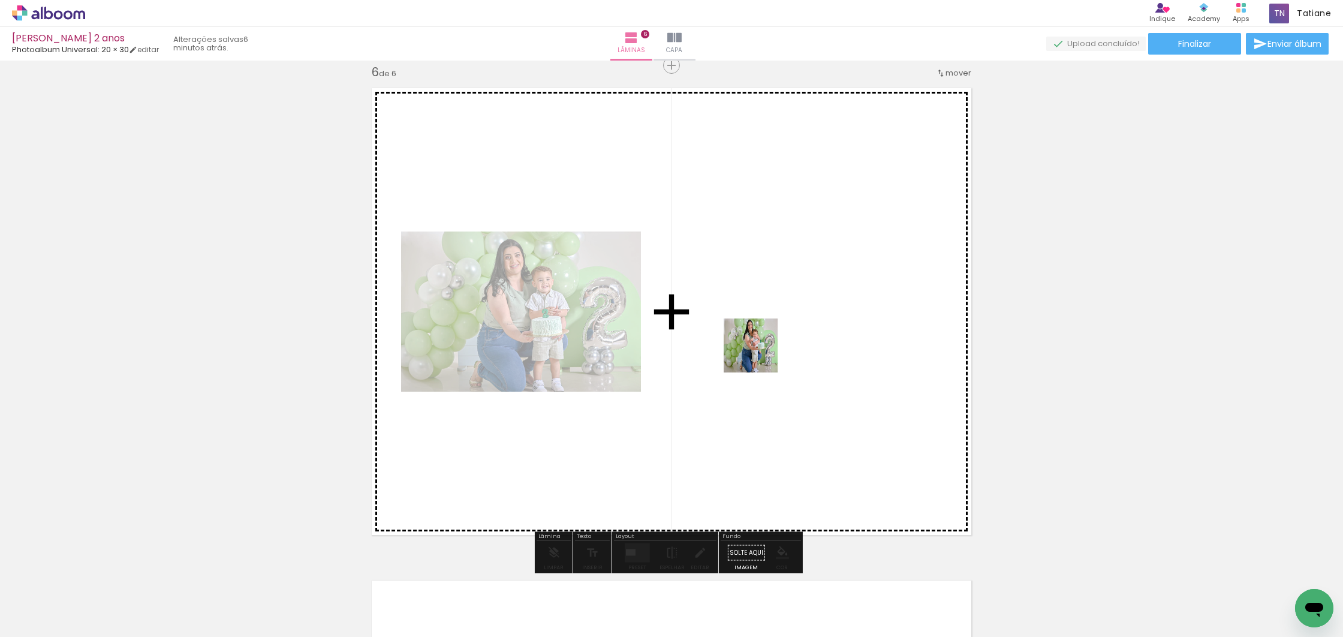
click at [750, 342] on quentale-workspace at bounding box center [671, 318] width 1343 height 637
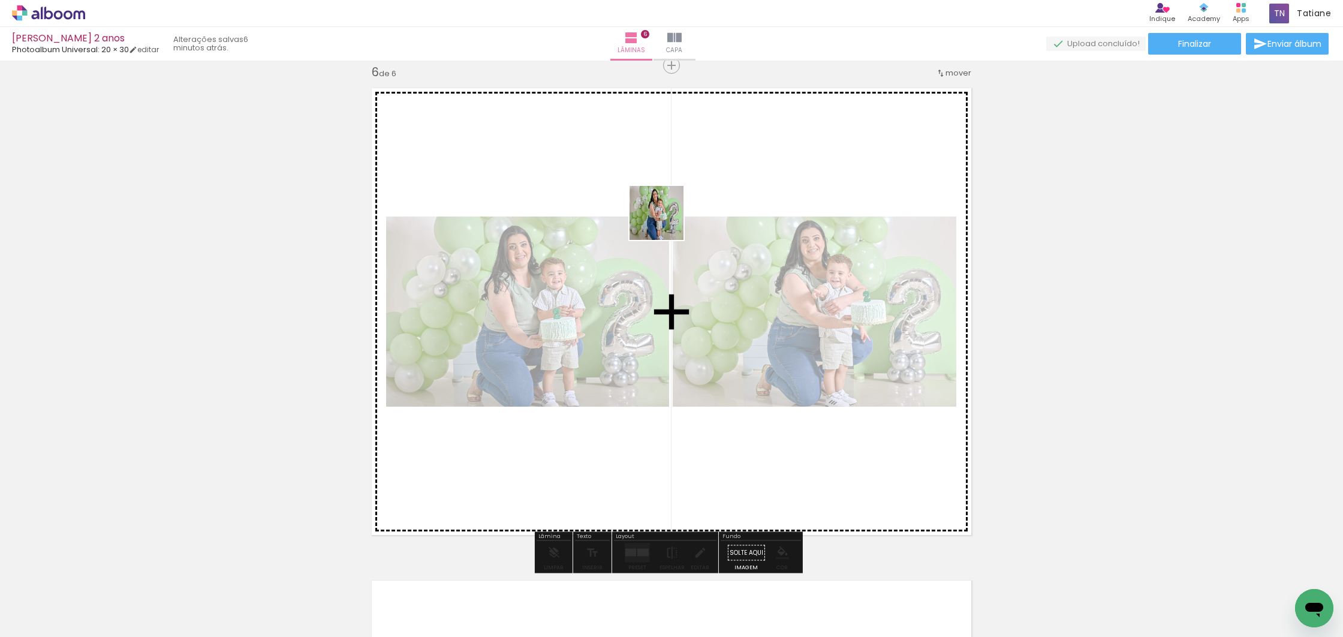
drag, startPoint x: 996, startPoint y: 595, endPoint x: 674, endPoint y: 245, distance: 475.9
click at [665, 221] on quentale-workspace at bounding box center [671, 318] width 1343 height 637
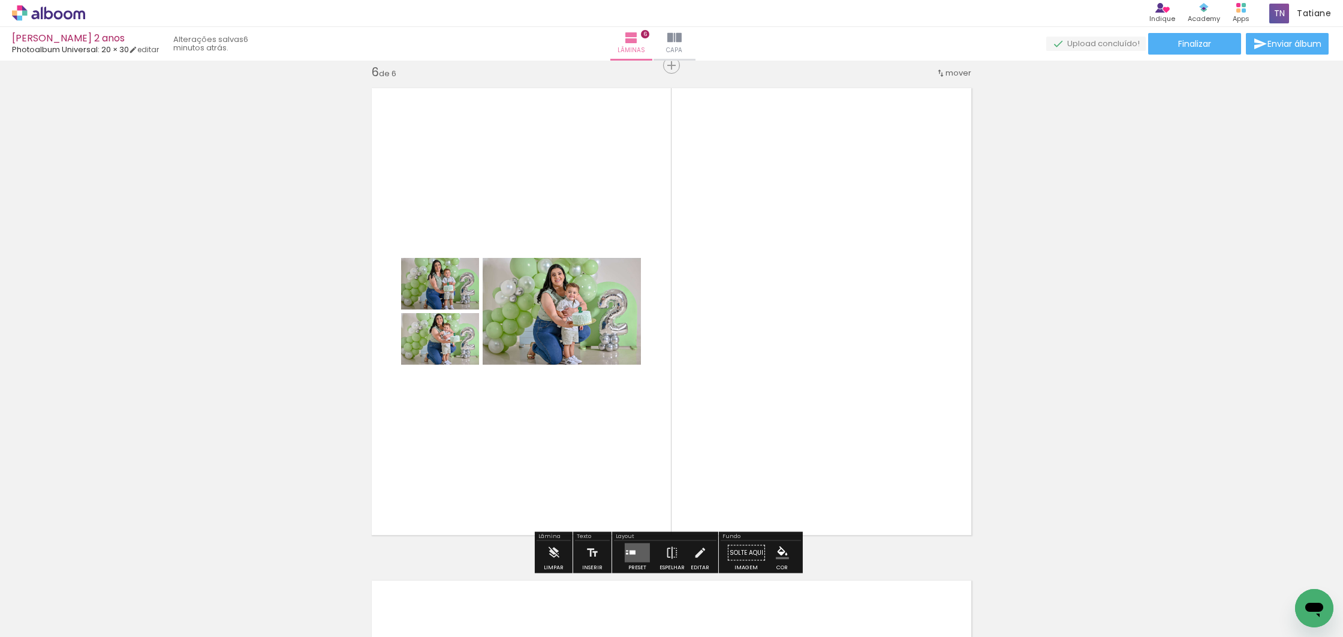
drag, startPoint x: 638, startPoint y: 547, endPoint x: 652, endPoint y: 534, distance: 19.1
click at [638, 547] on quentale-layouter at bounding box center [637, 552] width 25 height 19
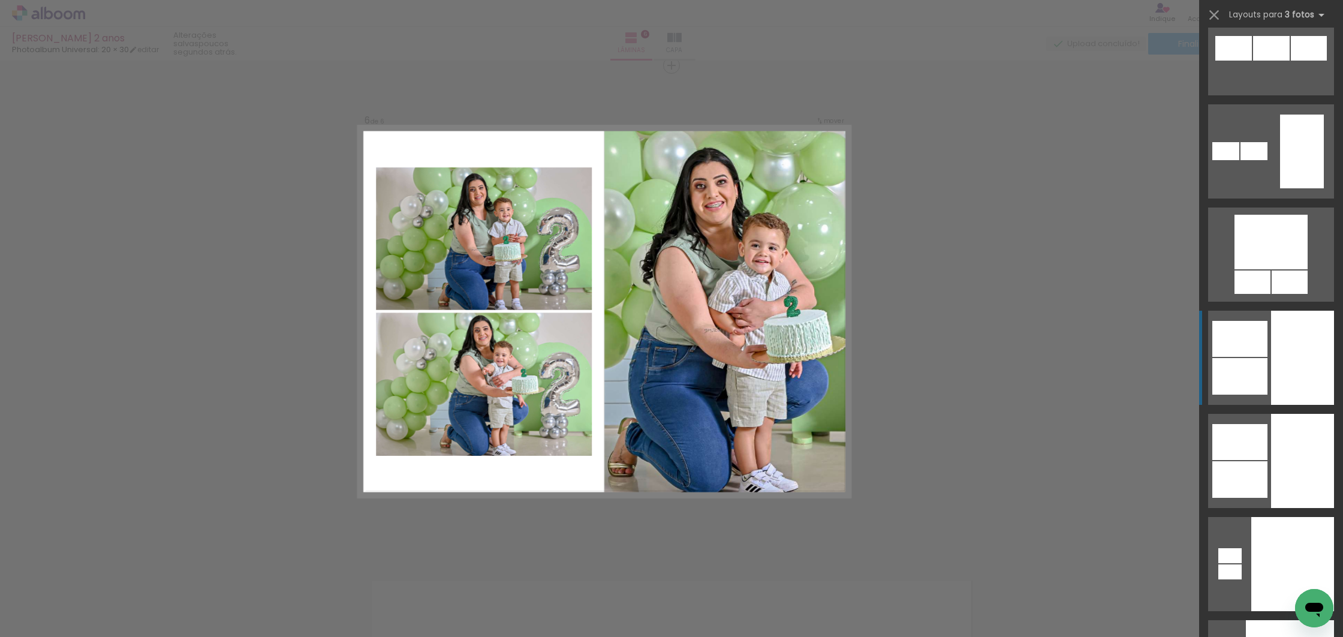
scroll to position [4161, 0]
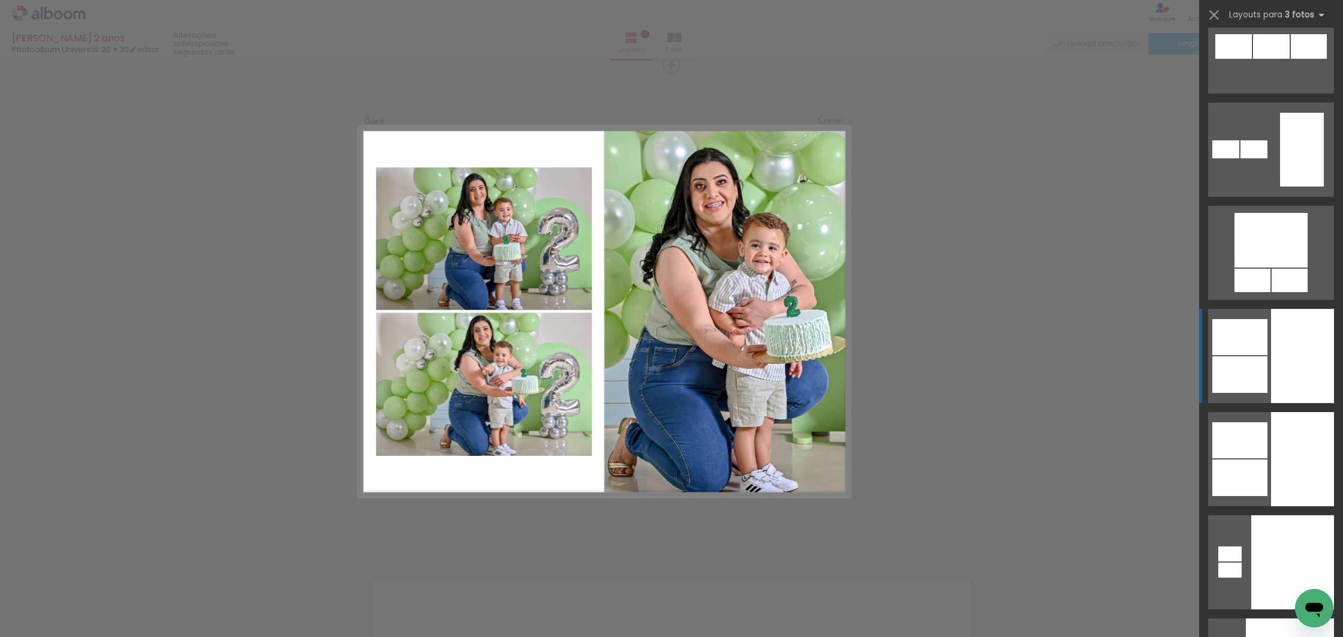
click at [1283, 412] on div at bounding box center [1302, 459] width 63 height 94
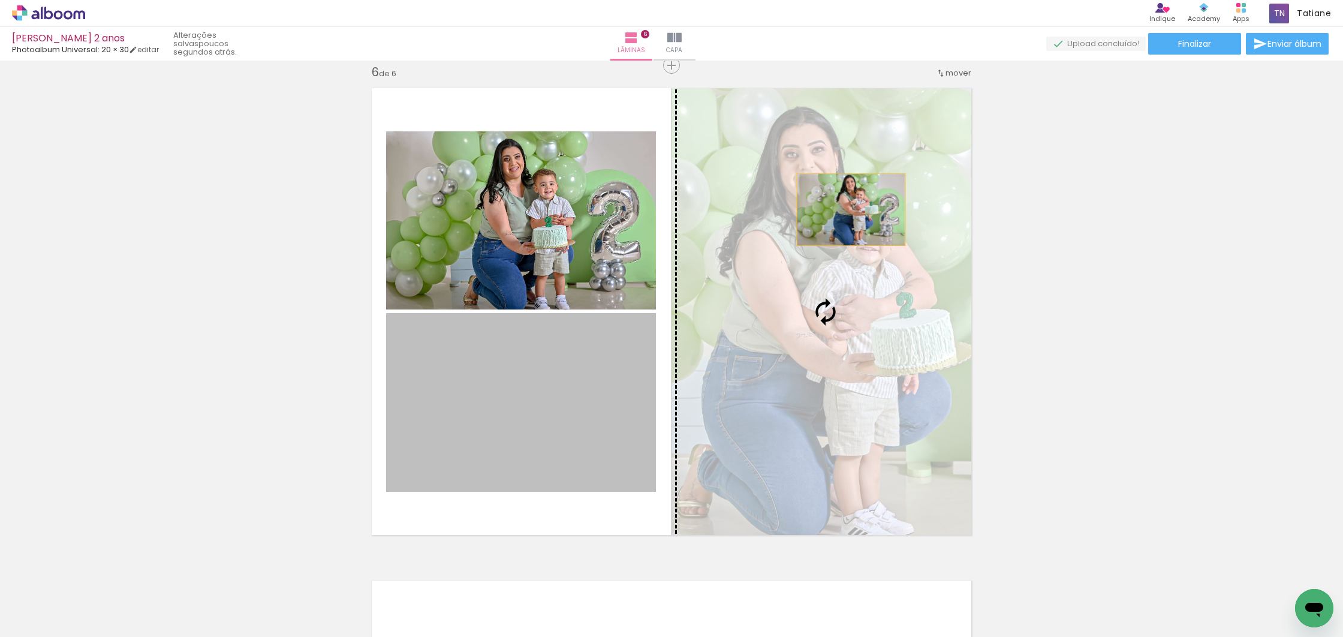
drag, startPoint x: 731, startPoint y: 271, endPoint x: 852, endPoint y: 209, distance: 135.9
click at [0, 0] on slot at bounding box center [0, 0] width 0 height 0
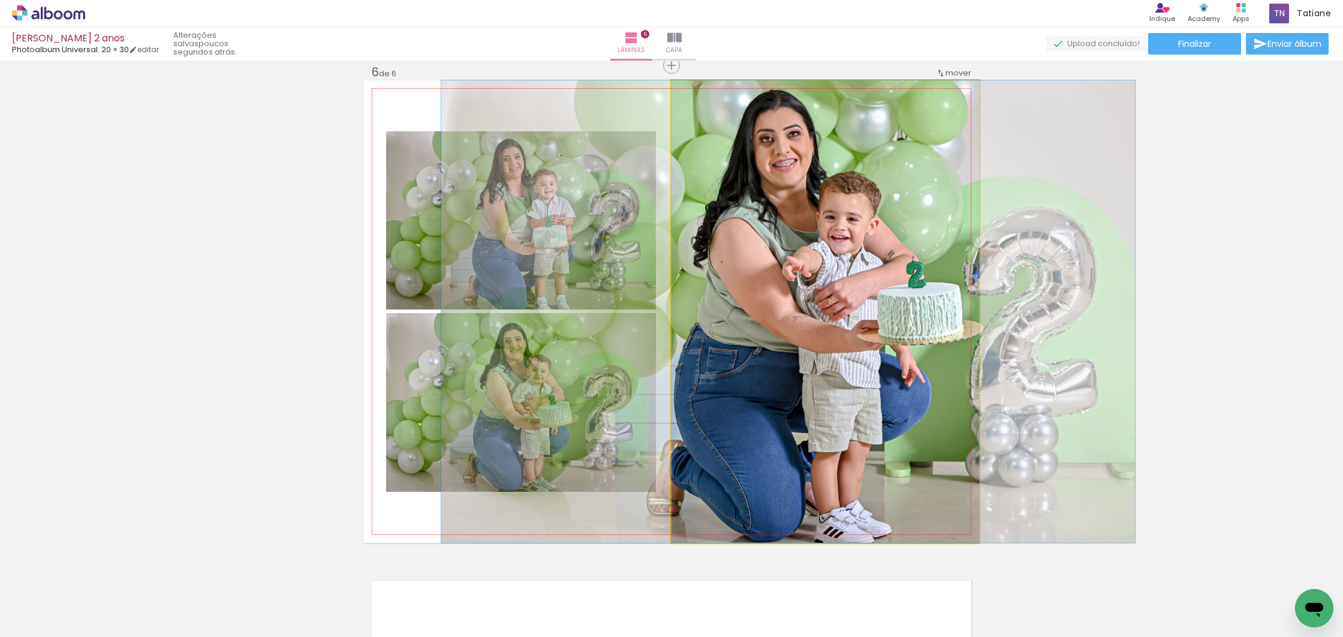
drag, startPoint x: 871, startPoint y: 290, endPoint x: 836, endPoint y: 290, distance: 34.8
click at [834, 290] on div at bounding box center [788, 311] width 694 height 462
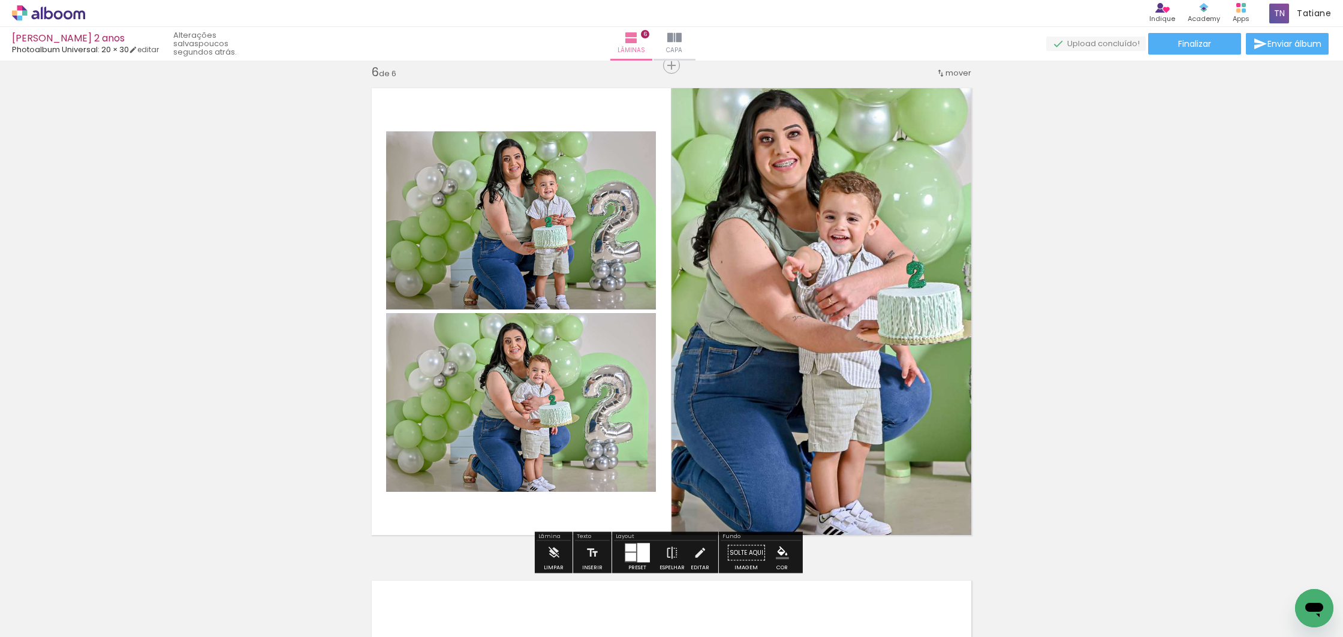
drag, startPoint x: 631, startPoint y: 548, endPoint x: 767, endPoint y: 503, distance: 144.1
click at [631, 548] on div at bounding box center [630, 548] width 11 height 8
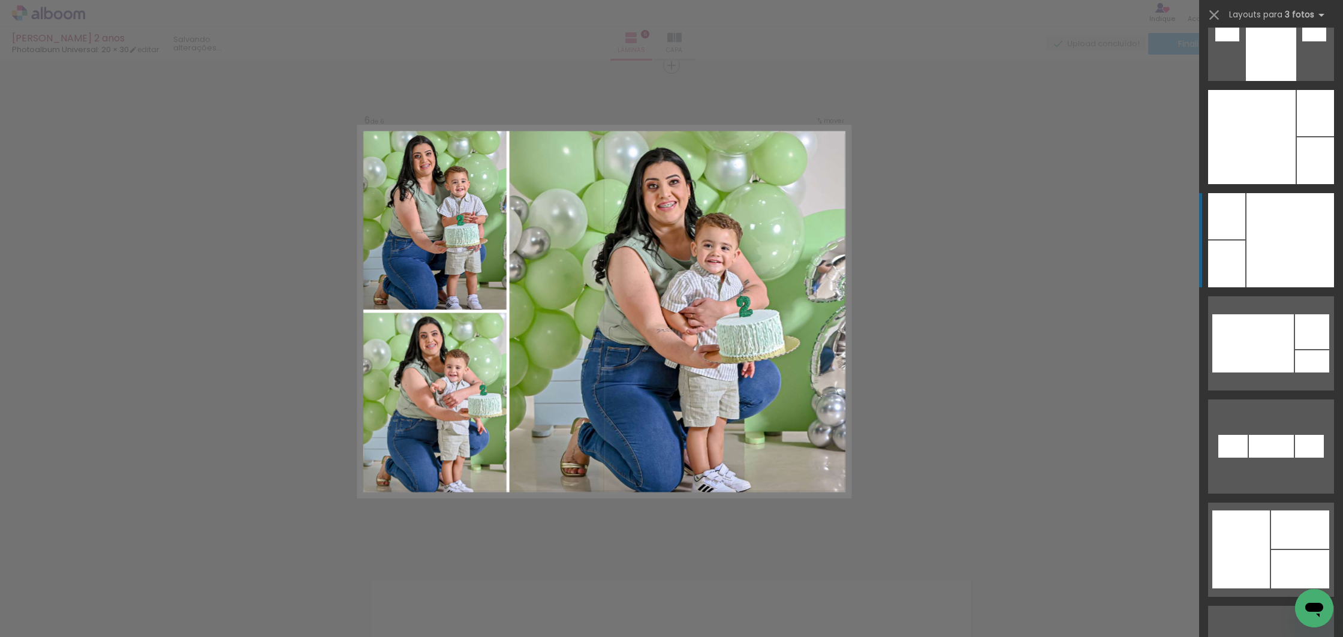
scroll to position [5633, 0]
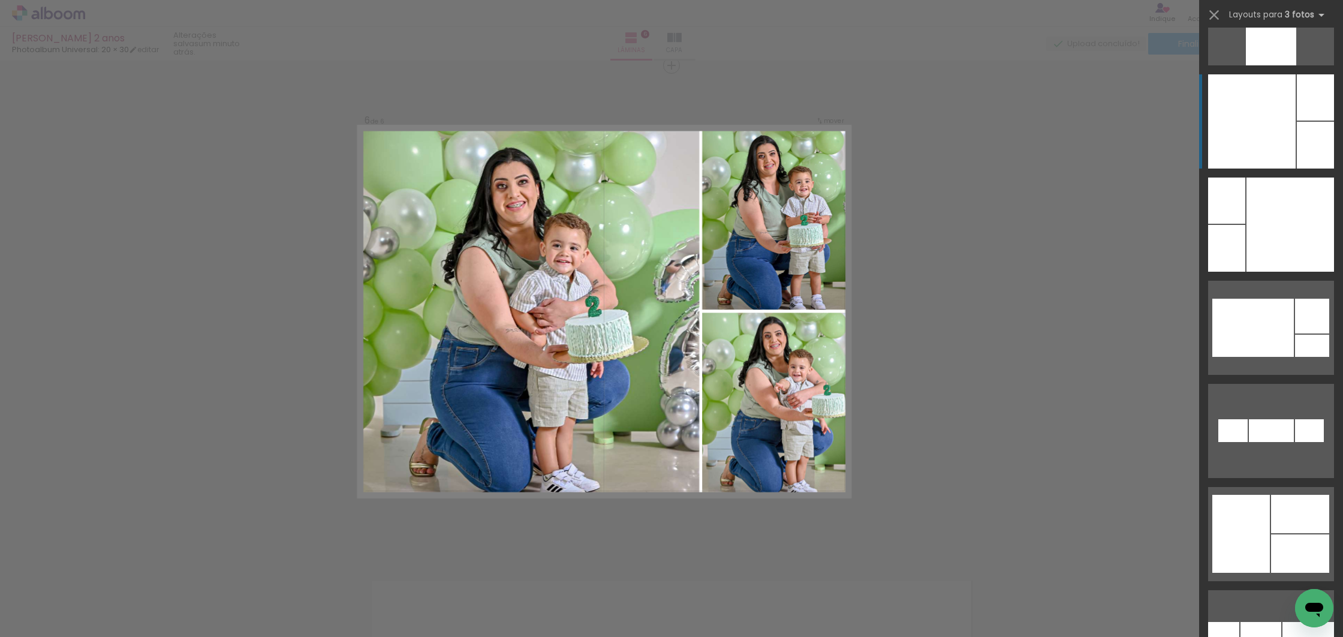
click at [1267, 132] on div at bounding box center [1252, 121] width 88 height 94
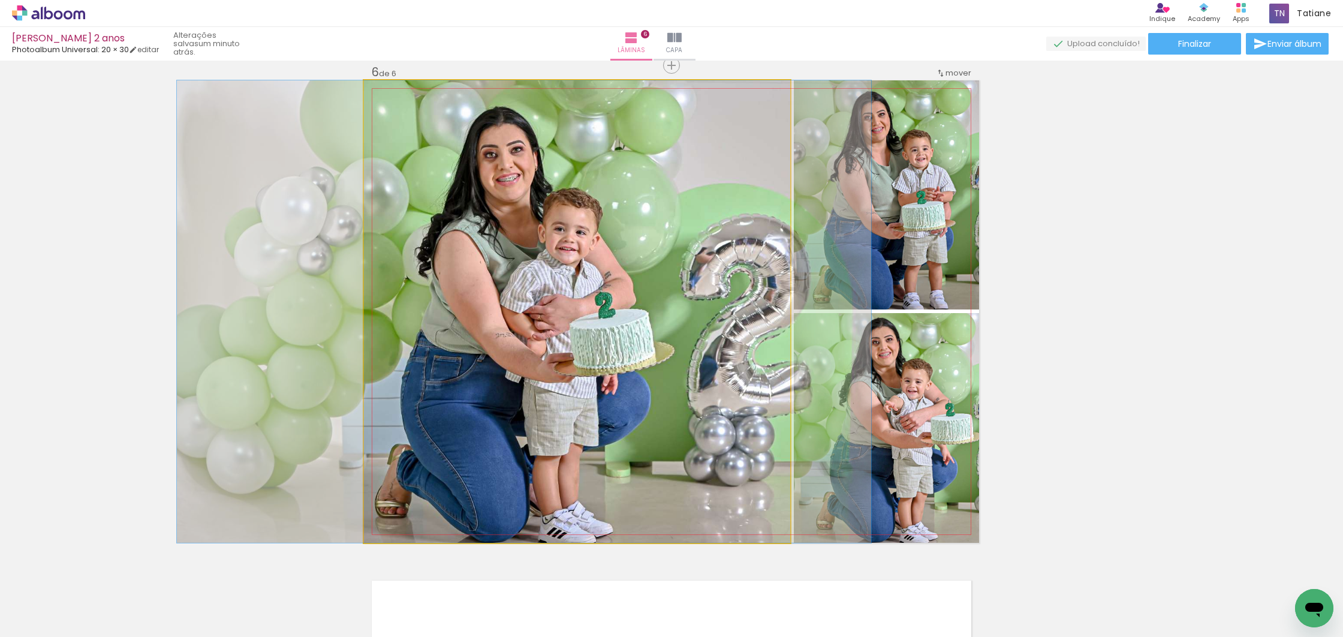
drag, startPoint x: 625, startPoint y: 334, endPoint x: 572, endPoint y: 324, distance: 53.7
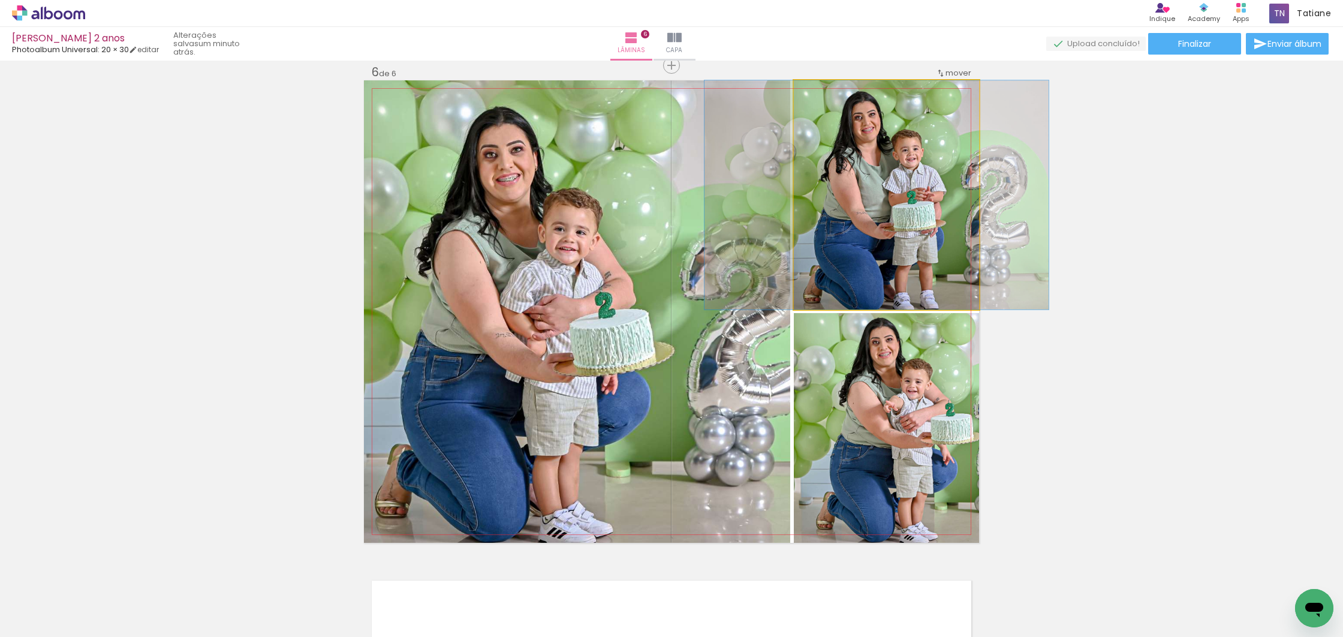
drag, startPoint x: 878, startPoint y: 236, endPoint x: 875, endPoint y: 290, distance: 54.6
click at [868, 236] on div at bounding box center [876, 194] width 344 height 229
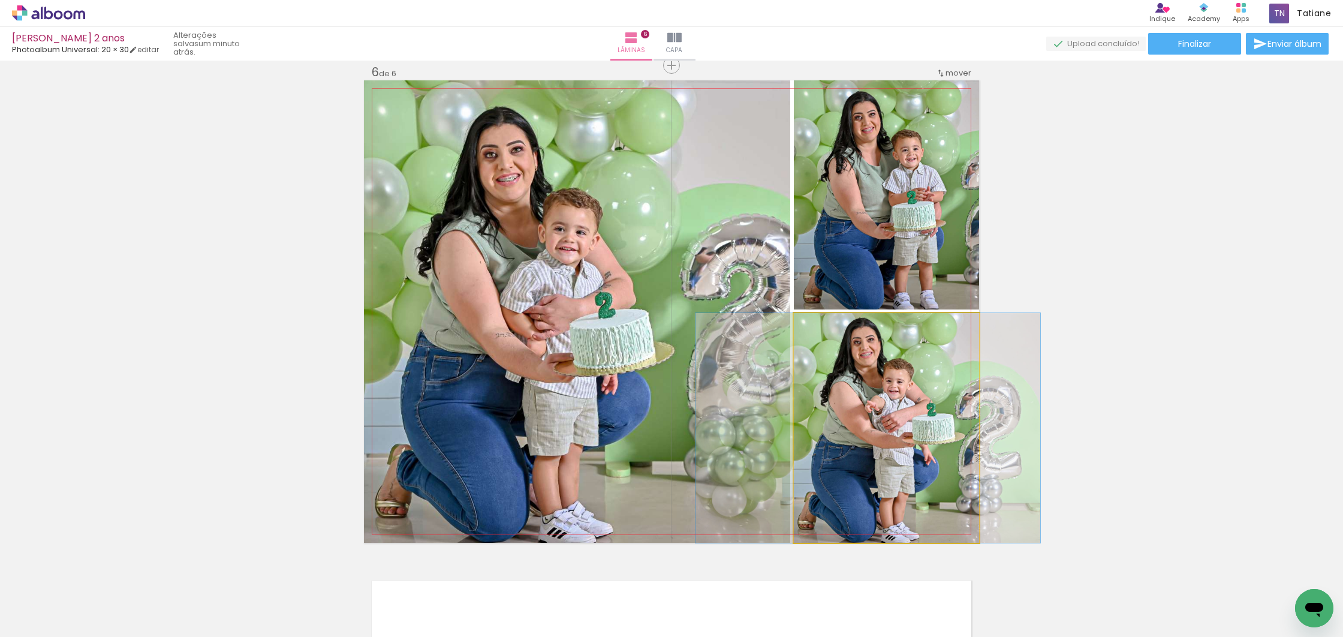
drag, startPoint x: 892, startPoint y: 393, endPoint x: 873, endPoint y: 392, distance: 18.6
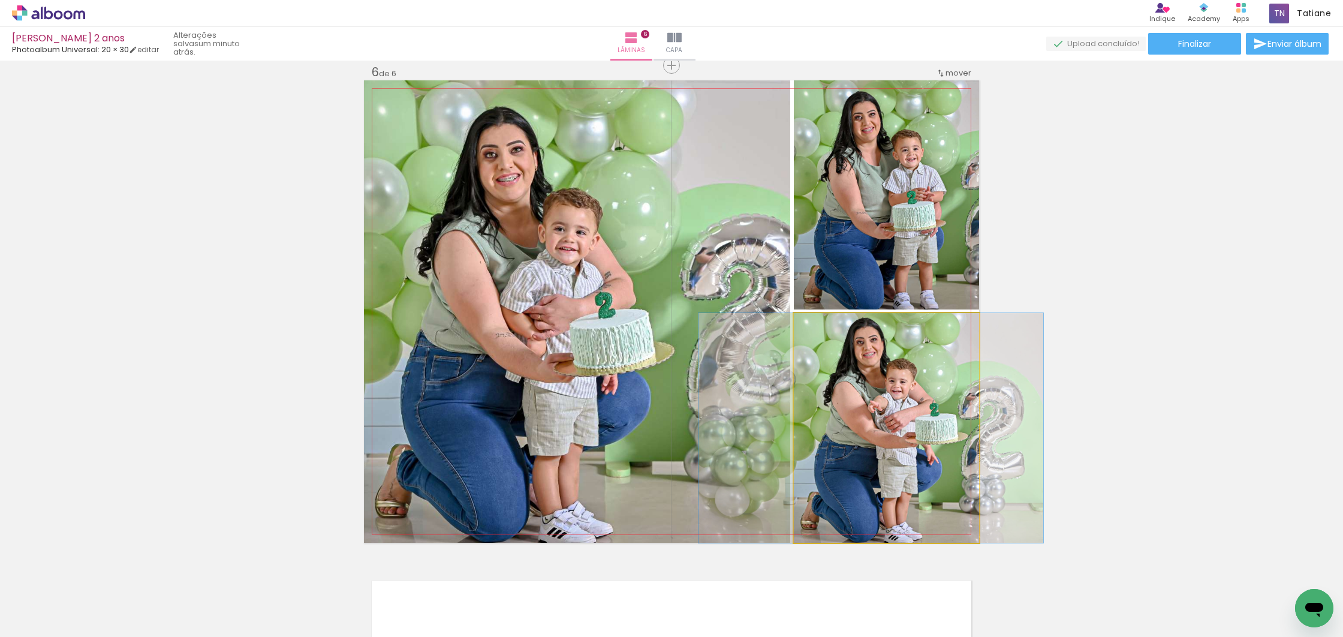
click at [893, 417] on div at bounding box center [870, 428] width 345 height 230
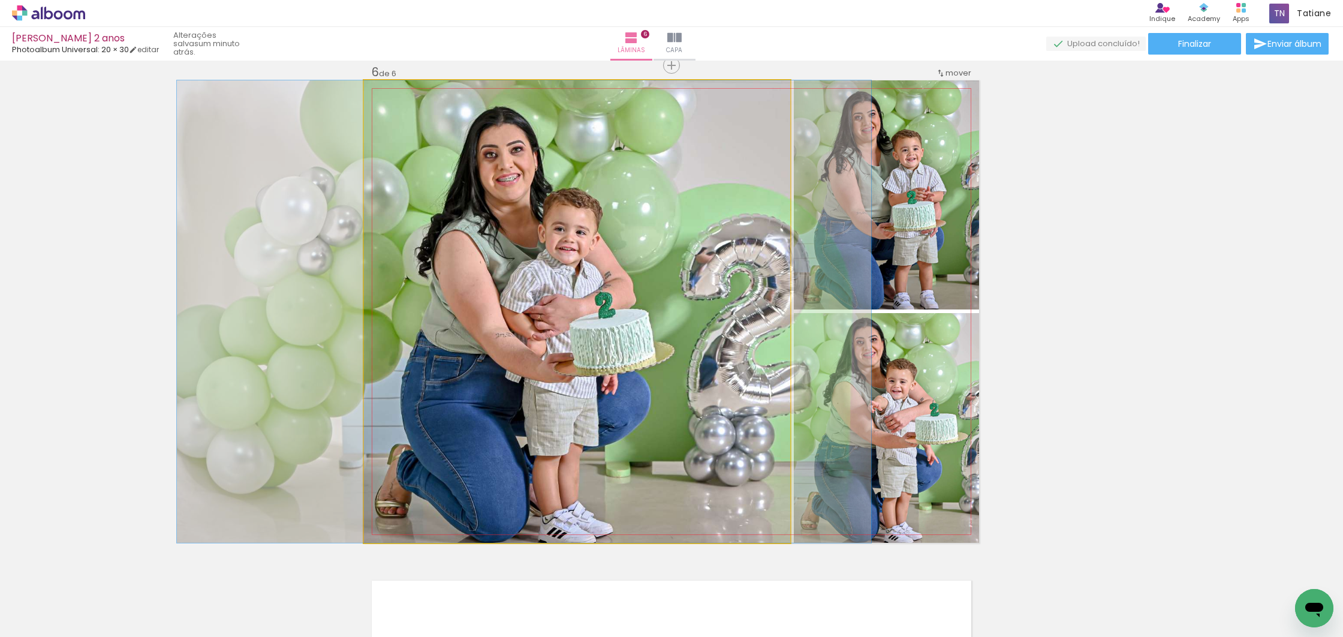
click at [780, 135] on quentale-photo at bounding box center [577, 311] width 426 height 462
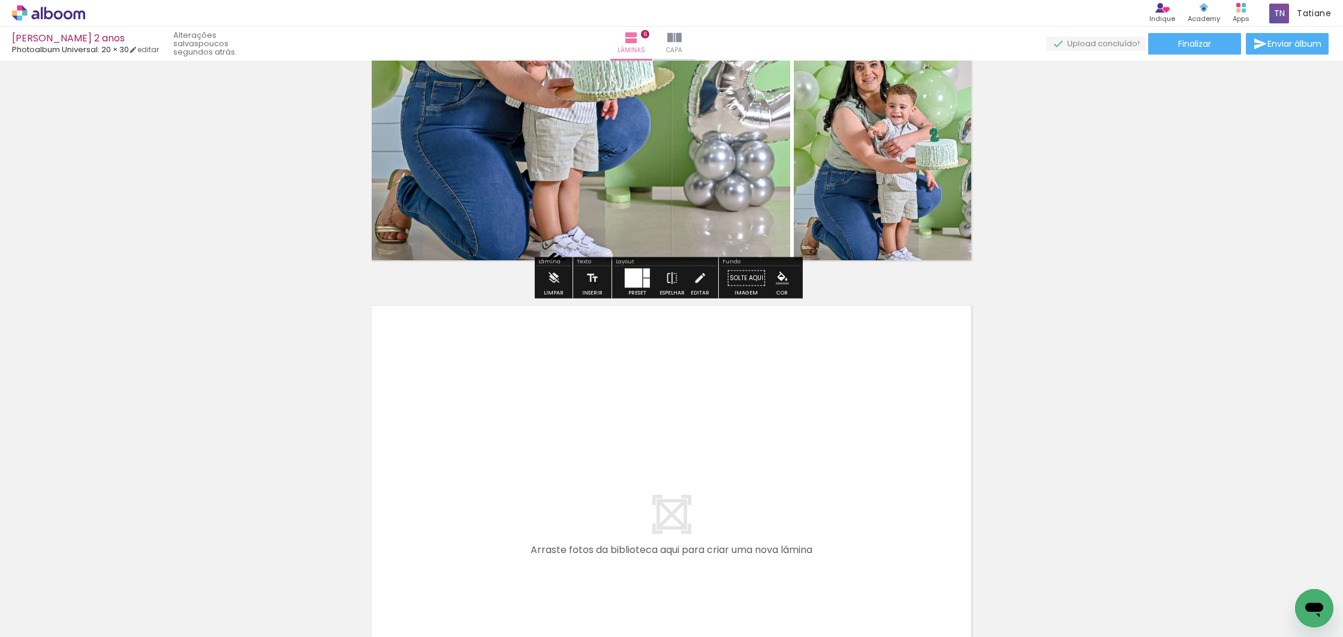
scroll to position [2757, 0]
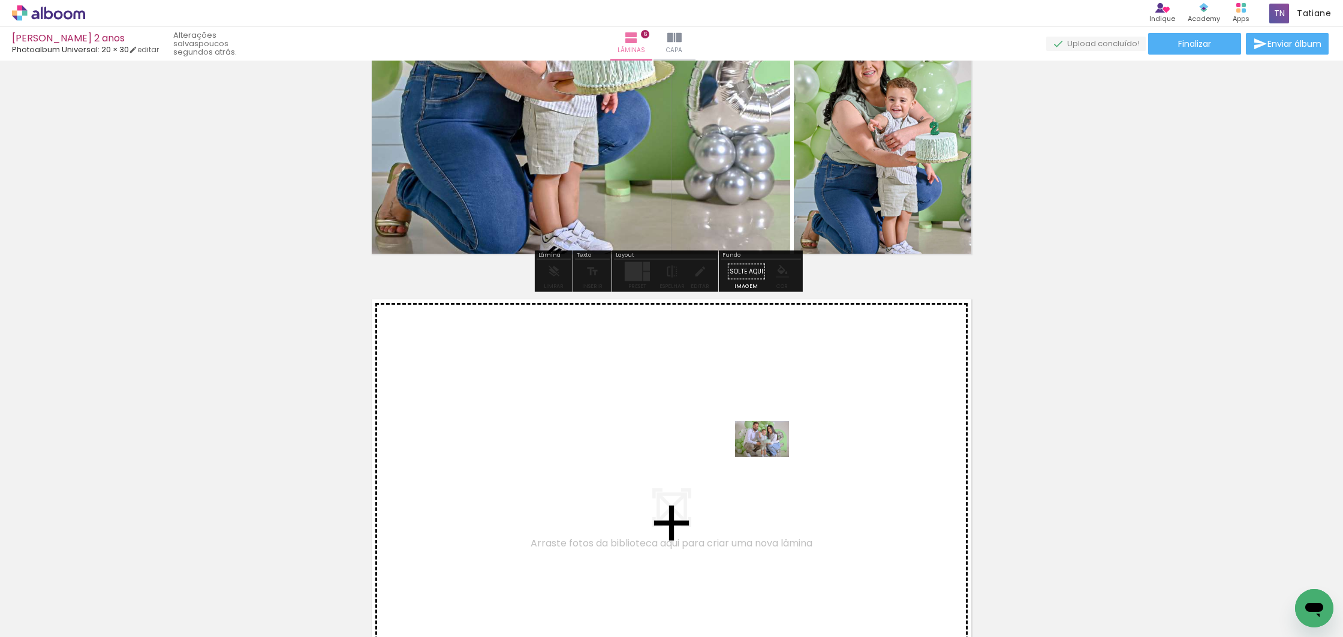
click at [771, 457] on quentale-workspace at bounding box center [671, 318] width 1343 height 637
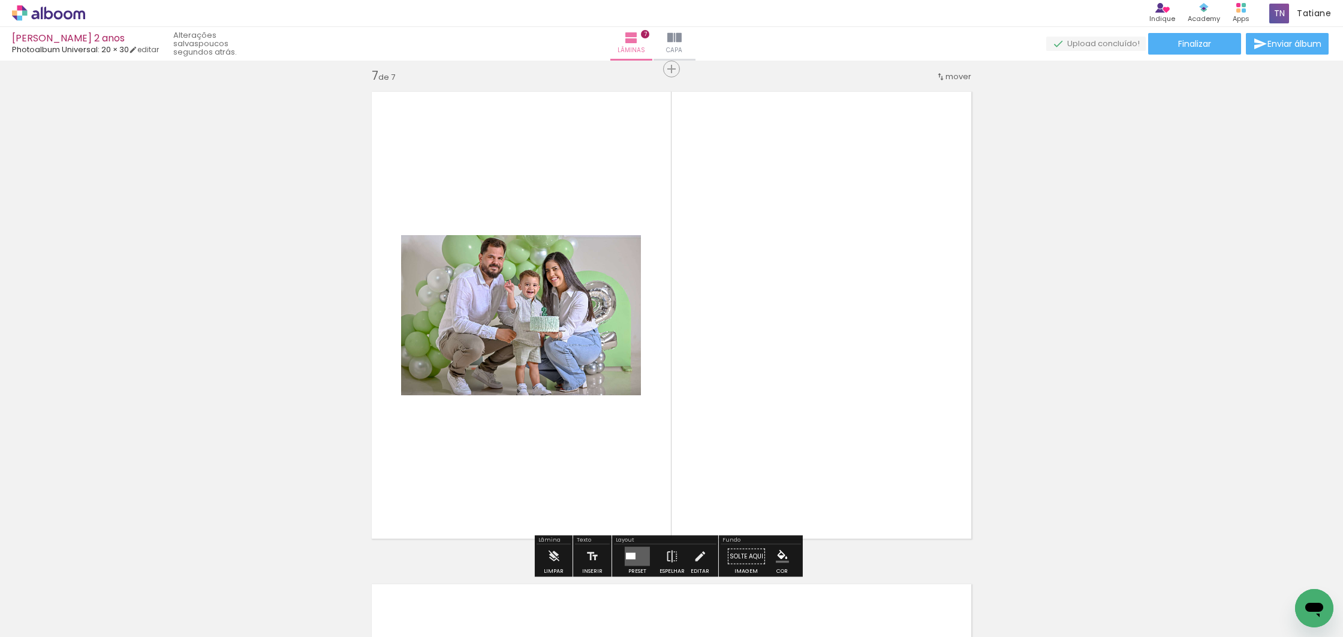
scroll to position [2968, 0]
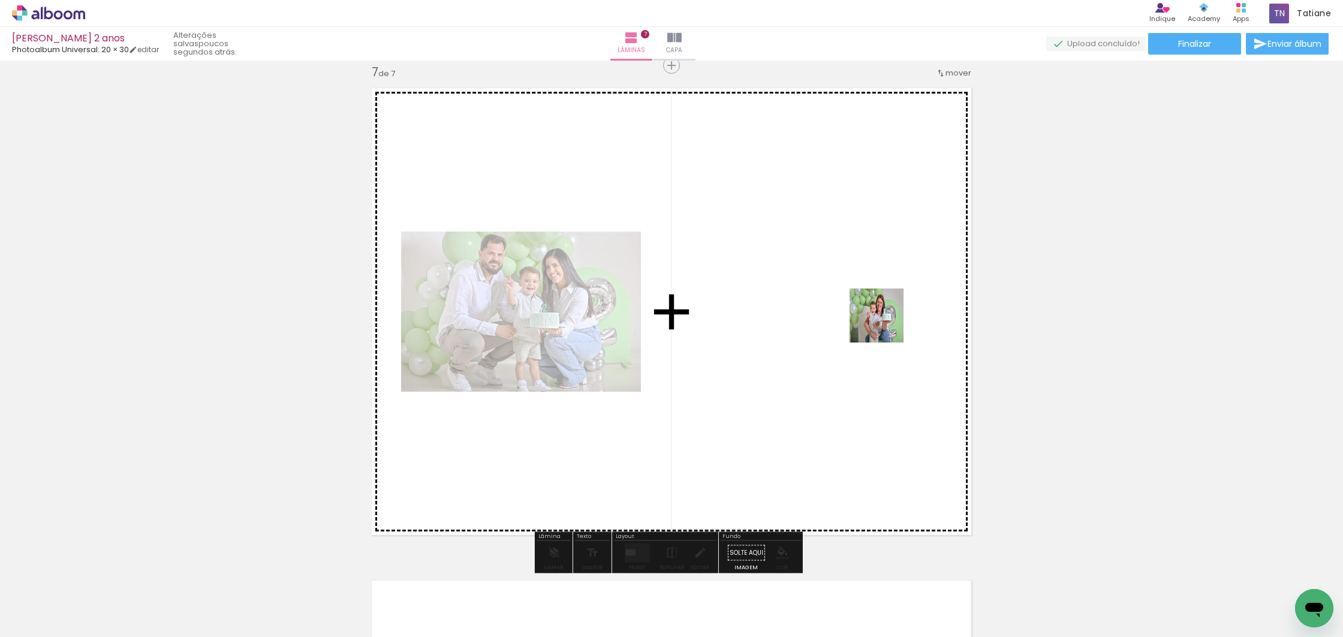
click at [885, 324] on quentale-workspace at bounding box center [671, 318] width 1343 height 637
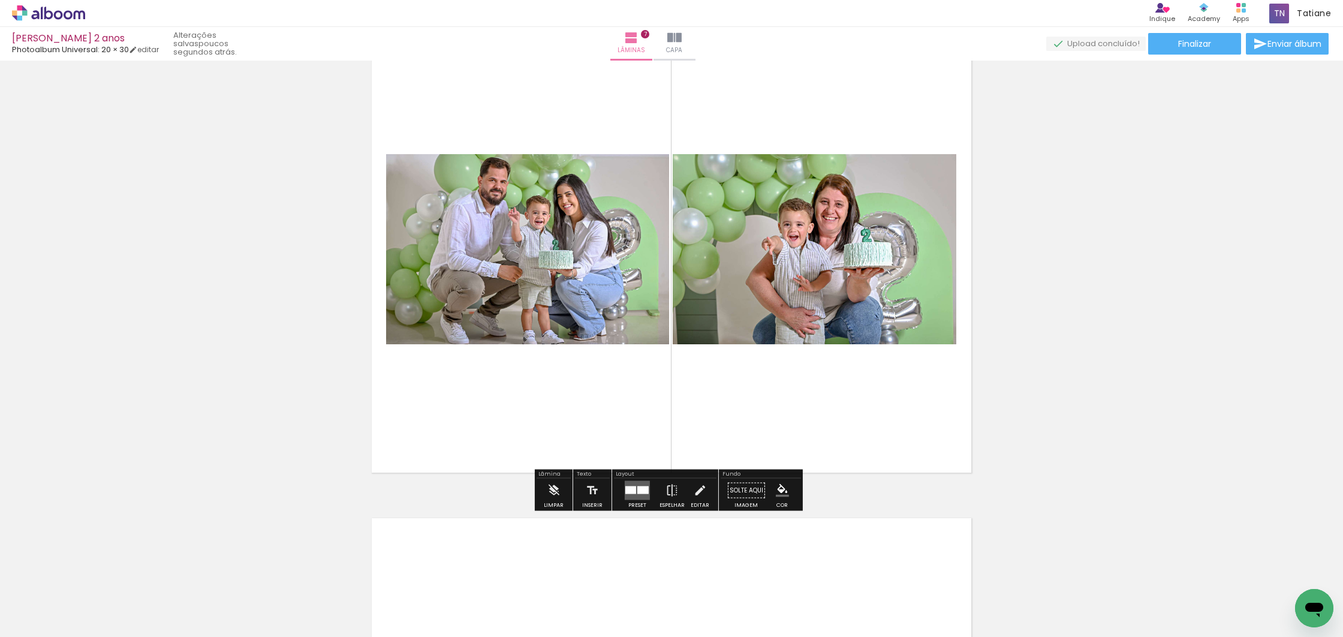
scroll to position [3033, 0]
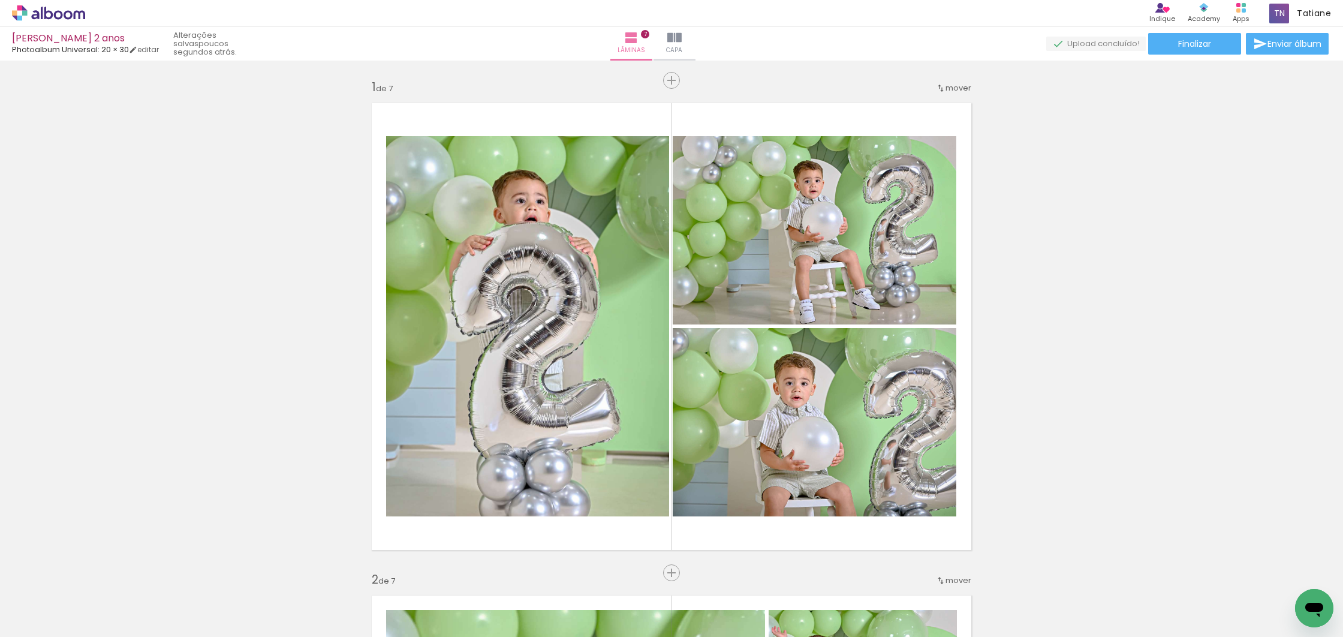
scroll to position [5633, 0]
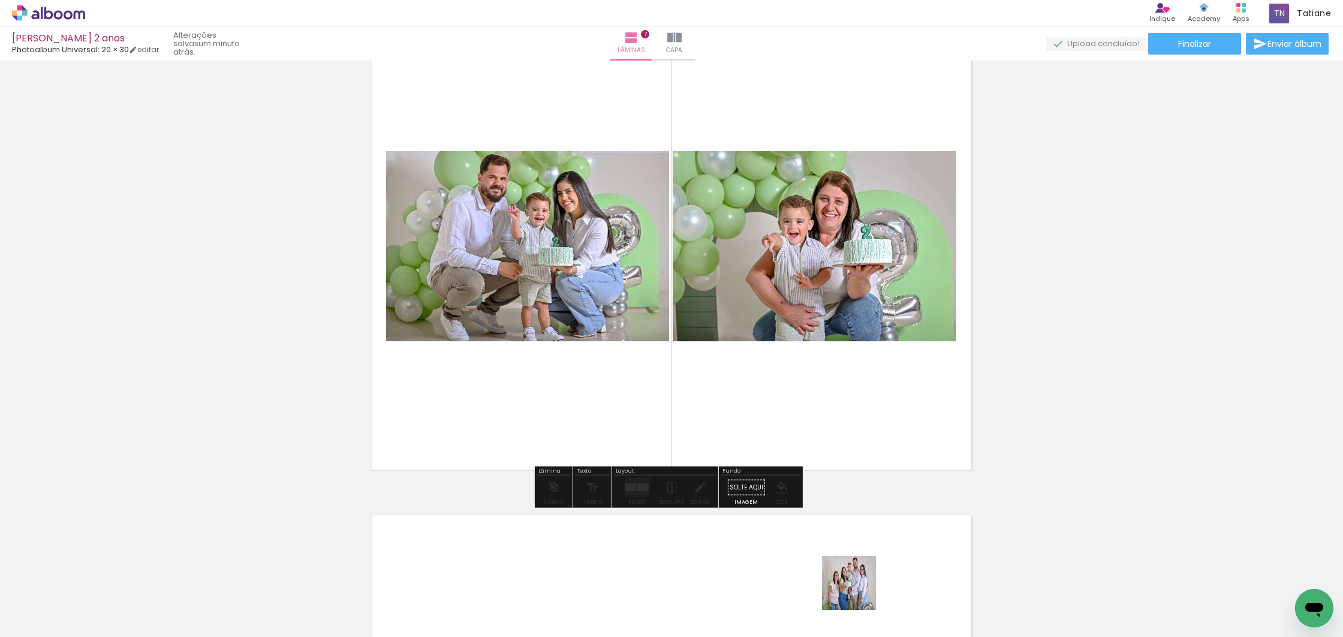
drag, startPoint x: 861, startPoint y: 599, endPoint x: 764, endPoint y: 463, distance: 166.7
click at [764, 463] on quentale-workspace at bounding box center [671, 318] width 1343 height 637
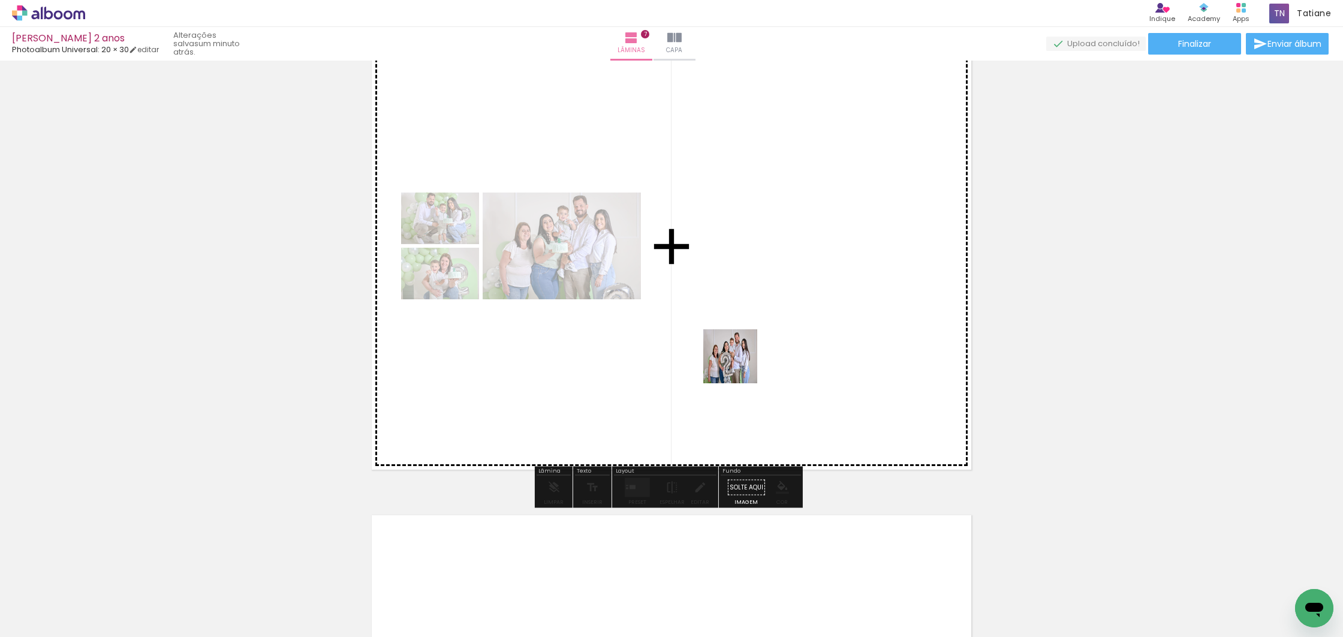
drag, startPoint x: 773, startPoint y: 410, endPoint x: 739, endPoint y: 364, distance: 56.6
click at [739, 364] on quentale-workspace at bounding box center [671, 318] width 1343 height 637
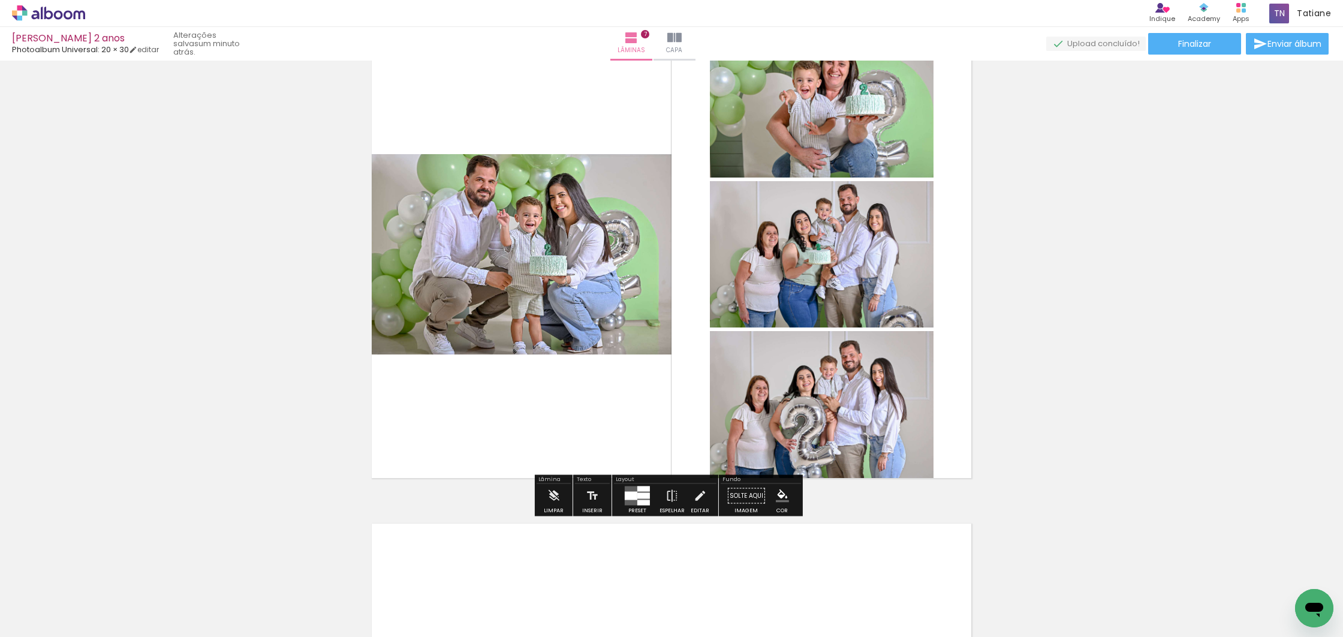
scroll to position [3023, 0]
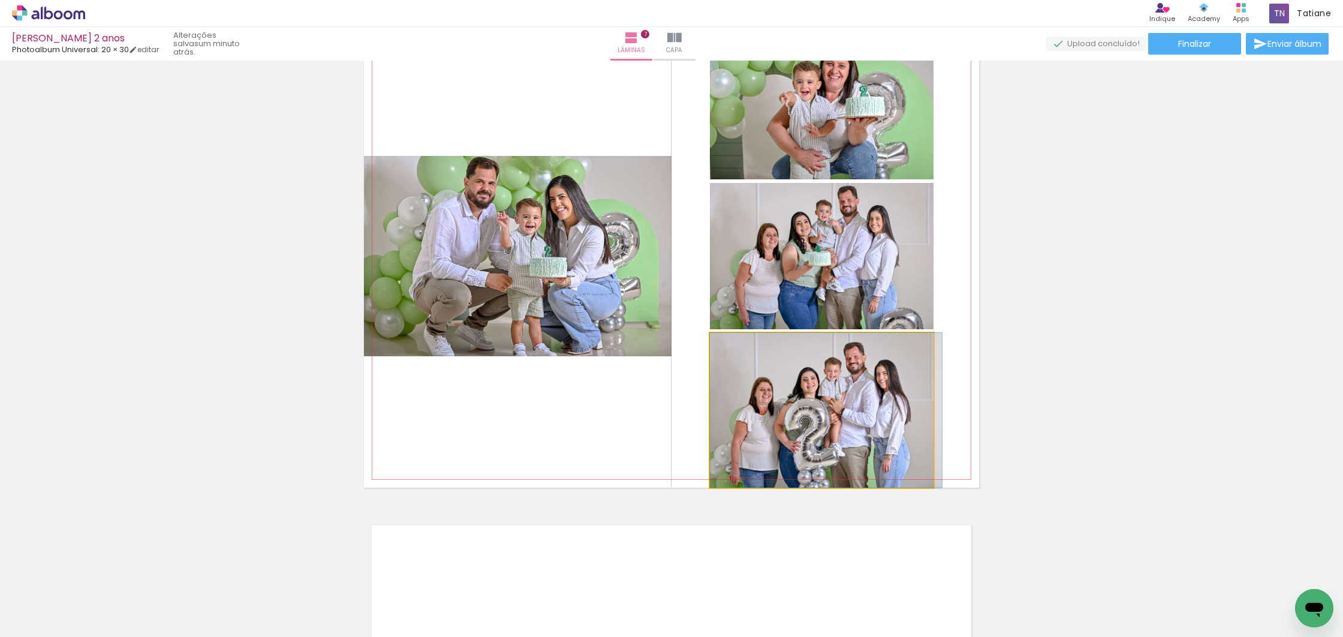
drag, startPoint x: 840, startPoint y: 417, endPoint x: 855, endPoint y: 391, distance: 30.1
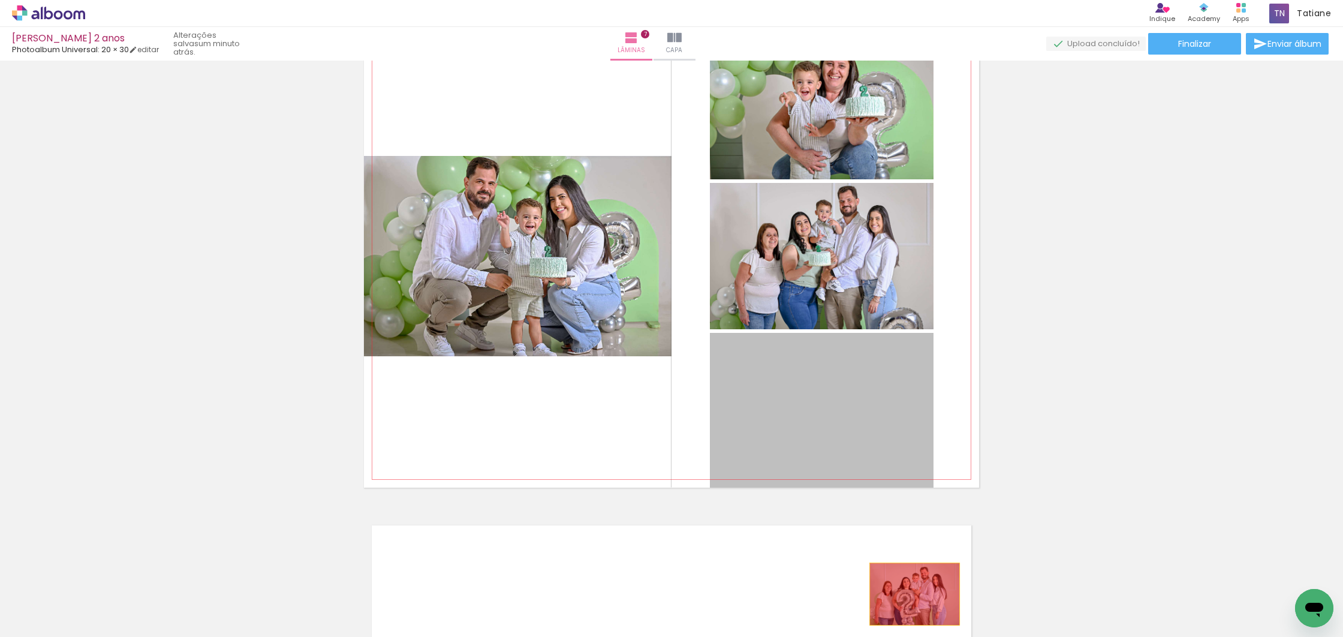
drag, startPoint x: 859, startPoint y: 390, endPoint x: 910, endPoint y: 590, distance: 207.2
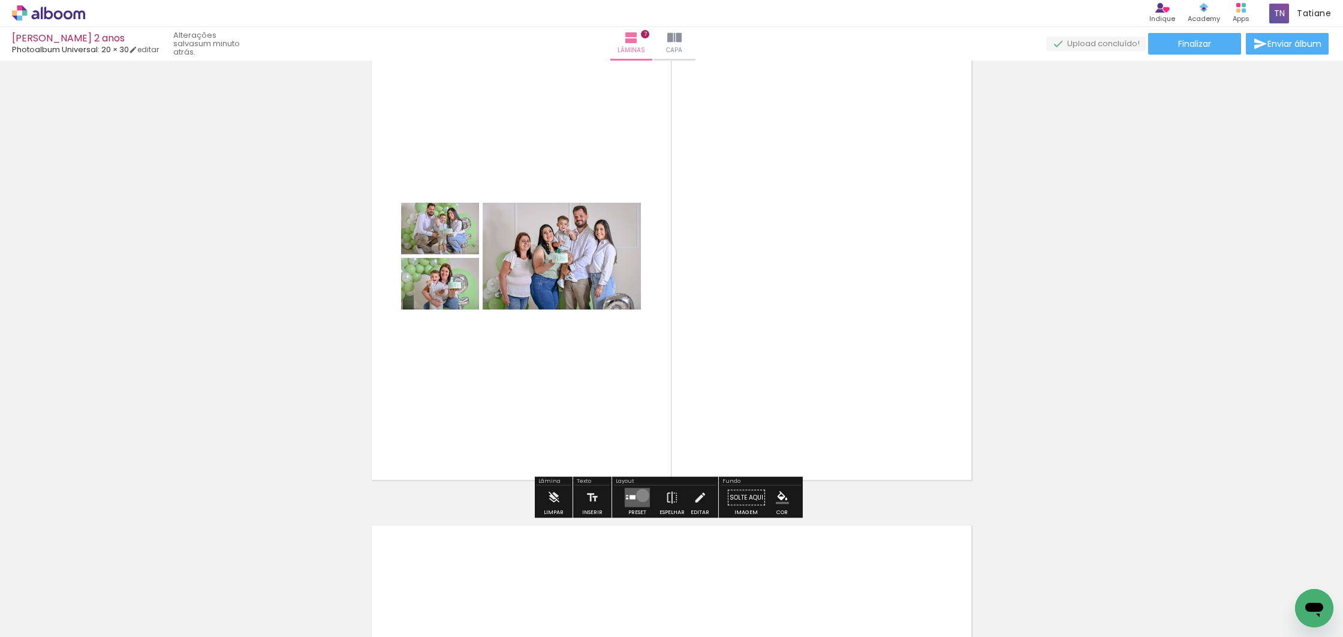
click at [640, 495] on quentale-layouter at bounding box center [637, 497] width 25 height 19
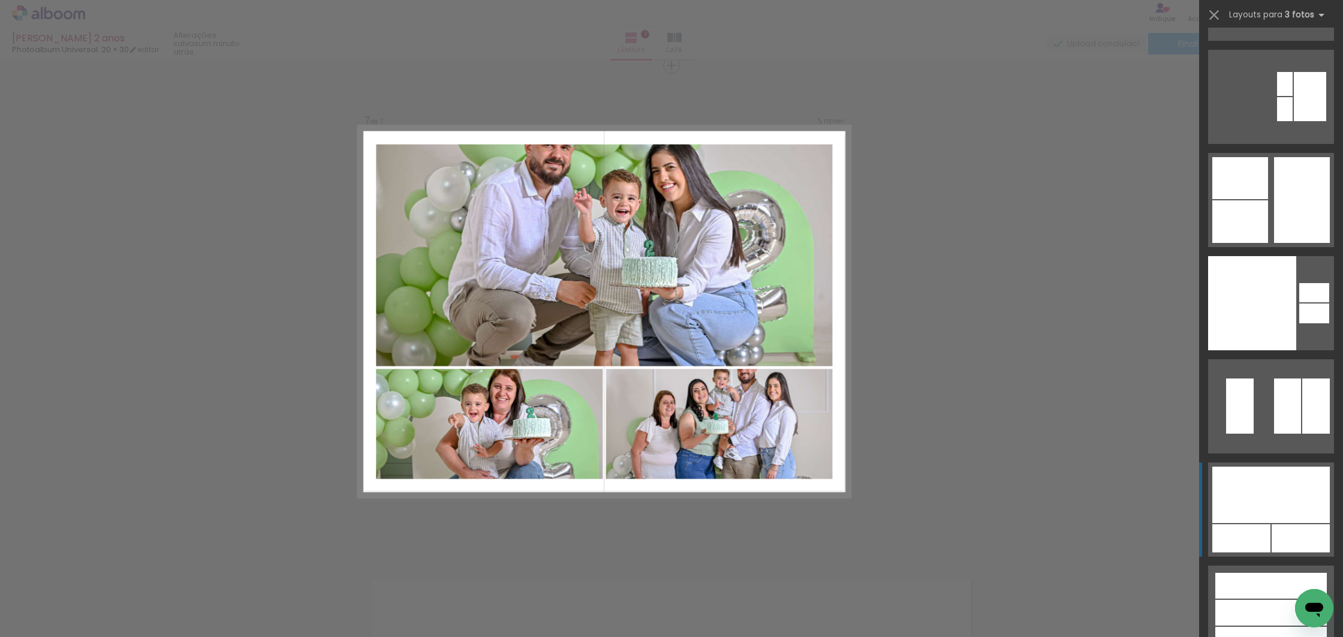
scroll to position [21843, 0]
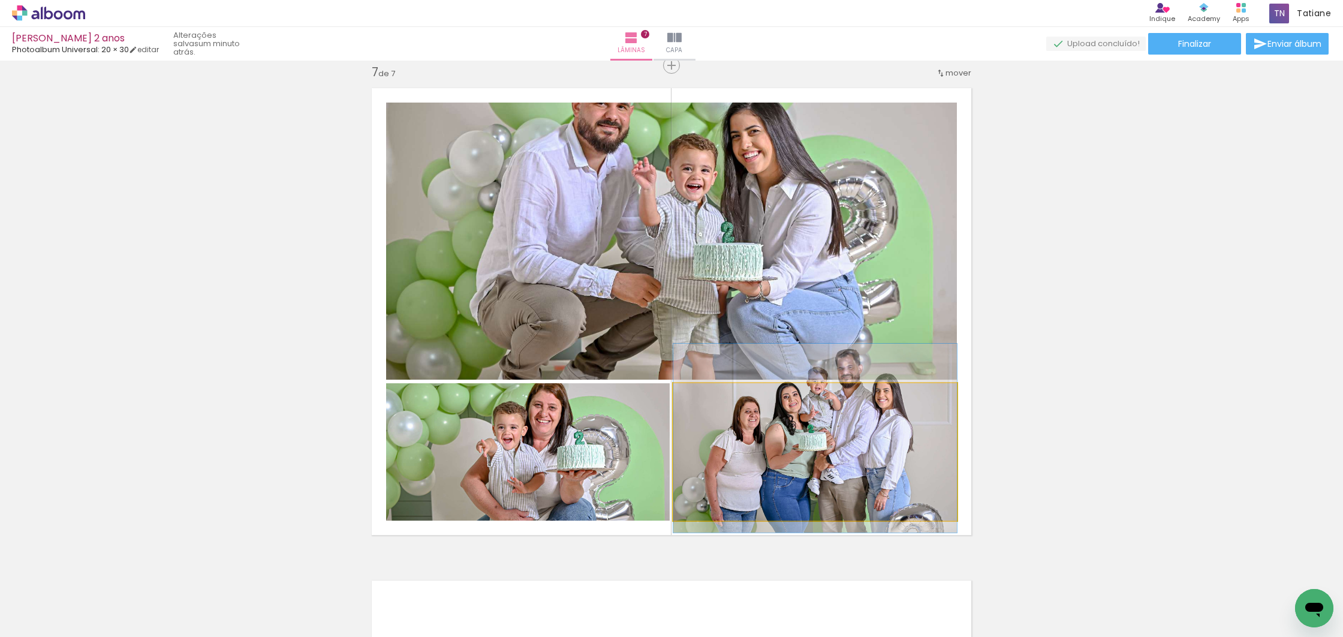
drag, startPoint x: 852, startPoint y: 469, endPoint x: 711, endPoint y: 292, distance: 226.4
click at [0, 0] on slot at bounding box center [0, 0] width 0 height 0
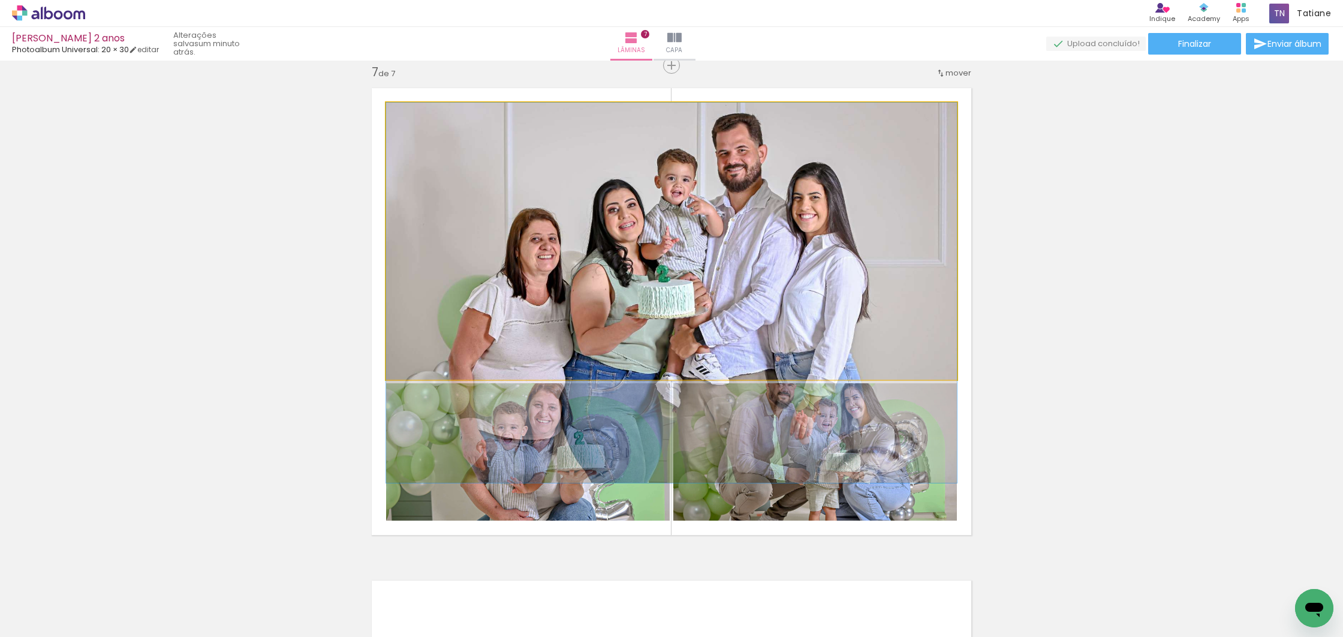
drag, startPoint x: 719, startPoint y: 251, endPoint x: 735, endPoint y: 374, distance: 124.5
click at [714, 303] on div at bounding box center [671, 292] width 571 height 380
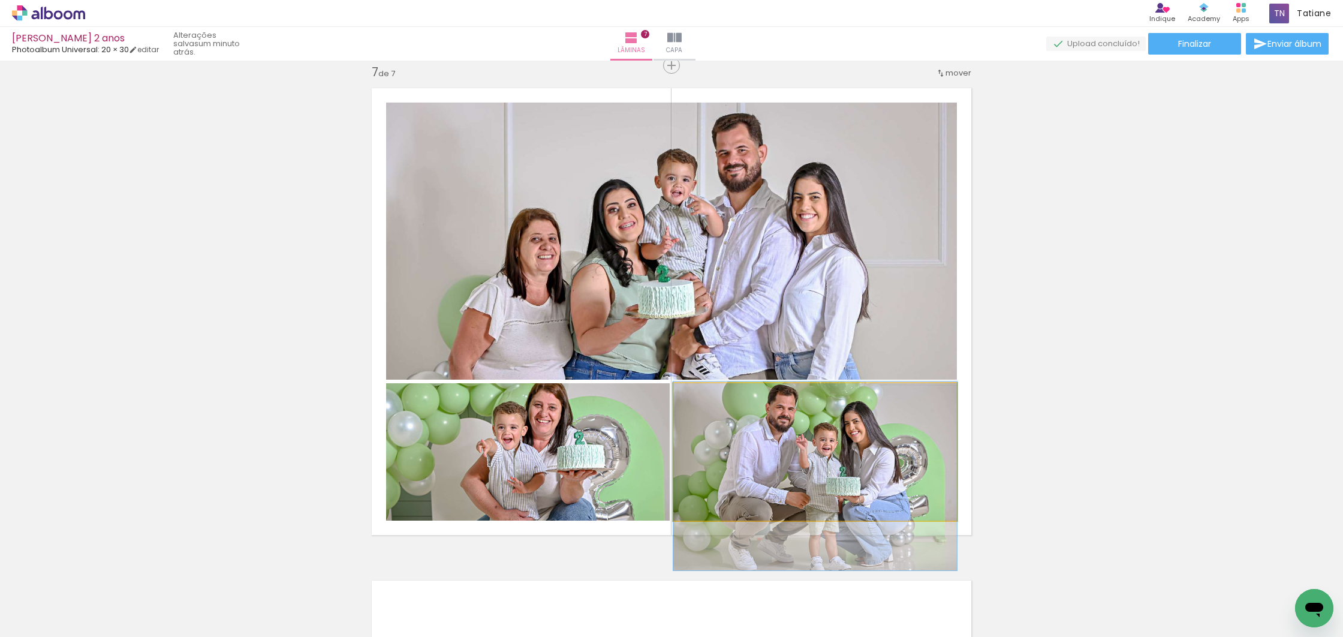
drag, startPoint x: 864, startPoint y: 463, endPoint x: 865, endPoint y: 487, distance: 24.0
click at [863, 487] on div at bounding box center [815, 475] width 284 height 189
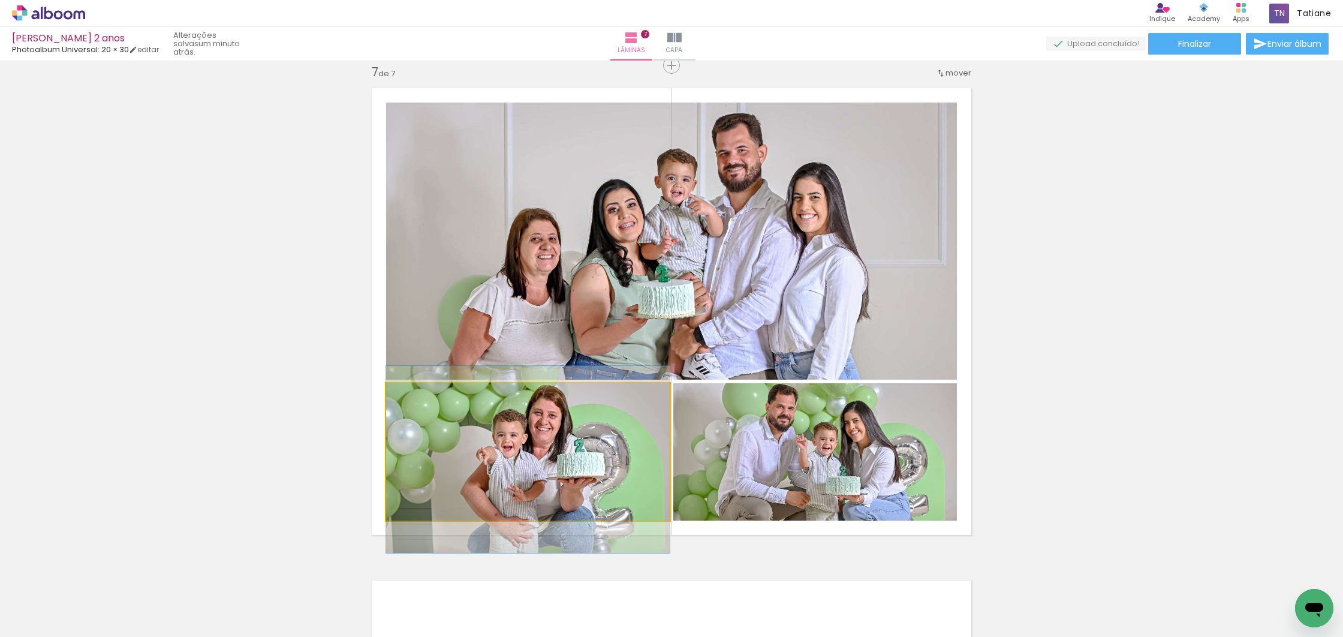
drag, startPoint x: 604, startPoint y: 452, endPoint x: 605, endPoint y: 459, distance: 7.2
click at [605, 460] on div at bounding box center [528, 459] width 284 height 187
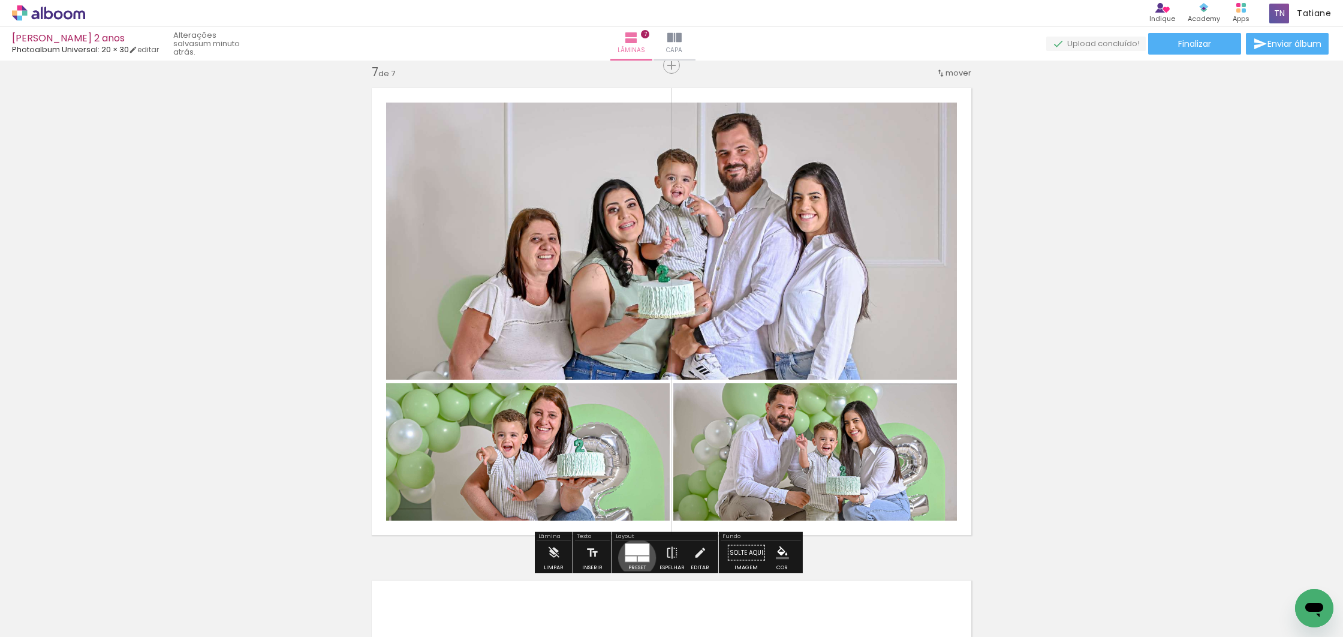
drag, startPoint x: 634, startPoint y: 557, endPoint x: 665, endPoint y: 522, distance: 46.7
click at [634, 556] on quentale-layouter at bounding box center [637, 552] width 25 height 19
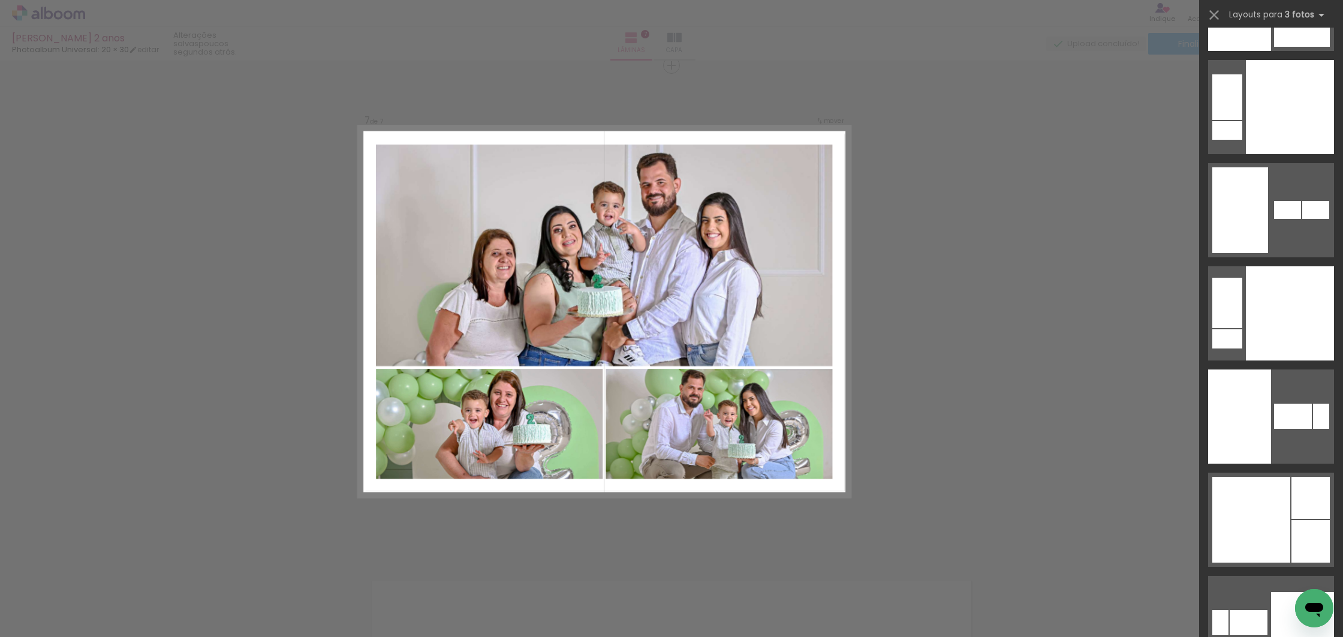
scroll to position [21866, 0]
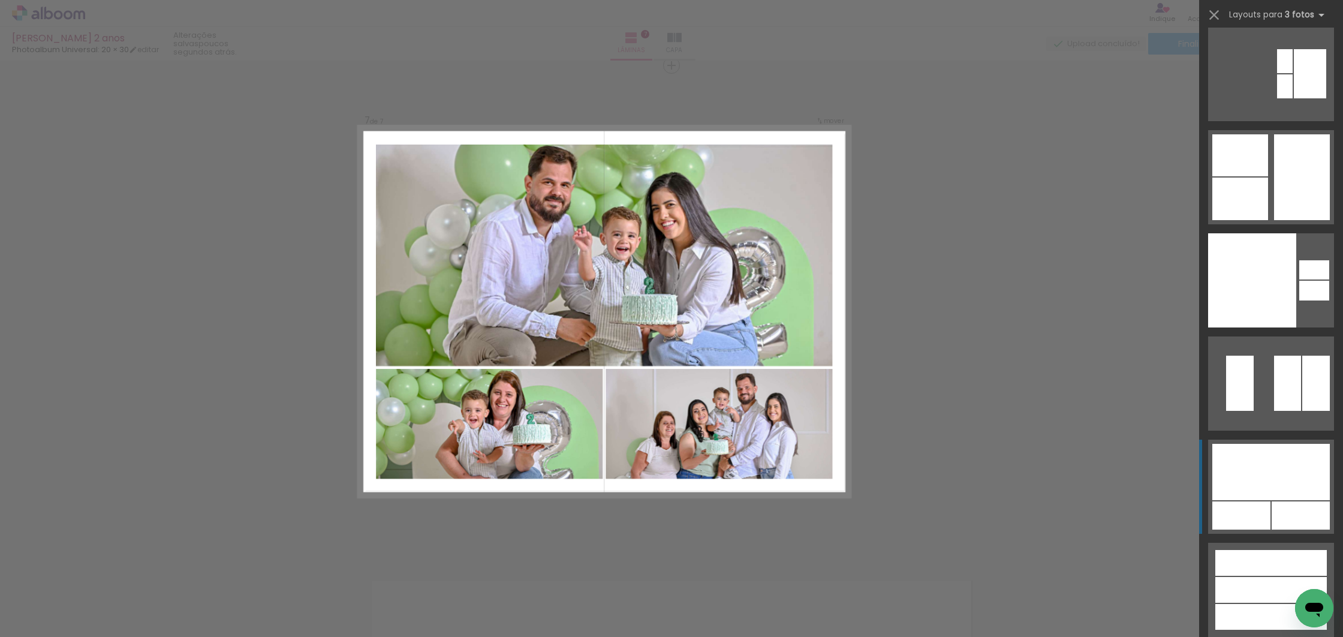
click at [1277, 327] on div at bounding box center [1252, 280] width 88 height 94
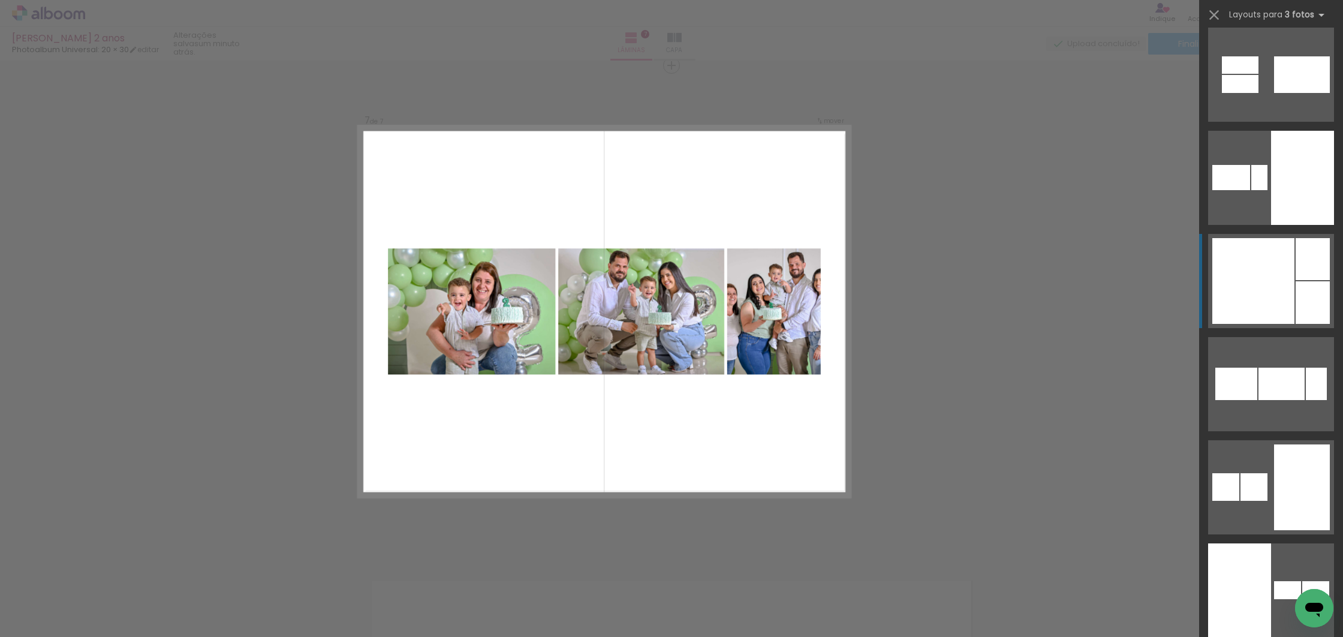
scroll to position [9182, 0]
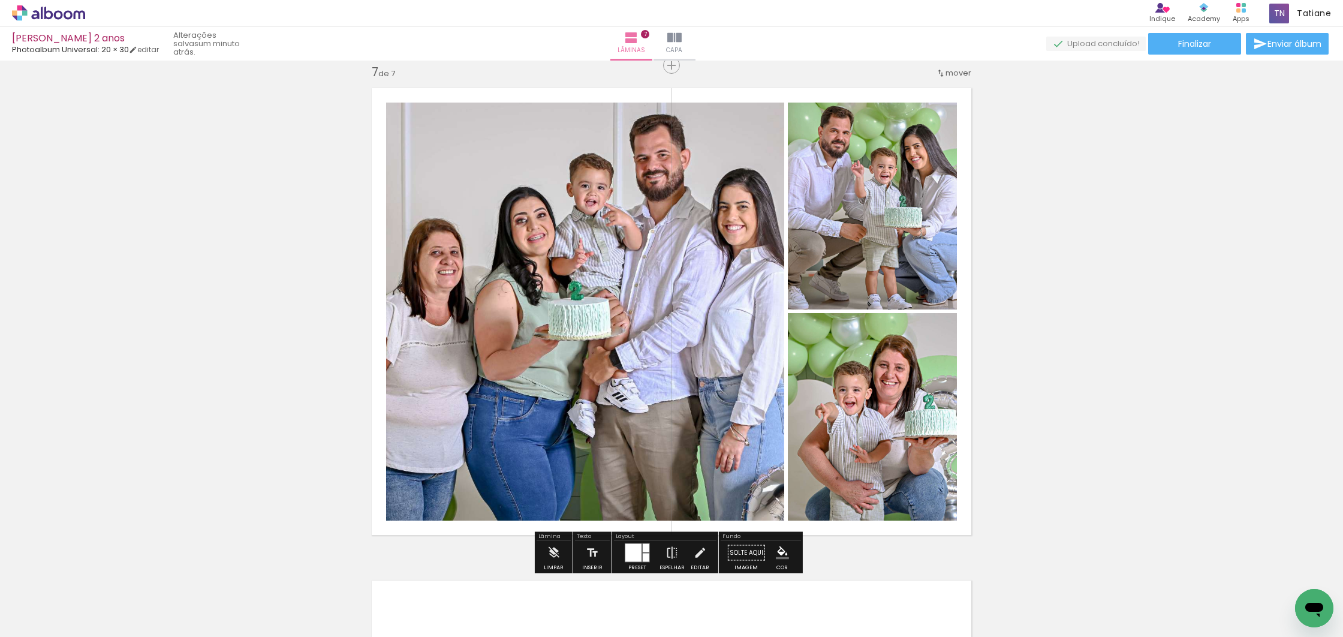
click at [845, 309] on div at bounding box center [872, 205] width 310 height 207
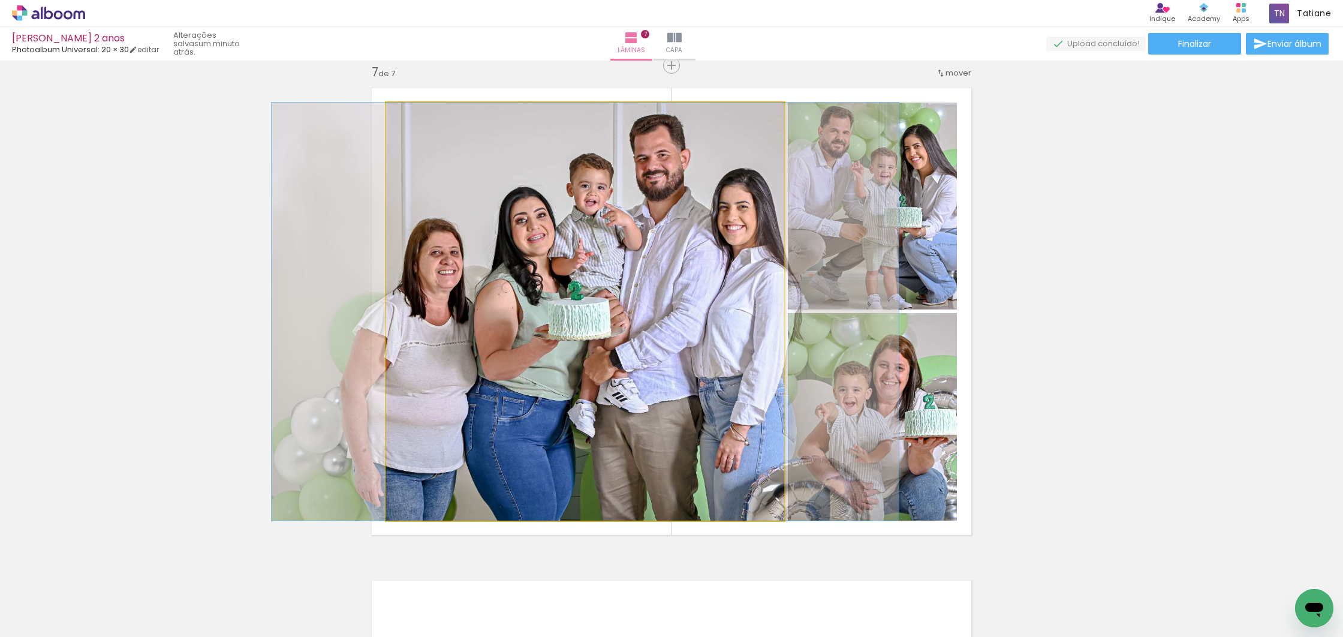
click at [728, 397] on quentale-photo at bounding box center [585, 311] width 398 height 418
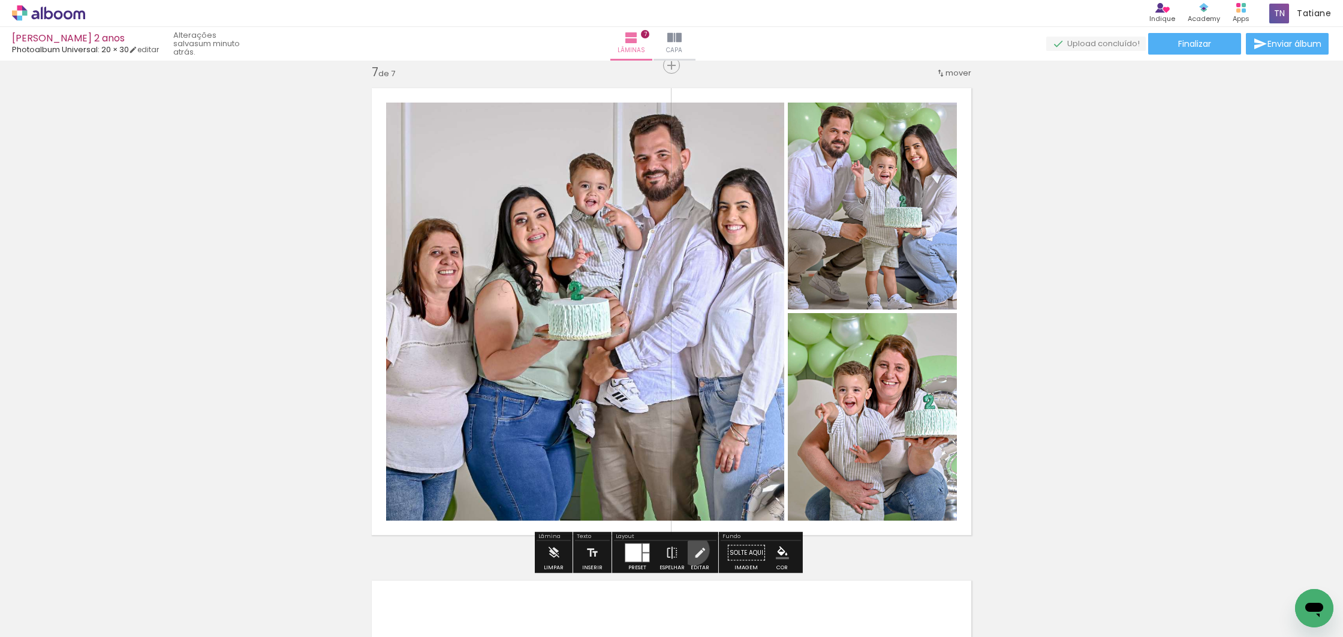
drag, startPoint x: 691, startPoint y: 549, endPoint x: 711, endPoint y: 545, distance: 21.4
click at [693, 548] on iron-icon at bounding box center [699, 553] width 13 height 24
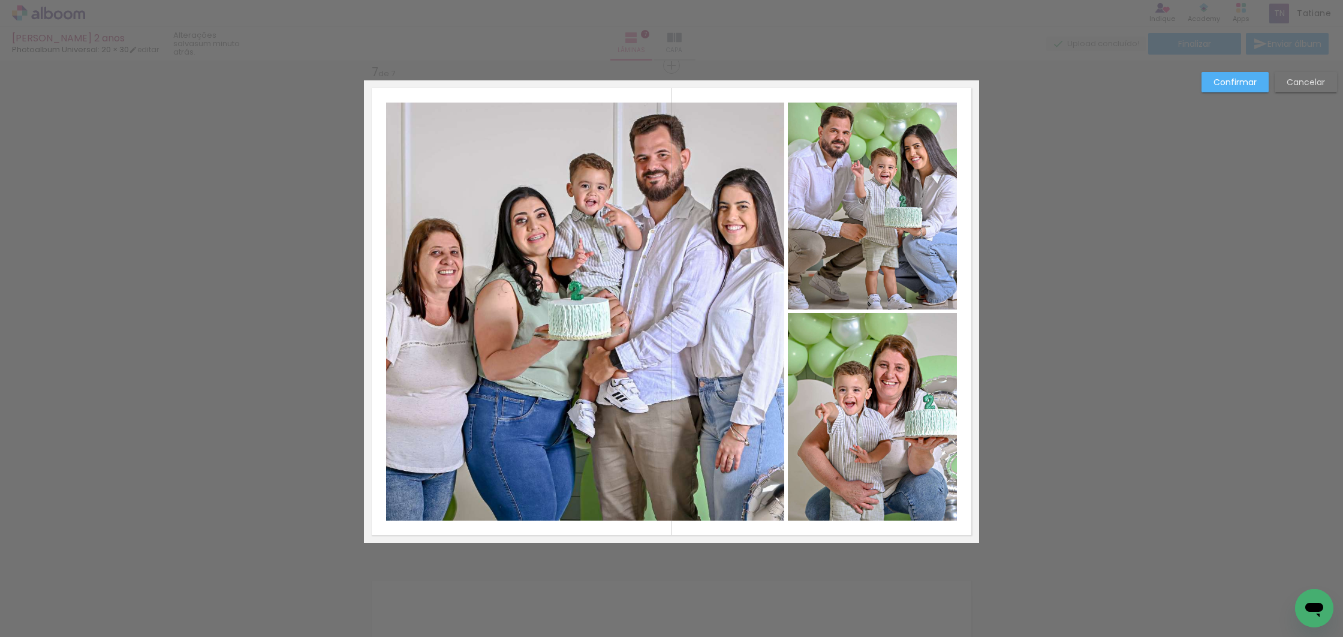
click at [902, 254] on quentale-photo at bounding box center [872, 205] width 169 height 207
click at [888, 430] on quentale-photo at bounding box center [872, 416] width 169 height 207
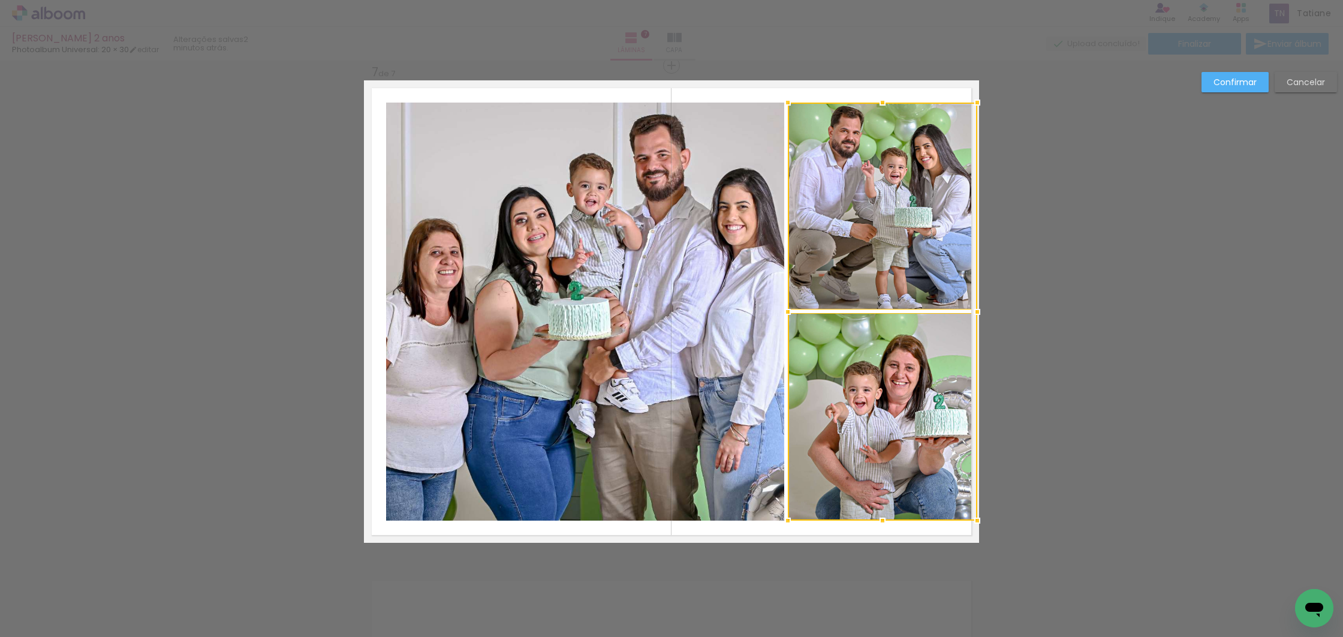
drag, startPoint x: 954, startPoint y: 309, endPoint x: 970, endPoint y: 309, distance: 16.2
click at [970, 309] on div at bounding box center [977, 312] width 24 height 24
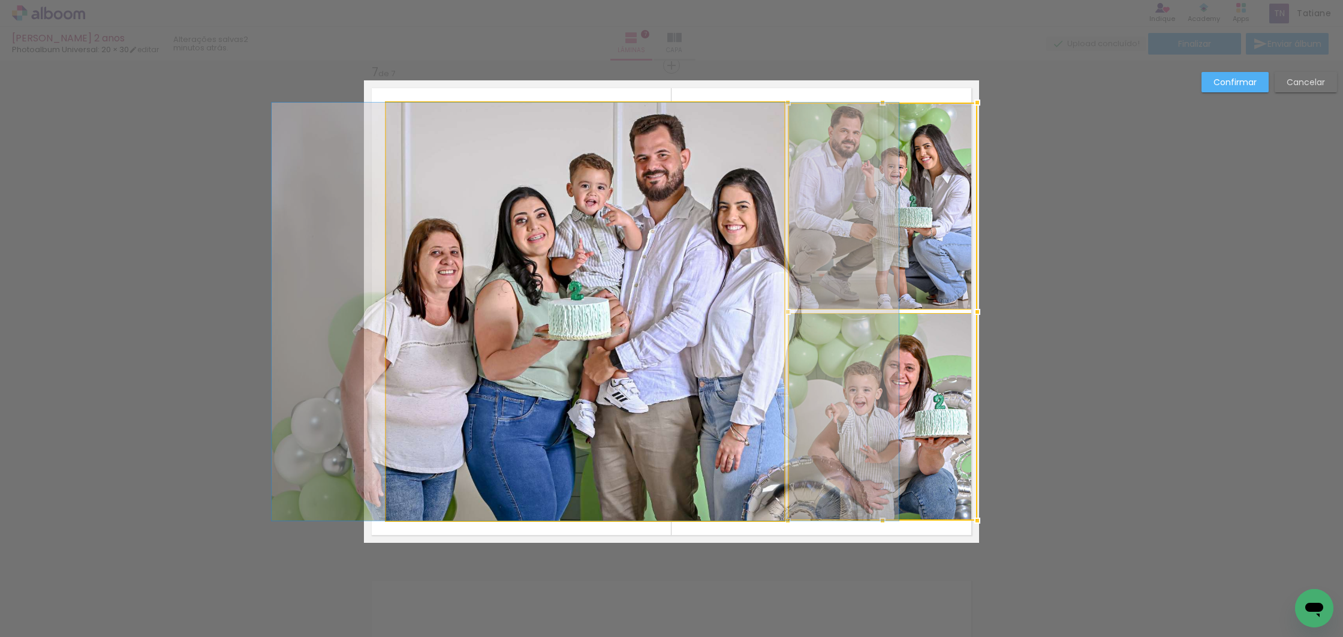
drag, startPoint x: 713, startPoint y: 321, endPoint x: 714, endPoint y: 315, distance: 6.3
click at [713, 321] on album-spread "7 de 7" at bounding box center [671, 311] width 615 height 462
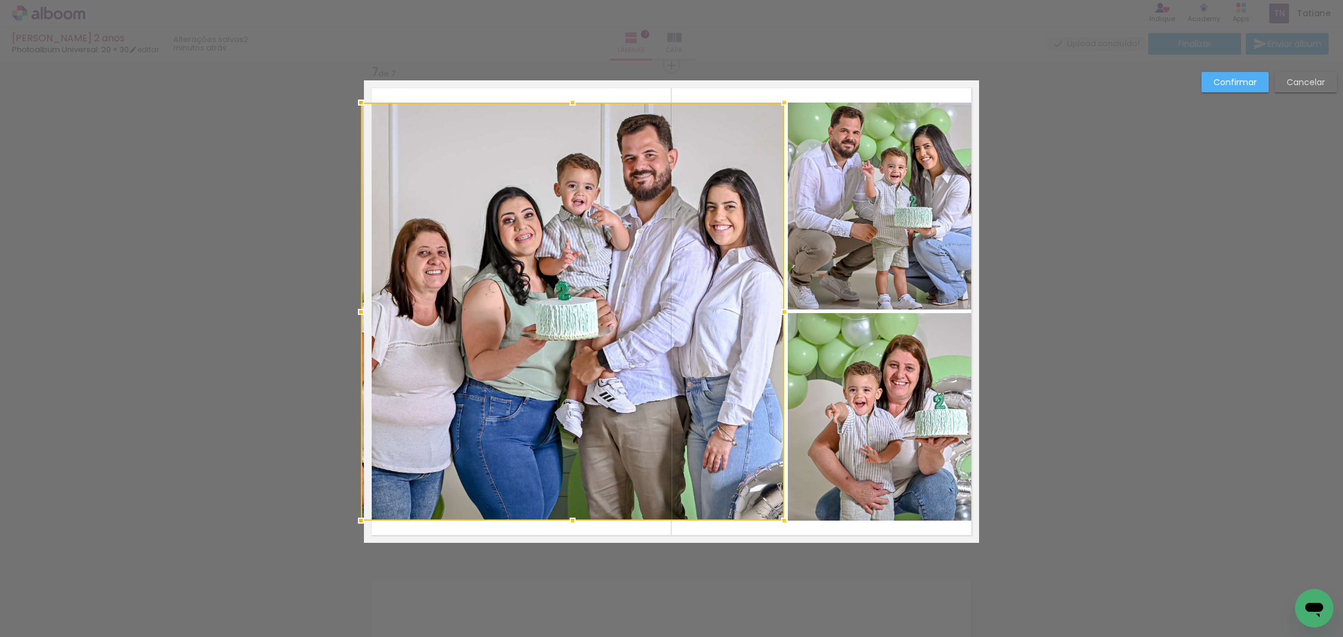
drag, startPoint x: 379, startPoint y: 310, endPoint x: 362, endPoint y: 310, distance: 17.4
click at [362, 310] on div at bounding box center [361, 312] width 24 height 24
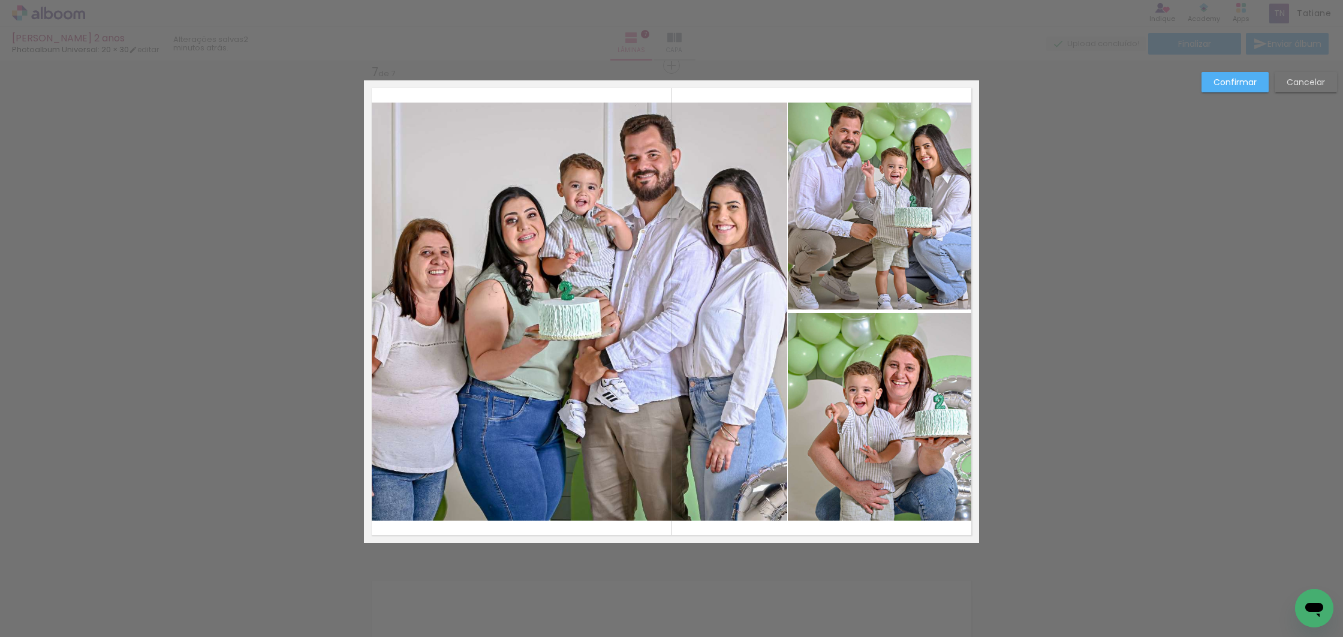
click at [0, 0] on slot "Confirmar" at bounding box center [0, 0] width 0 height 0
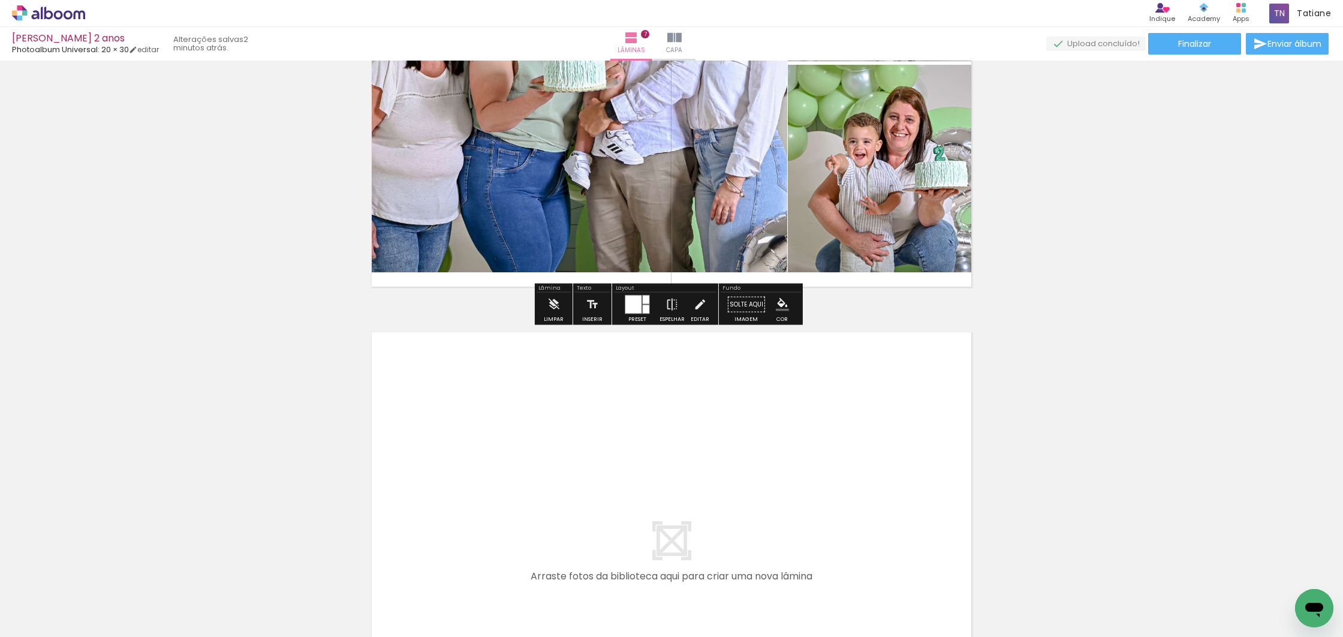
scroll to position [3229, 0]
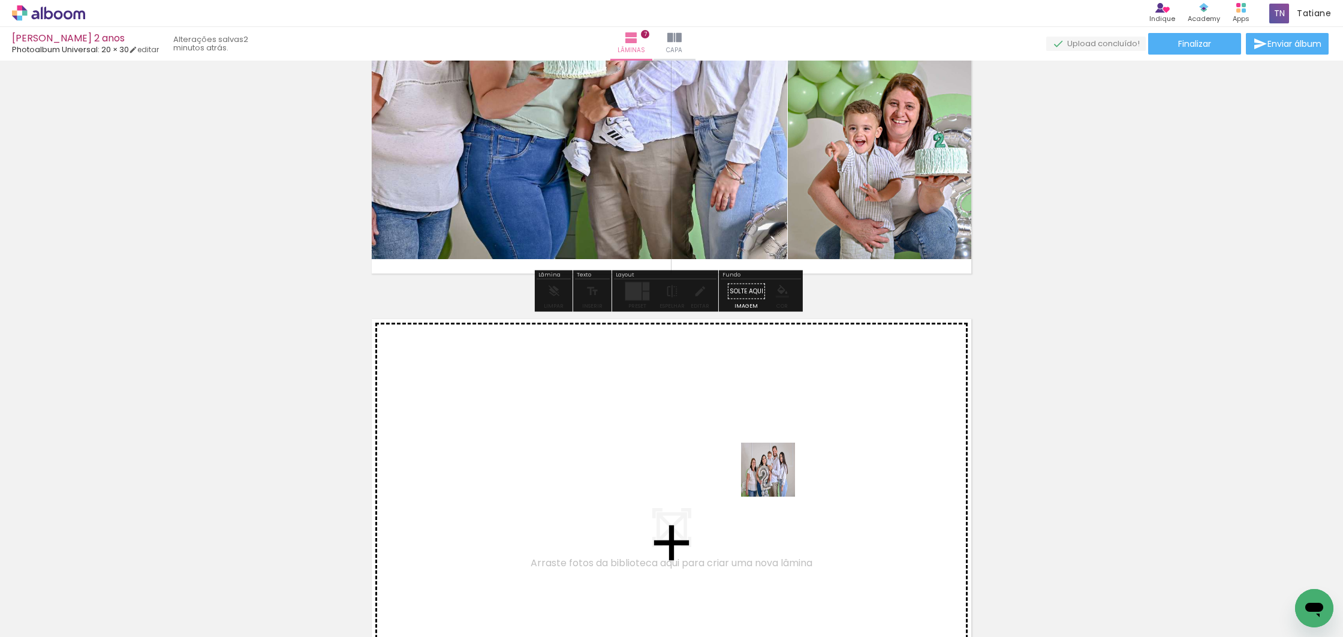
drag, startPoint x: 867, startPoint y: 604, endPoint x: 776, endPoint y: 477, distance: 156.5
click at [776, 477] on quentale-workspace at bounding box center [671, 318] width 1343 height 637
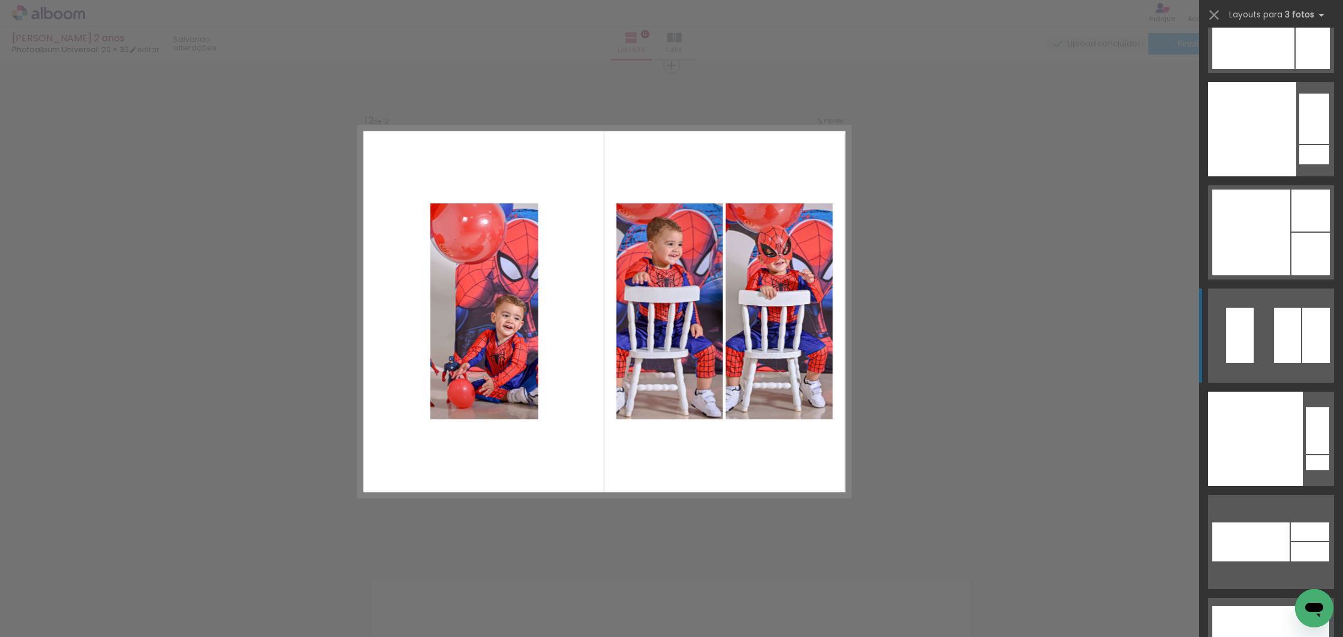
scroll to position [21181, 0]
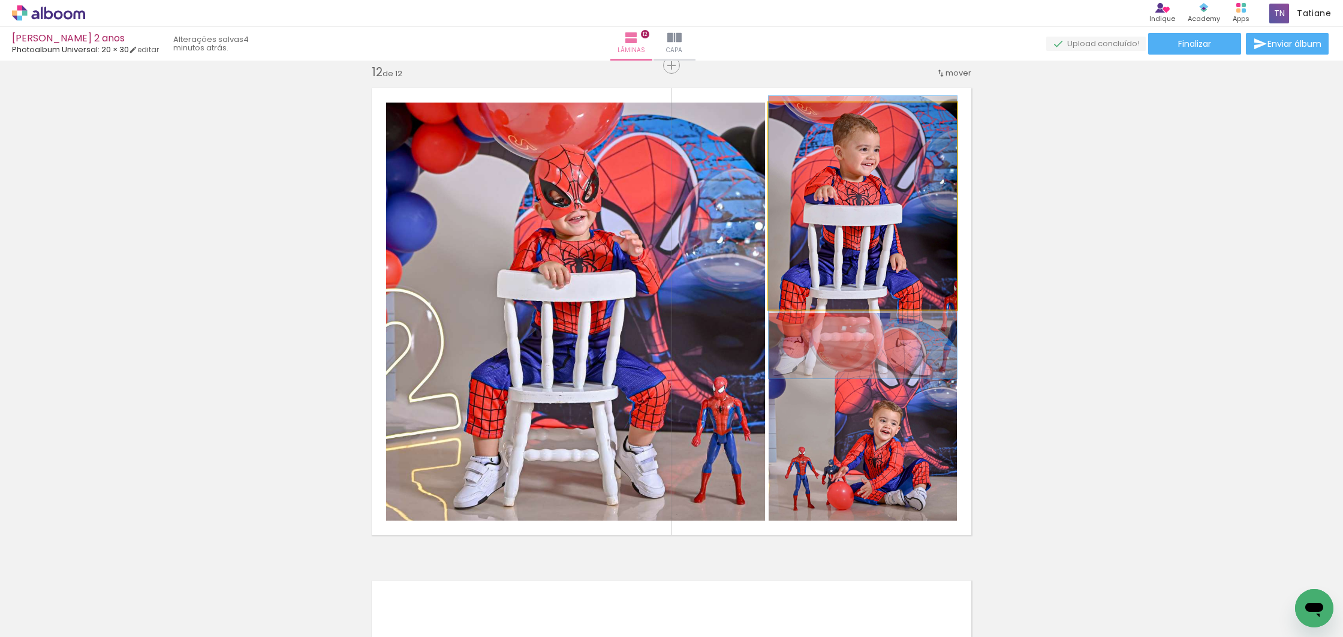
drag, startPoint x: 884, startPoint y: 229, endPoint x: 881, endPoint y: 260, distance: 31.3
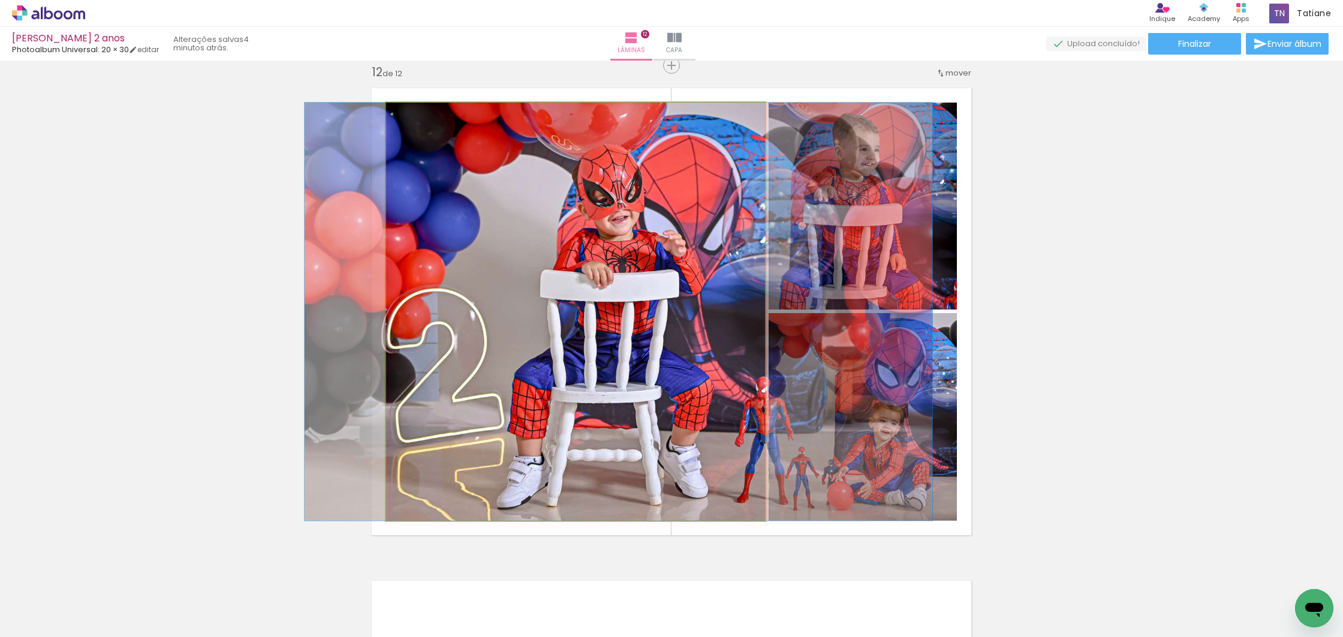
drag, startPoint x: 627, startPoint y: 407, endPoint x: 674, endPoint y: 408, distance: 47.4
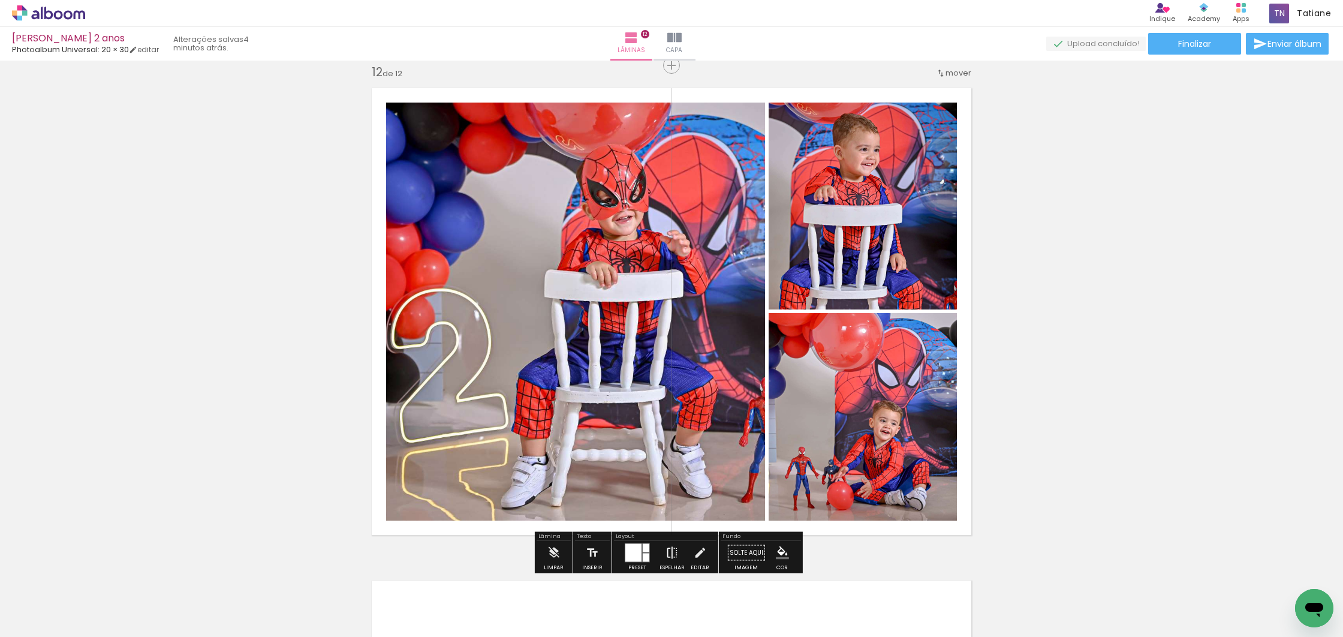
click at [670, 554] on iron-icon at bounding box center [671, 553] width 13 height 24
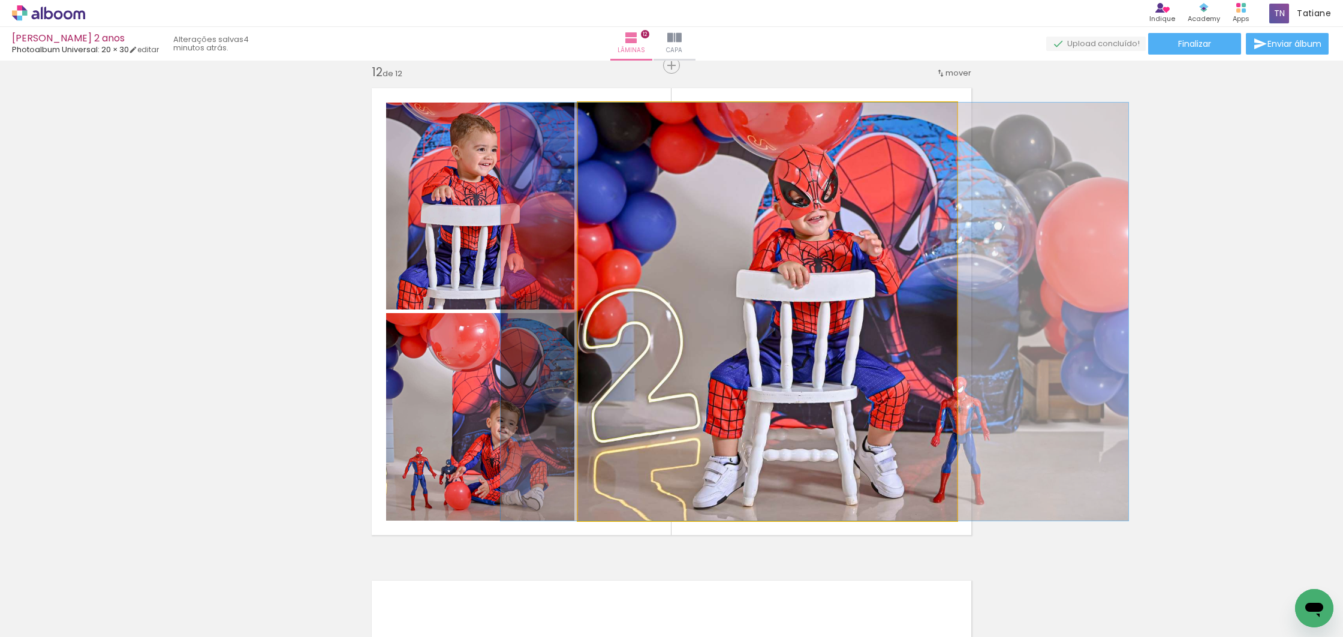
click at [793, 384] on quentale-photo at bounding box center [767, 311] width 379 height 418
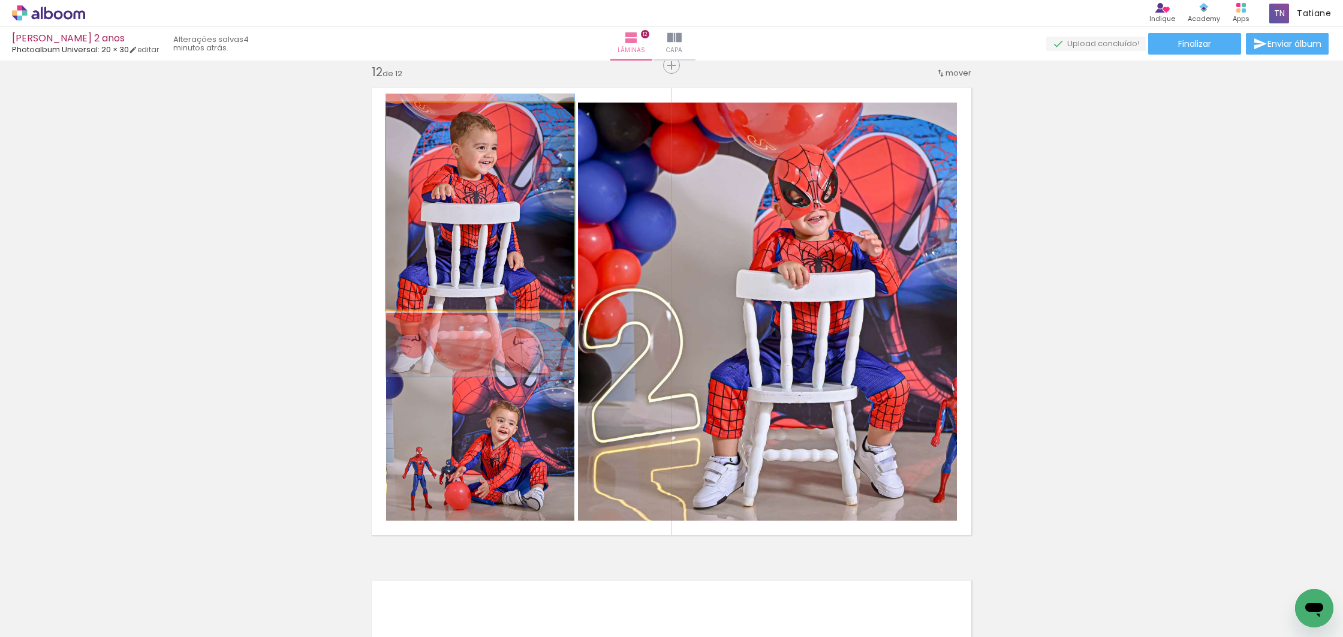
drag, startPoint x: 503, startPoint y: 279, endPoint x: 517, endPoint y: 277, distance: 13.9
click at [517, 276] on div at bounding box center [480, 235] width 188 height 282
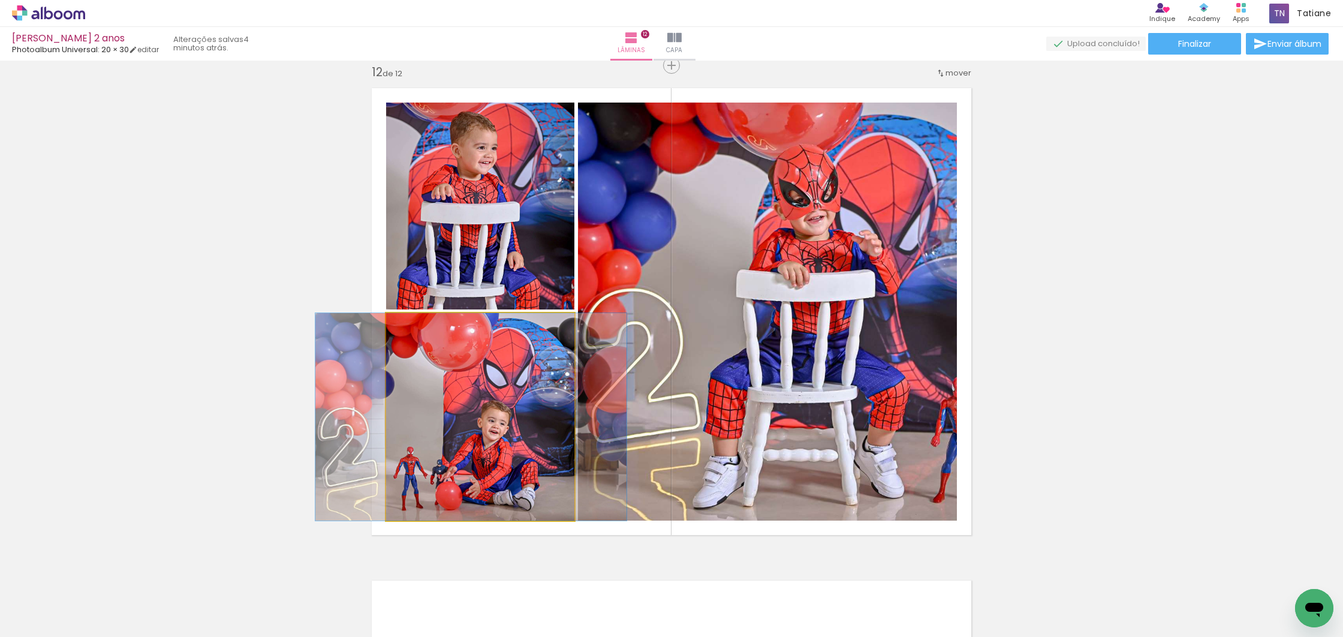
drag, startPoint x: 518, startPoint y: 465, endPoint x: 533, endPoint y: 464, distance: 14.4
click at [509, 451] on div at bounding box center [470, 416] width 311 height 207
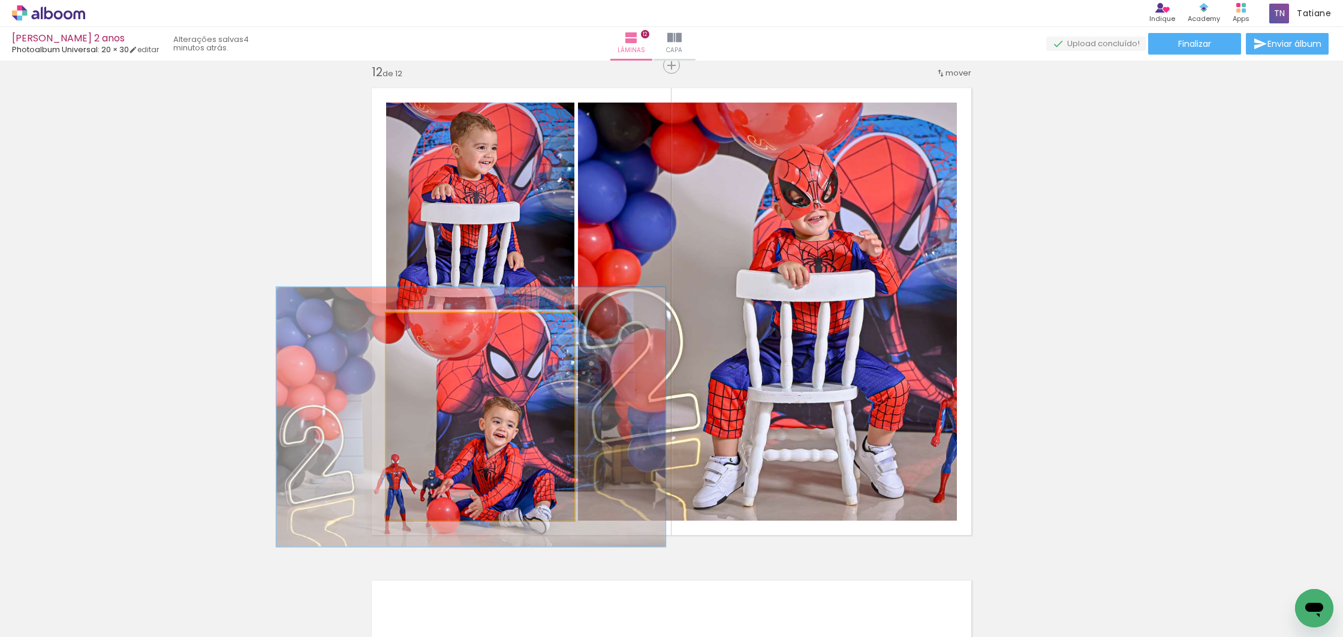
drag, startPoint x: 412, startPoint y: 326, endPoint x: 430, endPoint y: 342, distance: 23.8
type paper-slider "125"
click at [423, 326] on div at bounding box center [424, 325] width 11 height 11
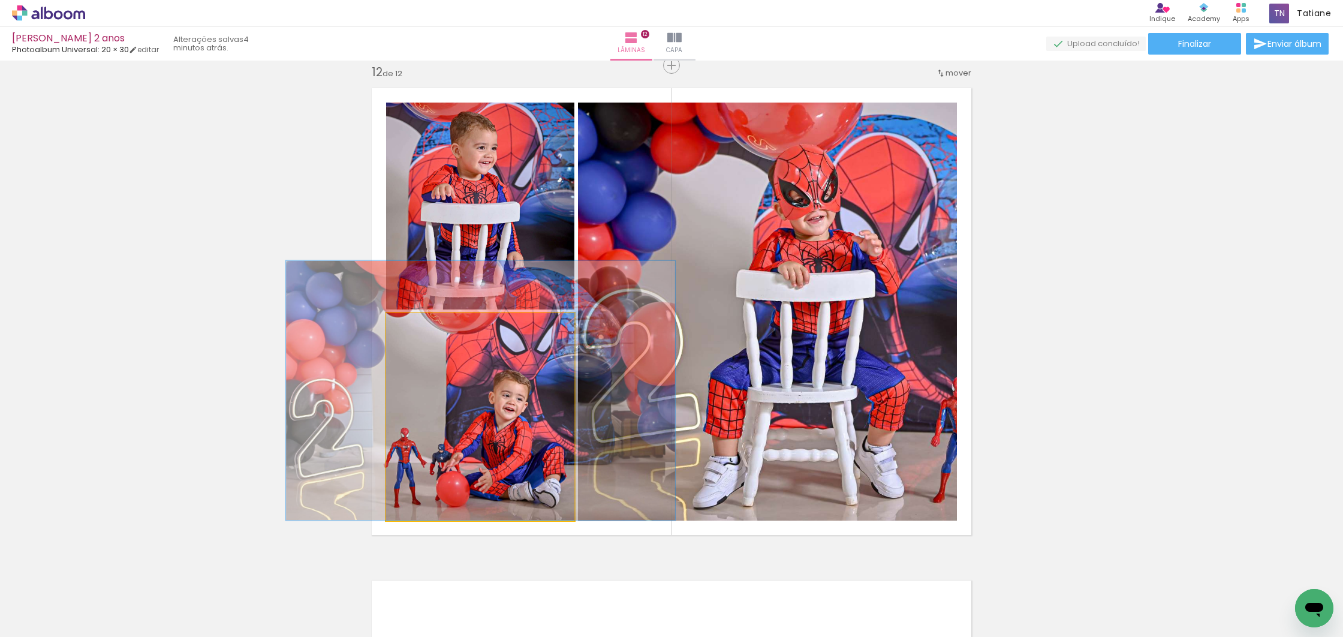
drag, startPoint x: 453, startPoint y: 390, endPoint x: 475, endPoint y: 374, distance: 27.9
click at [460, 365] on div at bounding box center [480, 391] width 389 height 260
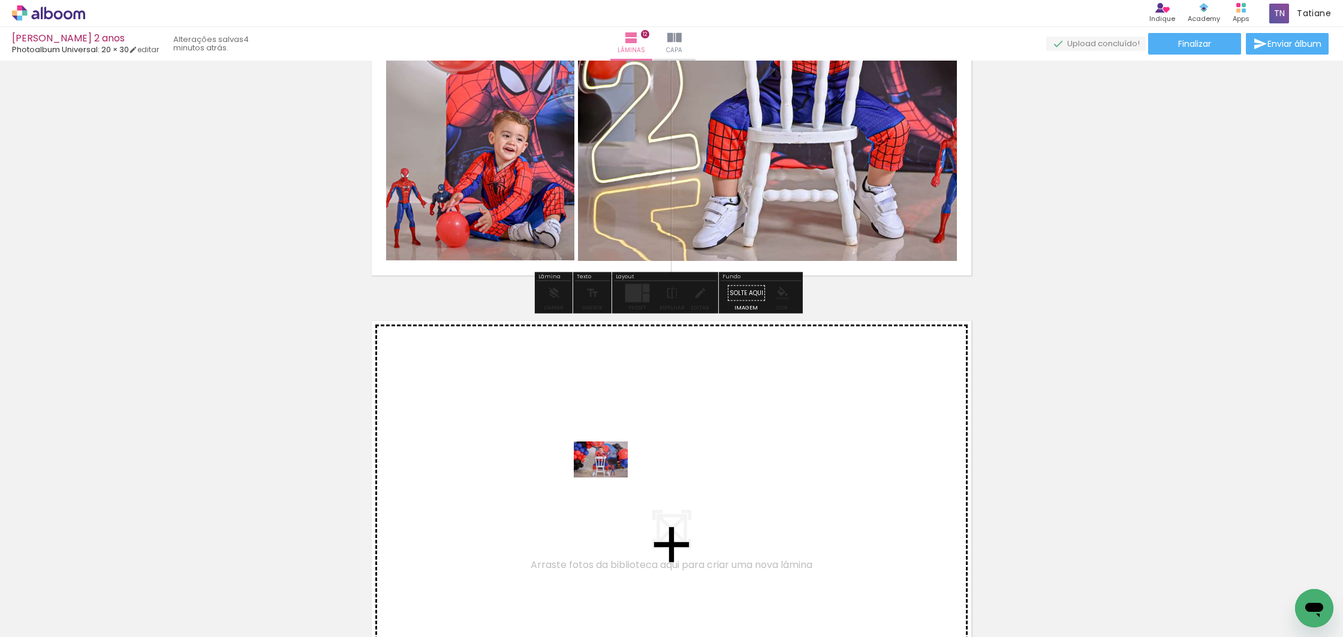
drag, startPoint x: 132, startPoint y: 599, endPoint x: 610, endPoint y: 477, distance: 492.4
click at [610, 477] on quentale-workspace at bounding box center [671, 318] width 1343 height 637
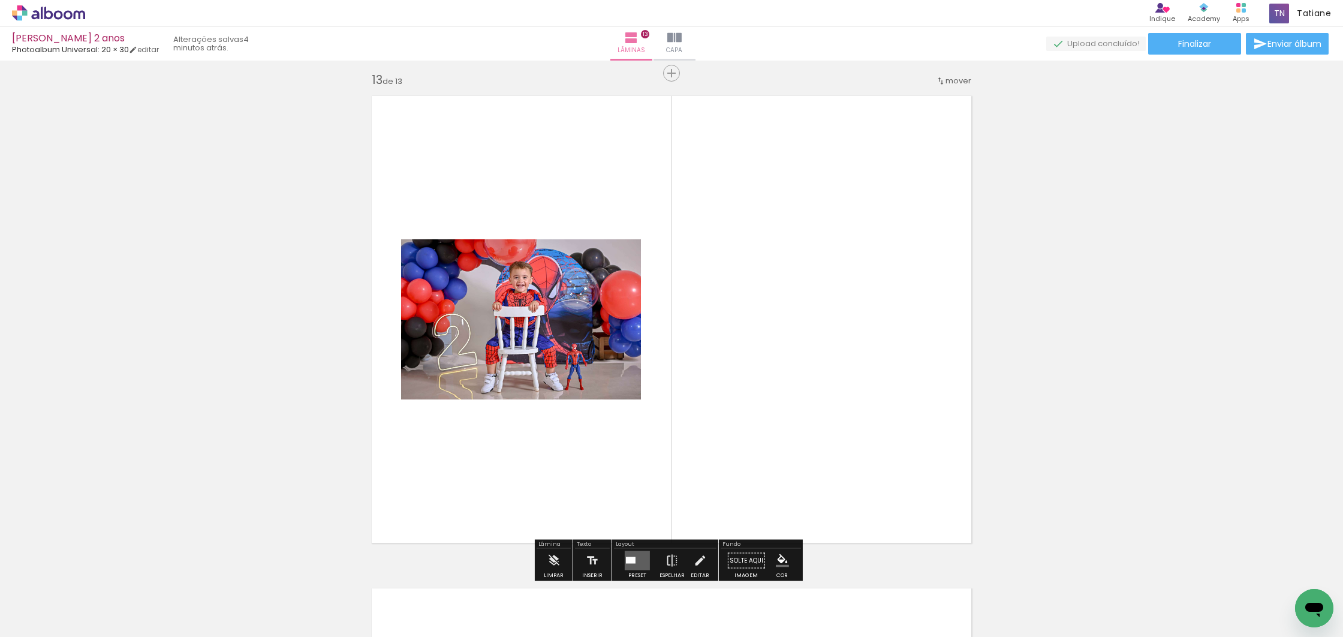
scroll to position [5920, 0]
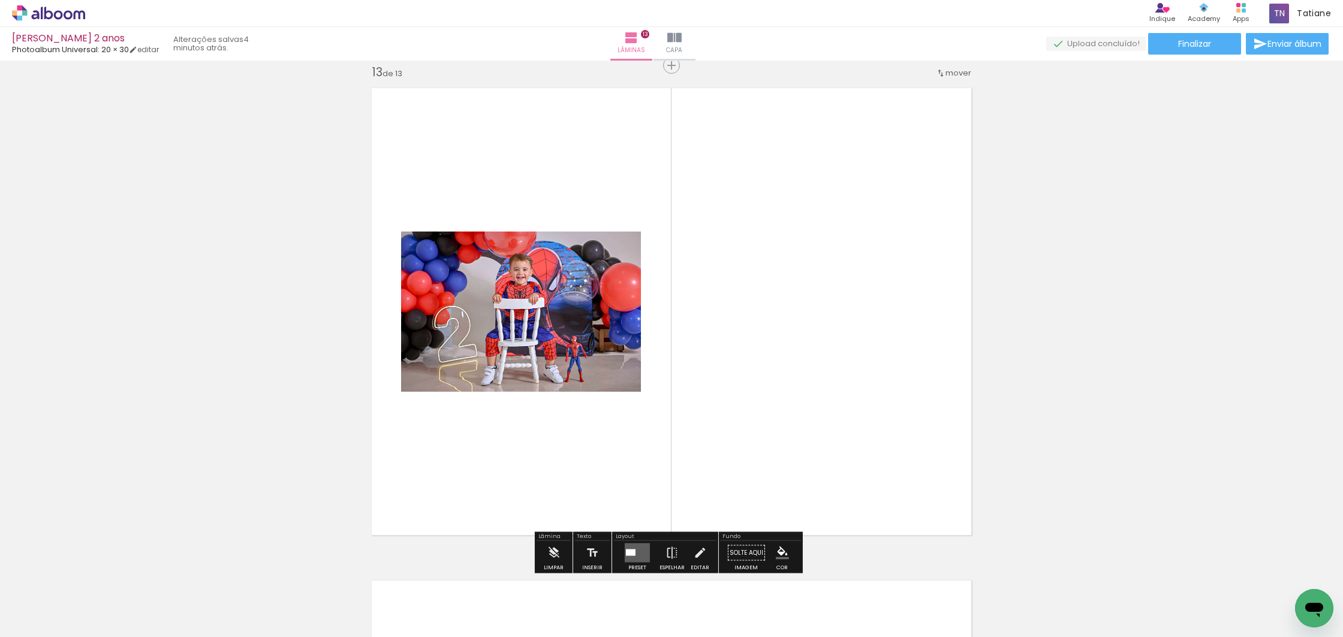
click at [559, 322] on div at bounding box center [520, 311] width 240 height 160
click at [626, 556] on quentale-layouter at bounding box center [637, 552] width 25 height 19
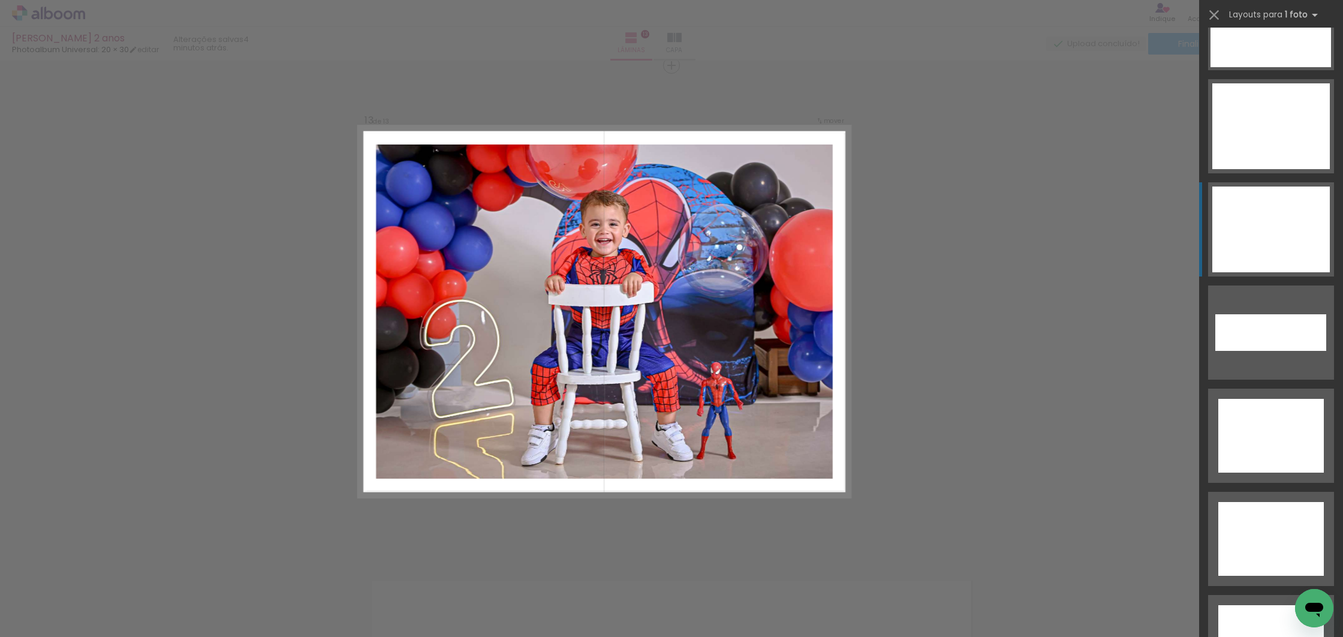
scroll to position [5398, 0]
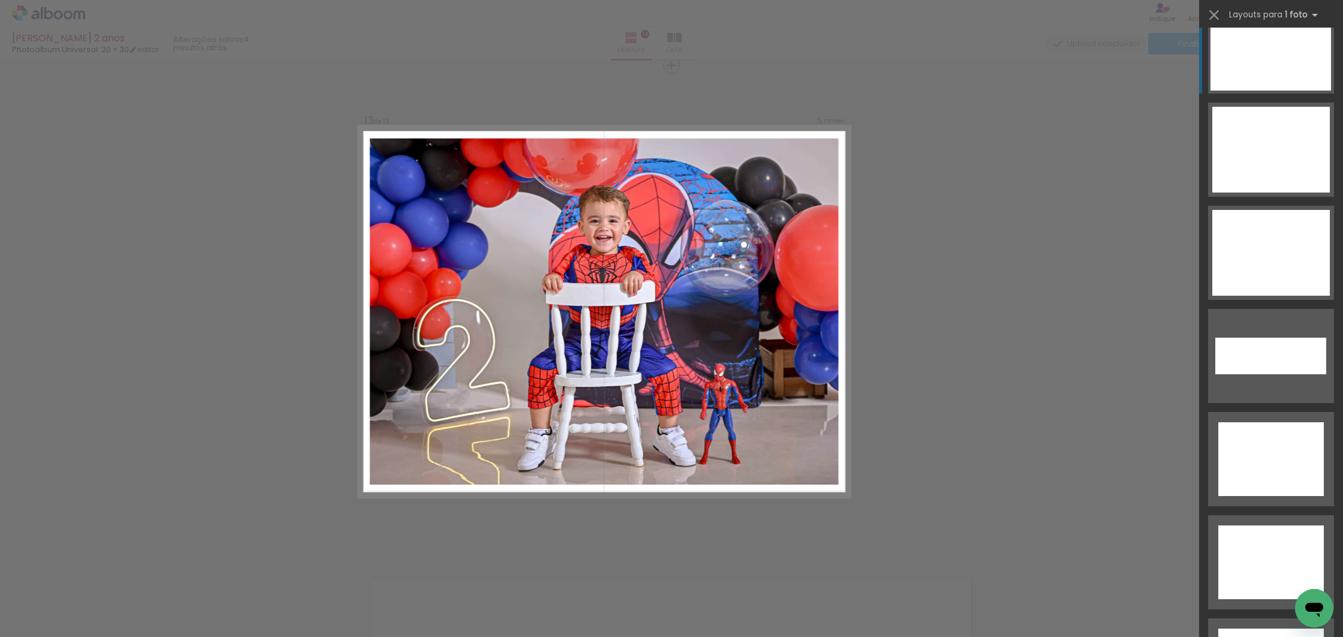
click at [1255, 525] on div at bounding box center [1270, 562] width 105 height 74
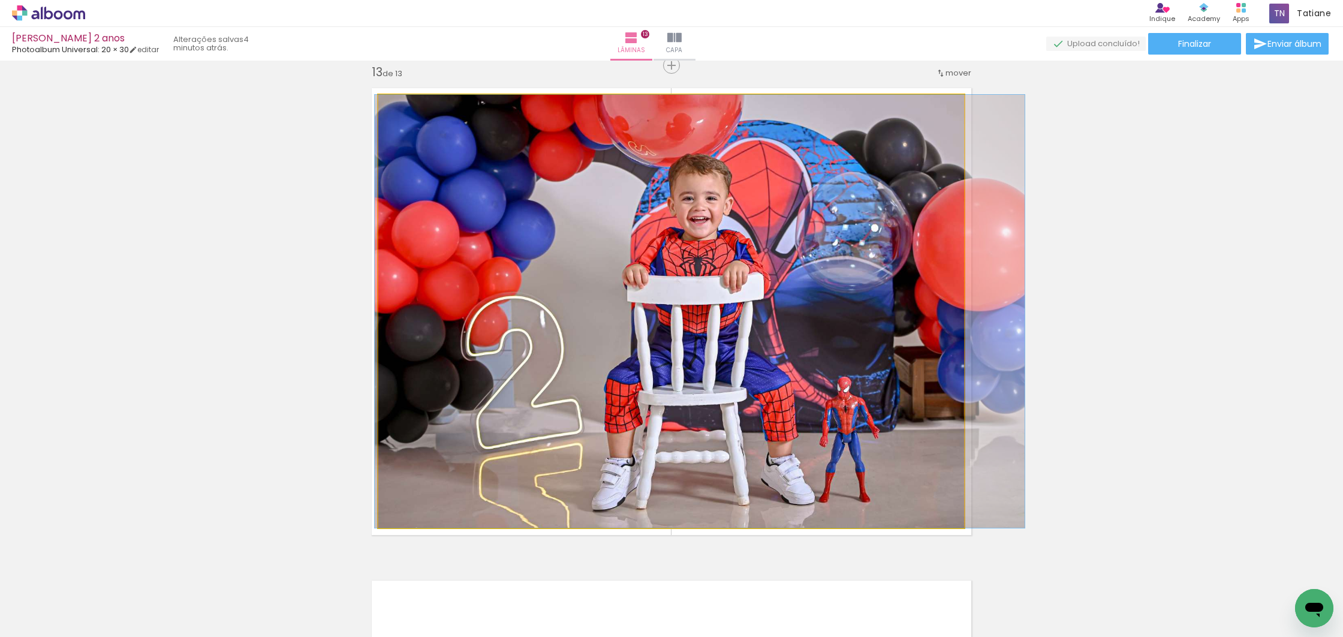
drag, startPoint x: 752, startPoint y: 267, endPoint x: 782, endPoint y: 267, distance: 30.0
click at [782, 267] on div at bounding box center [700, 311] width 650 height 433
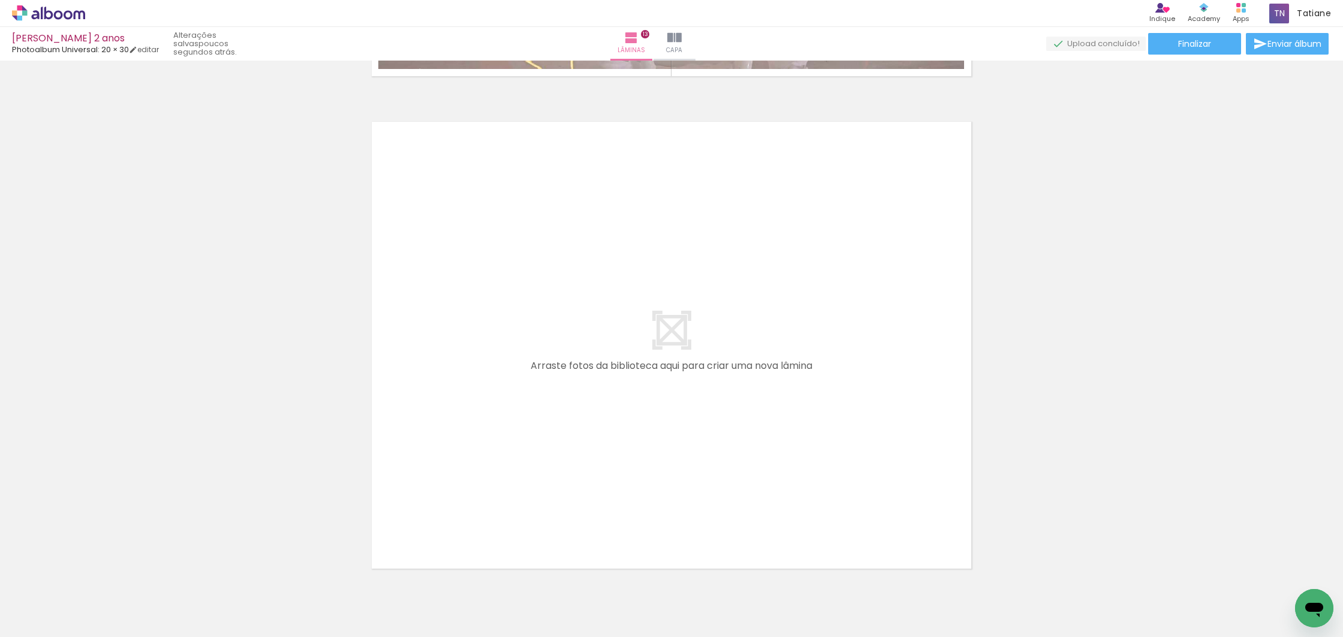
scroll to position [6444, 0]
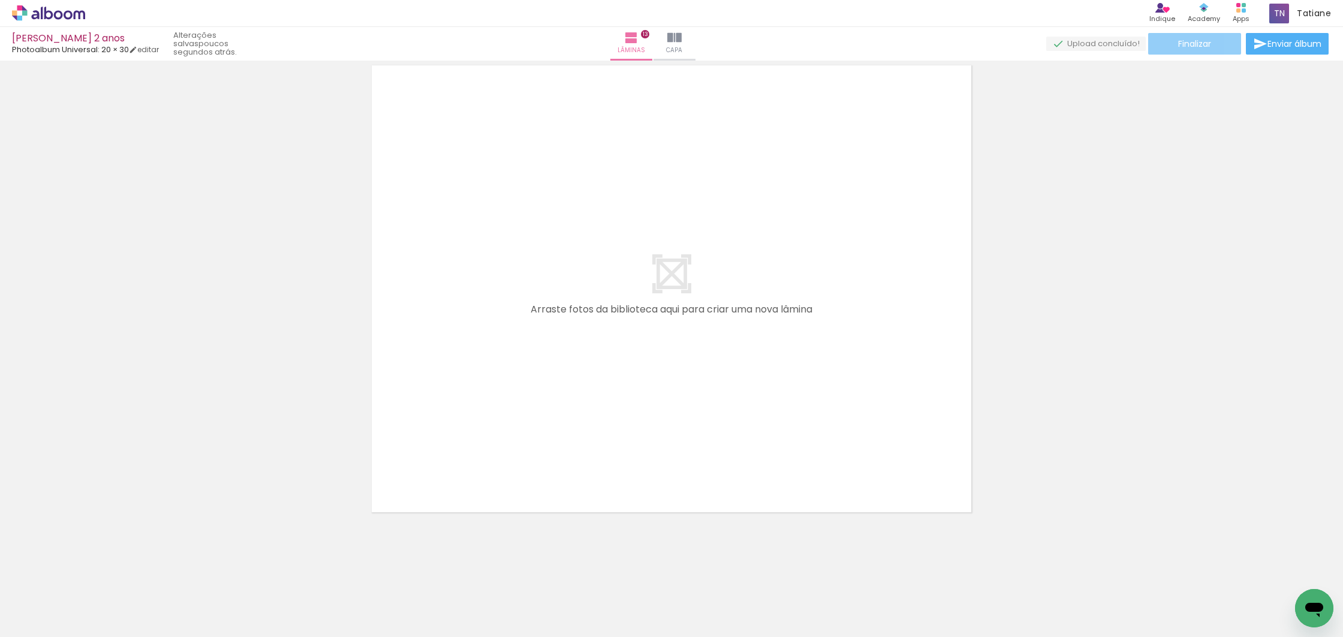
click at [1195, 45] on span "Finalizar" at bounding box center [1194, 44] width 33 height 8
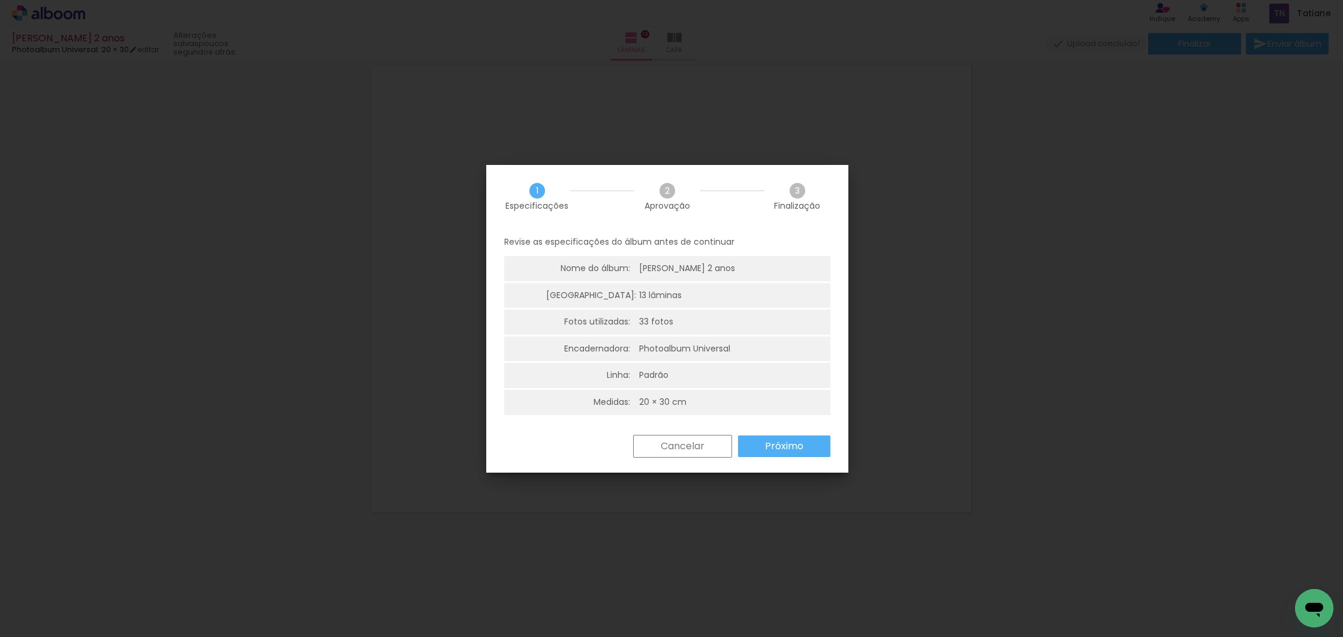
click at [0, 0] on slot "Próximo" at bounding box center [0, 0] width 0 height 0
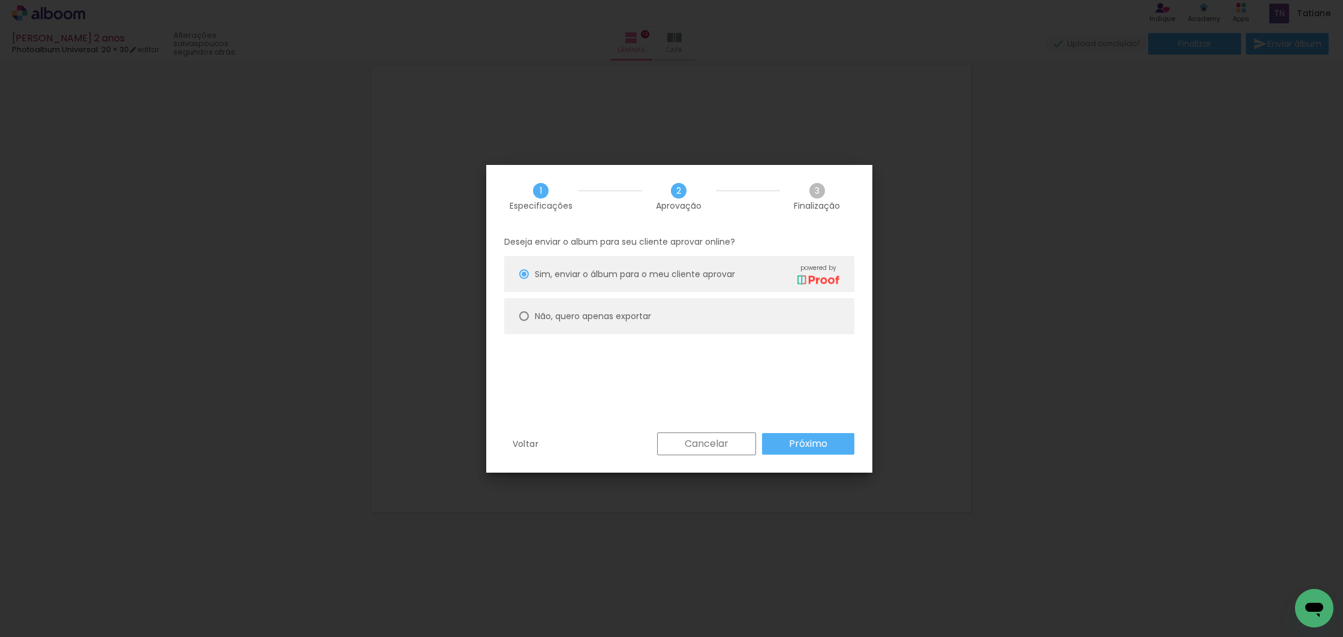
drag, startPoint x: 521, startPoint y: 315, endPoint x: 588, endPoint y: 346, distance: 73.5
click at [524, 279] on div at bounding box center [524, 274] width 10 height 10
type paper-radio-button "on"
click at [0, 0] on slot "Próximo" at bounding box center [0, 0] width 0 height 0
type input "Alta, 300 DPI"
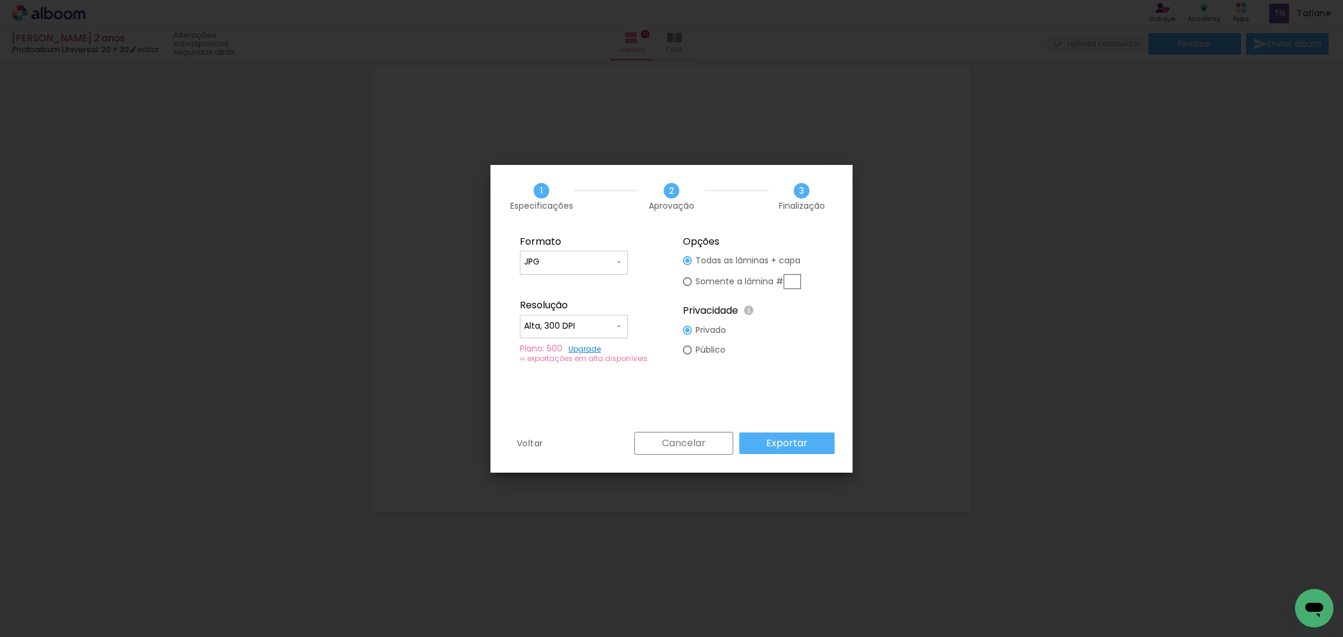
click at [0, 0] on slot "Exportar" at bounding box center [0, 0] width 0 height 0
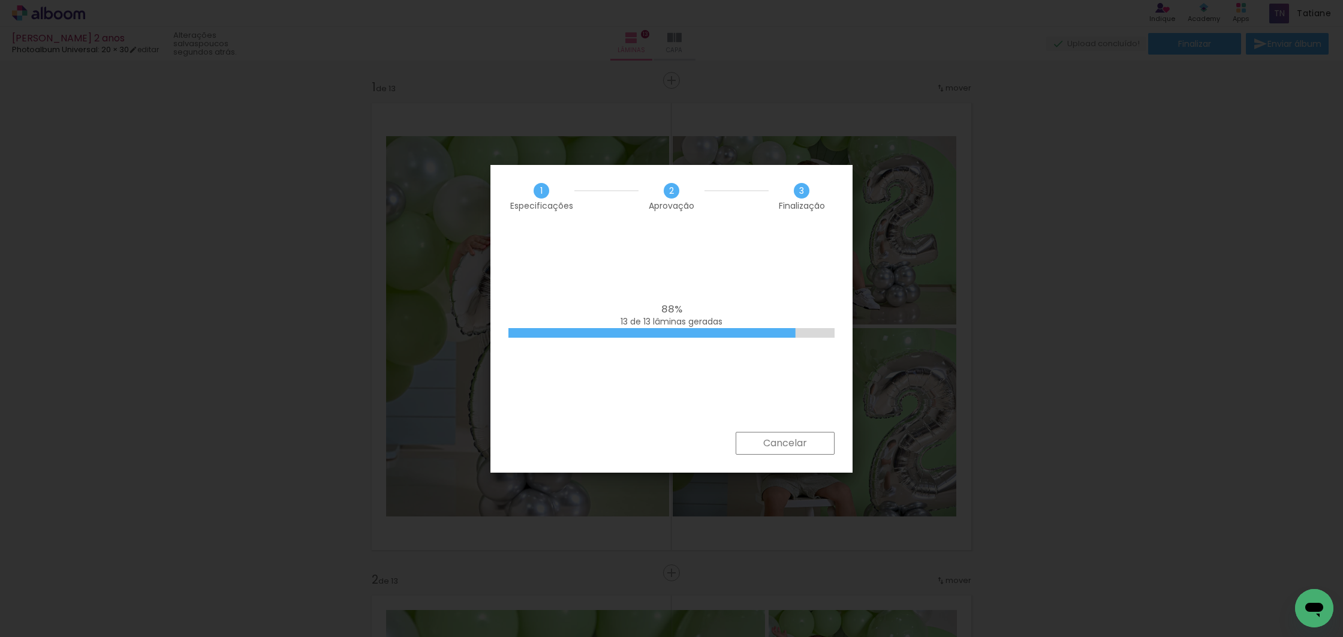
scroll to position [5398, 0]
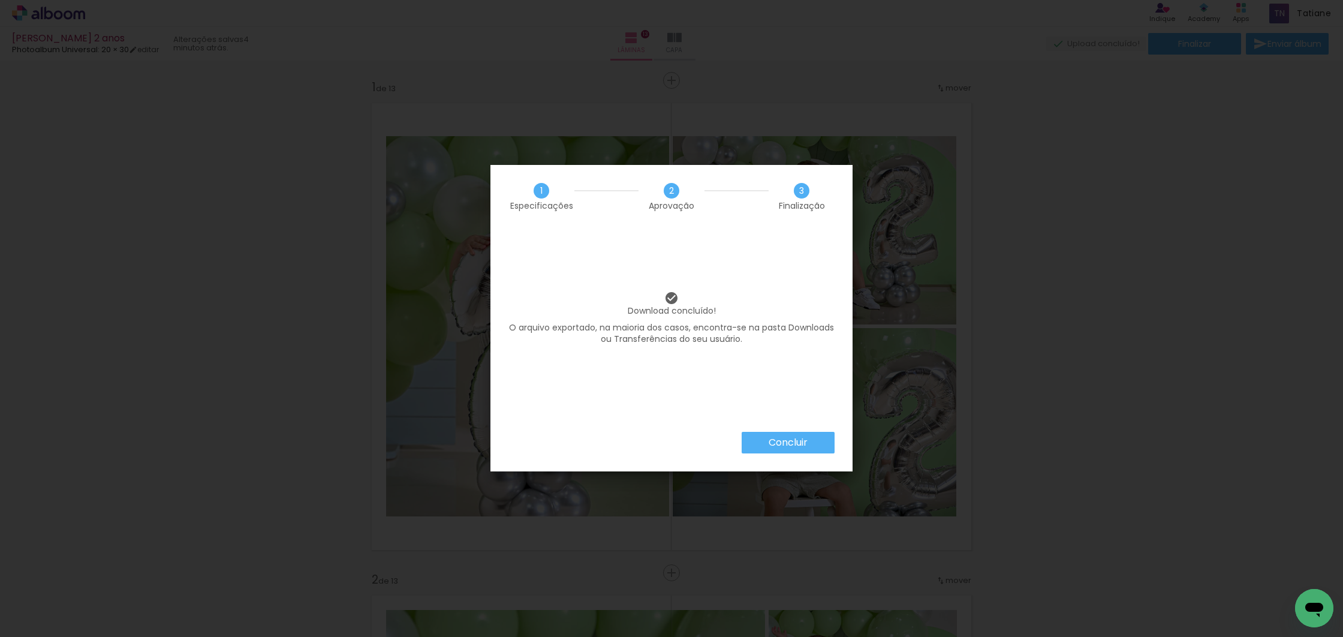
scroll to position [5398, 0]
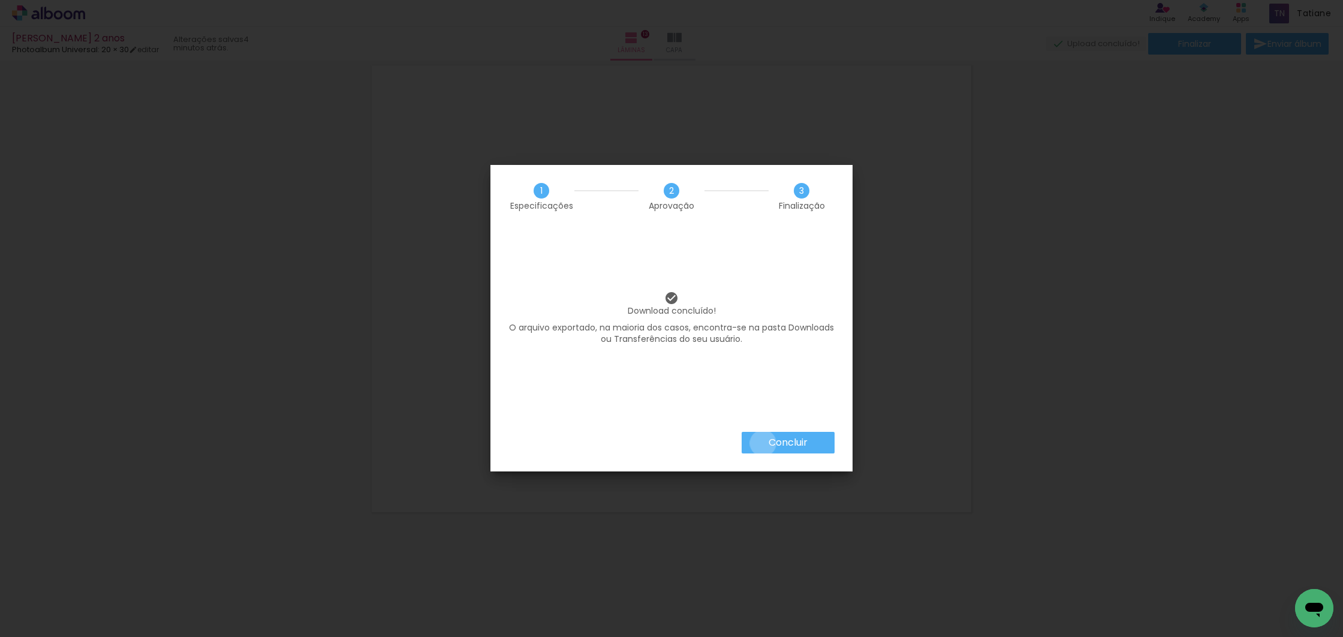
drag, startPoint x: 762, startPoint y: 443, endPoint x: 585, endPoint y: 265, distance: 250.9
click at [762, 442] on paper-button "Concluir" at bounding box center [787, 443] width 93 height 22
